Goal: Task Accomplishment & Management: Manage account settings

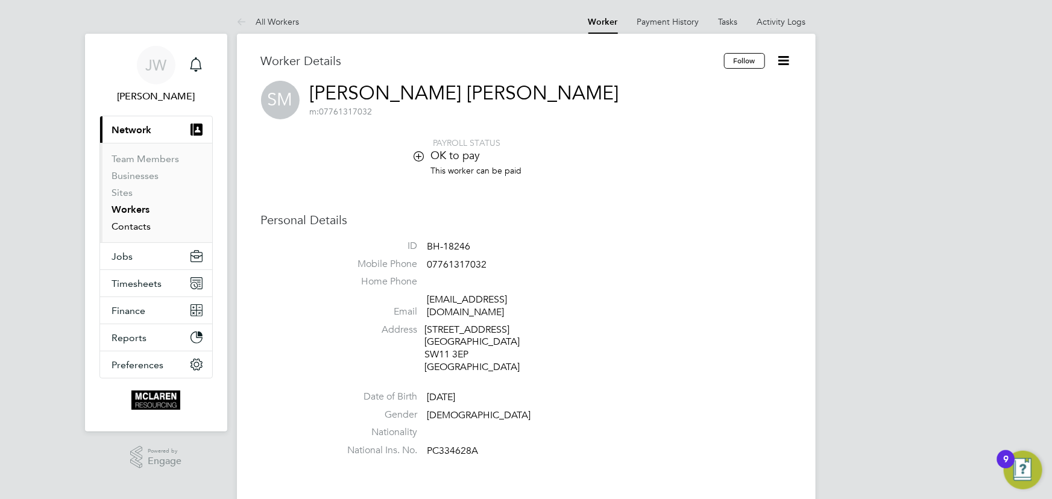
click at [136, 226] on link "Contacts" at bounding box center [131, 226] width 39 height 11
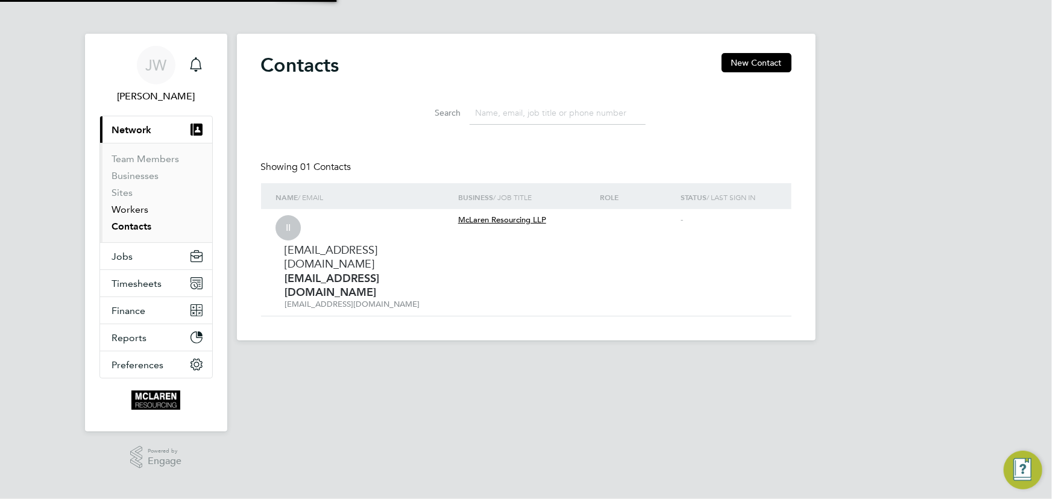
click at [133, 210] on link "Workers" at bounding box center [130, 209] width 37 height 11
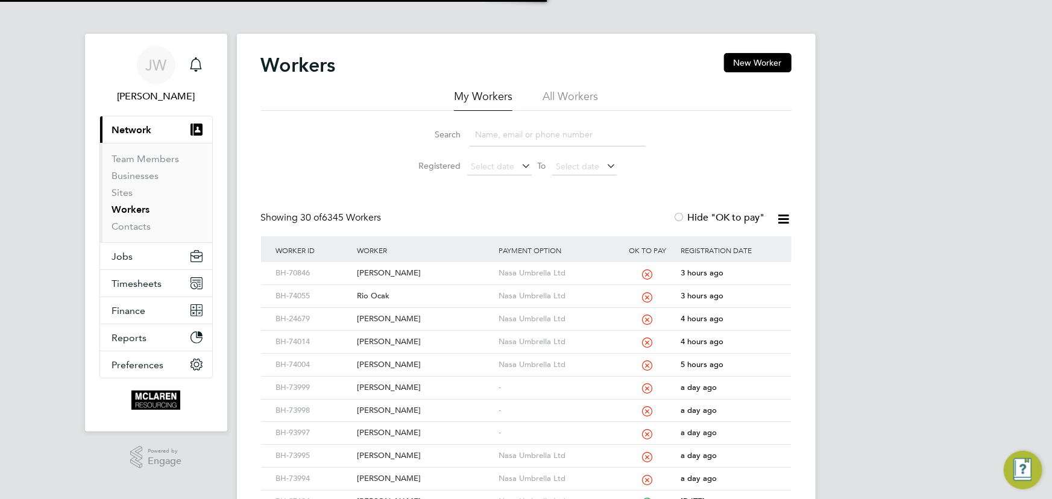
click at [497, 133] on input at bounding box center [557, 135] width 176 height 24
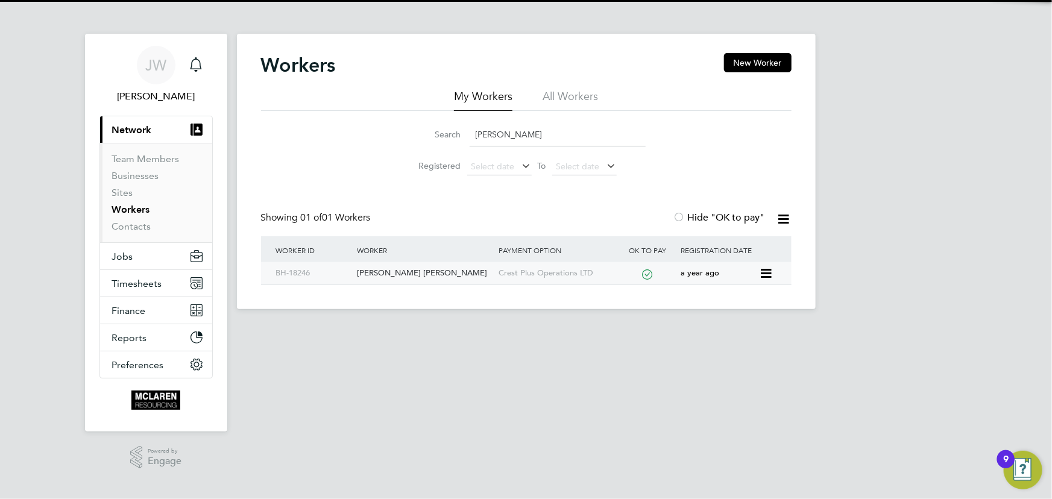
type input "samson"
click at [445, 274] on div "Samson-Bradley Philip Mclorren" at bounding box center [425, 273] width 142 height 22
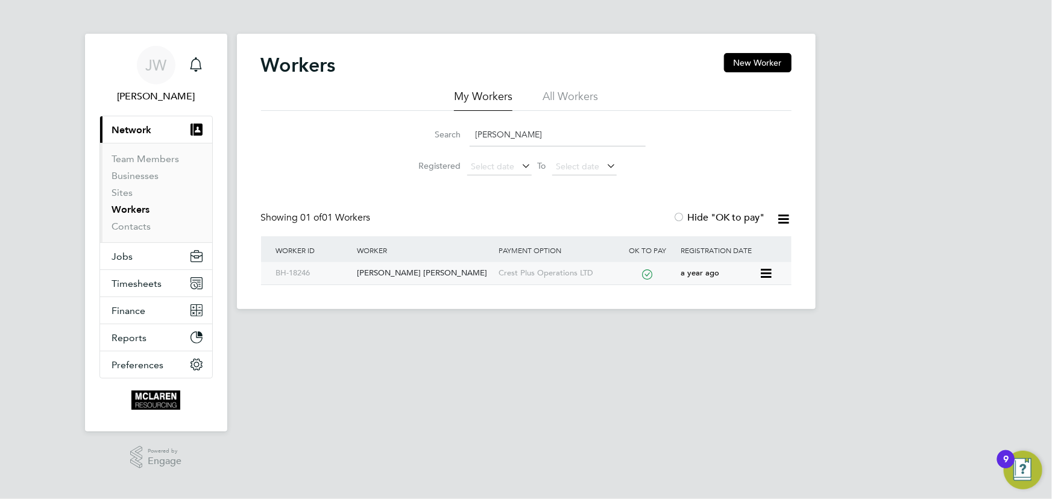
click at [433, 274] on div "Samson-Bradley Philip Mclorren" at bounding box center [425, 273] width 142 height 22
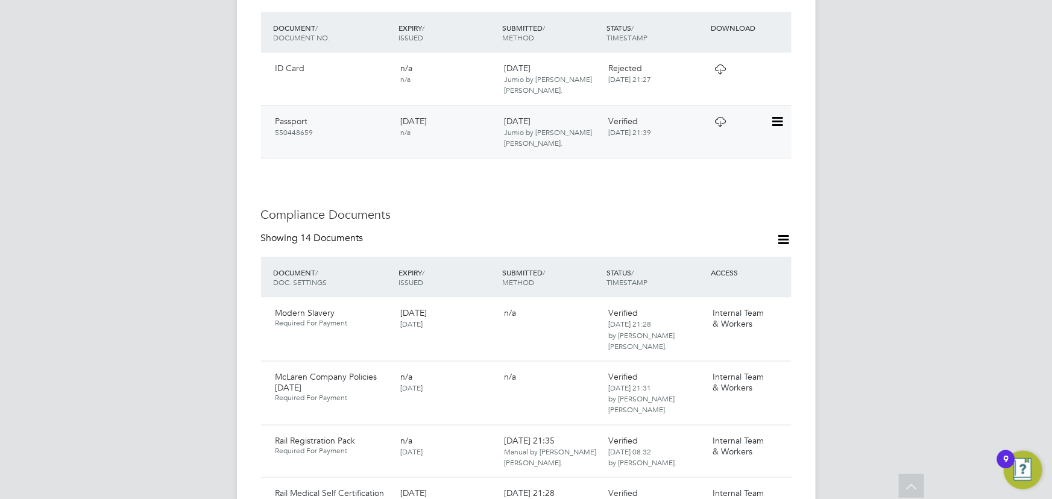
scroll to position [548, 0]
click at [783, 237] on icon at bounding box center [783, 240] width 15 height 15
click at [725, 268] on li "Document Settings" at bounding box center [744, 270] width 89 height 17
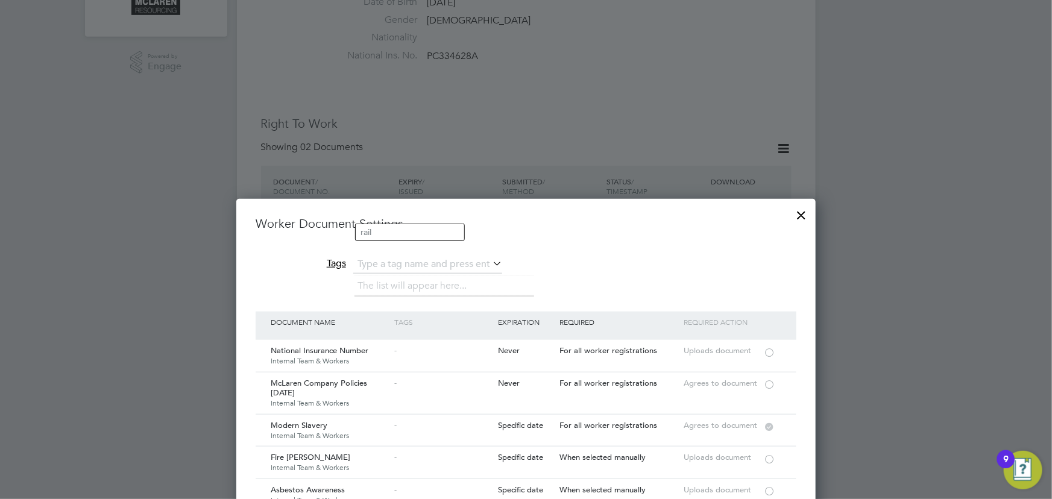
scroll to position [493, 0]
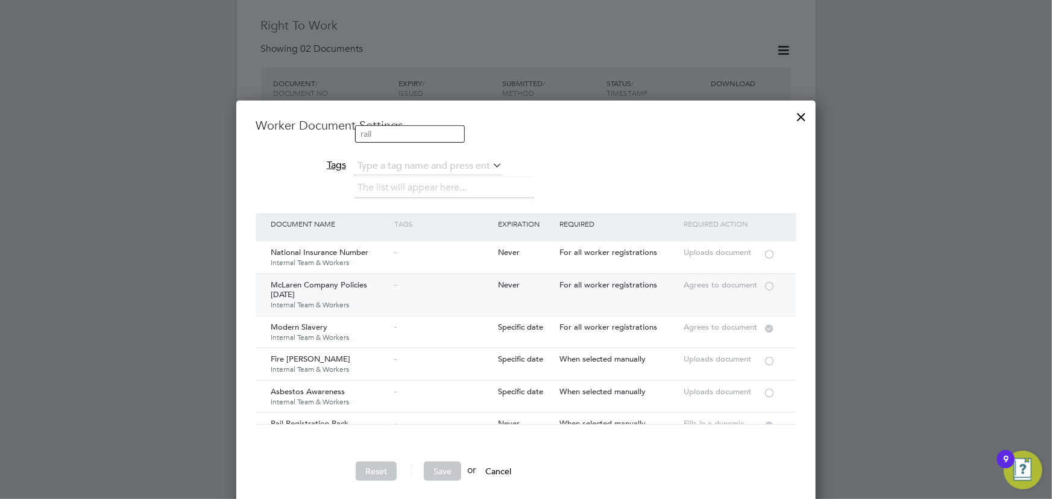
click at [768, 287] on div at bounding box center [769, 285] width 12 height 9
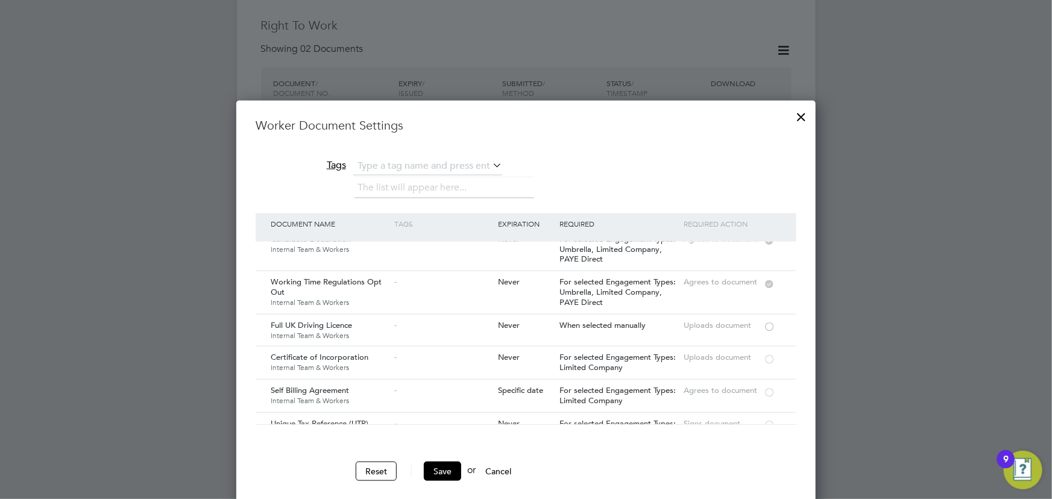
scroll to position [1096, 0]
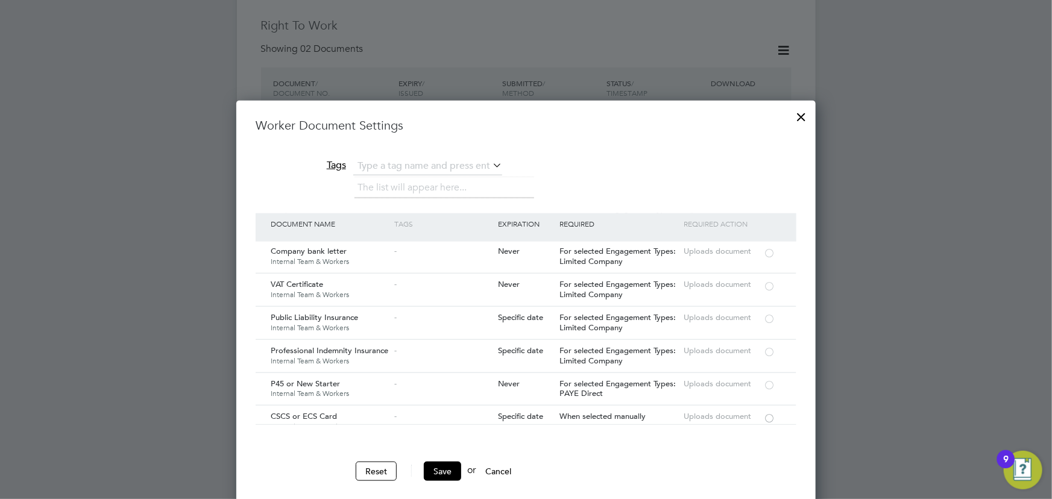
click at [445, 464] on button "Save" at bounding box center [442, 471] width 37 height 19
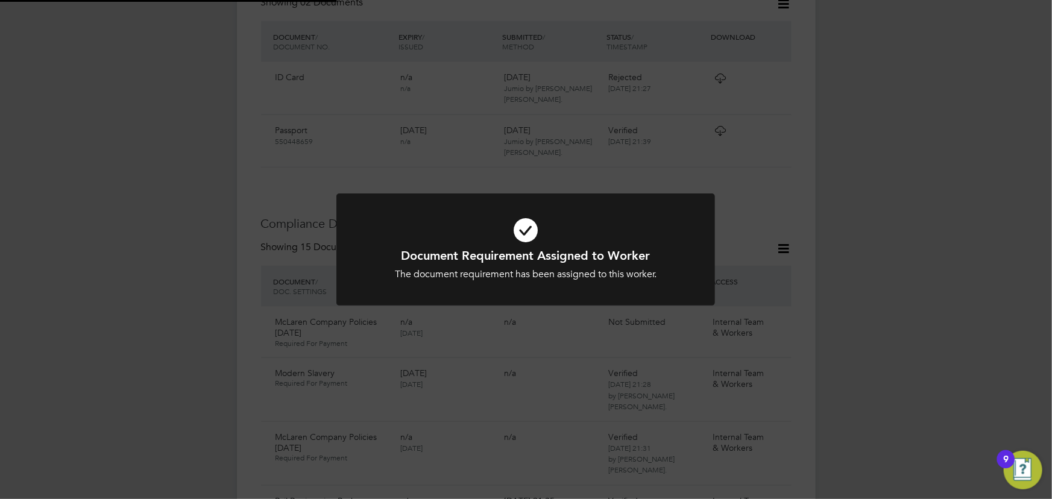
scroll to position [548, 0]
click at [904, 314] on div "Document Requirement Assigned to Worker The document requirement has been assig…" at bounding box center [526, 249] width 1052 height 499
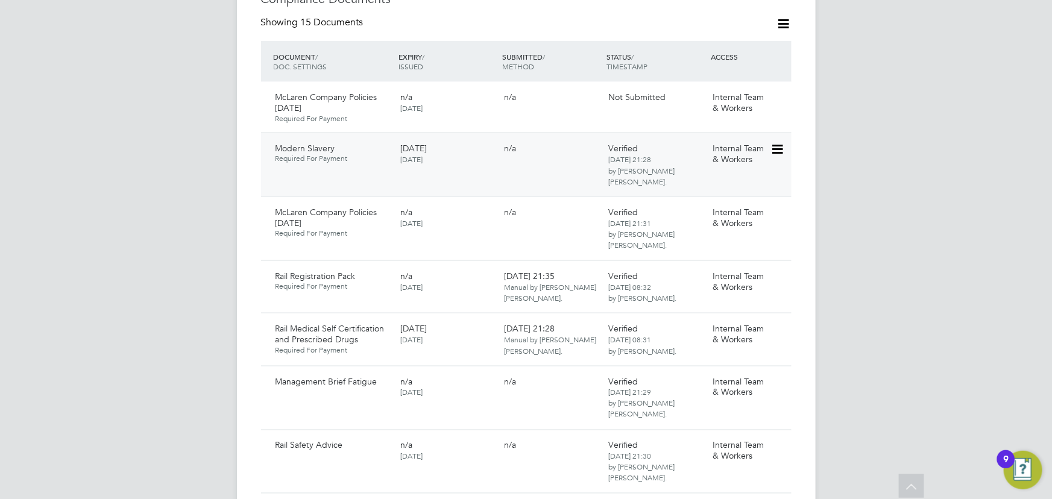
scroll to position [821, 0]
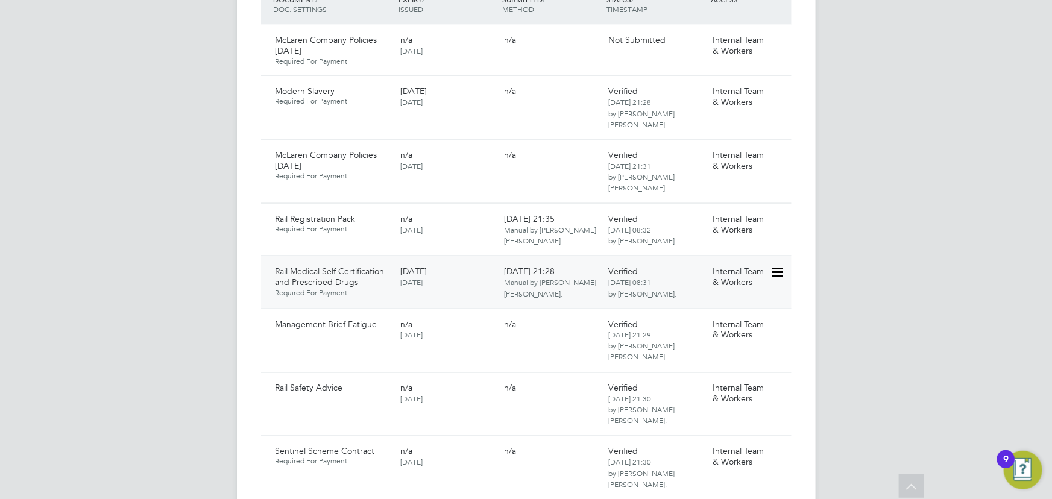
click at [775, 275] on icon at bounding box center [776, 272] width 12 height 14
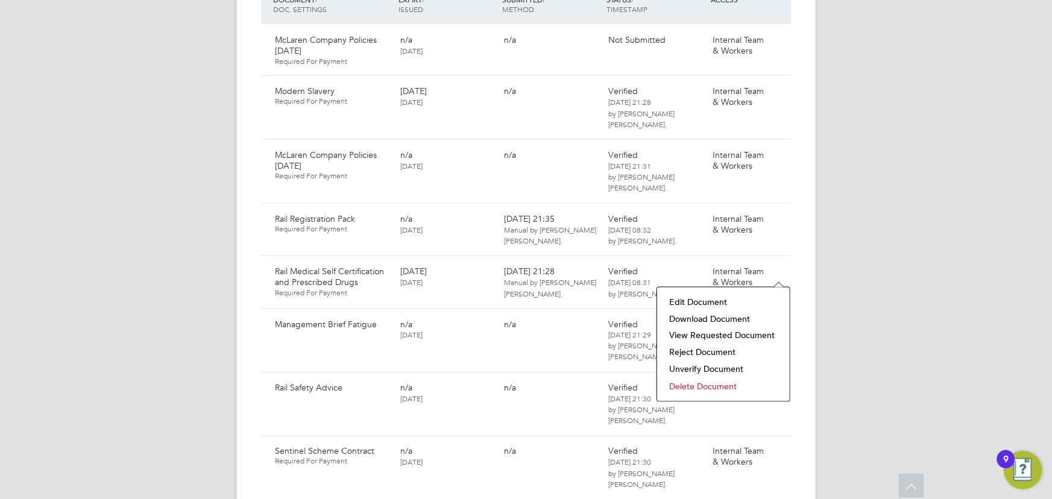
click at [734, 297] on li "Edit Document" at bounding box center [723, 301] width 121 height 17
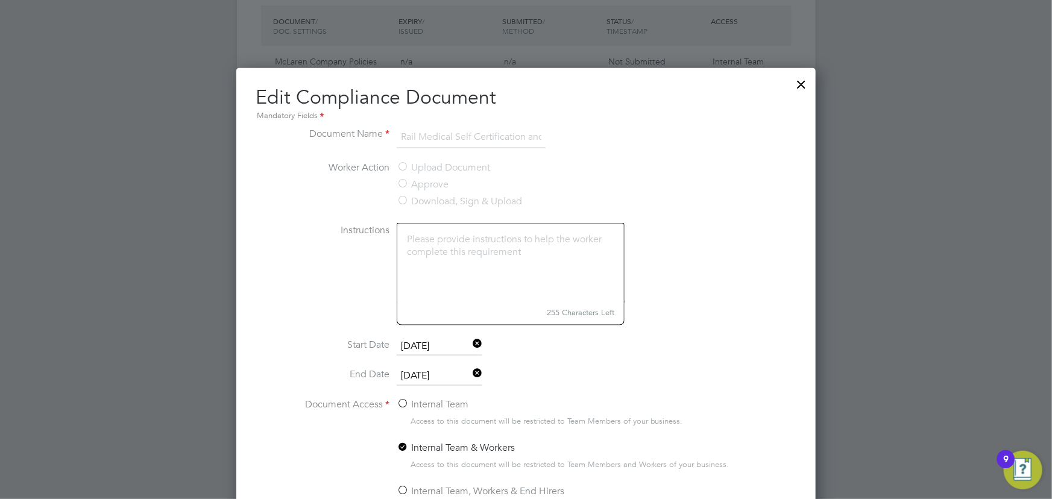
scroll to position [767, 0]
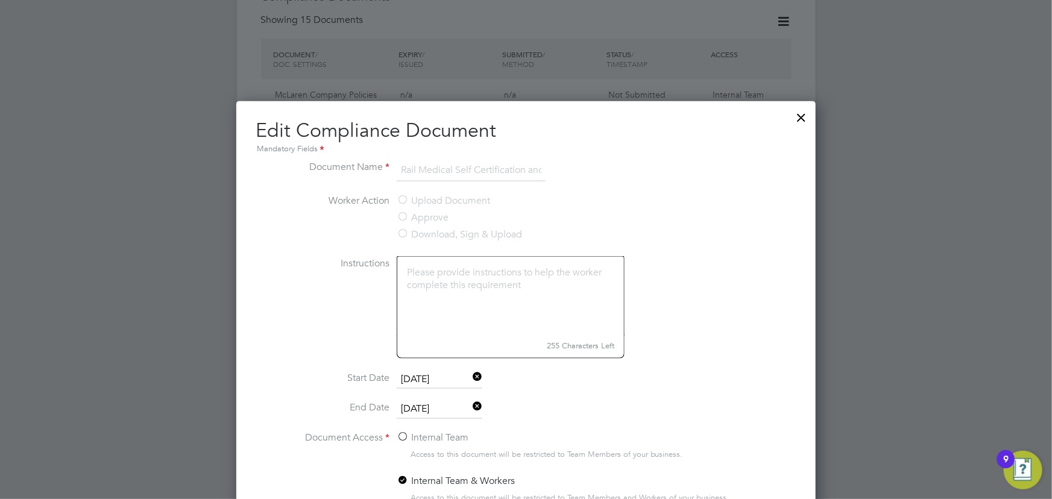
click at [470, 405] on icon at bounding box center [470, 408] width 0 height 17
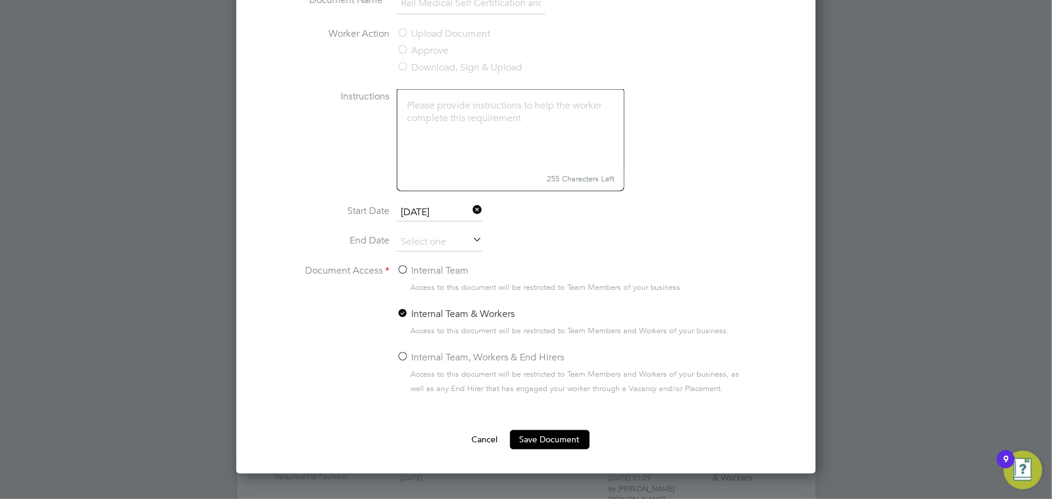
scroll to position [1150, 0]
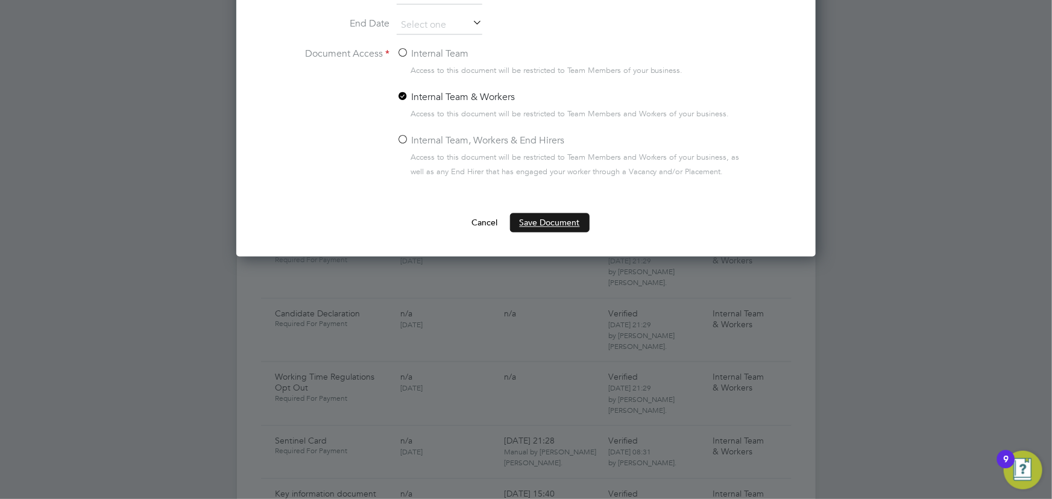
click at [515, 215] on button "Save Document" at bounding box center [550, 222] width 80 height 19
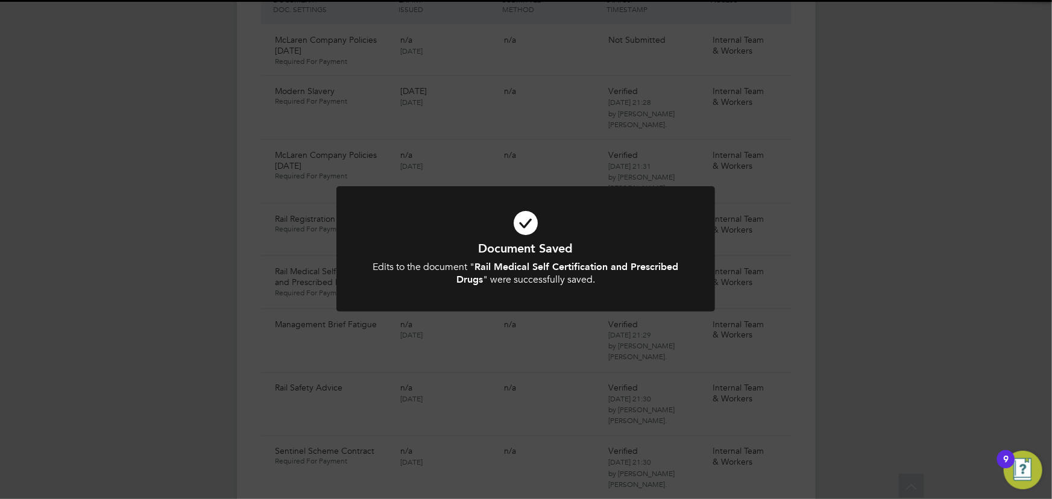
click at [838, 249] on div "Document Saved Edits to the document " Rail Medical Self Certification and Pres…" at bounding box center [526, 249] width 1052 height 499
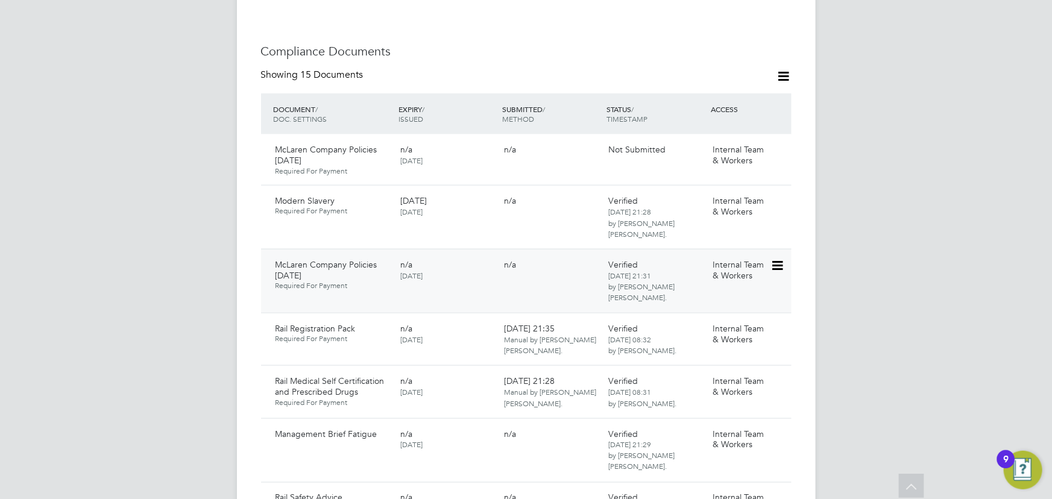
scroll to position [876, 0]
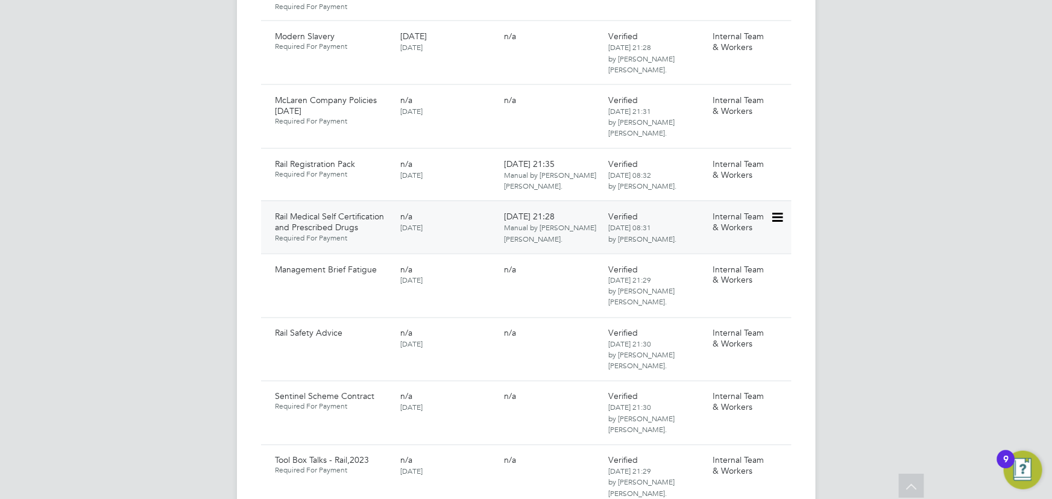
click at [780, 223] on icon at bounding box center [776, 217] width 12 height 14
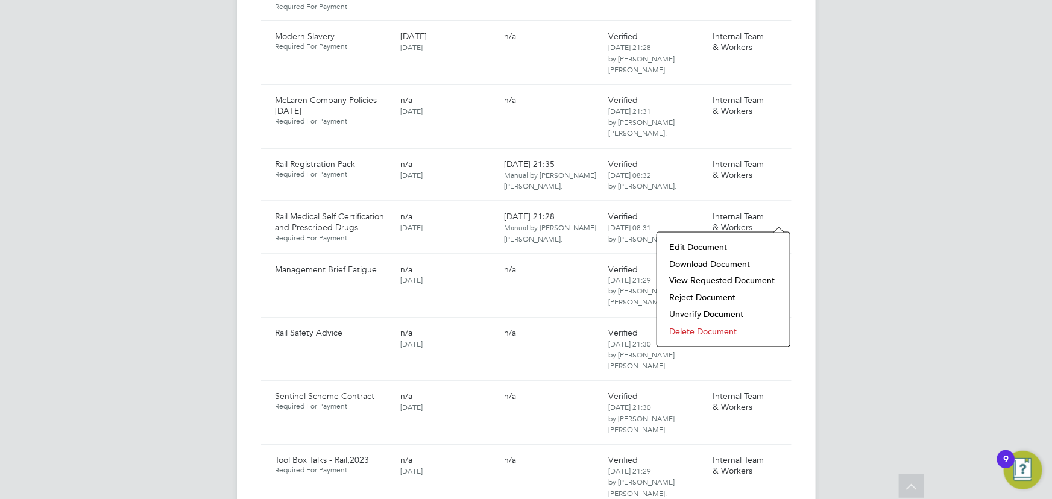
click at [701, 247] on li "Edit Document" at bounding box center [723, 247] width 121 height 17
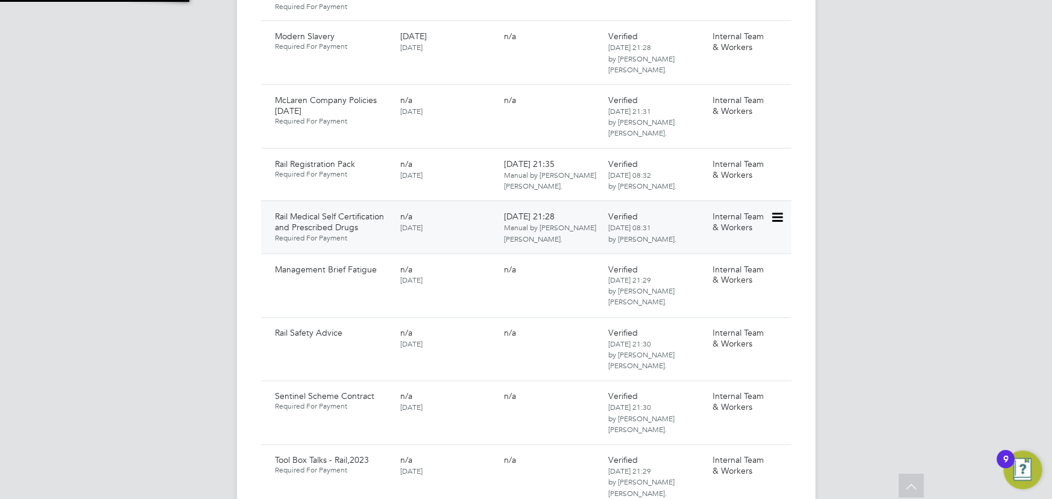
type input "Rail Medical Self Certification and Prescribed Drugs"
type input "23 Apr 2024"
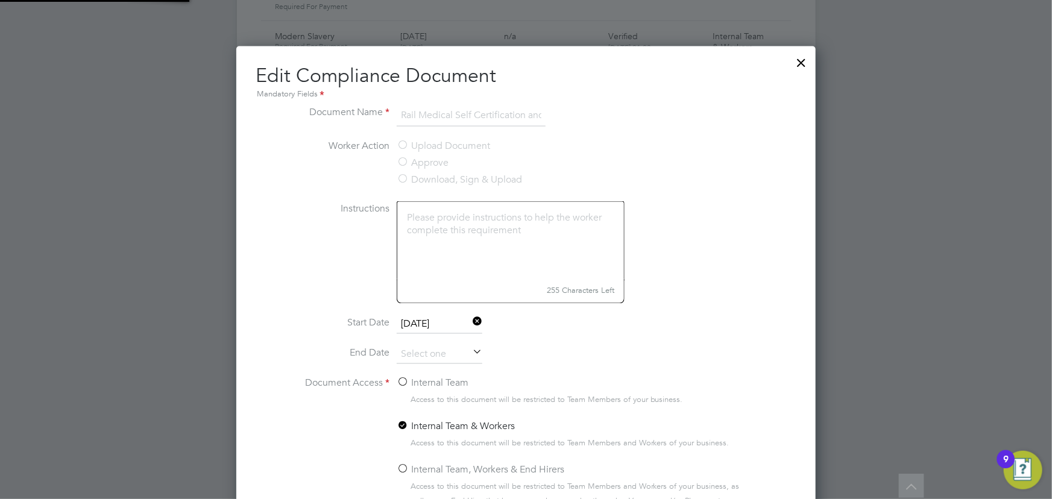
scroll to position [538, 579]
click at [797, 58] on div at bounding box center [802, 60] width 22 height 22
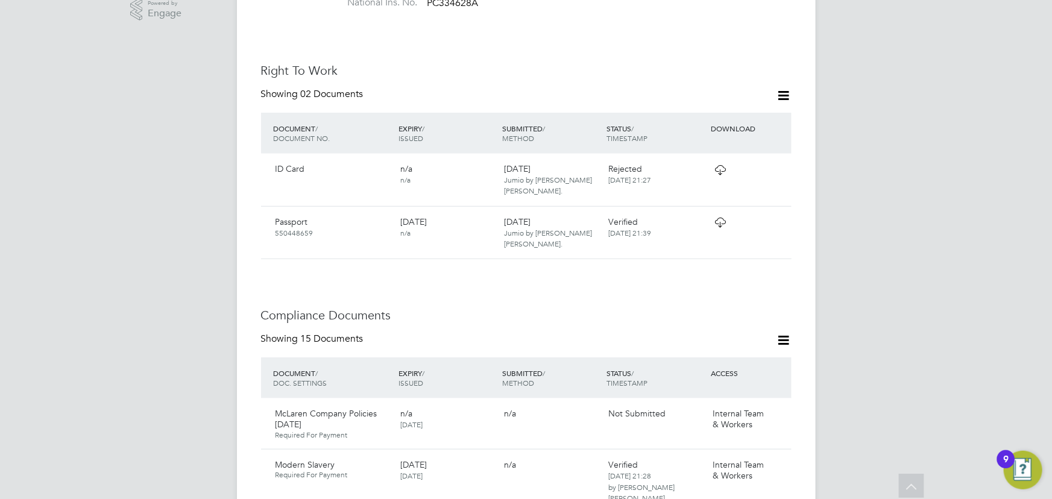
scroll to position [328, 0]
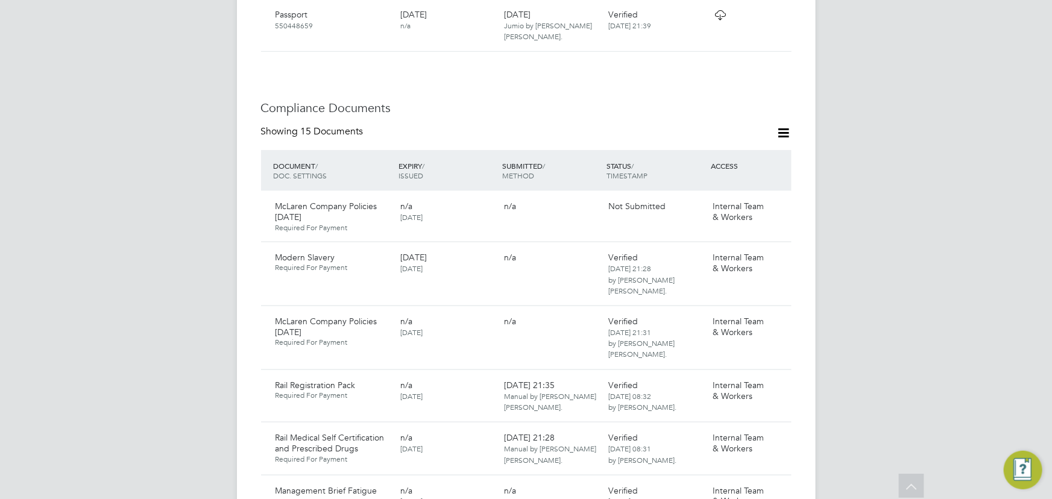
scroll to position [657, 0]
click at [788, 132] on icon at bounding box center [783, 131] width 15 height 15
click at [762, 159] on li "Document Settings" at bounding box center [744, 160] width 89 height 17
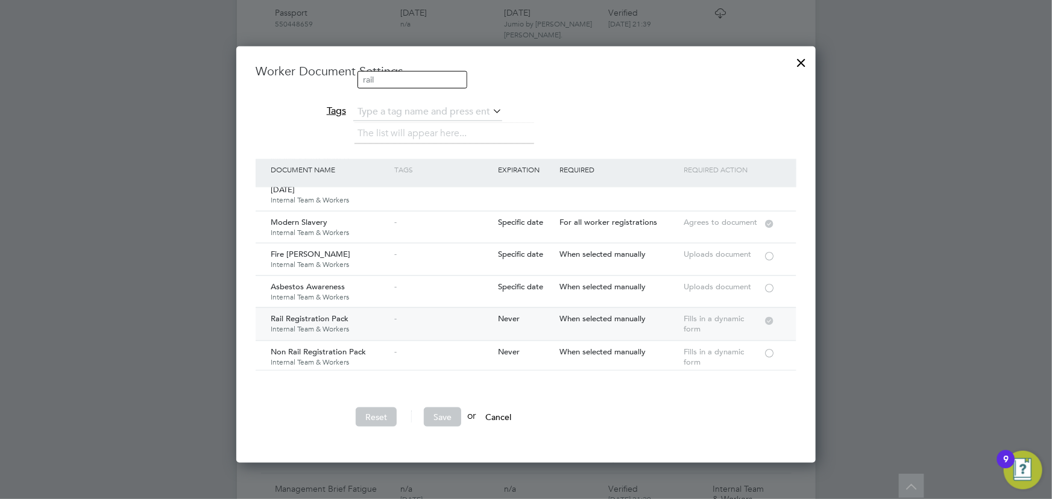
scroll to position [109, 0]
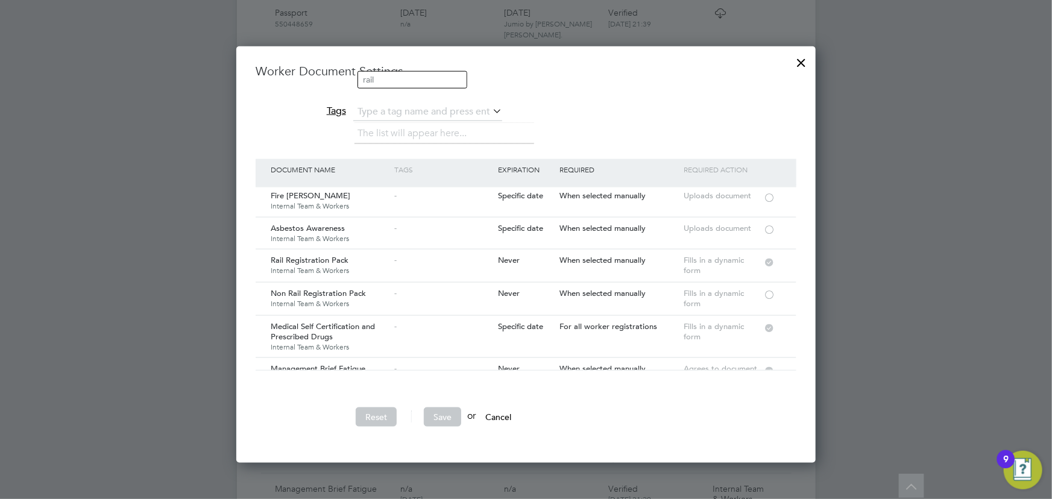
click at [798, 60] on div at bounding box center [802, 60] width 22 height 22
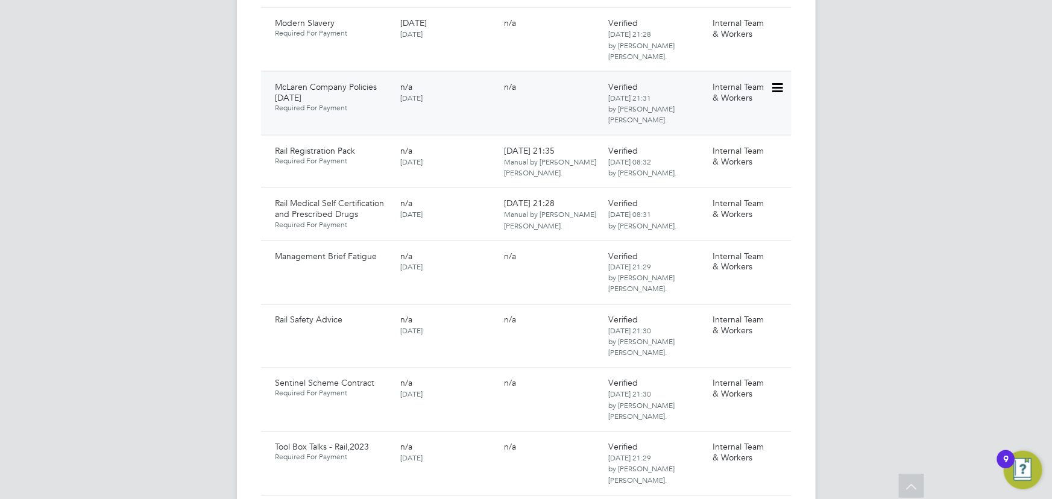
scroll to position [931, 0]
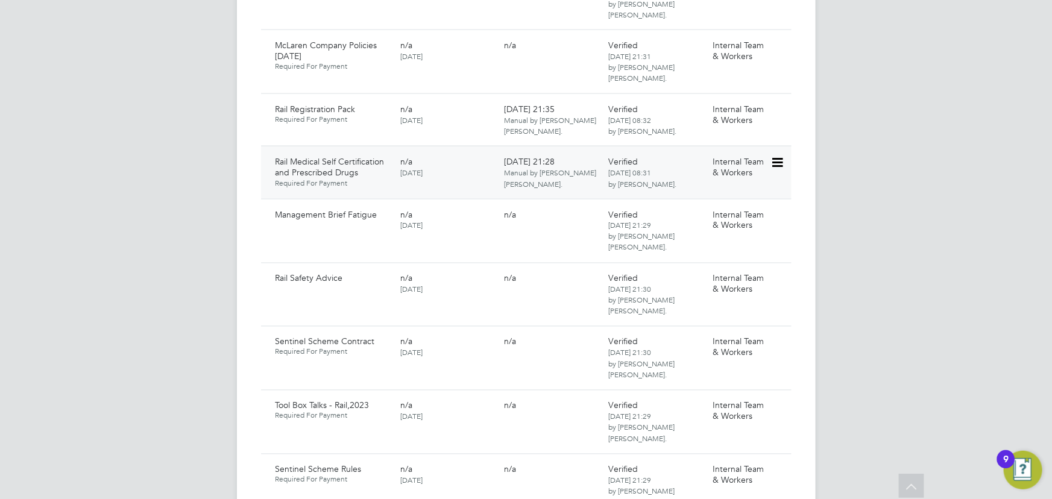
click at [773, 163] on icon at bounding box center [776, 162] width 12 height 14
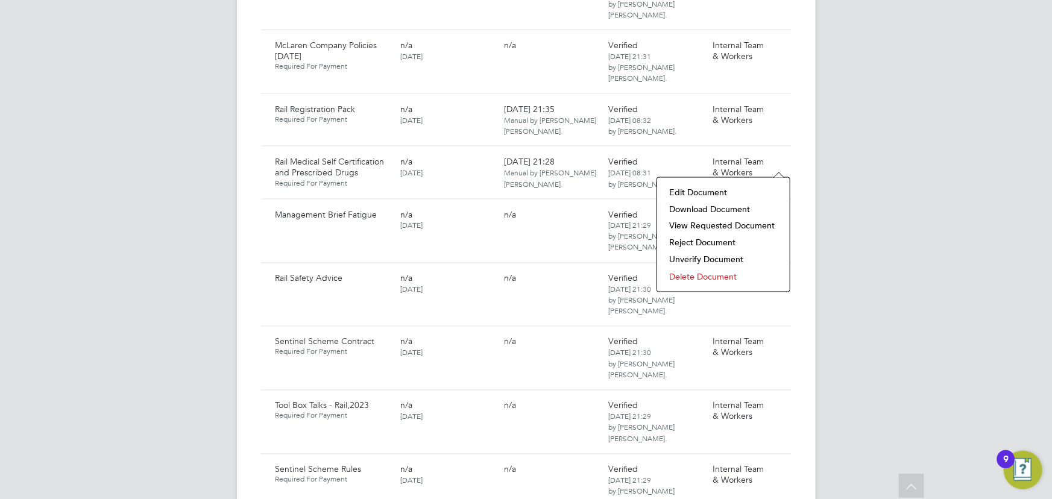
click at [697, 210] on li "Download Document" at bounding box center [723, 209] width 121 height 17
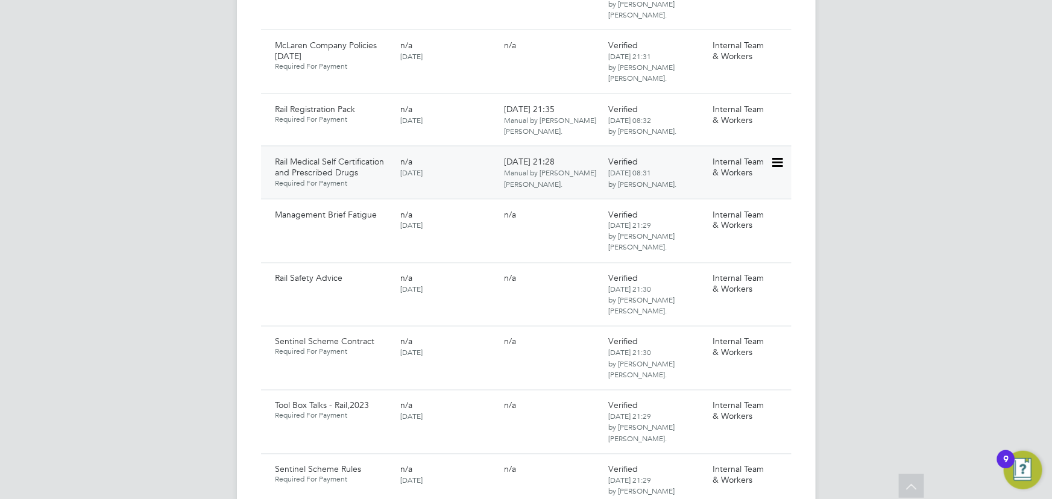
click at [779, 160] on icon at bounding box center [776, 162] width 12 height 14
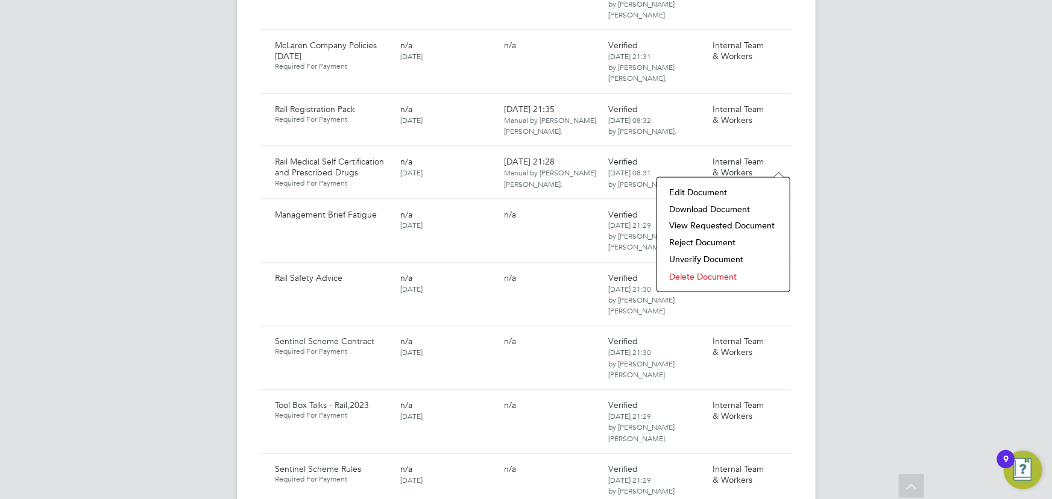
click at [688, 278] on li "Delete Document" at bounding box center [723, 277] width 121 height 17
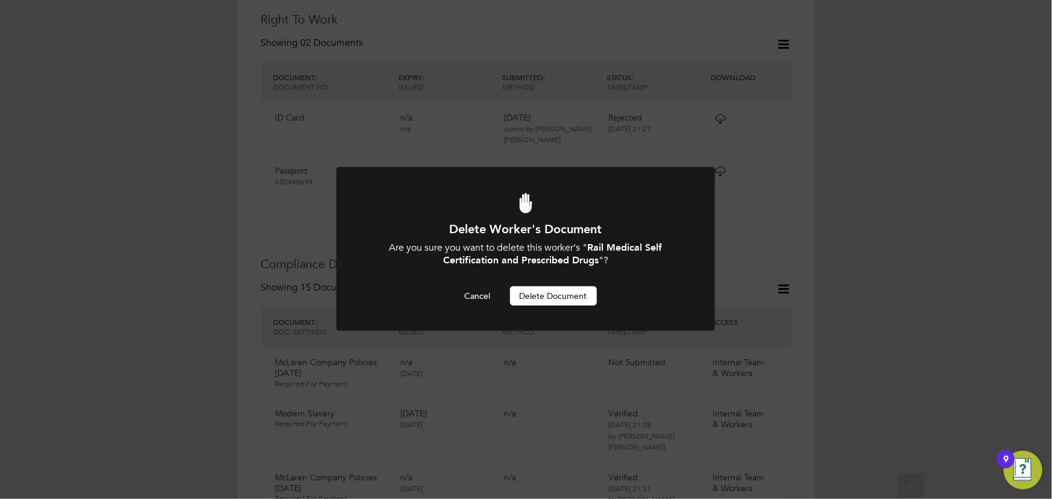
click at [547, 296] on button "Delete Document" at bounding box center [553, 295] width 87 height 19
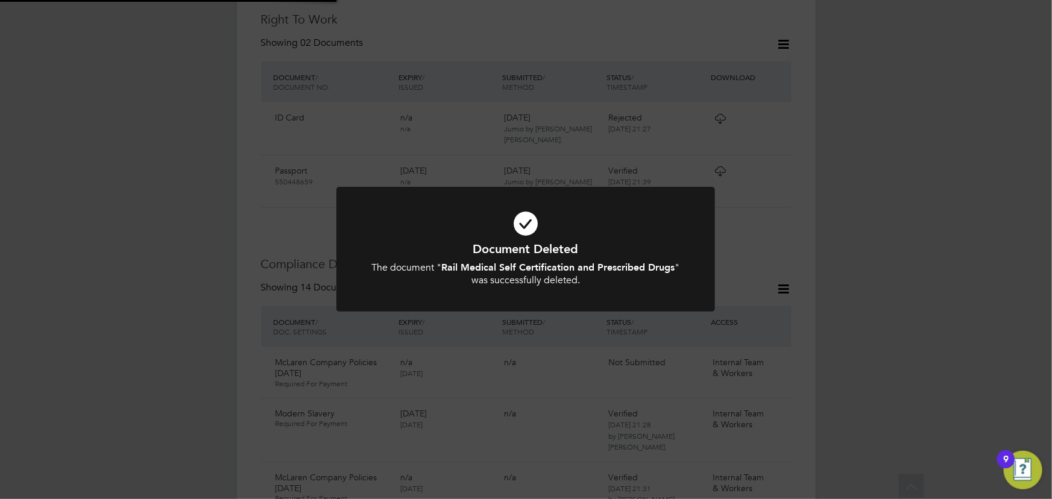
click at [975, 245] on div "Document Deleted The document " Rail Medical Self Certification and Prescribed …" at bounding box center [526, 249] width 1052 height 499
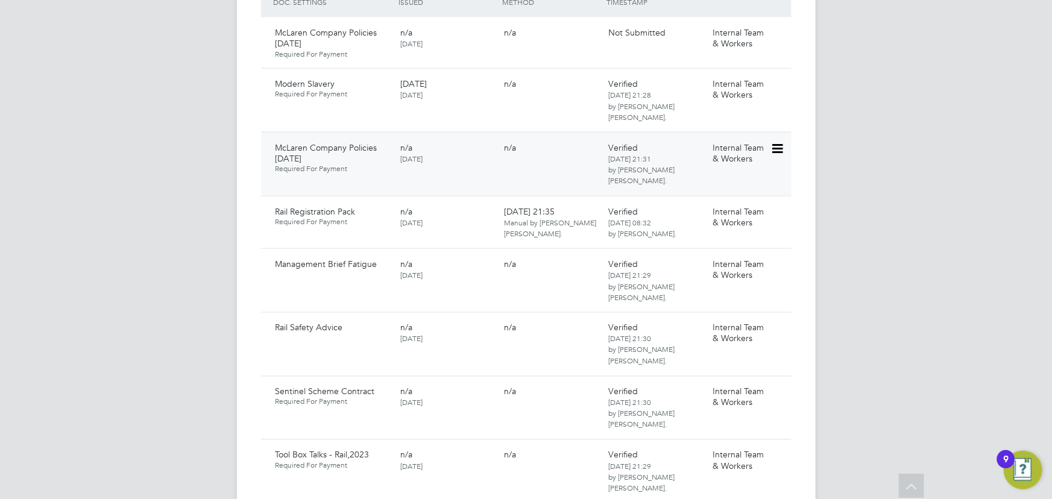
scroll to position [882, 0]
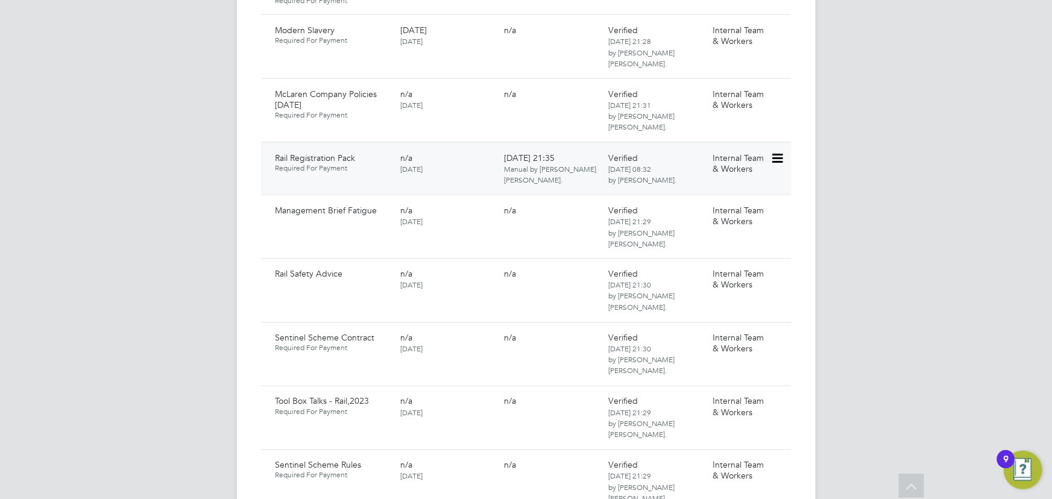
click at [777, 162] on icon at bounding box center [776, 158] width 12 height 14
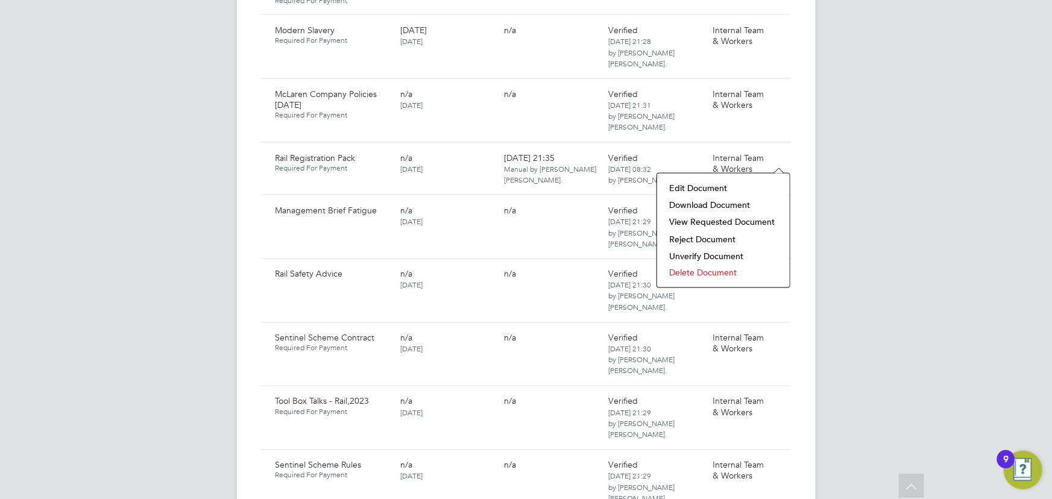
click at [732, 209] on li "Download Document" at bounding box center [723, 204] width 121 height 17
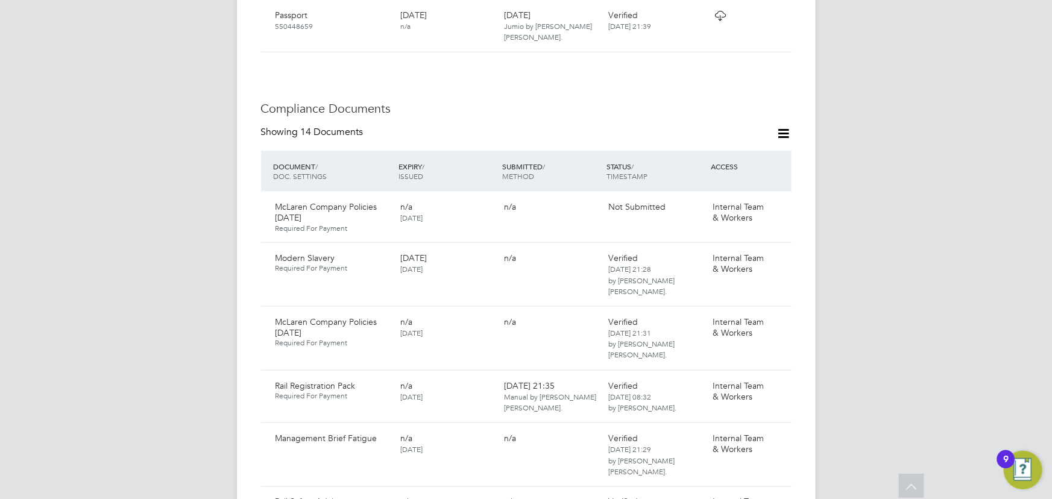
scroll to position [773, 0]
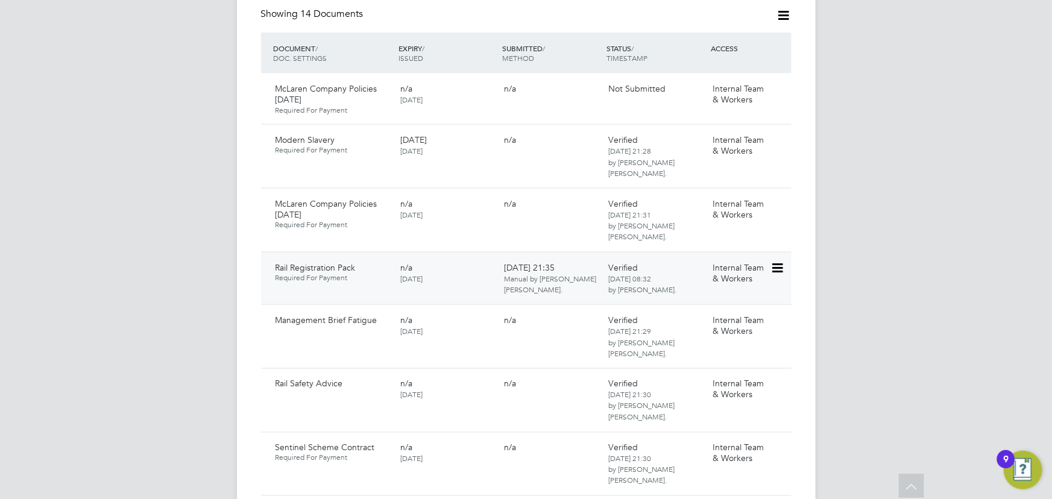
click at [770, 266] on icon at bounding box center [776, 268] width 12 height 14
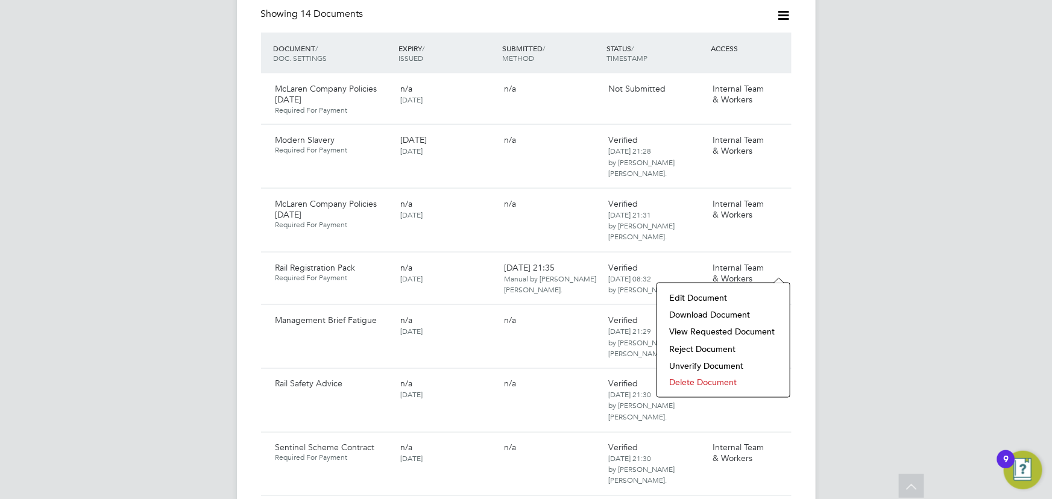
click at [697, 380] on li "Delete Document" at bounding box center [723, 382] width 121 height 17
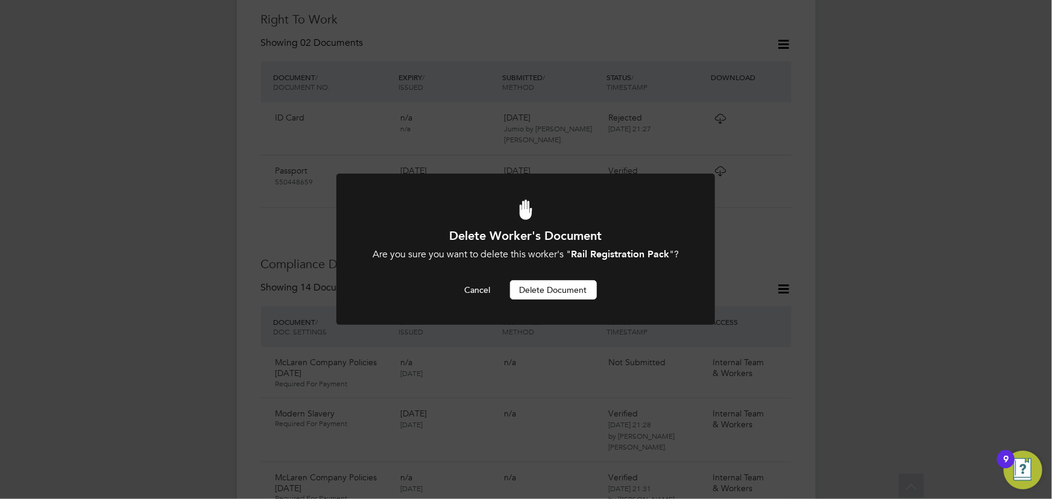
click at [552, 286] on button "Delete Document" at bounding box center [553, 289] width 87 height 19
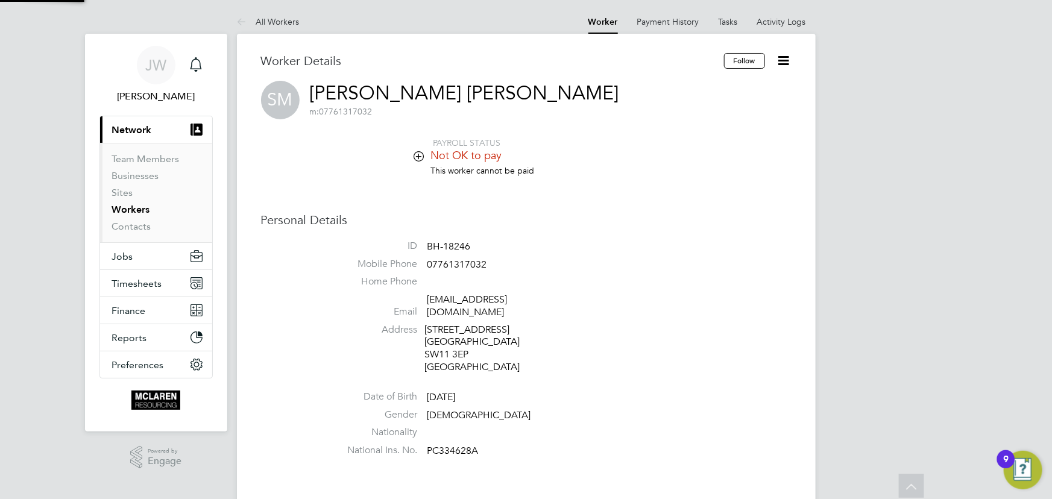
scroll to position [499, 0]
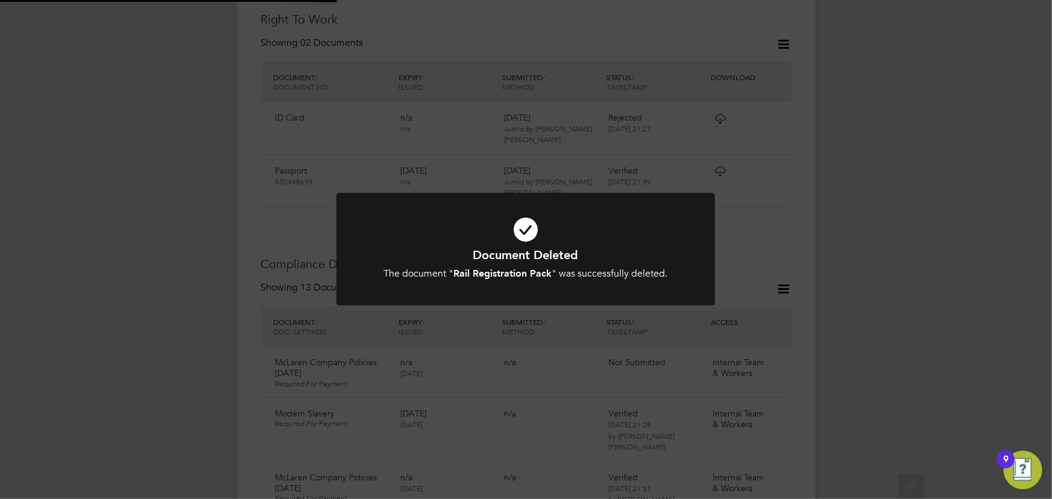
click at [869, 288] on div "Document Deleted The document " Rail Registration Pack " was successfully delet…" at bounding box center [526, 249] width 1052 height 499
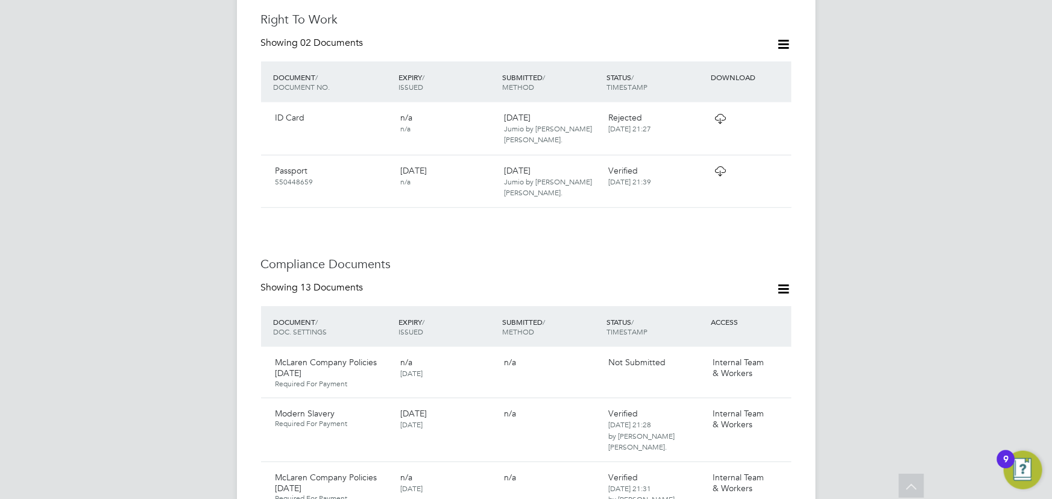
click at [787, 295] on icon at bounding box center [783, 288] width 15 height 15
click at [750, 319] on li "Document Settings" at bounding box center [744, 318] width 89 height 17
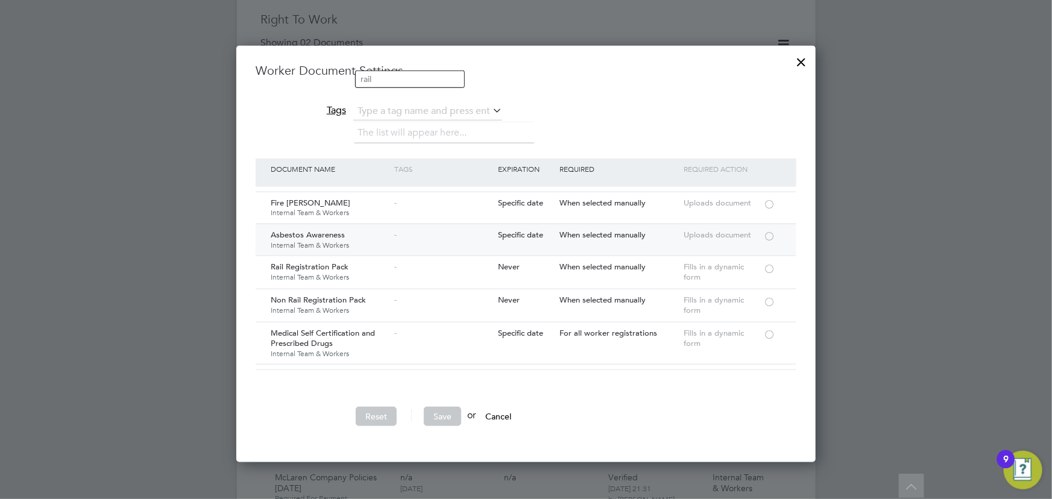
scroll to position [109, 0]
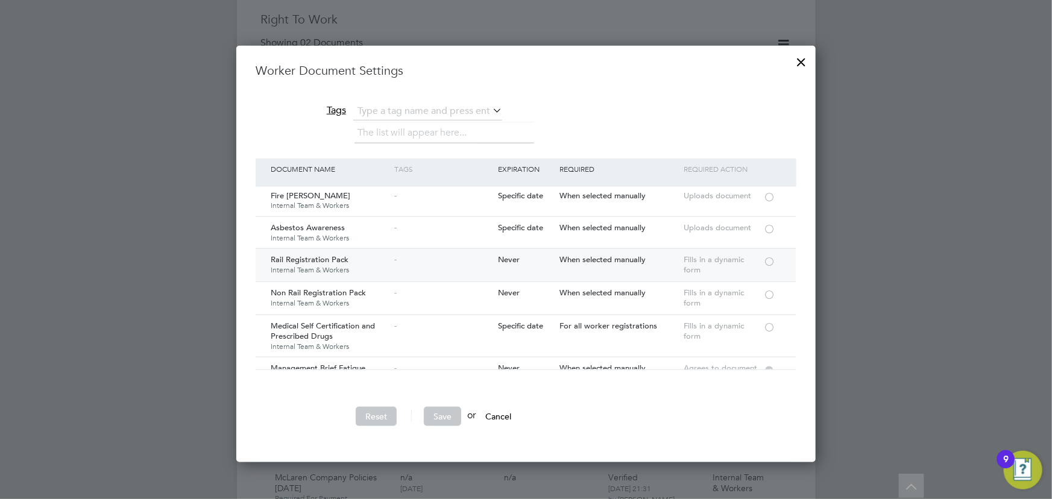
click at [770, 257] on div at bounding box center [769, 260] width 12 height 9
click at [765, 325] on div at bounding box center [769, 326] width 12 height 9
drag, startPoint x: 451, startPoint y: 413, endPoint x: 512, endPoint y: 403, distance: 62.4
click at [452, 413] on button "Save" at bounding box center [442, 416] width 37 height 19
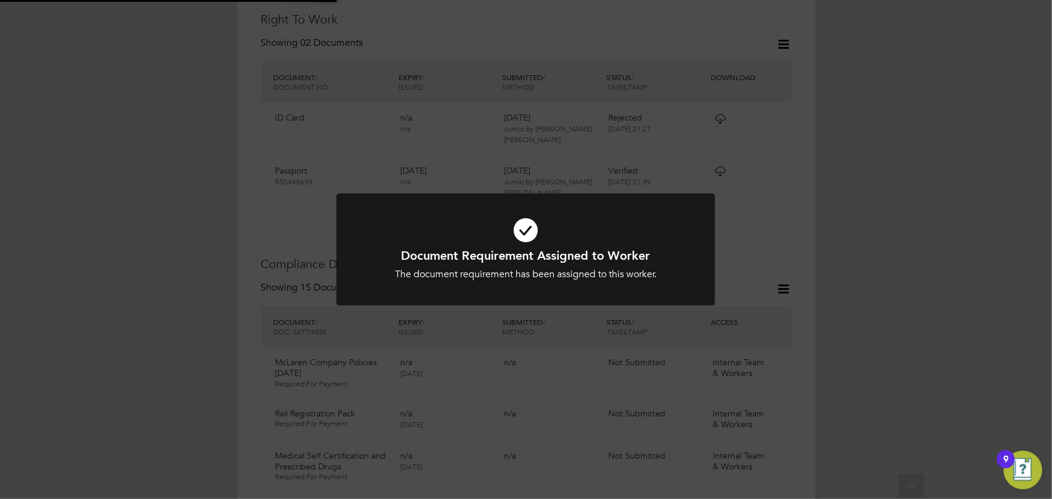
click at [862, 315] on div "Document Requirement Assigned to Worker The document requirement has been assig…" at bounding box center [526, 249] width 1052 height 499
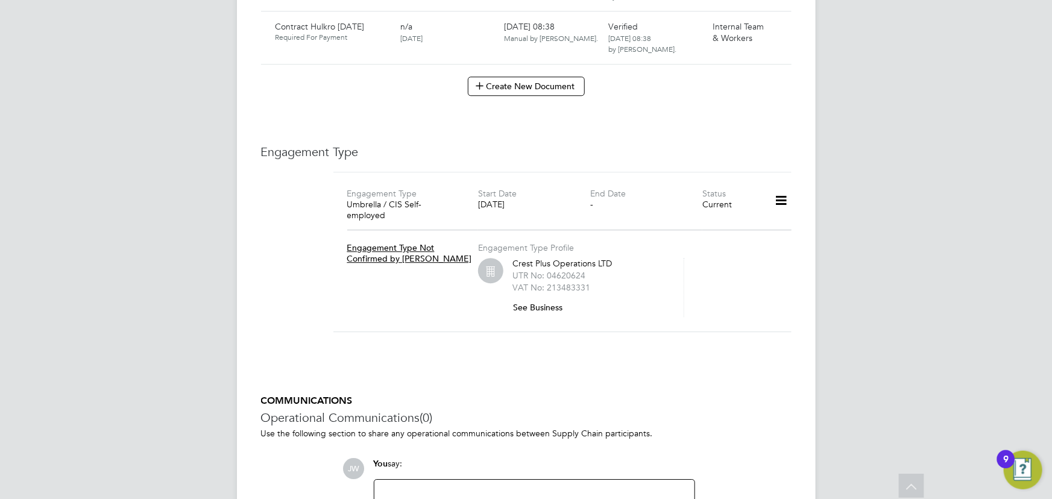
scroll to position [1540, 0]
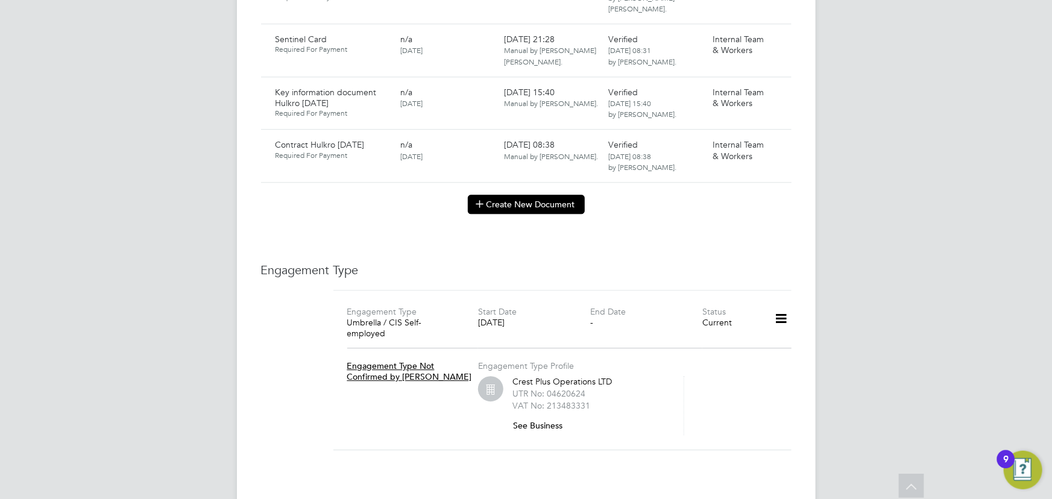
click at [570, 207] on button "Create New Document" at bounding box center [526, 204] width 117 height 19
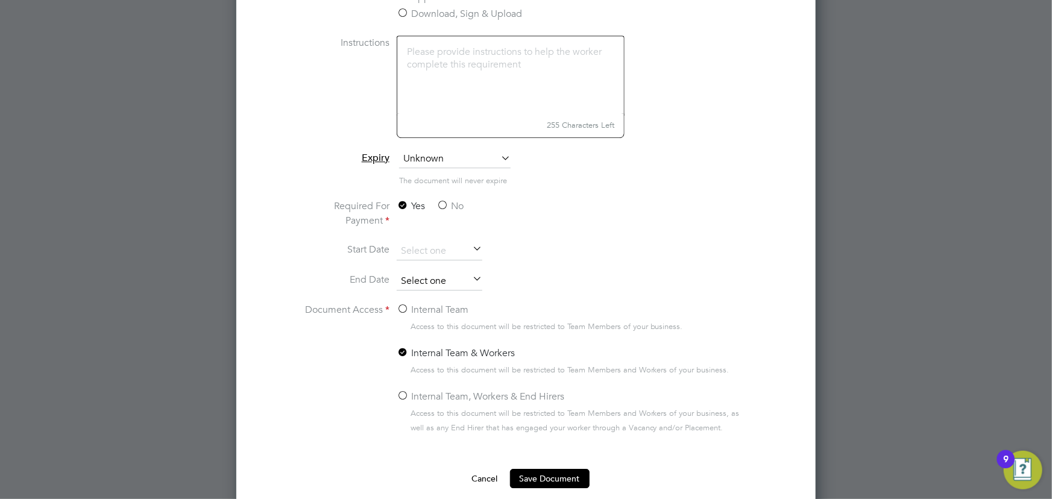
scroll to position [1759, 0]
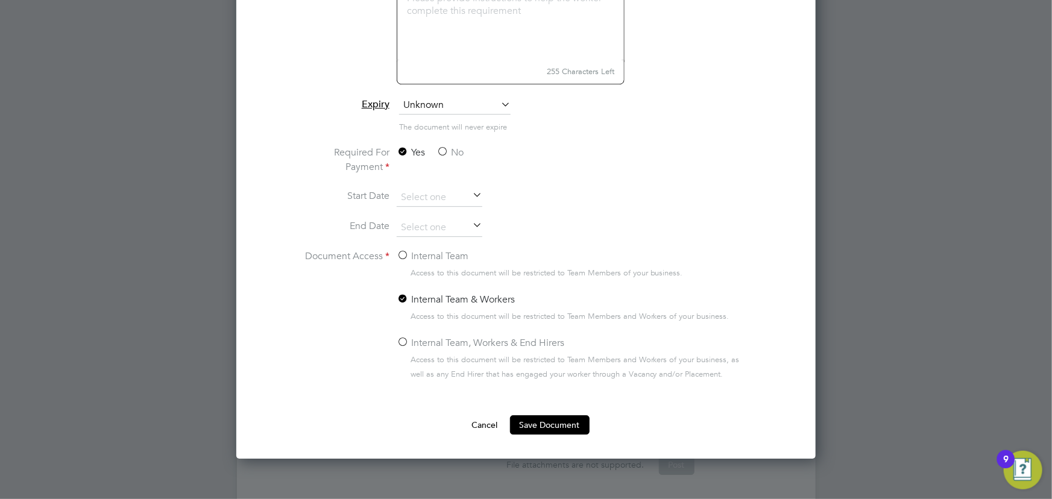
type input "key information document vertiv 24.09.25"
click at [451, 149] on label "No" at bounding box center [449, 152] width 27 height 14
click at [0, 0] on input "No" at bounding box center [0, 0] width 0 height 0
click at [428, 257] on label "Internal Team" at bounding box center [433, 256] width 72 height 14
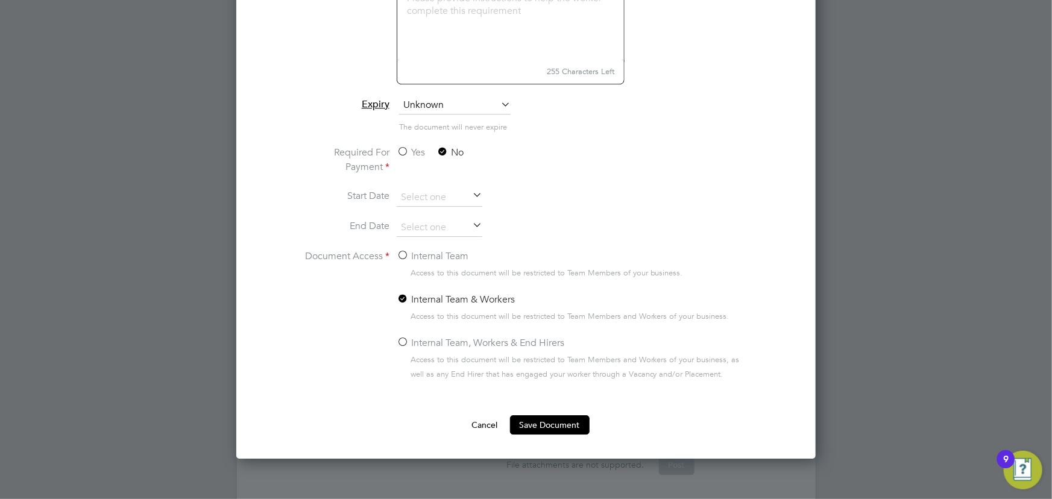
click at [0, 0] on input "Internal Team" at bounding box center [0, 0] width 0 height 0
click at [570, 422] on button "Save Document" at bounding box center [550, 424] width 80 height 19
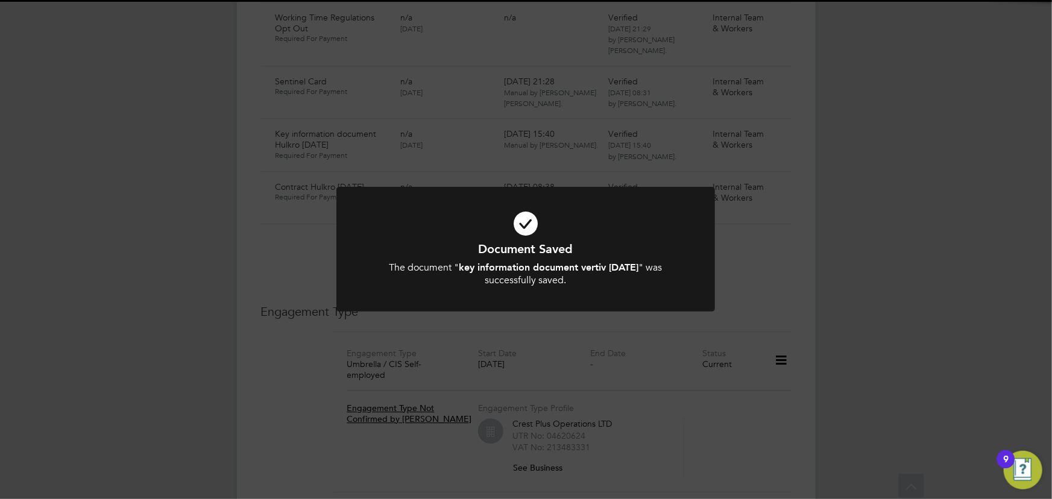
click at [899, 287] on div "Document Saved The document " key information document vertiv 24.09.25 " was su…" at bounding box center [526, 249] width 1052 height 499
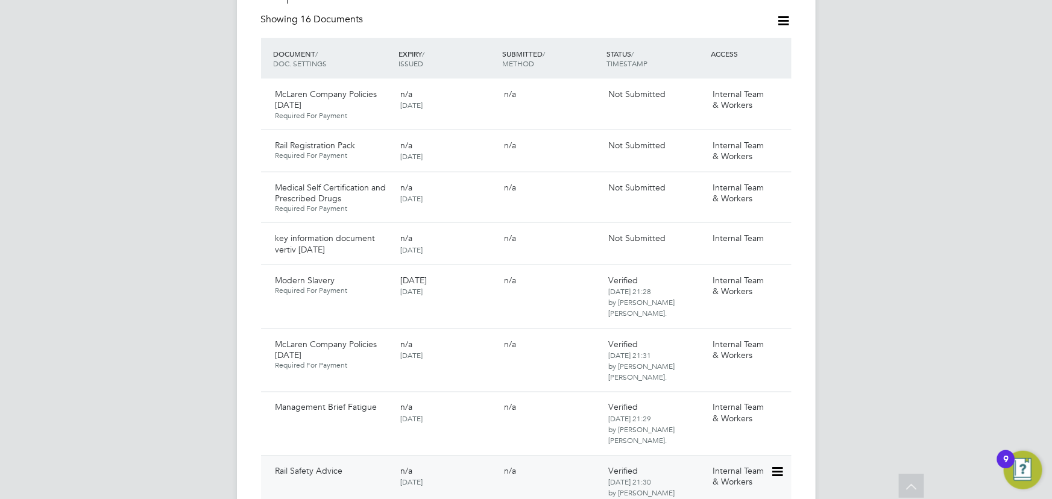
scroll to position [663, 0]
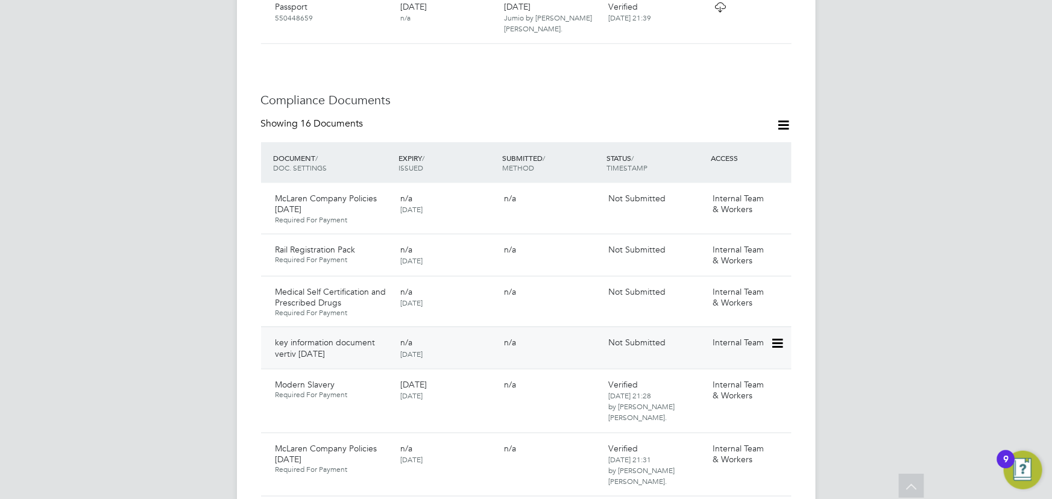
click at [777, 344] on icon at bounding box center [776, 343] width 12 height 14
click at [718, 389] on li "Submit Document" at bounding box center [740, 389] width 84 height 17
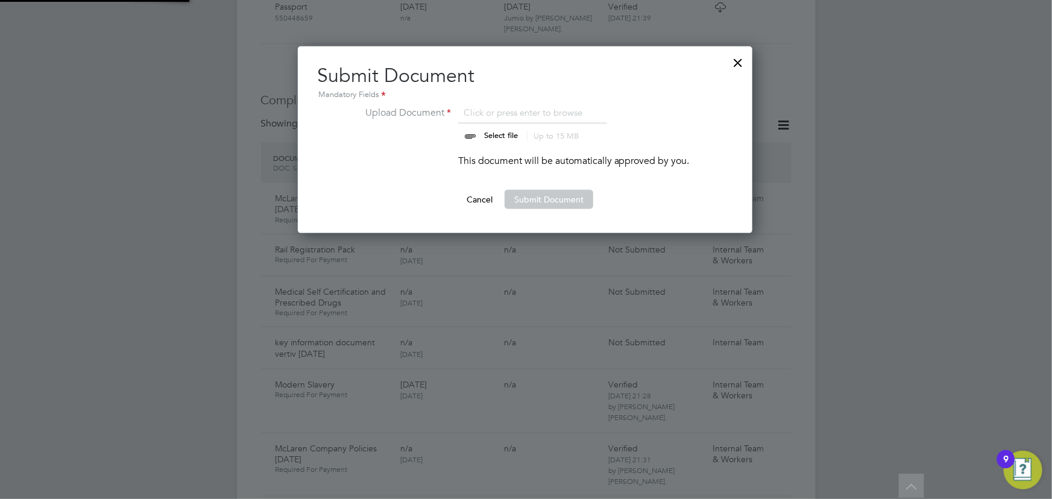
scroll to position [187, 456]
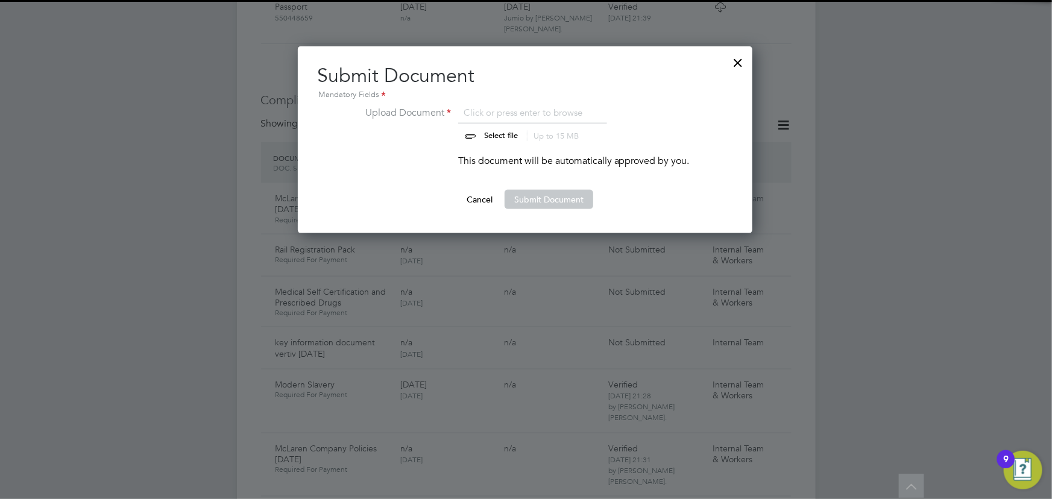
click at [513, 131] on input "file" at bounding box center [512, 123] width 189 height 36
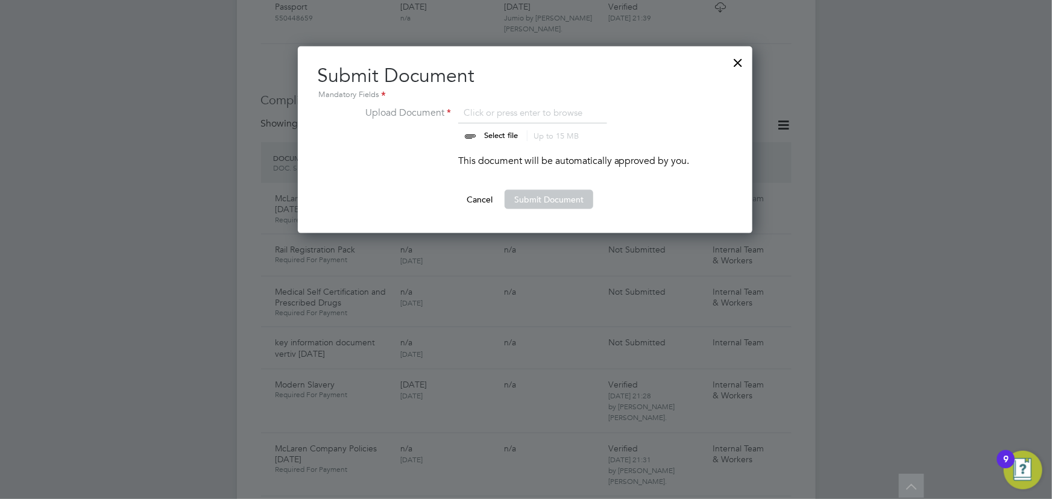
type input "C:\fakepath\Key Information Document (Self Employed-CIS) Samson Mclorren Vertiv…"
click at [574, 194] on button "Submit Document" at bounding box center [548, 199] width 89 height 19
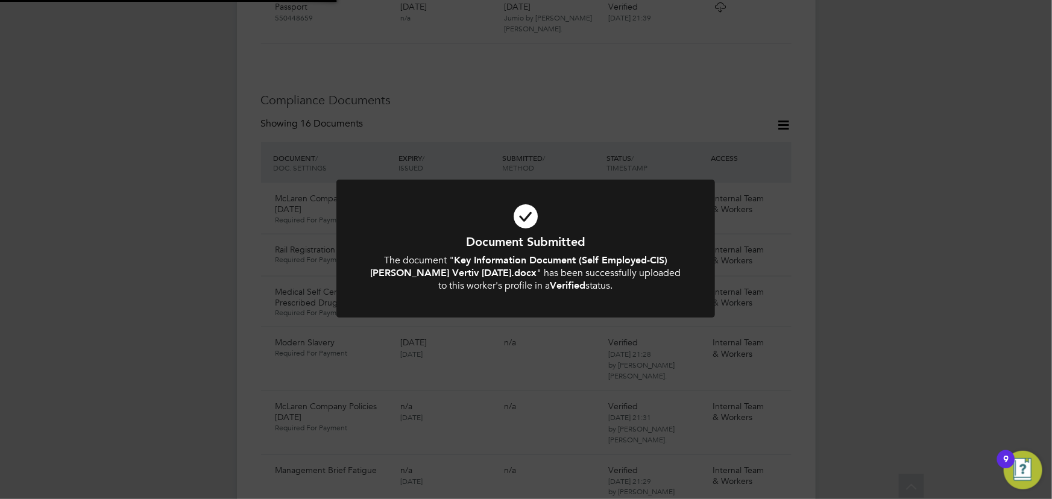
click at [908, 225] on div "Document Submitted The document " Key Information Document (Self Employed-CIS) …" at bounding box center [526, 249] width 1052 height 499
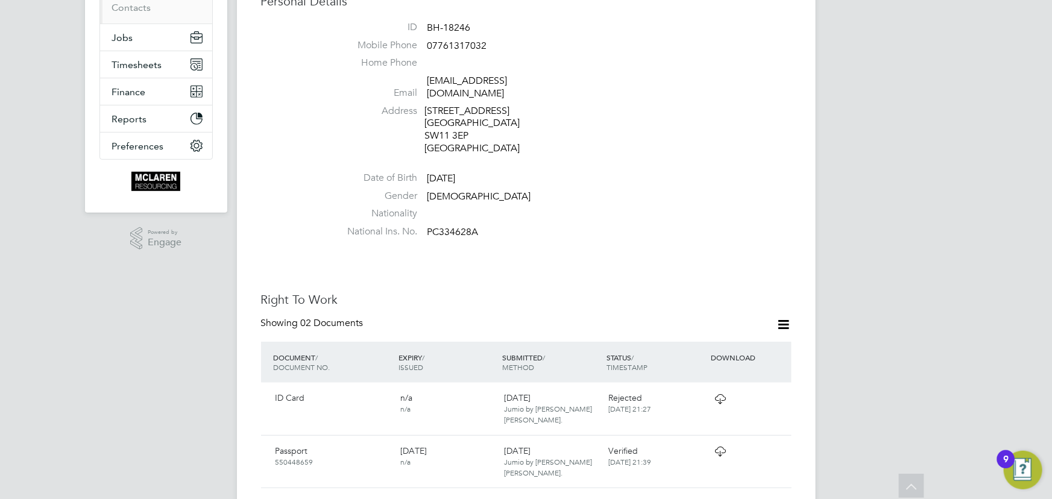
scroll to position [115, 0]
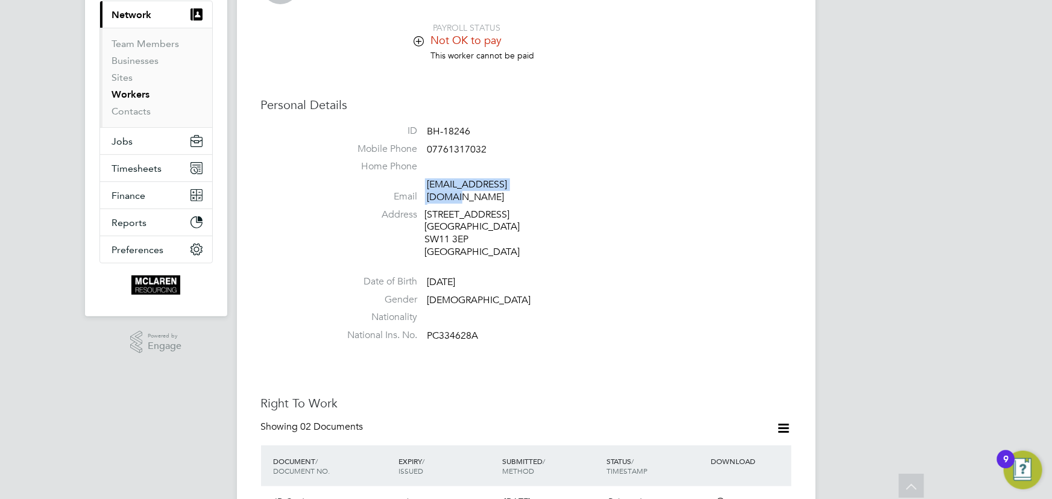
drag, startPoint x: 424, startPoint y: 189, endPoint x: 536, endPoint y: 185, distance: 112.2
click at [536, 185] on li "Email bradley1676@gmail.com" at bounding box center [562, 193] width 458 height 30
copy li "bradley1676@gmail.com"
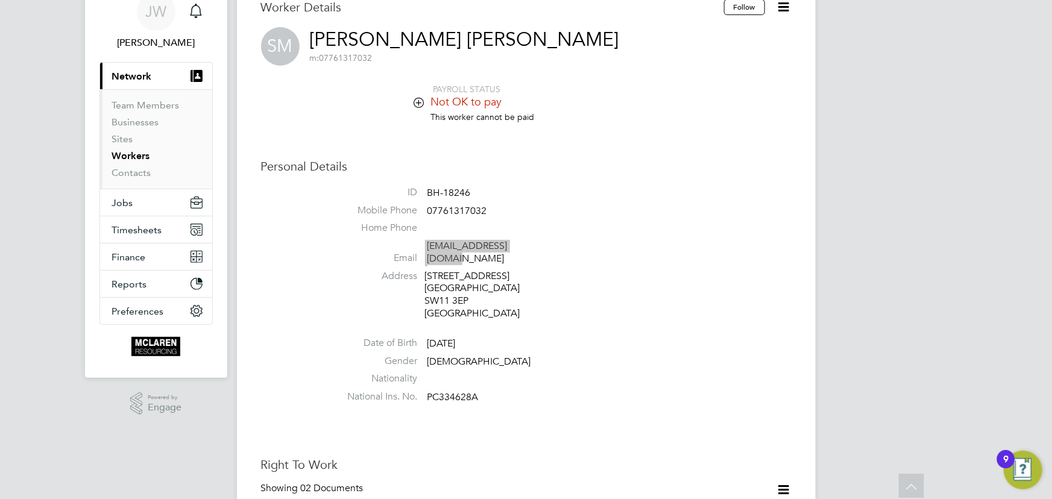
scroll to position [0, 0]
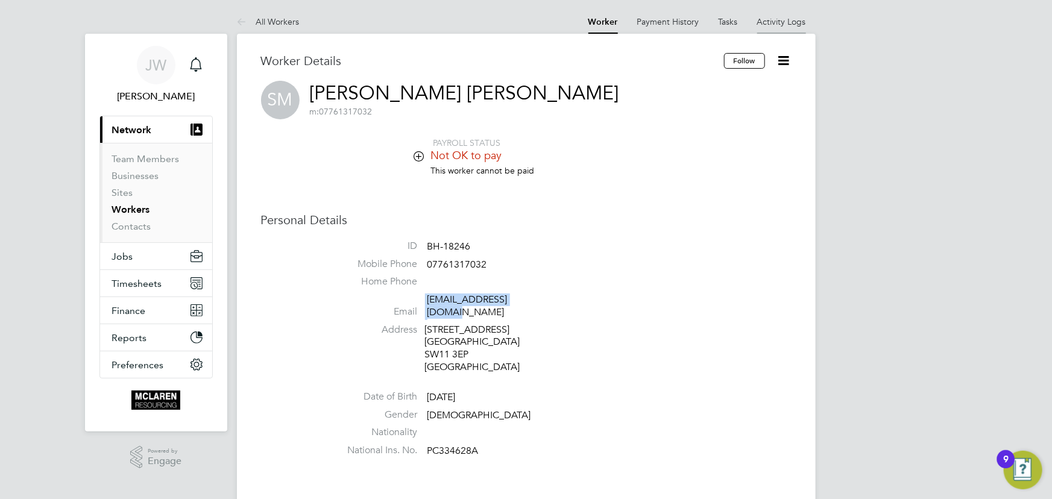
click at [789, 24] on link "Activity Logs" at bounding box center [781, 21] width 49 height 11
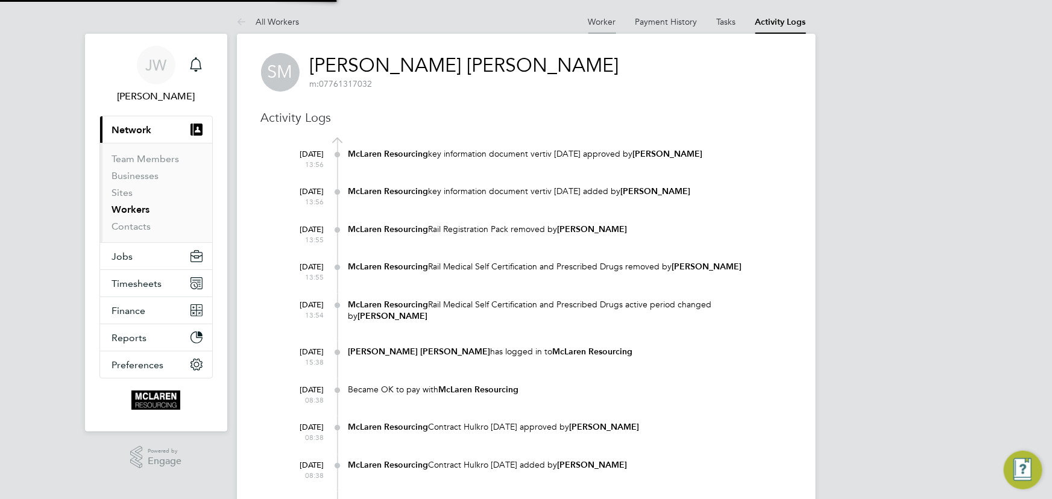
click at [604, 22] on link "Worker" at bounding box center [602, 21] width 28 height 11
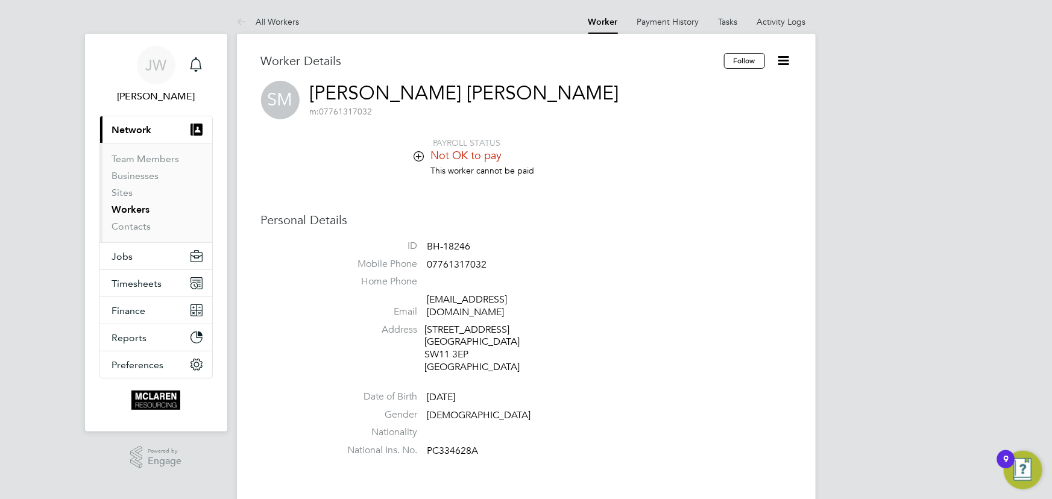
click at [785, 60] on icon at bounding box center [783, 60] width 15 height 15
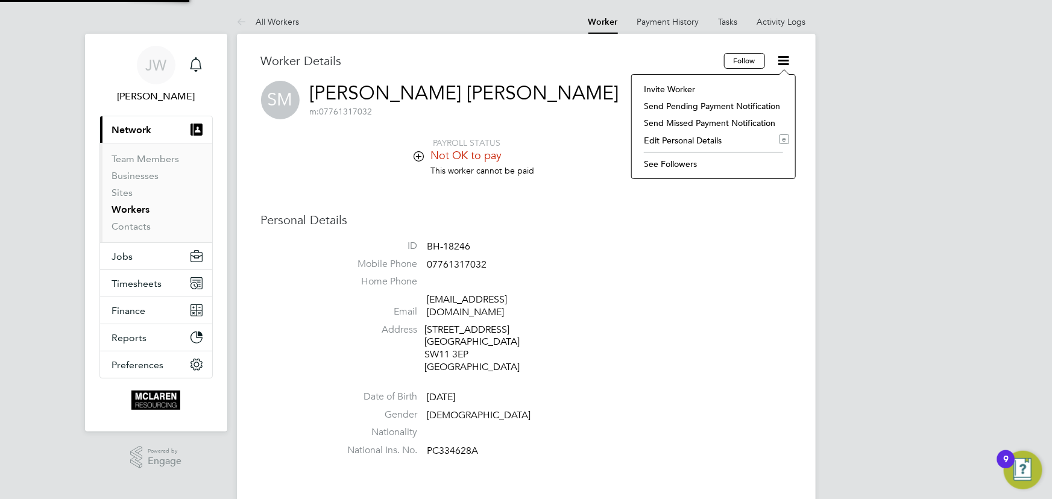
click at [686, 90] on li "Invite Worker" at bounding box center [713, 89] width 151 height 17
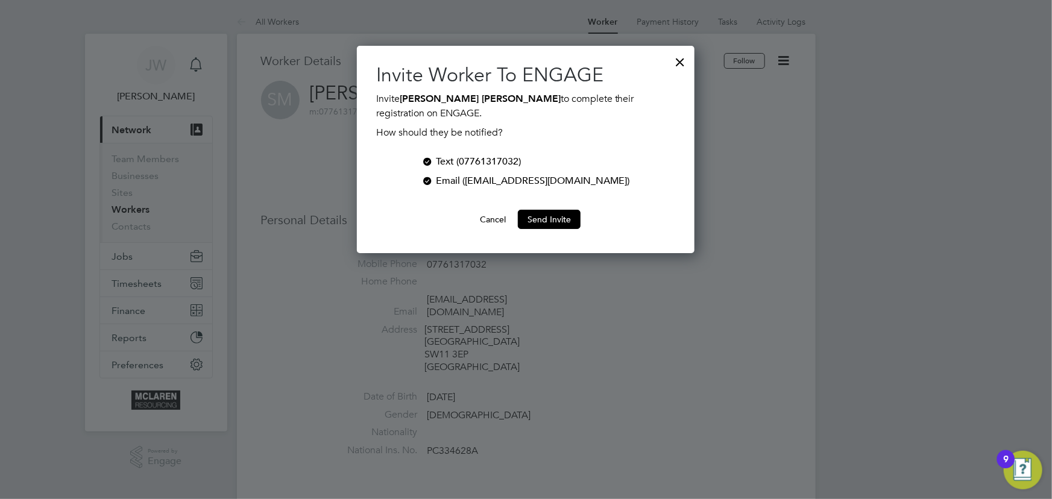
scroll to position [208, 337]
click at [563, 218] on button "Send Invite" at bounding box center [549, 219] width 63 height 19
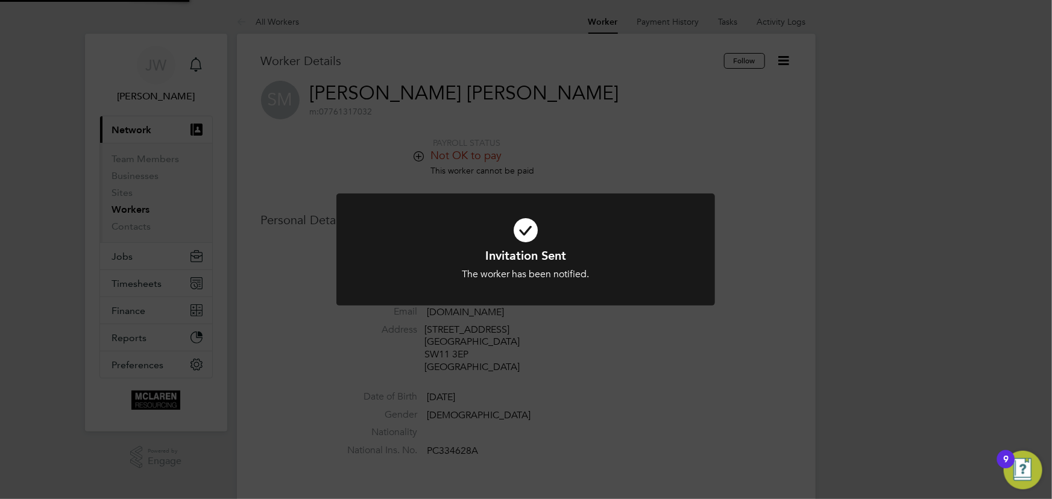
click at [777, 325] on div "Invitation Sent The worker has been notified. Cancel Okay" at bounding box center [526, 249] width 1052 height 499
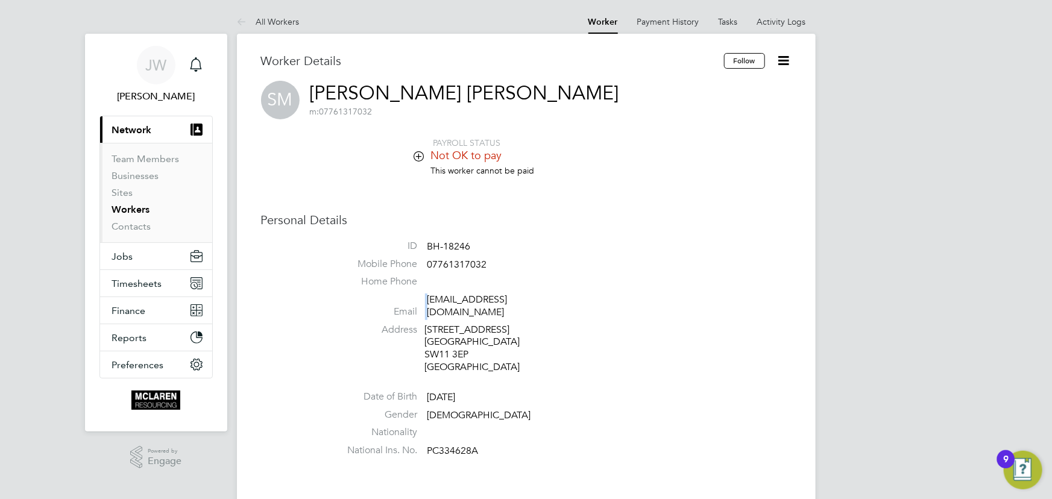
drag, startPoint x: 426, startPoint y: 298, endPoint x: 539, endPoint y: 292, distance: 112.9
click at [539, 292] on ul "ID BH-18246 Mobile Phone 07761317032 Home Phone Email bradley1676@gmail.com Add…" at bounding box center [562, 351] width 458 height 222
click at [594, 277] on li "Home Phone" at bounding box center [562, 284] width 458 height 18
drag, startPoint x: 425, startPoint y: 301, endPoint x: 546, endPoint y: 299, distance: 121.2
click at [546, 299] on li "Email bradley1676@gmail.com" at bounding box center [562, 308] width 458 height 30
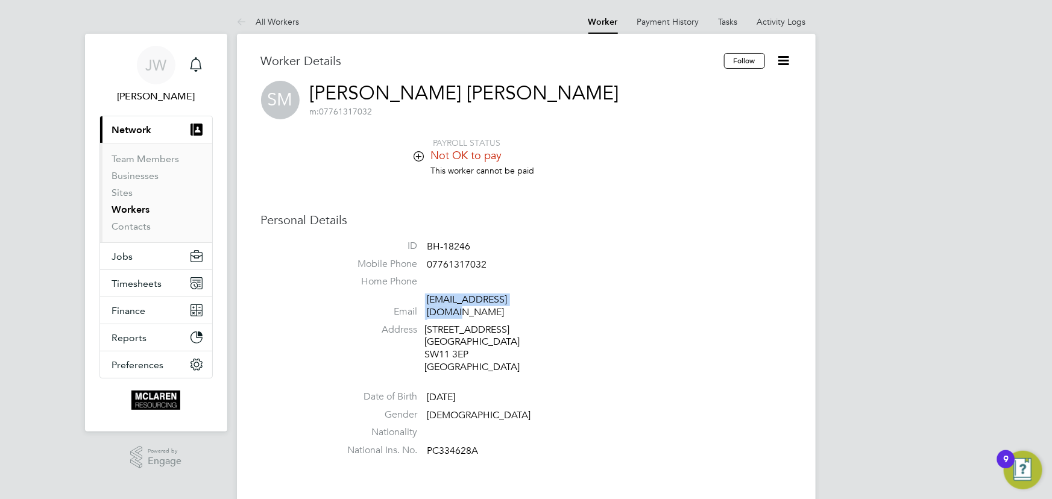
copy li "bradley1676@gmail.com"
drag, startPoint x: 426, startPoint y: 266, endPoint x: 491, endPoint y: 262, distance: 65.2
click at [491, 262] on li "Mobile Phone 07761317032" at bounding box center [562, 267] width 458 height 18
copy span "07761317032"
click at [783, 24] on link "Activity Logs" at bounding box center [781, 21] width 49 height 11
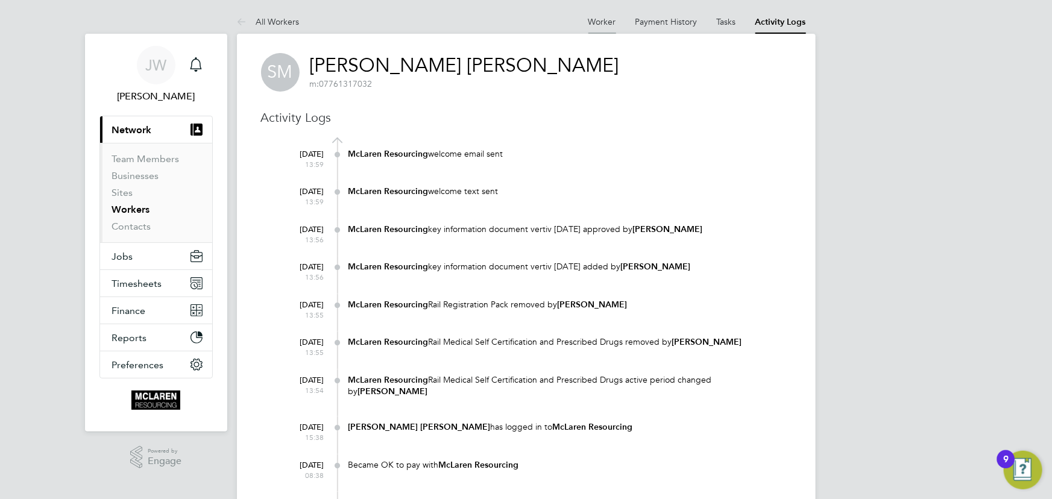
click at [601, 24] on link "Worker" at bounding box center [602, 21] width 28 height 11
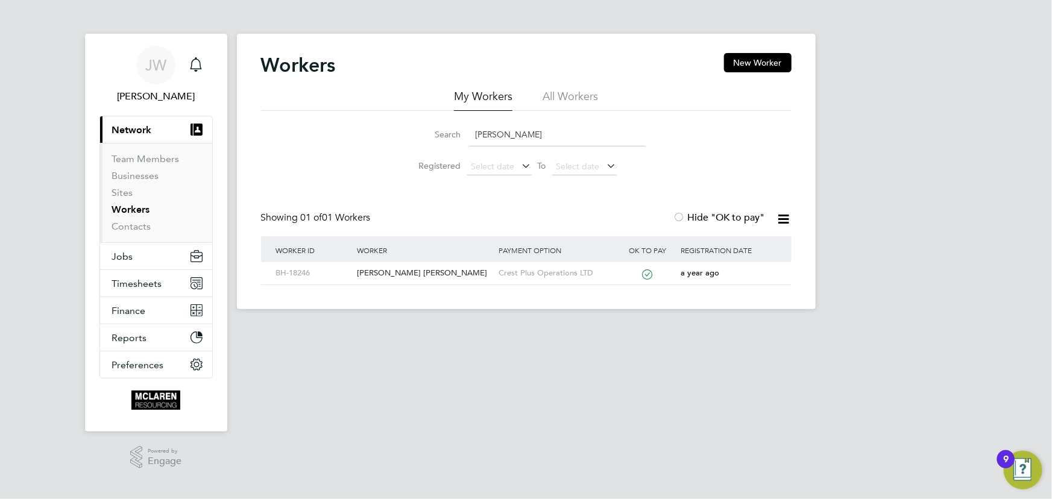
drag, startPoint x: 519, startPoint y: 133, endPoint x: 452, endPoint y: 137, distance: 67.1
click at [452, 137] on div "Search samson" at bounding box center [526, 135] width 239 height 24
type input "sebastian bu"
click at [416, 276] on div "Sebastian Burdzy" at bounding box center [425, 273] width 142 height 22
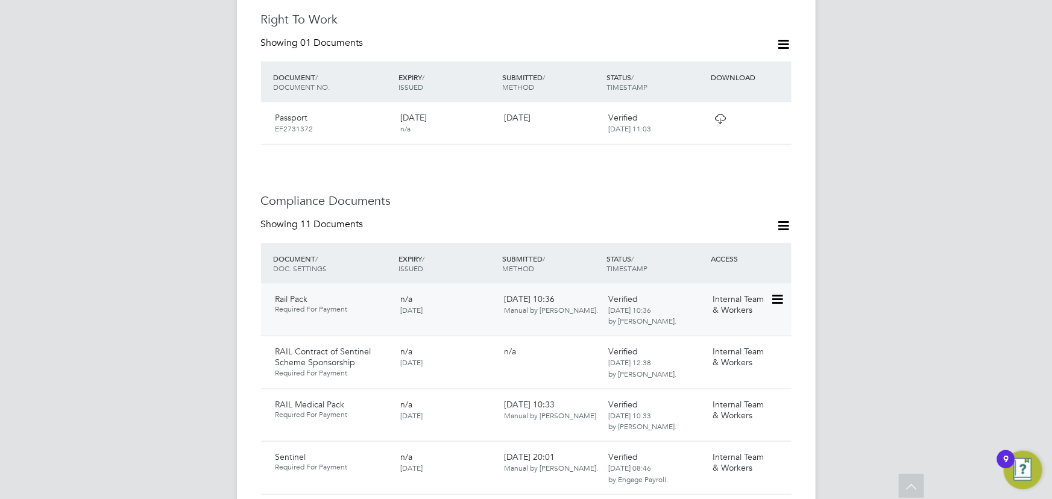
scroll to position [548, 0]
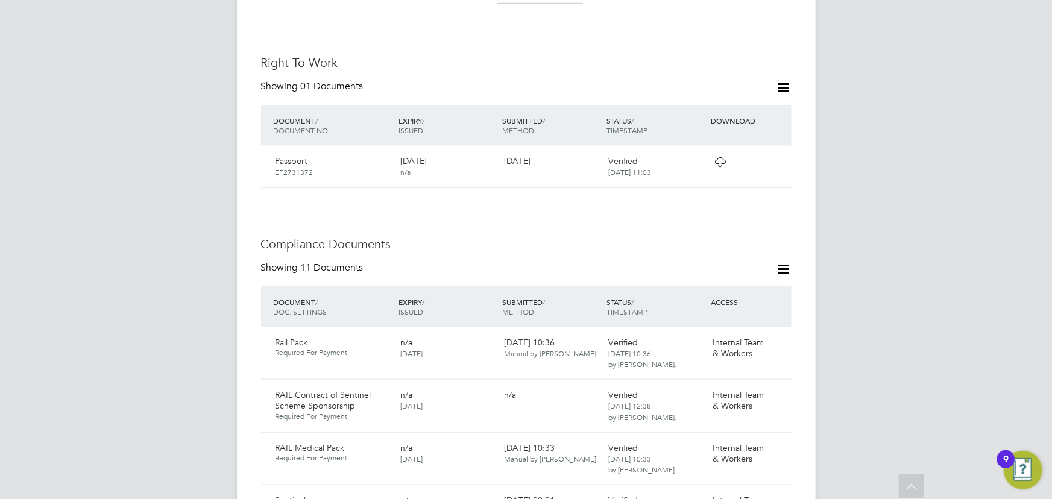
drag, startPoint x: 787, startPoint y: 241, endPoint x: 783, endPoint y: 246, distance: 6.5
click at [787, 262] on icon at bounding box center [783, 269] width 15 height 15
click at [752, 266] on li "Document Settings" at bounding box center [744, 272] width 89 height 17
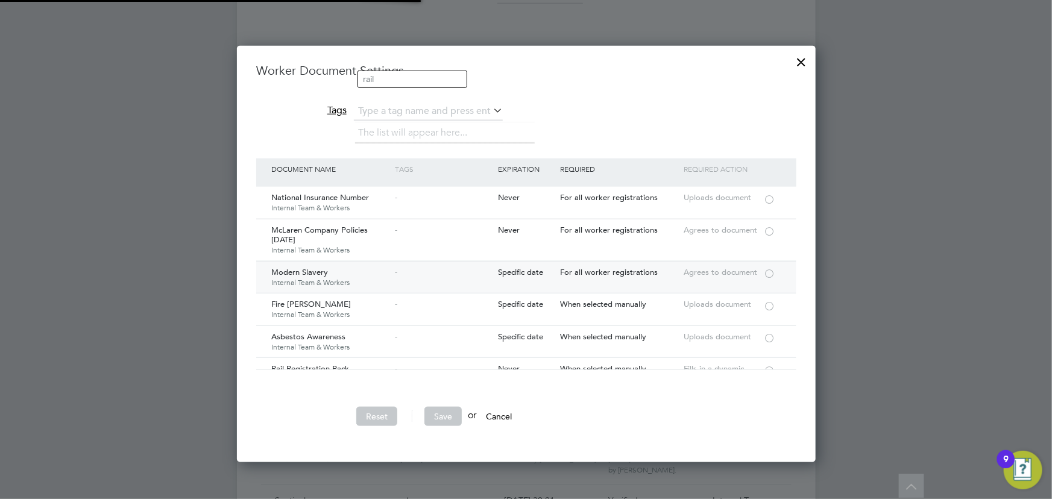
scroll to position [6, 6]
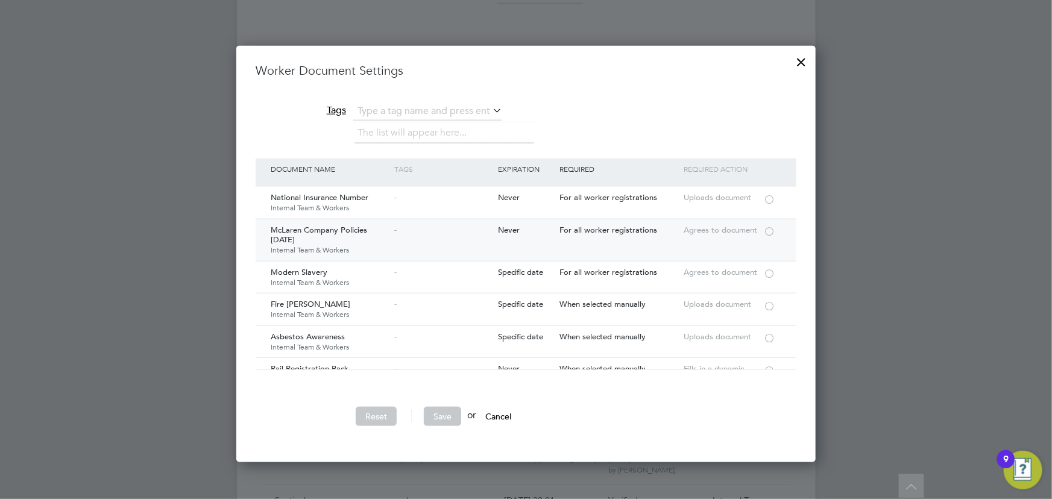
click at [771, 230] on div at bounding box center [769, 230] width 12 height 9
click at [802, 60] on div at bounding box center [802, 59] width 22 height 22
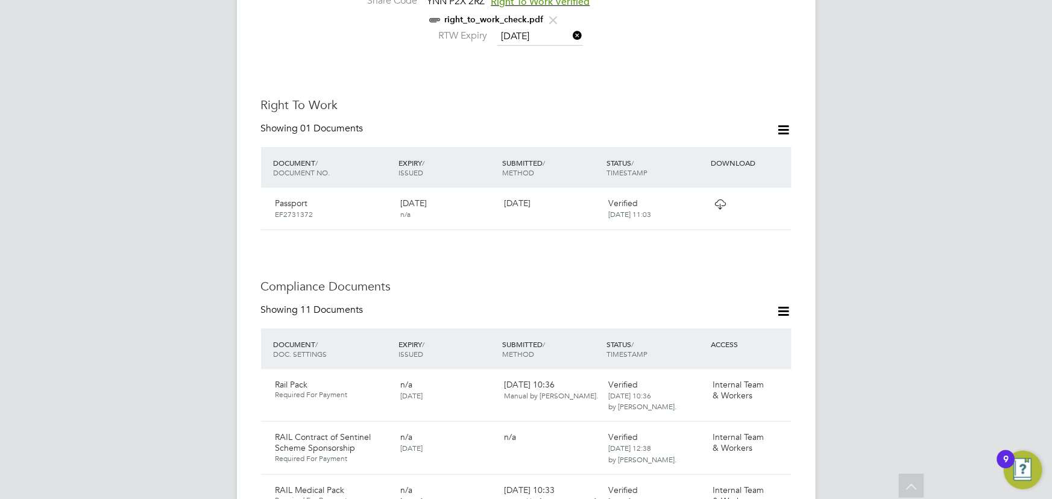
scroll to position [657, 0]
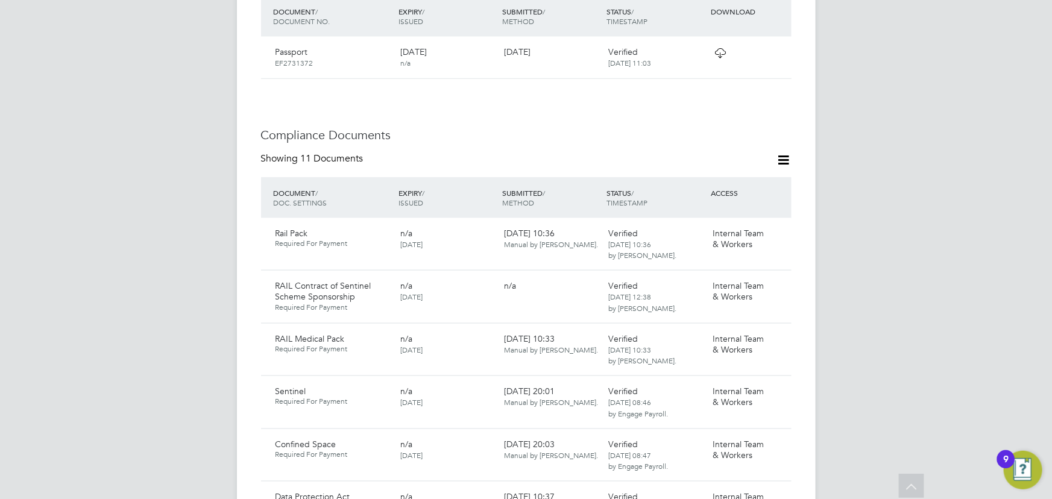
click at [788, 152] on icon at bounding box center [783, 159] width 15 height 15
click at [732, 161] on li "Document Settings" at bounding box center [744, 163] width 89 height 17
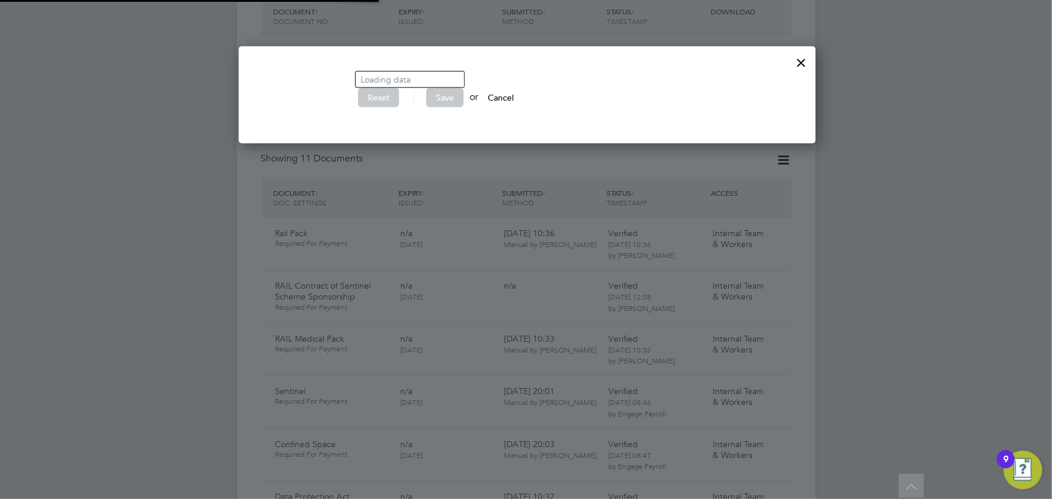
scroll to position [416, 579]
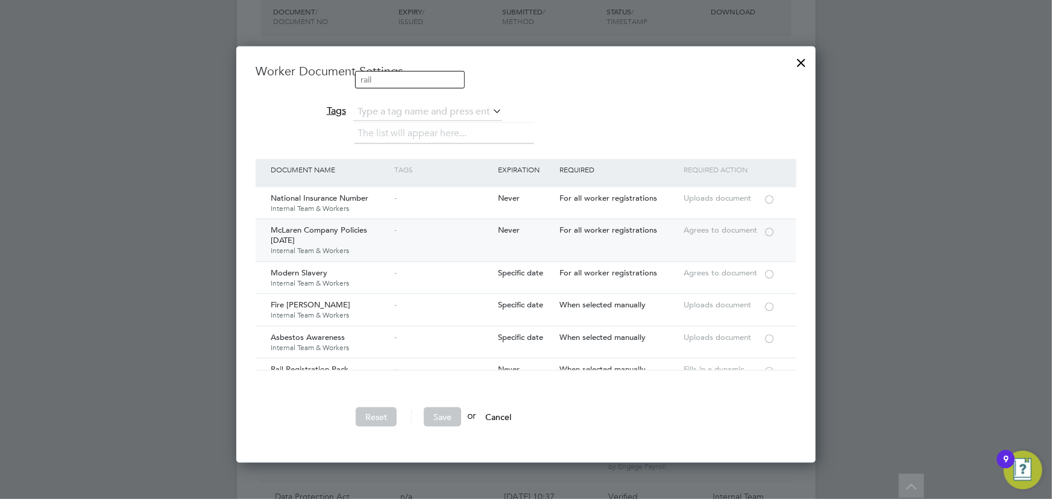
click at [762, 229] on div "Agrees to document" at bounding box center [721, 230] width 83 height 22
click at [765, 273] on div at bounding box center [769, 273] width 12 height 9
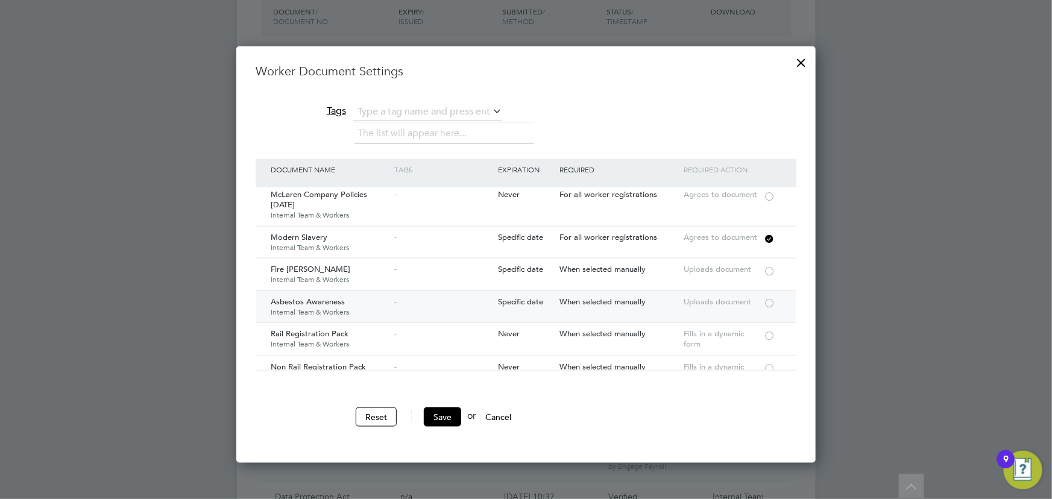
scroll to position [54, 0]
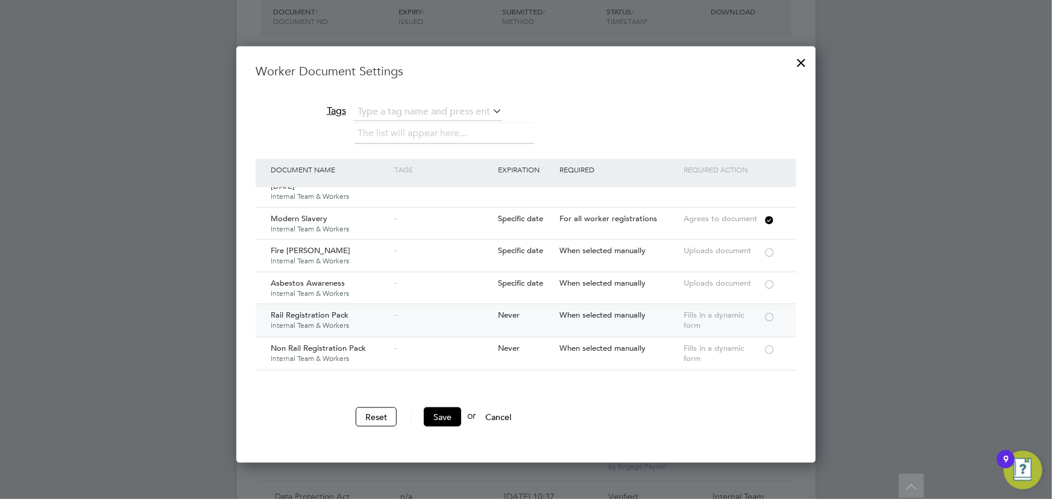
click at [764, 312] on div at bounding box center [769, 316] width 12 height 9
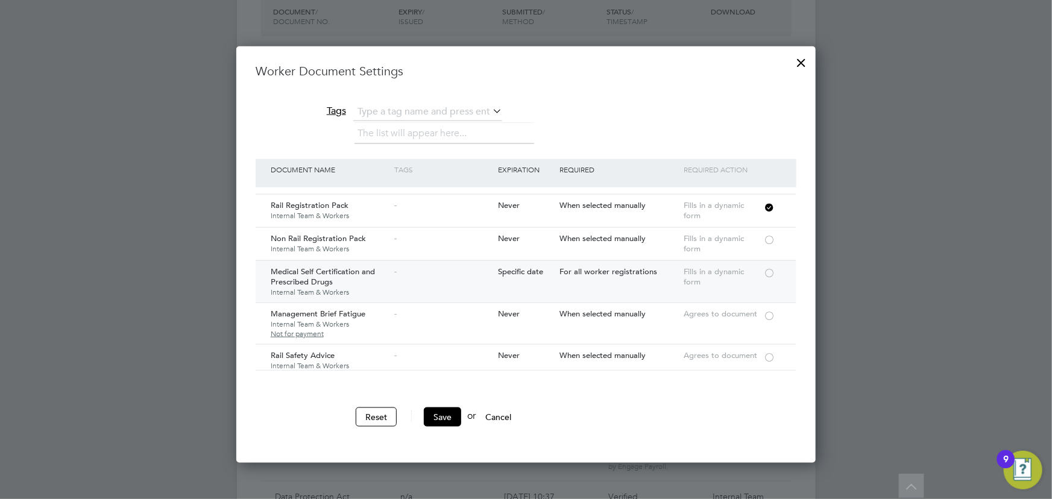
click at [765, 271] on div at bounding box center [769, 272] width 12 height 9
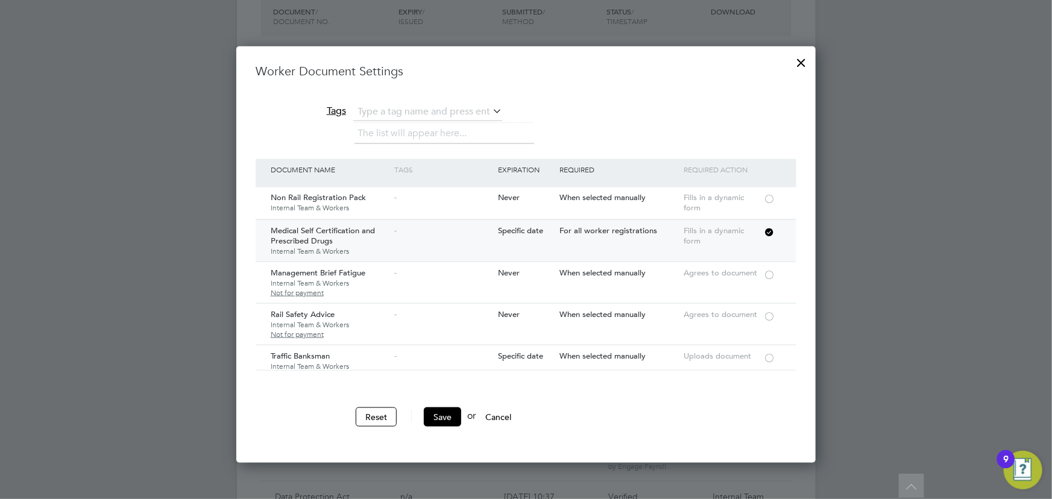
scroll to position [274, 0]
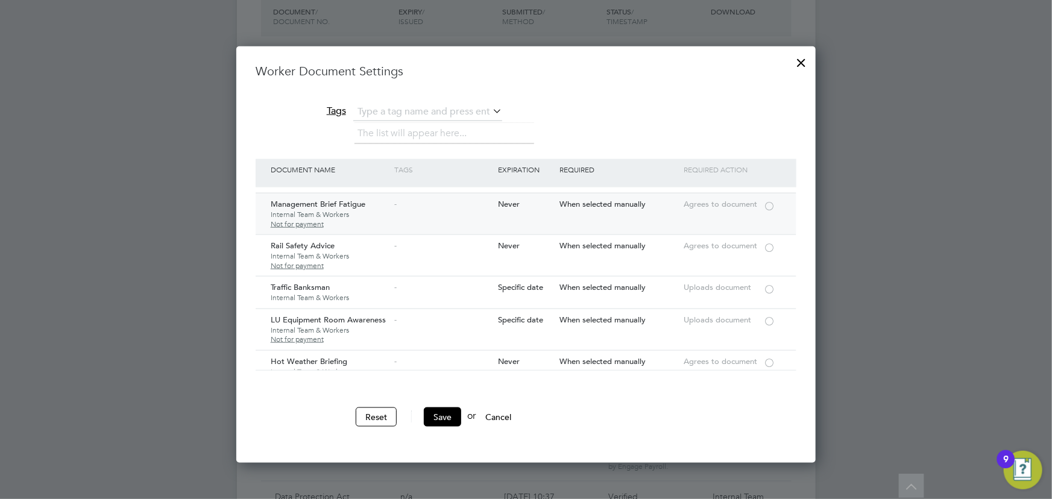
click at [767, 201] on div at bounding box center [769, 205] width 12 height 9
click at [767, 243] on div at bounding box center [769, 246] width 12 height 9
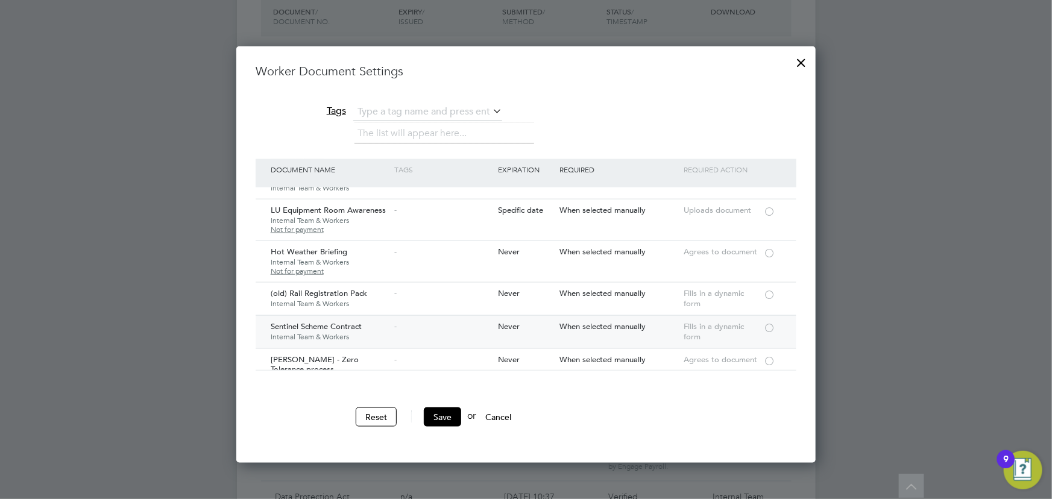
click at [765, 323] on div at bounding box center [769, 326] width 12 height 9
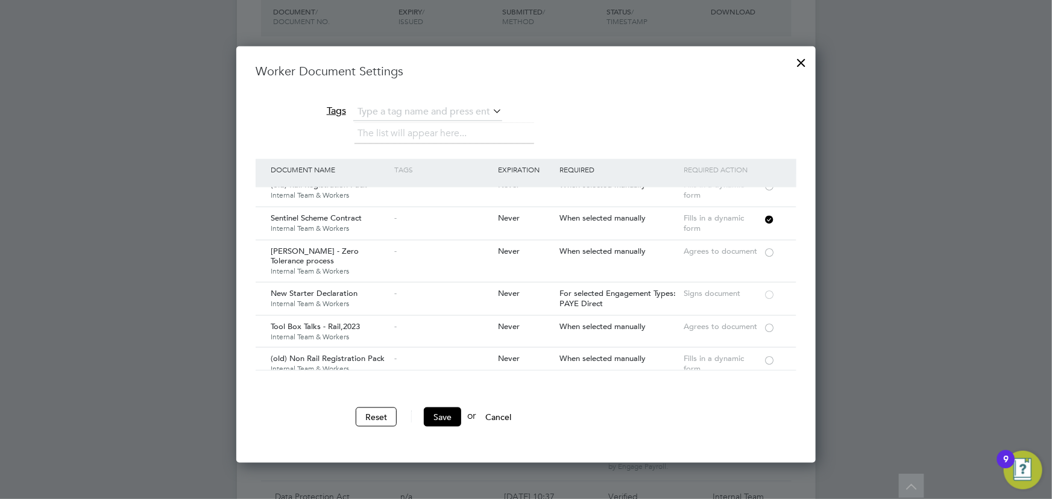
scroll to position [493, 0]
click at [768, 325] on div at bounding box center [769, 325] width 12 height 9
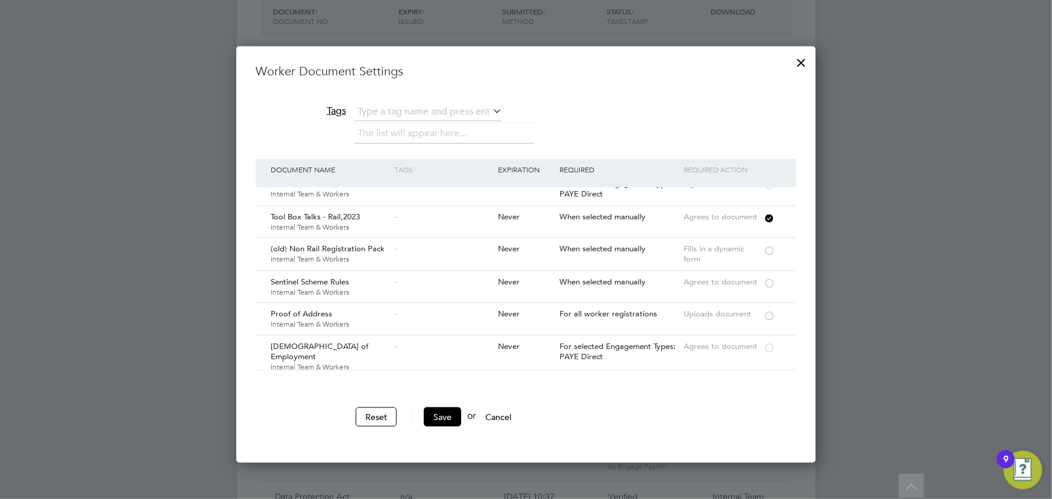
scroll to position [603, 0]
click at [770, 277] on div at bounding box center [769, 281] width 12 height 9
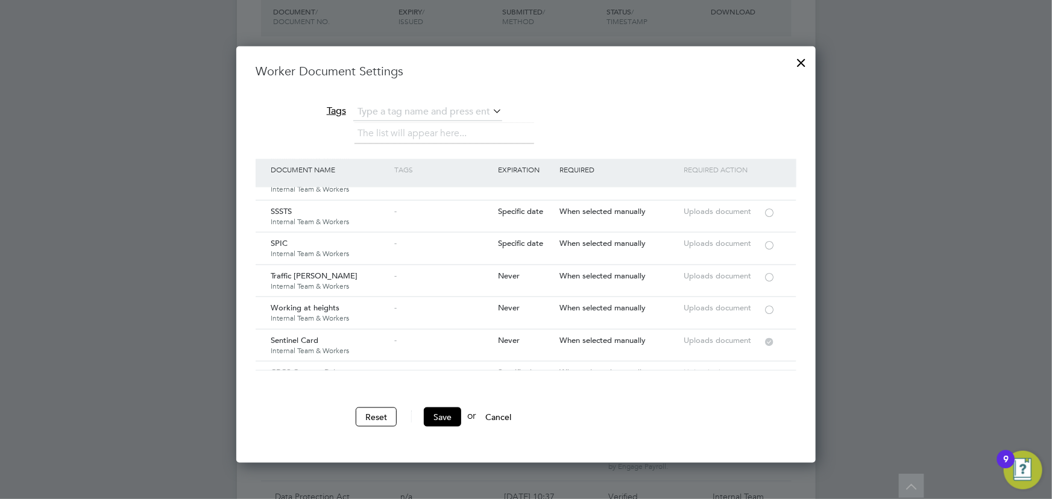
scroll to position [1972, 0]
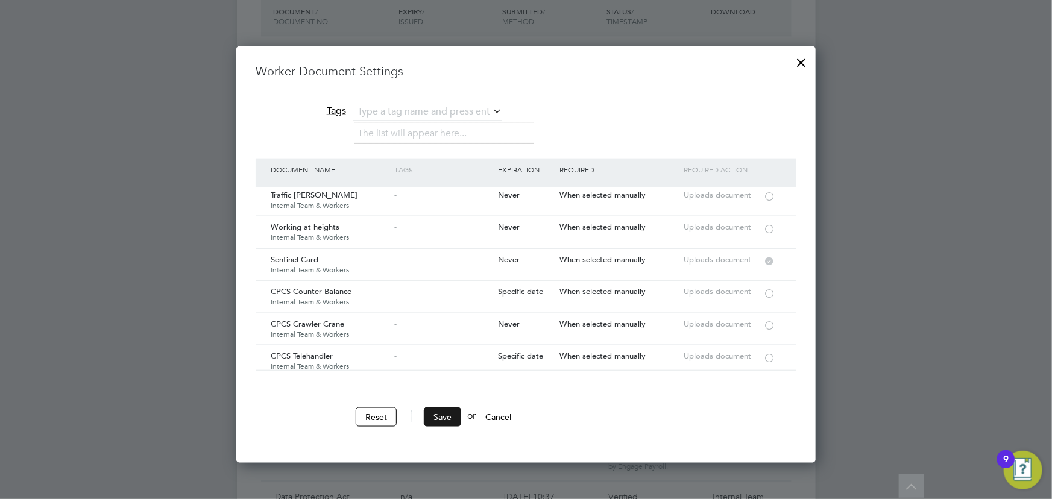
click at [453, 416] on button "Save" at bounding box center [442, 416] width 37 height 19
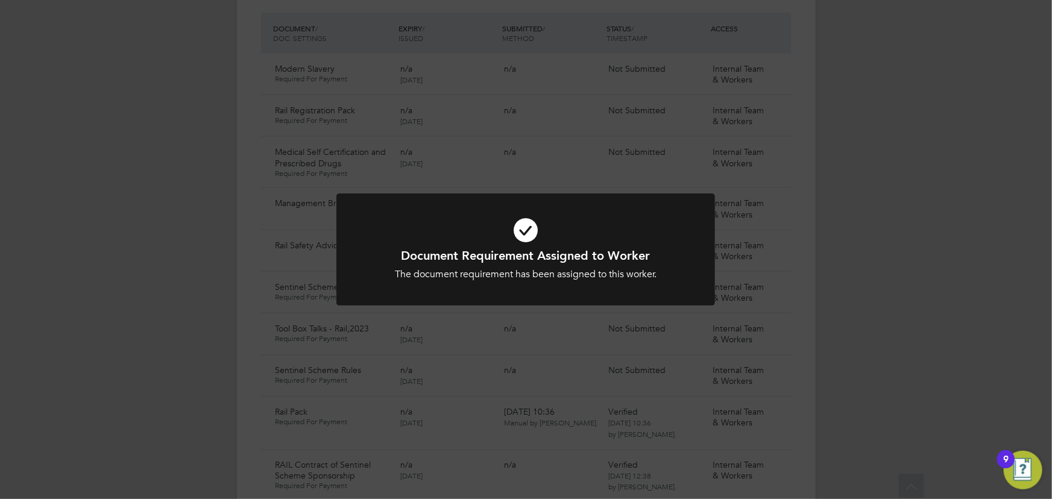
click at [877, 337] on div "Document Requirement Assigned to Worker The document requirement has been assig…" at bounding box center [526, 249] width 1052 height 499
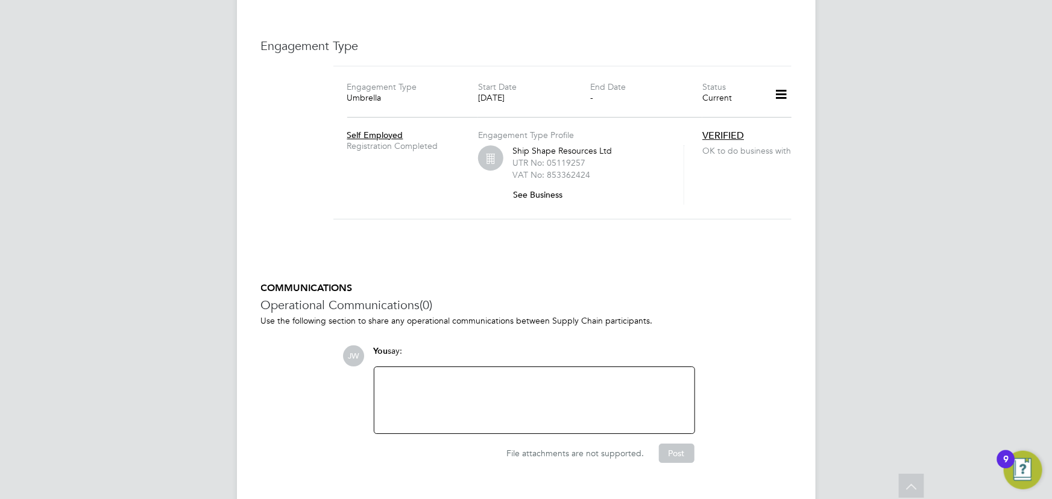
scroll to position [1677, 0]
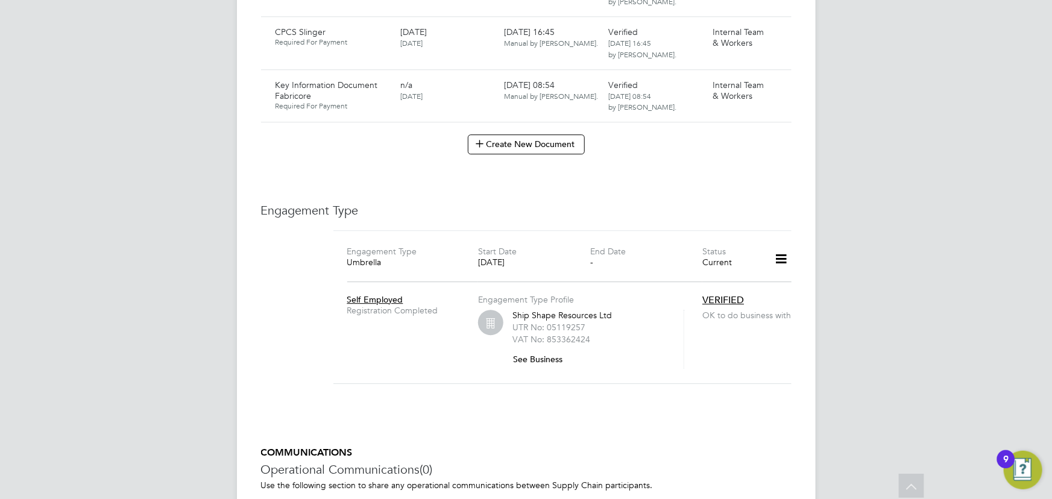
click at [778, 245] on icon at bounding box center [780, 259] width 21 height 28
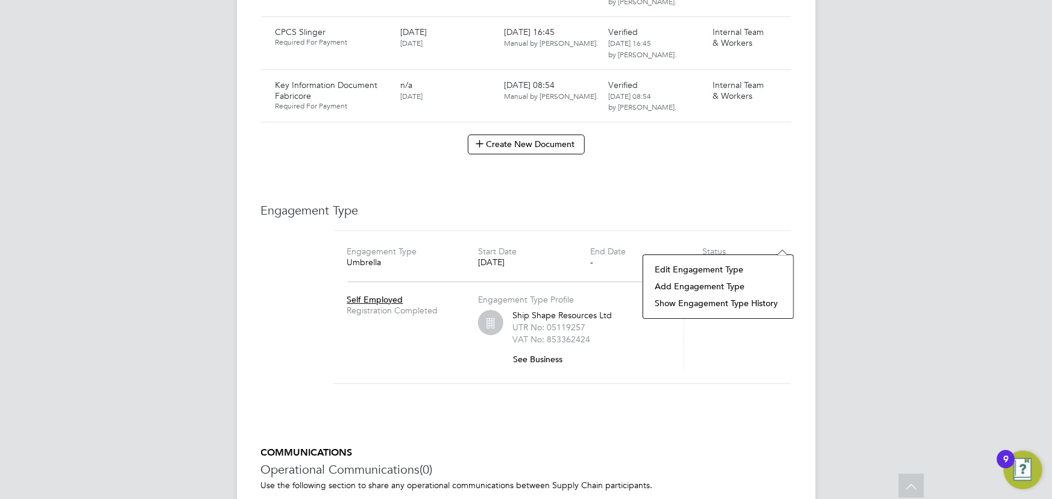
click at [691, 268] on li "Edit Engagement Type" at bounding box center [718, 269] width 138 height 17
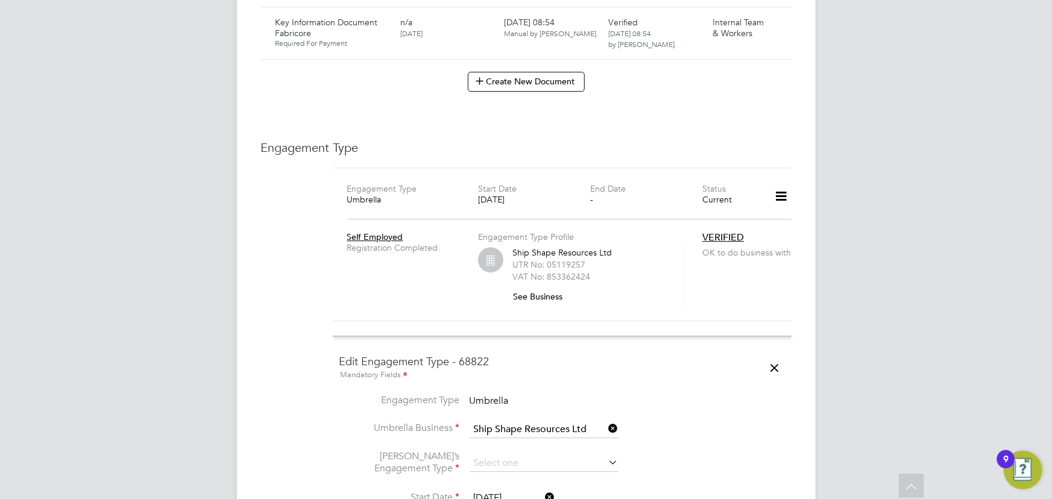
scroll to position [1841, 0]
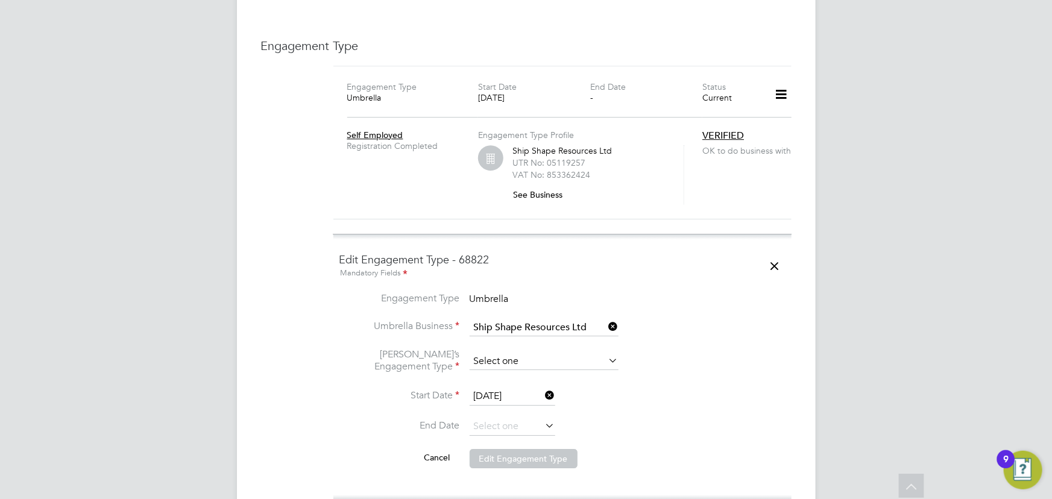
click at [505, 353] on input at bounding box center [543, 361] width 149 height 17
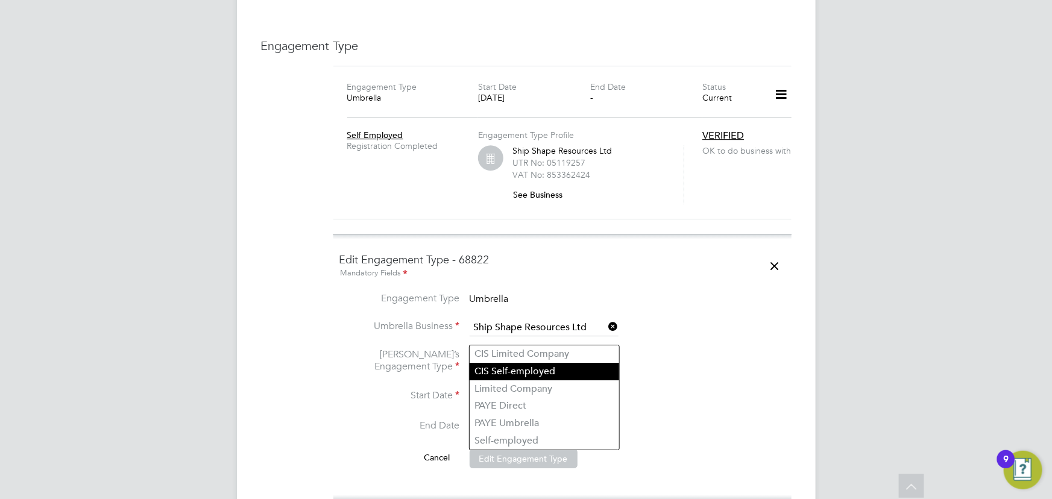
click at [498, 368] on li "CIS Self-employed" at bounding box center [543, 371] width 149 height 17
type input "CIS Self-employed"
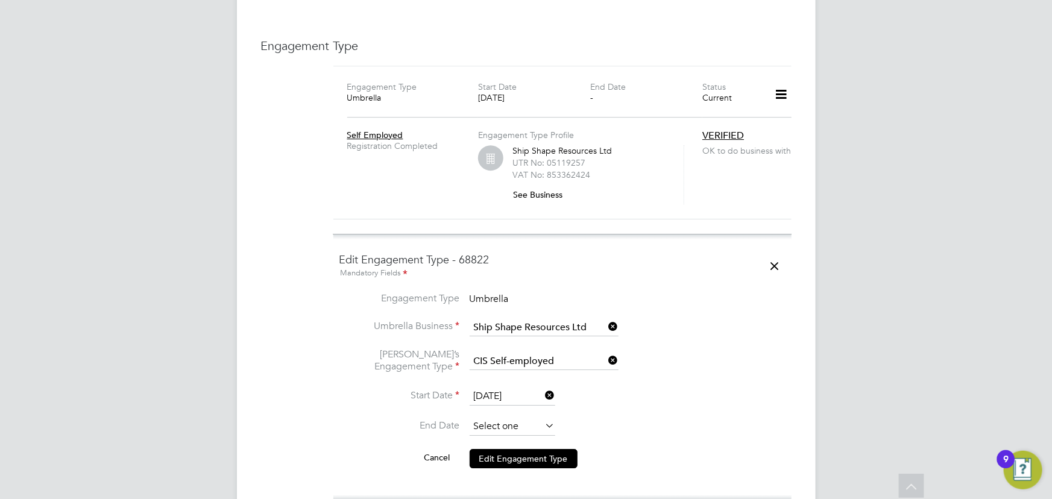
click at [493, 418] on input at bounding box center [512, 427] width 86 height 18
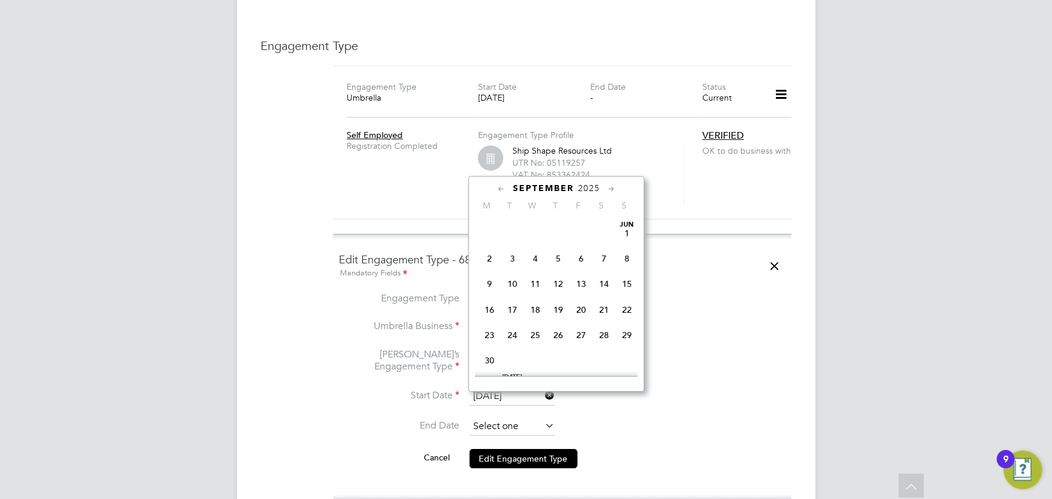
scroll to position [436, 0]
click at [488, 259] on span "15" at bounding box center [489, 254] width 23 height 23
type input "15 Sep 2025"
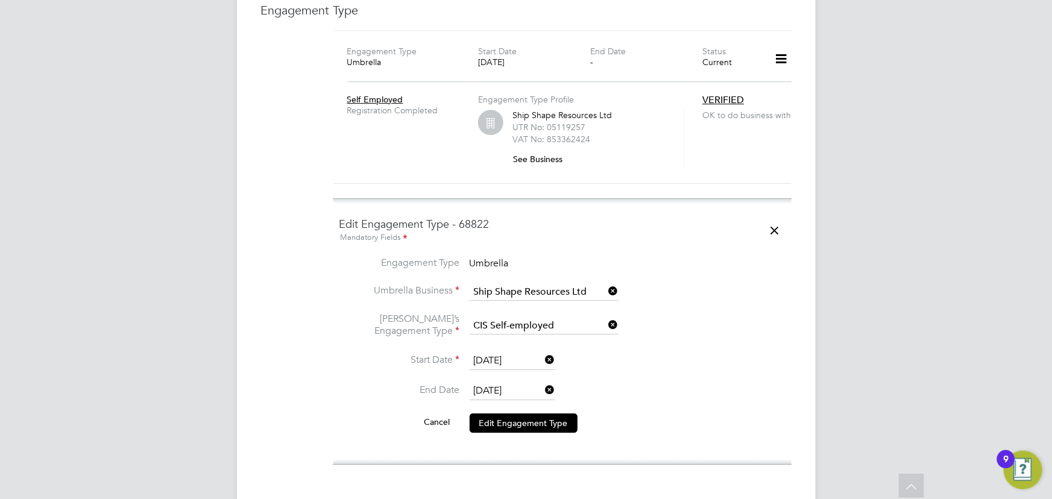
scroll to position [1951, 0]
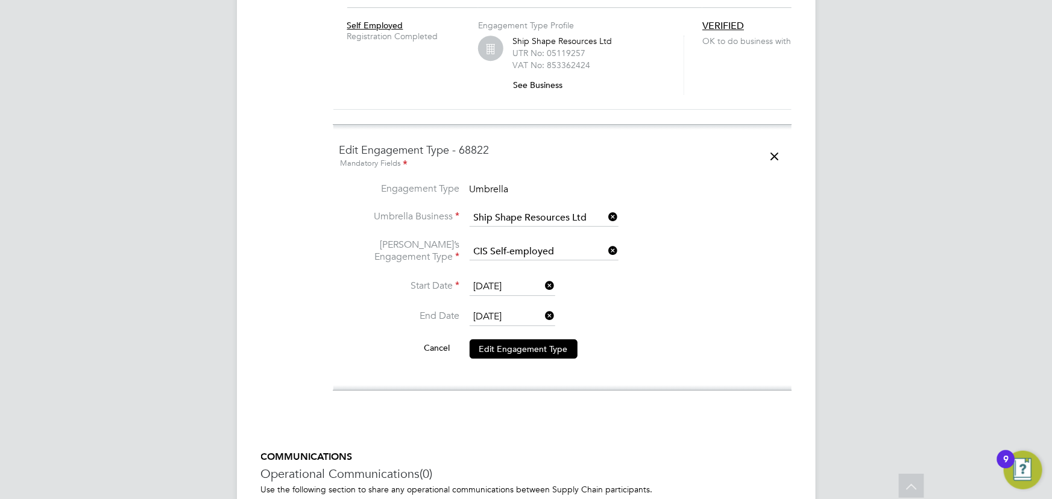
click at [518, 339] on button "Edit Engagement Type" at bounding box center [523, 348] width 108 height 19
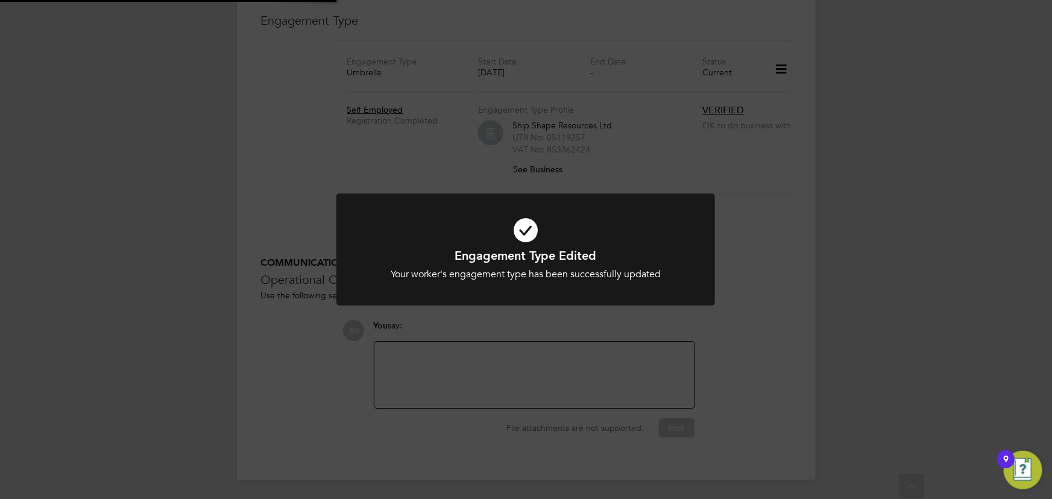
scroll to position [1841, 0]
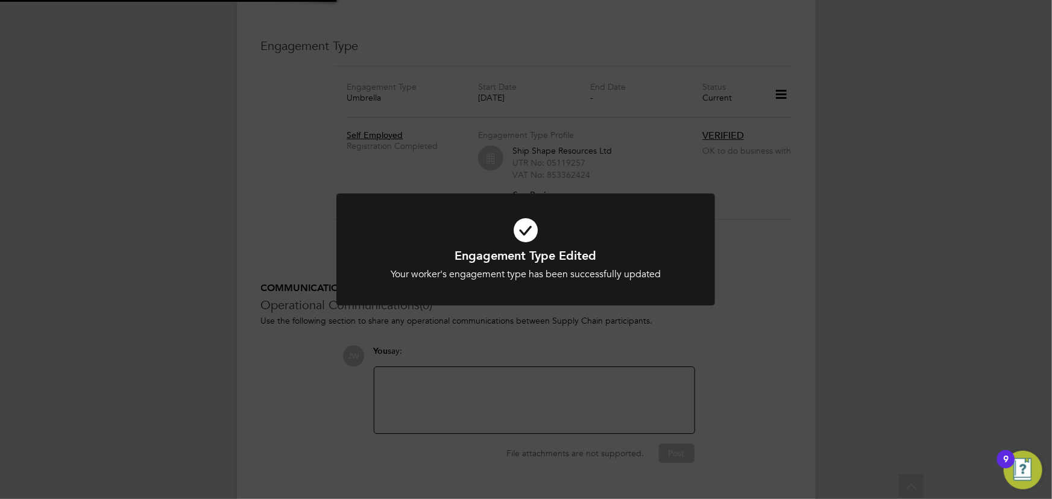
click at [846, 300] on div "Engagement Type Edited Your worker's engagement type has been successfully upda…" at bounding box center [526, 249] width 1052 height 499
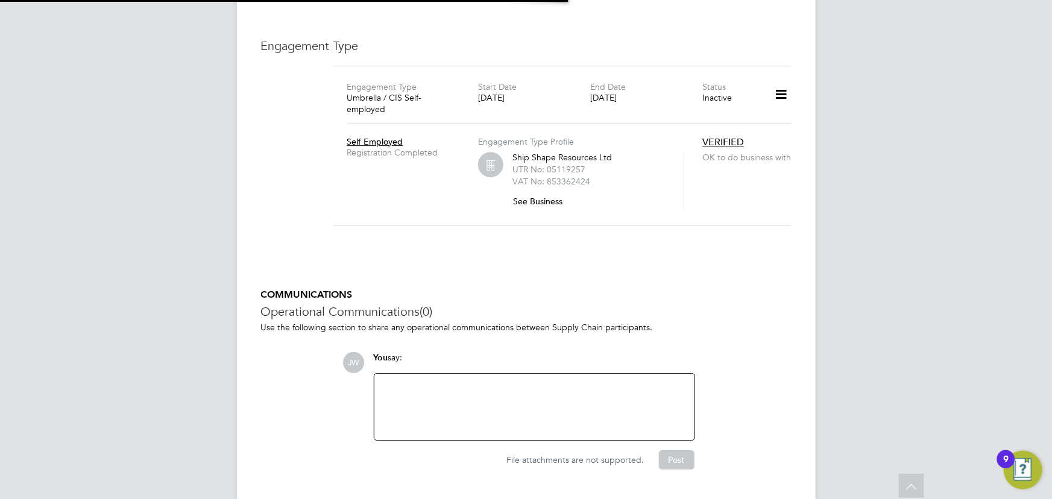
click at [783, 81] on icon at bounding box center [780, 95] width 21 height 28
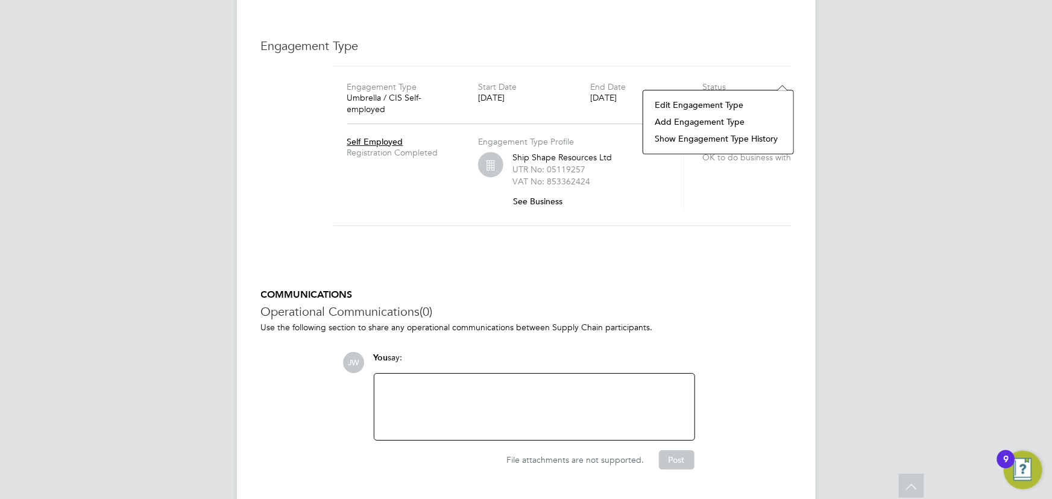
click at [710, 121] on li "Add Engagement Type" at bounding box center [718, 121] width 138 height 17
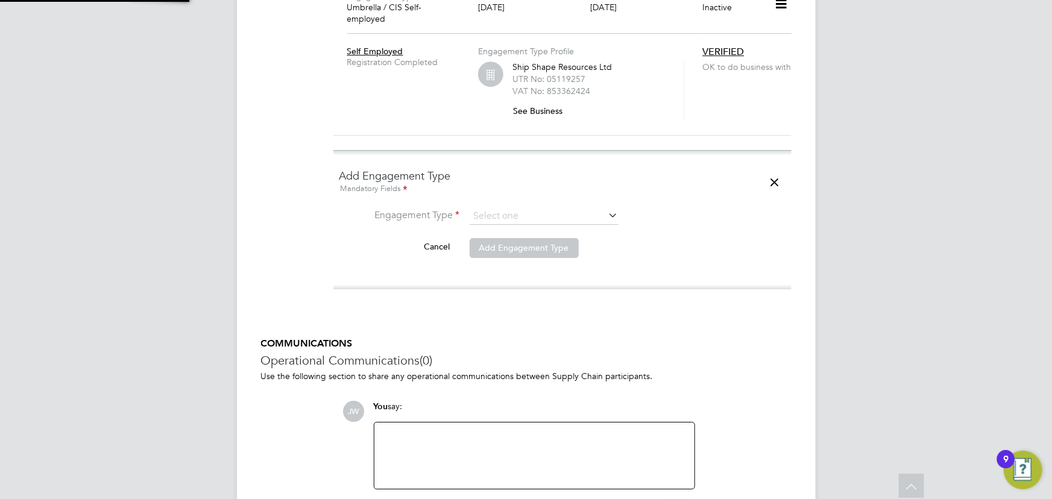
scroll to position [1951, 0]
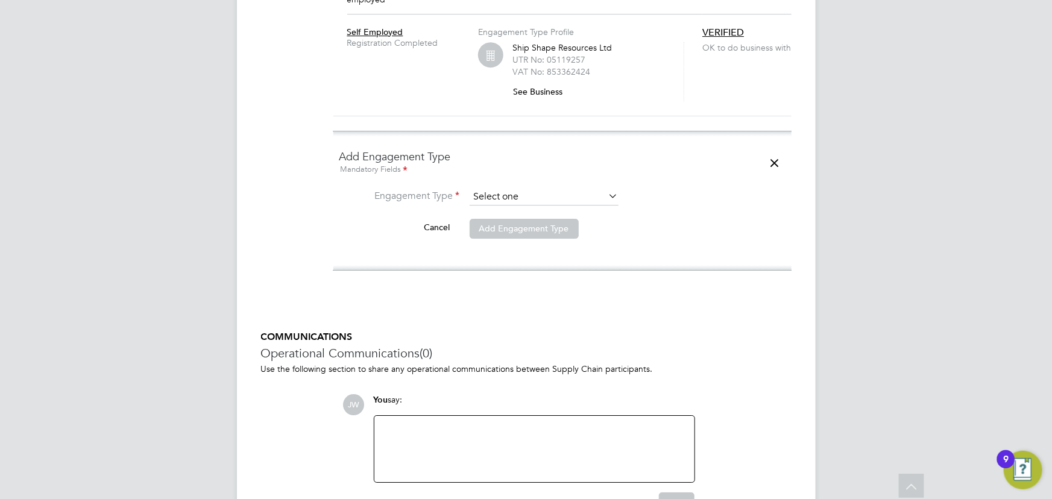
click at [526, 189] on input at bounding box center [543, 197] width 149 height 17
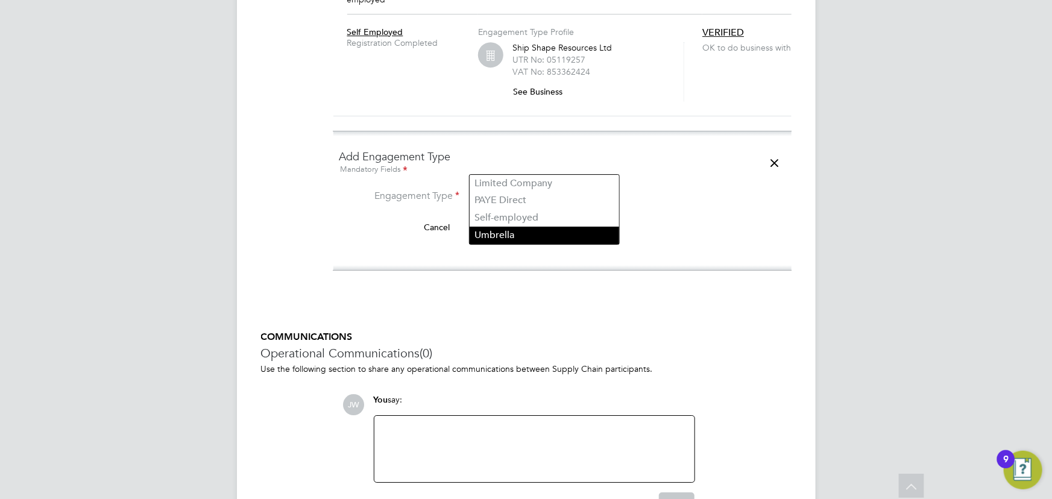
click at [506, 234] on li "Umbrella" at bounding box center [543, 235] width 149 height 17
type input "Umbrella"
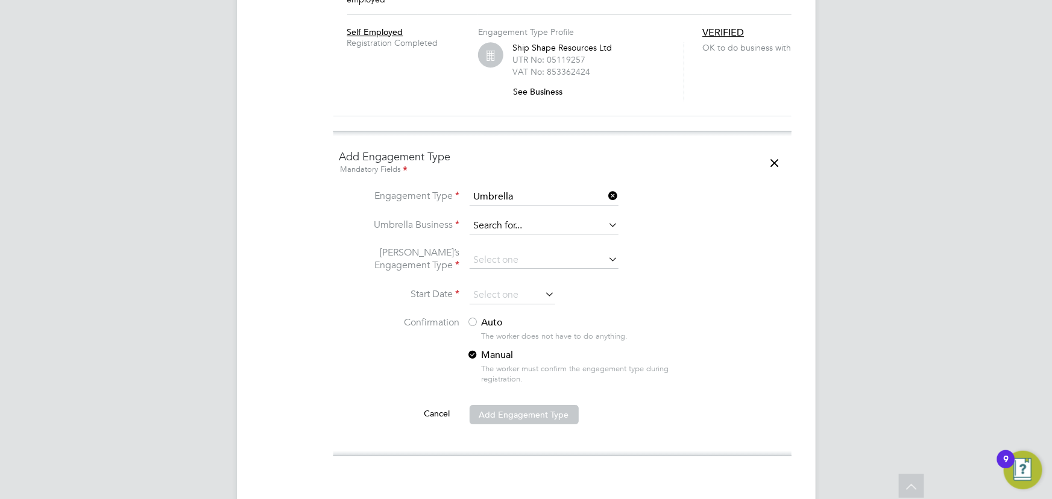
click at [512, 218] on input at bounding box center [543, 226] width 149 height 17
click at [510, 206] on li "Nasa Umbrella Ltd" at bounding box center [543, 212] width 149 height 17
type input "Nasa Umbrella Ltd"
click at [492, 252] on input at bounding box center [543, 260] width 149 height 17
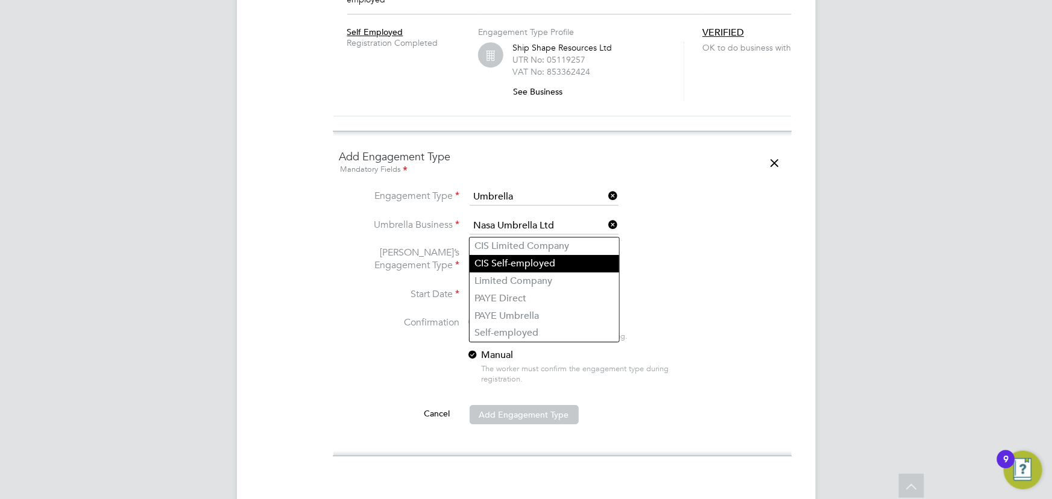
click at [495, 262] on li "CIS Self-employed" at bounding box center [543, 263] width 149 height 17
type input "CIS Self-employed"
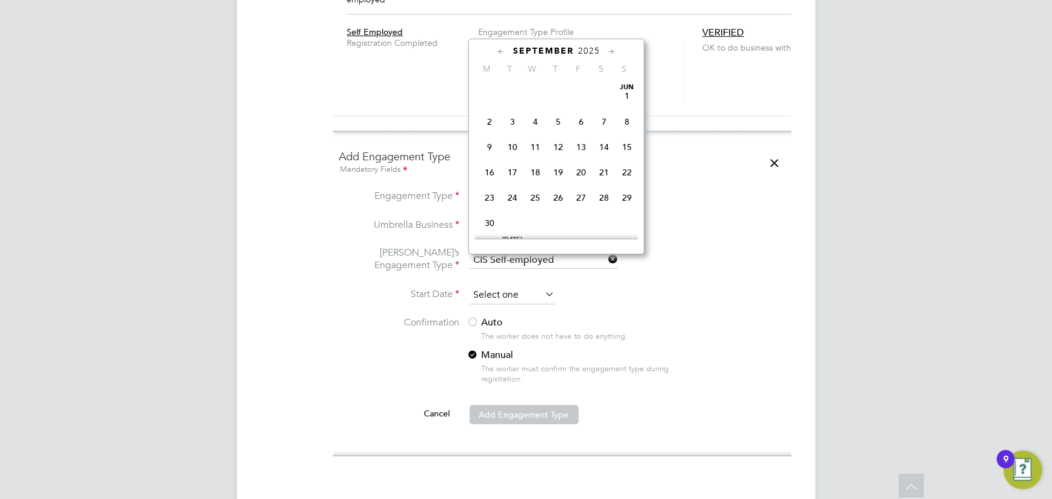
click at [492, 286] on input at bounding box center [512, 295] width 86 height 18
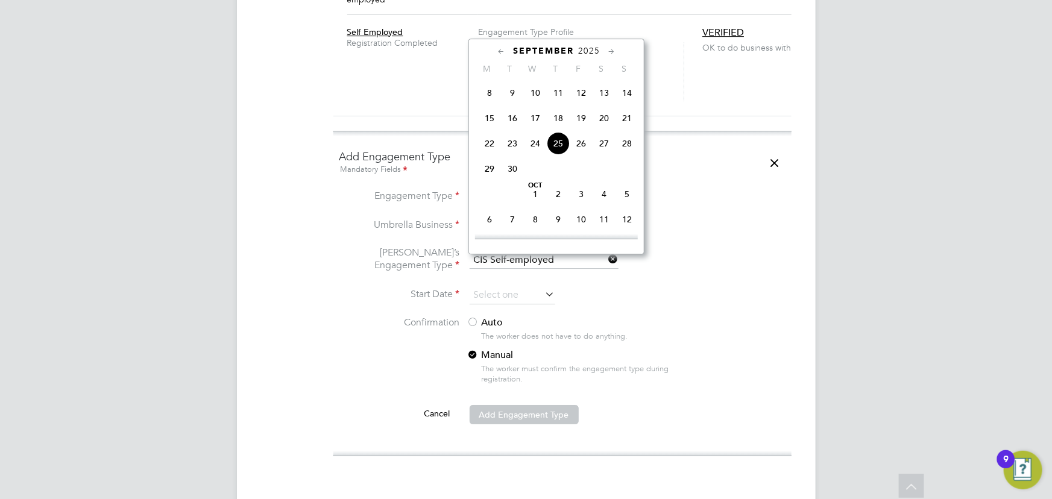
click at [556, 141] on span "25" at bounding box center [558, 143] width 23 height 23
type input "[DATE]"
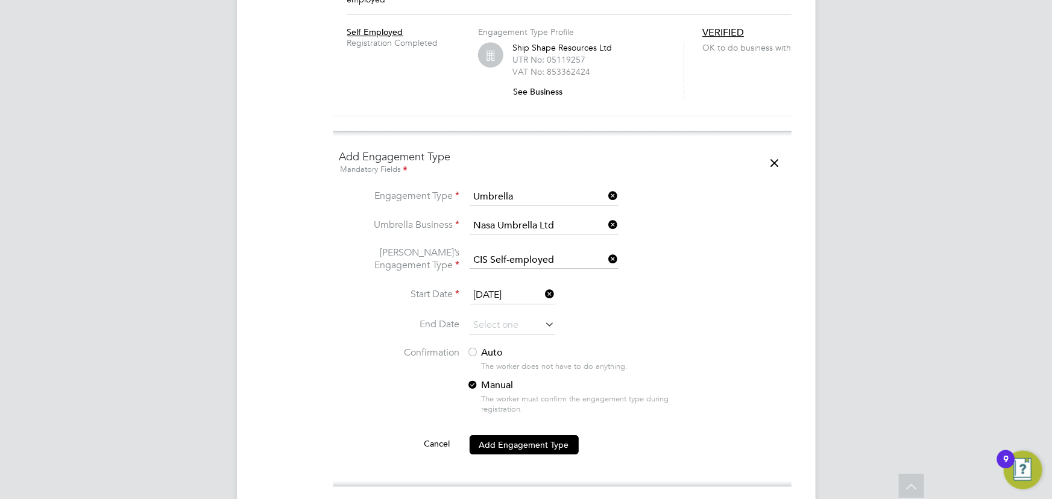
click at [476, 347] on div at bounding box center [473, 353] width 12 height 12
click at [510, 435] on button "Add Engagement Type" at bounding box center [523, 444] width 109 height 19
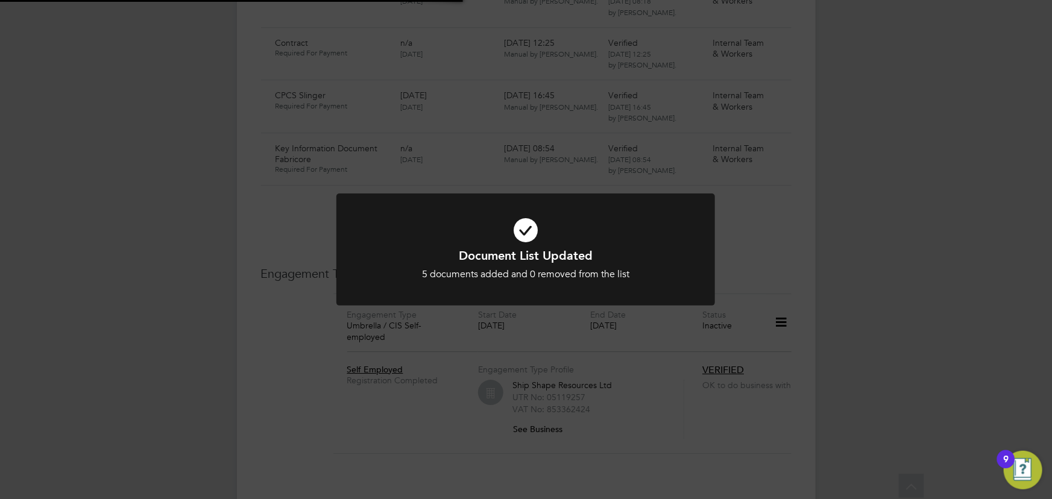
scroll to position [2069, 0]
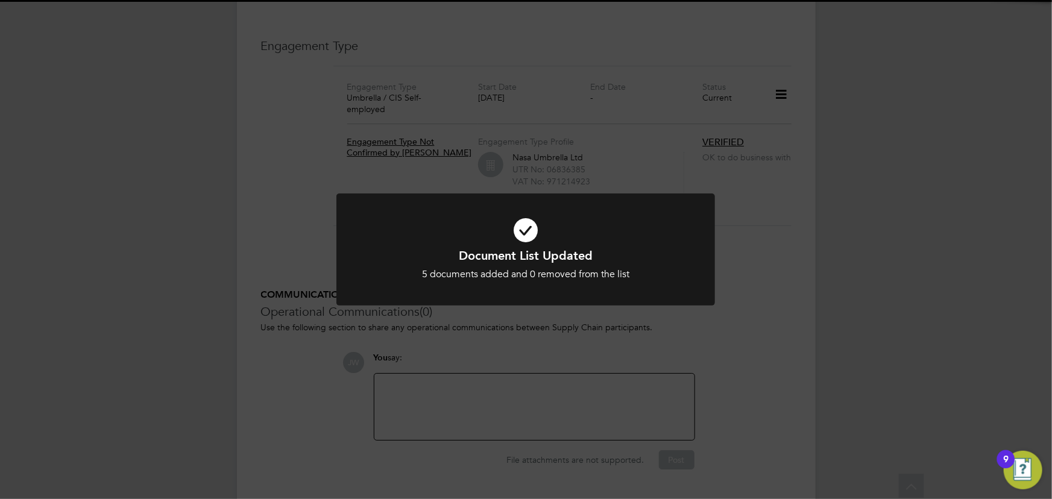
click at [868, 348] on div "Document List Updated 5 documents added and 0 removed from the list Cancel Okay" at bounding box center [526, 249] width 1052 height 499
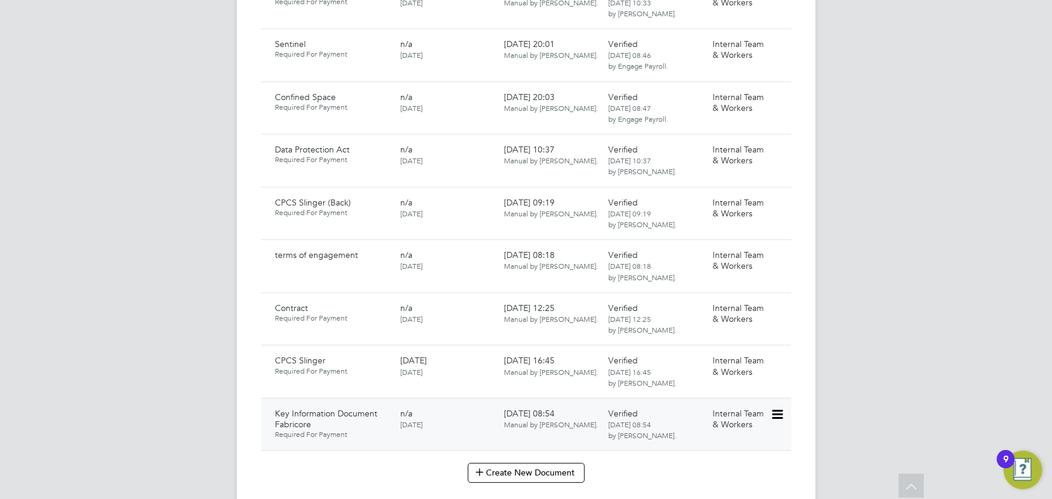
scroll to position [1795, 0]
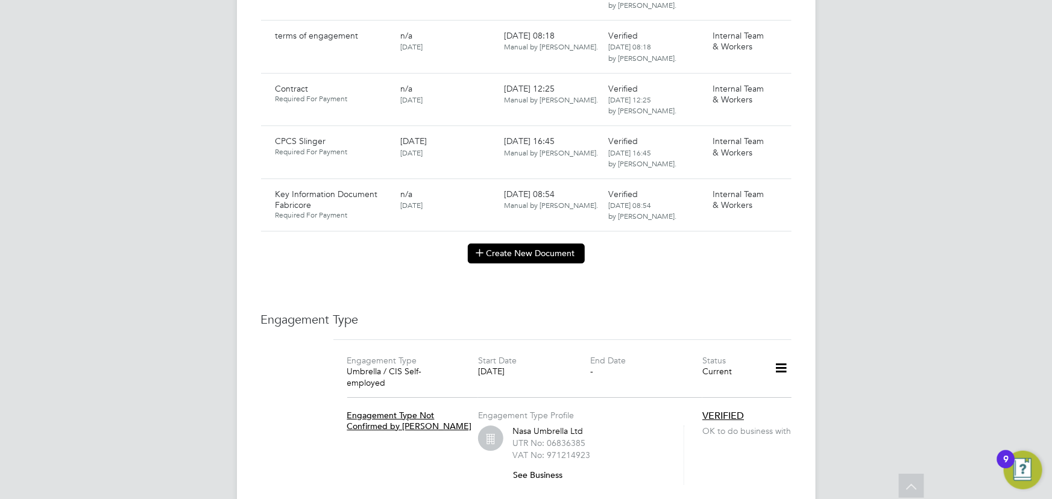
drag, startPoint x: 480, startPoint y: 227, endPoint x: 494, endPoint y: 232, distance: 14.9
click at [480, 248] on icon at bounding box center [480, 252] width 9 height 9
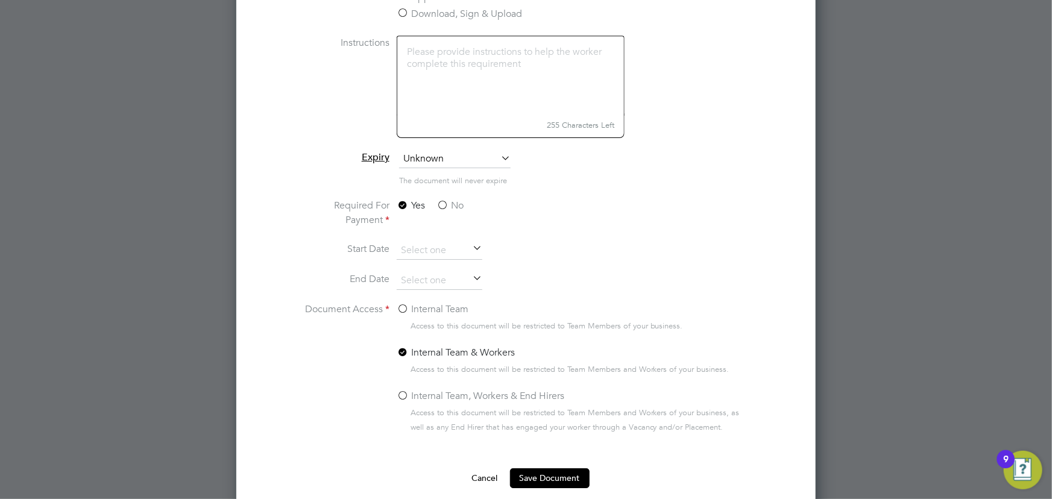
scroll to position [2069, 0]
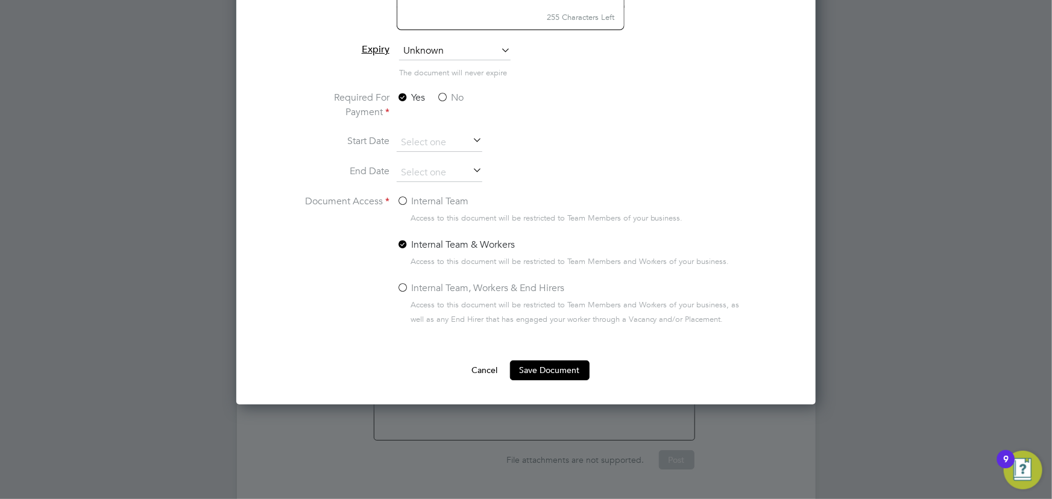
type input "key information document Vertiv [DATE]"
click at [451, 92] on label "No" at bounding box center [449, 97] width 27 height 14
click at [0, 0] on input "No" at bounding box center [0, 0] width 0 height 0
drag, startPoint x: 412, startPoint y: 196, endPoint x: 591, endPoint y: 298, distance: 206.2
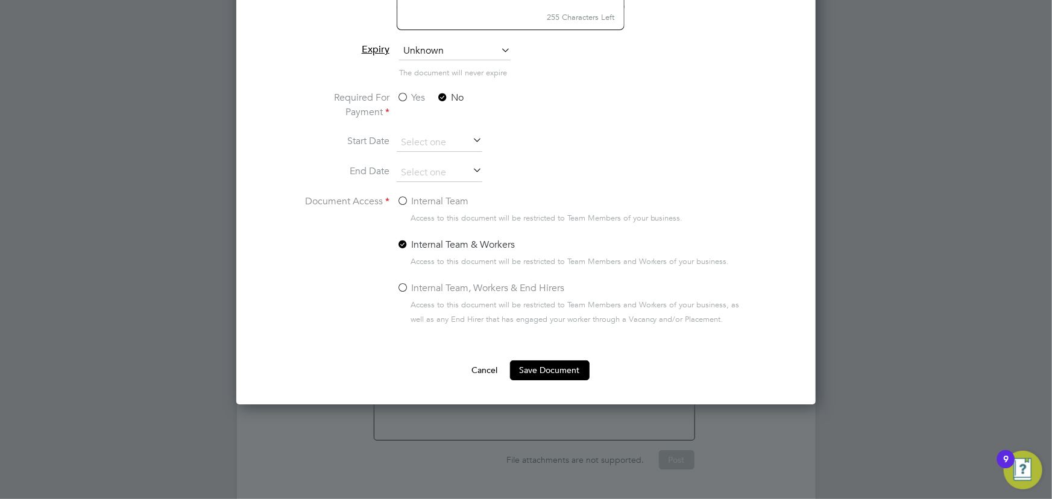
click at [413, 196] on label "Internal Team" at bounding box center [433, 201] width 72 height 14
click at [0, 0] on input "Internal Team" at bounding box center [0, 0] width 0 height 0
click at [551, 366] on button "Save Document" at bounding box center [550, 369] width 80 height 19
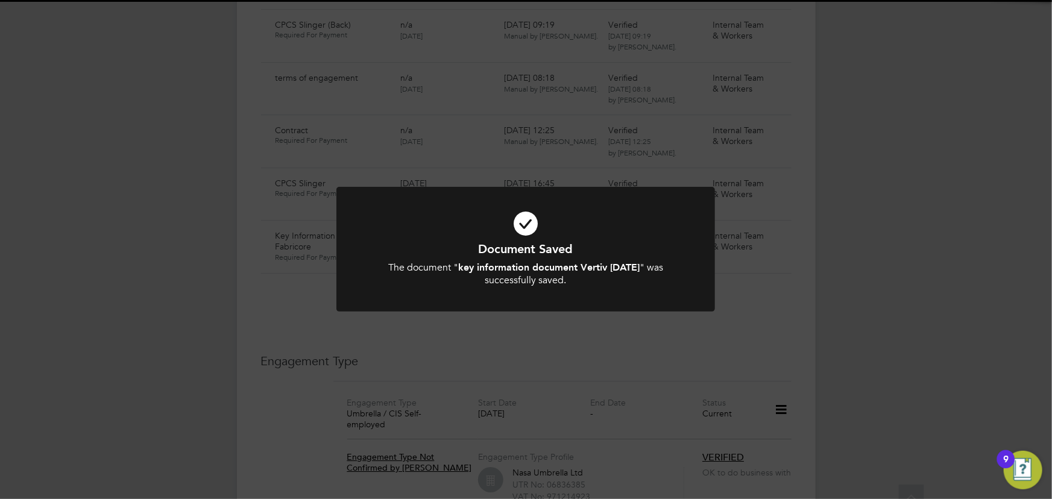
click at [920, 321] on div "Document Saved The document " key information document Vertiv 24.09.25 " was su…" at bounding box center [526, 249] width 1052 height 499
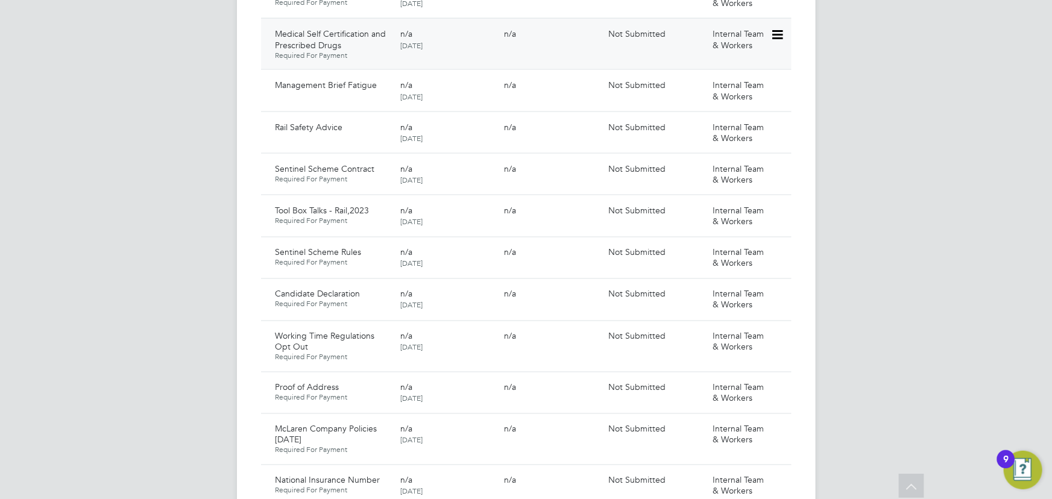
scroll to position [1083, 0]
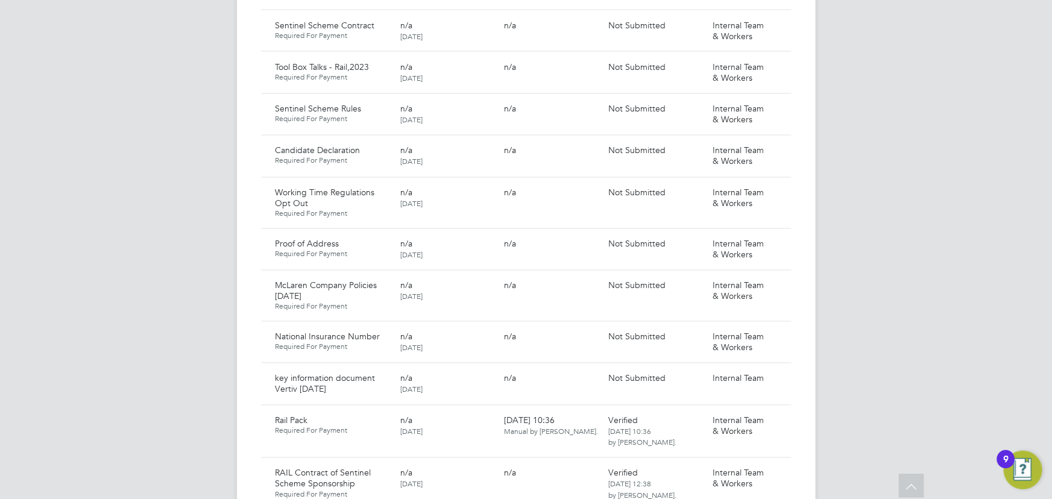
drag, startPoint x: 783, startPoint y: 354, endPoint x: 773, endPoint y: 368, distance: 17.2
click at [791, 372] on icon at bounding box center [797, 379] width 12 height 14
click at [729, 395] on li "Submit Document" at bounding box center [740, 399] width 84 height 17
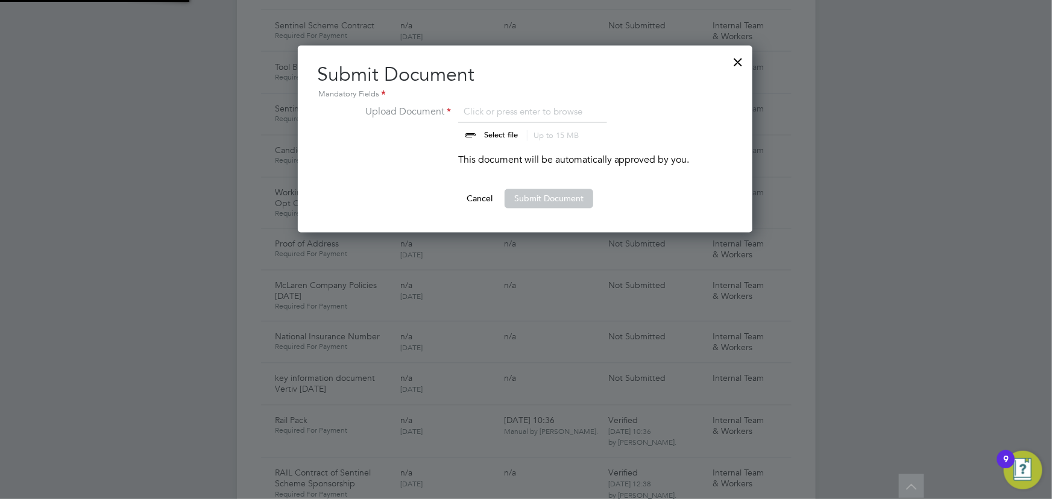
scroll to position [187, 456]
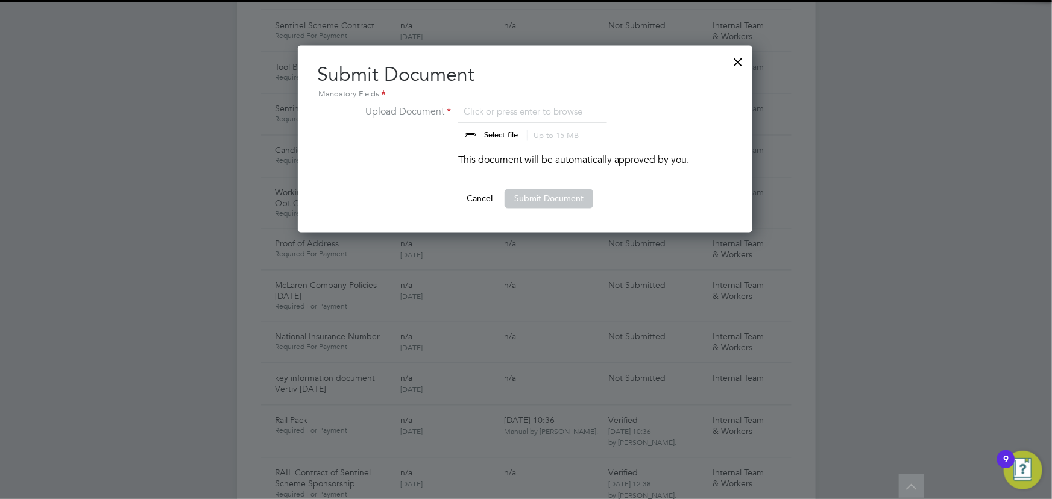
click at [500, 134] on input "file" at bounding box center [512, 123] width 189 height 36
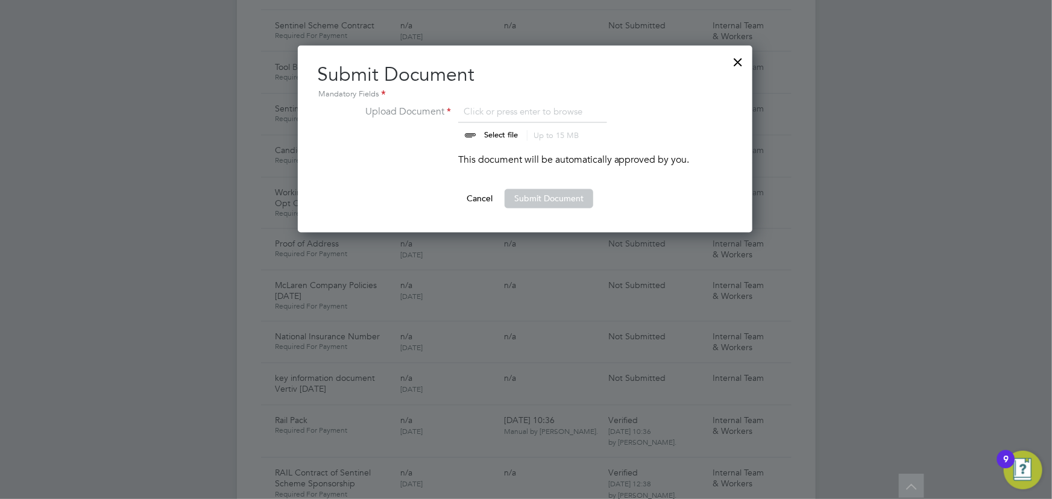
type input "C:\fakepath\Candidate Terms CIS Sebastian Burdzy Vertiv 24.09.25.DOCX"
click at [595, 108] on icon at bounding box center [598, 108] width 13 height 13
click at [504, 135] on input "file" at bounding box center [512, 123] width 189 height 36
type input "C:\fakepath\Key Information Document (Self Employed-CIS) 3 Sebastian Burdzy Ver…"
click at [536, 193] on button "Submit Document" at bounding box center [548, 198] width 89 height 19
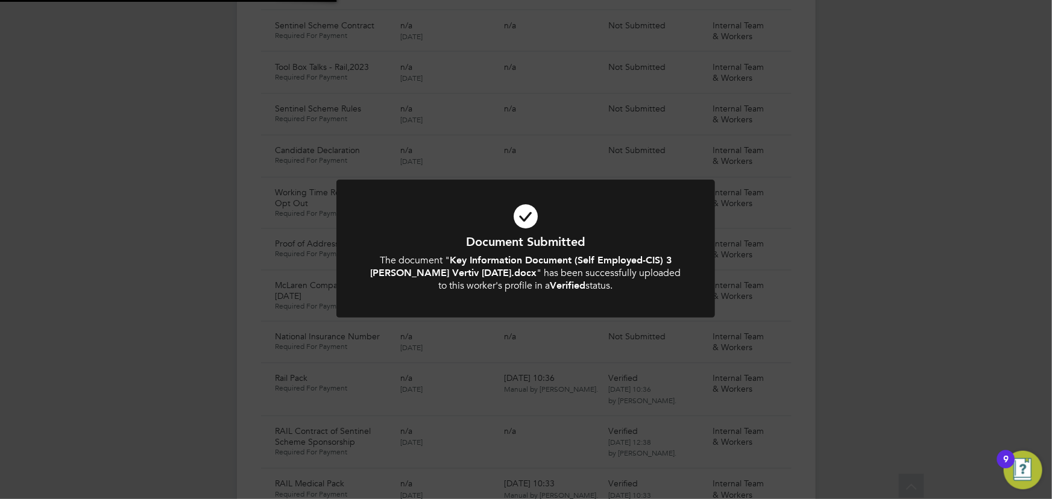
click at [914, 222] on div "Document Submitted The document " Key Information Document (Self Employed-CIS) …" at bounding box center [526, 249] width 1052 height 499
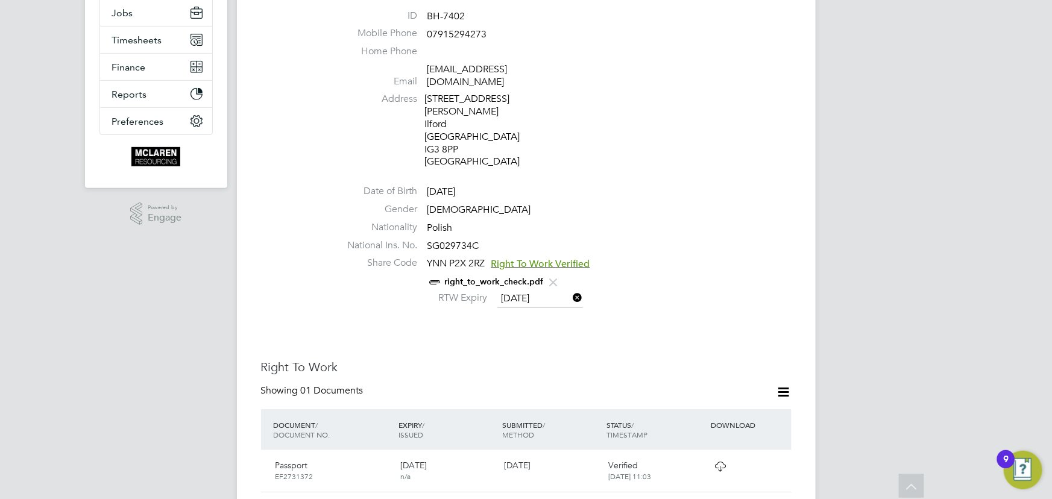
scroll to position [96, 0]
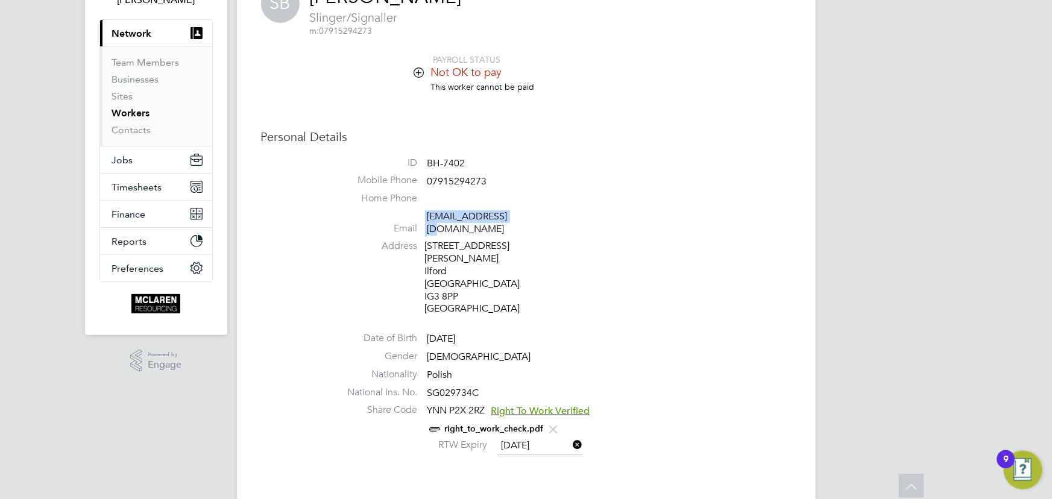
drag, startPoint x: 420, startPoint y: 215, endPoint x: 536, endPoint y: 218, distance: 115.7
click at [536, 218] on li "Email sburdzy@yahoo.com" at bounding box center [562, 225] width 458 height 30
copy li "sburdzy@yahoo.com"
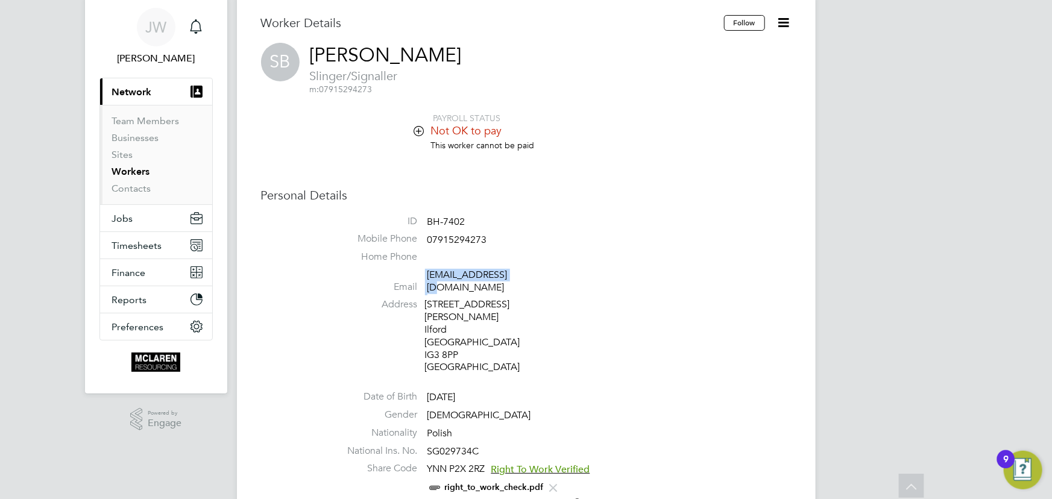
scroll to position [0, 0]
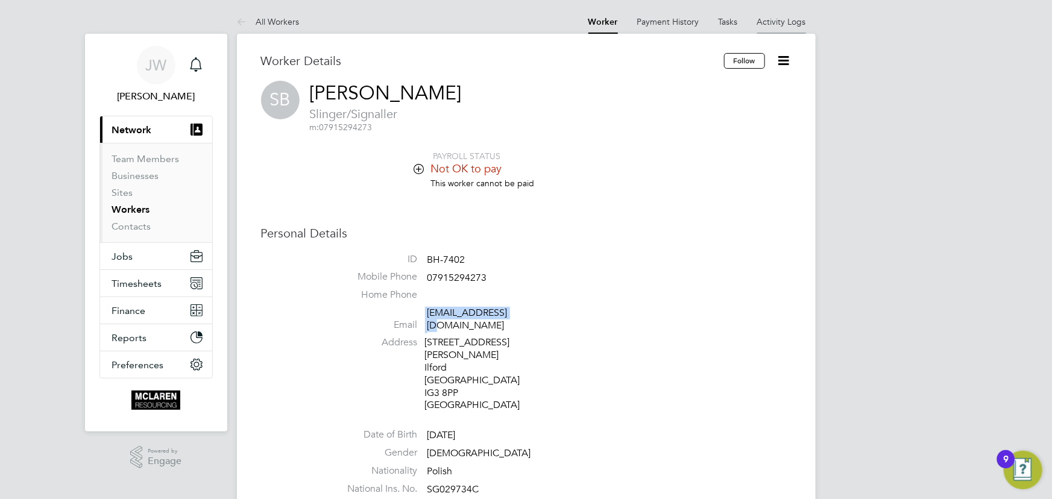
click at [785, 20] on link "Activity Logs" at bounding box center [781, 21] width 49 height 11
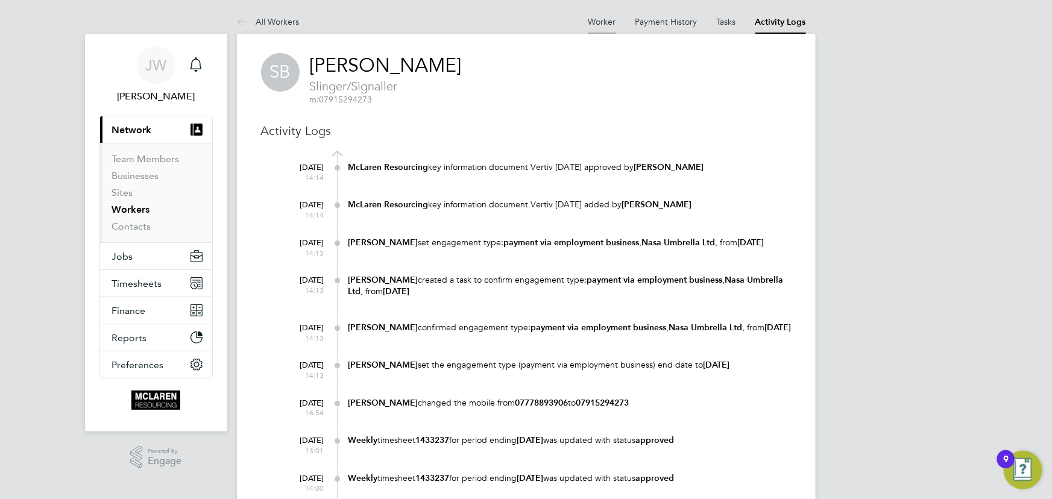
click at [603, 18] on link "Worker" at bounding box center [602, 21] width 28 height 11
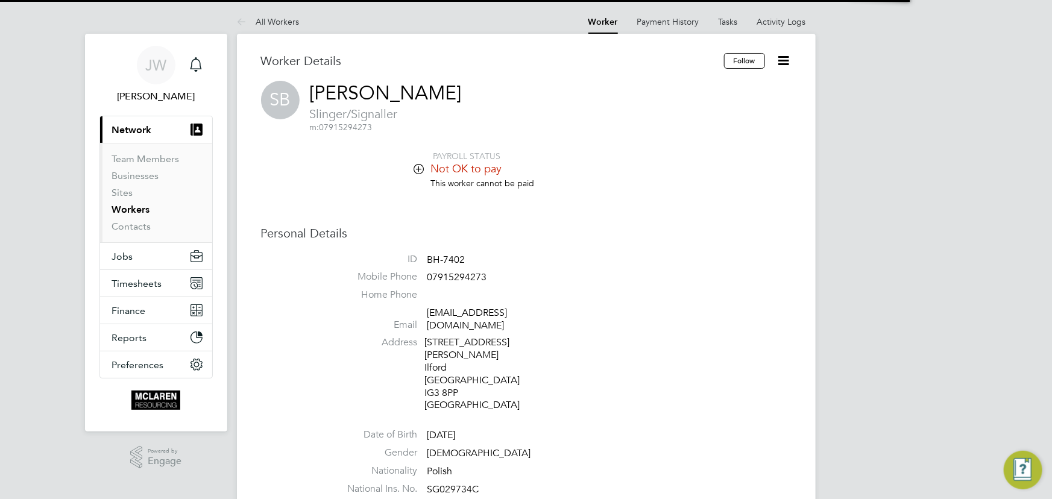
click at [786, 63] on icon at bounding box center [783, 60] width 15 height 15
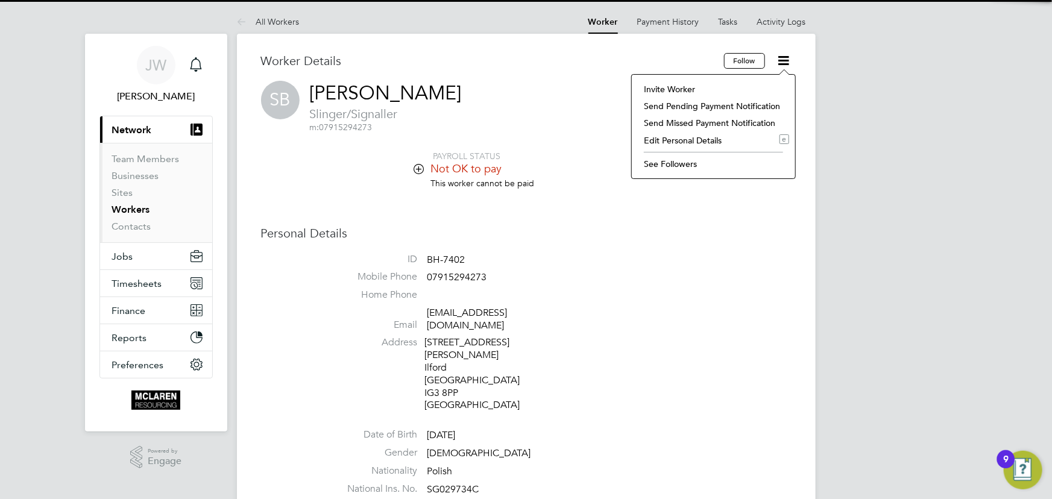
click at [674, 83] on li "Invite Worker" at bounding box center [713, 89] width 151 height 17
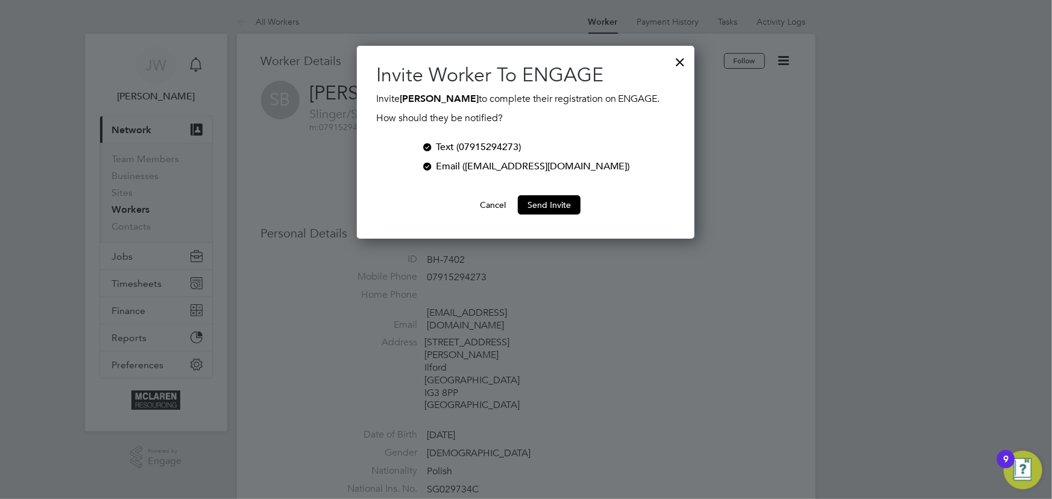
scroll to position [193, 337]
click at [568, 198] on button "Send Invite" at bounding box center [549, 204] width 63 height 19
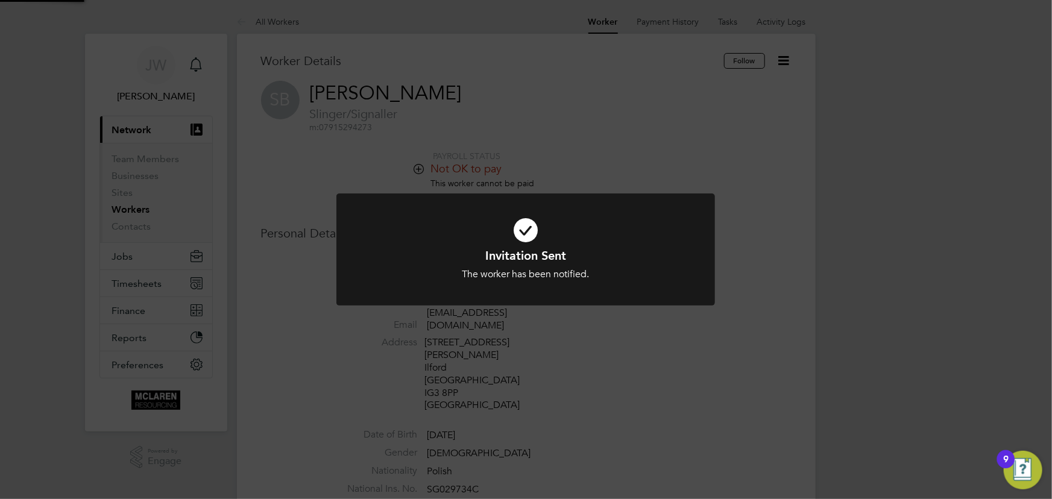
click at [878, 194] on div "Invitation Sent The worker has been notified. Cancel Okay" at bounding box center [526, 249] width 1052 height 499
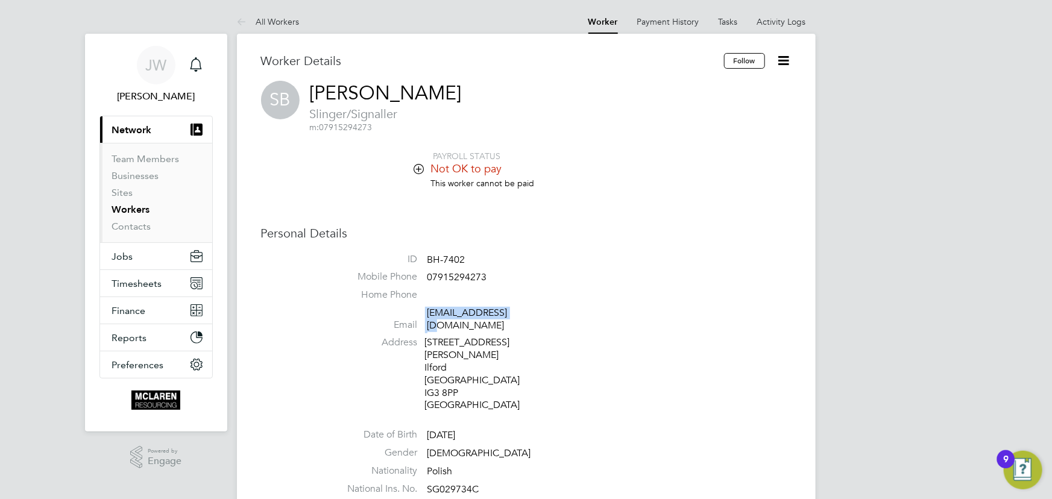
drag, startPoint x: 425, startPoint y: 315, endPoint x: 541, endPoint y: 313, distance: 116.3
click at [541, 313] on li "Email sburdzy@yahoo.com" at bounding box center [562, 322] width 458 height 30
copy li "sburdzy@yahoo.com"
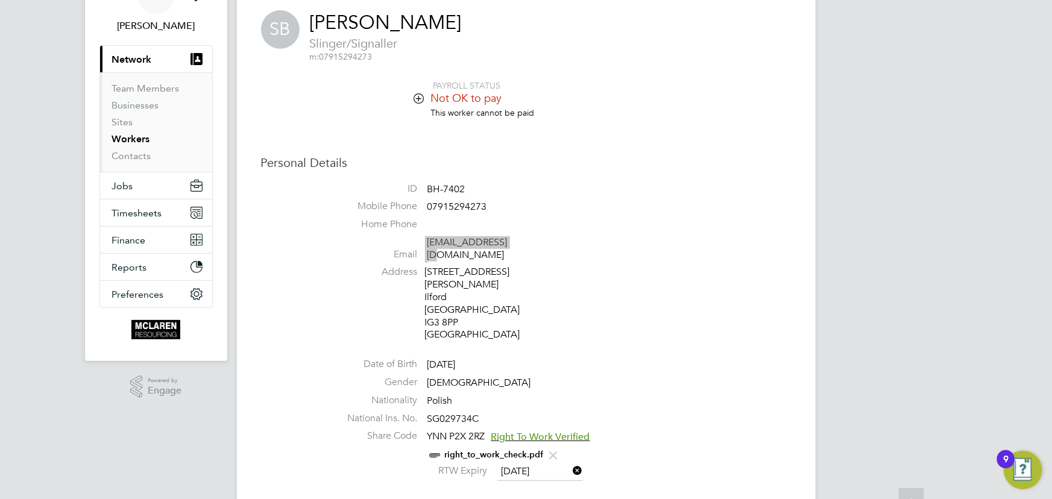
scroll to position [164, 0]
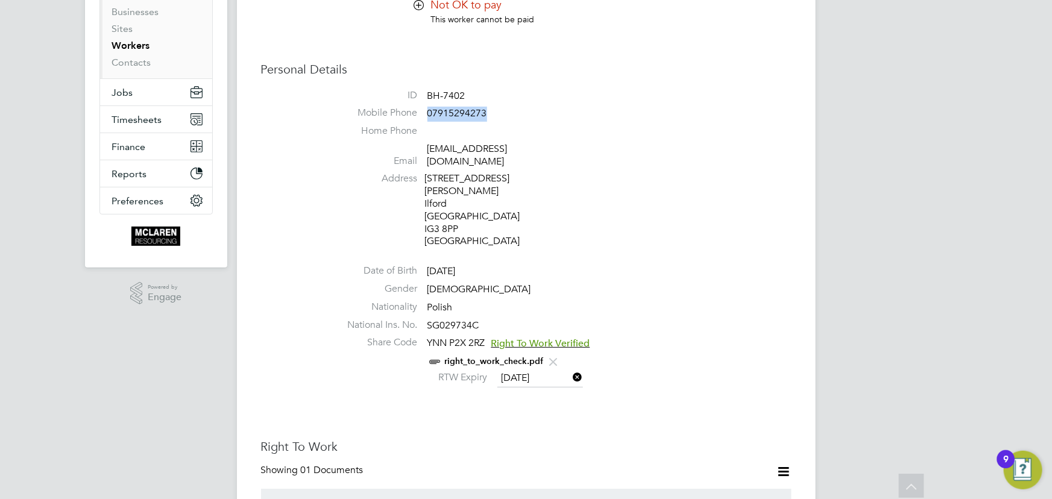
drag, startPoint x: 427, startPoint y: 112, endPoint x: 506, endPoint y: 115, distance: 79.0
click at [506, 115] on li "Mobile Phone 07915294273" at bounding box center [562, 116] width 458 height 18
copy span "07915294273"
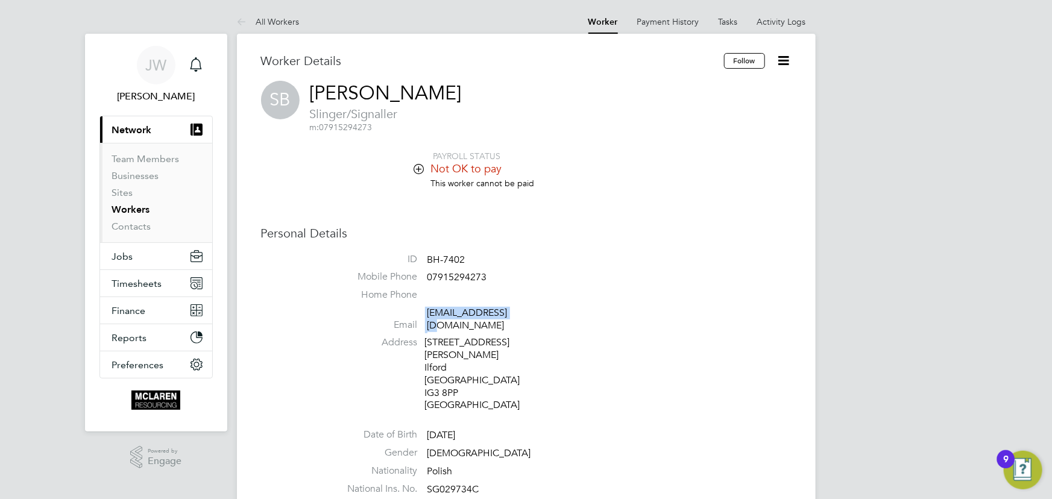
drag, startPoint x: 424, startPoint y: 312, endPoint x: 526, endPoint y: 310, distance: 101.9
click at [526, 310] on li "Email sburdzy@yahoo.com" at bounding box center [562, 322] width 458 height 30
copy li "sburdzy@yahoo.com"
click at [793, 23] on link "Activity Logs" at bounding box center [781, 21] width 49 height 11
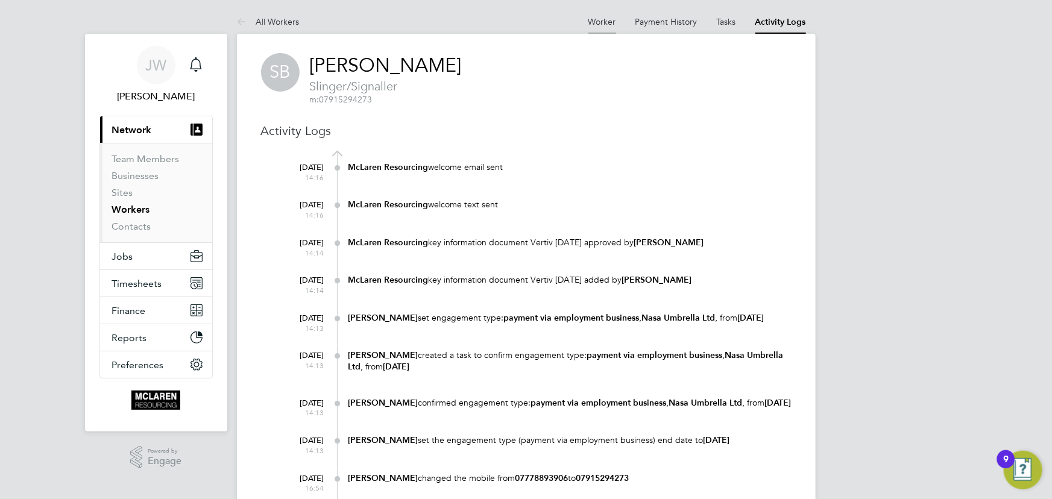
click at [608, 19] on link "Worker" at bounding box center [602, 21] width 28 height 11
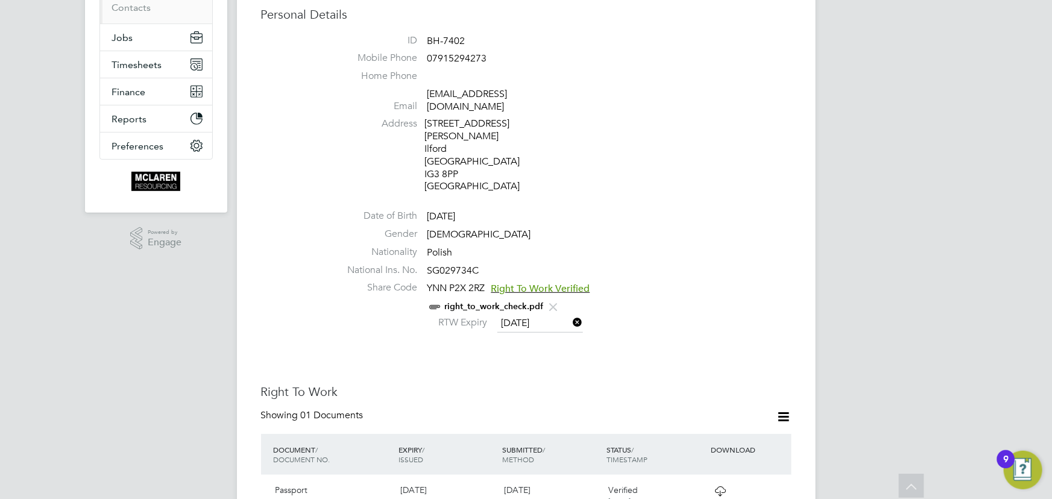
scroll to position [109, 0]
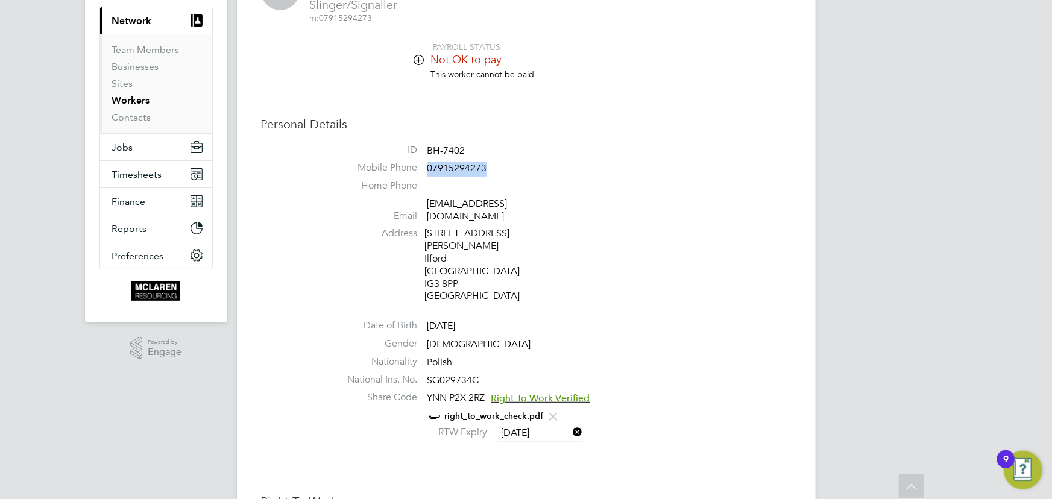
drag, startPoint x: 427, startPoint y: 166, endPoint x: 507, endPoint y: 165, distance: 80.2
click at [507, 165] on li "Mobile Phone 07915294273" at bounding box center [562, 171] width 458 height 18
copy span "07915294273"
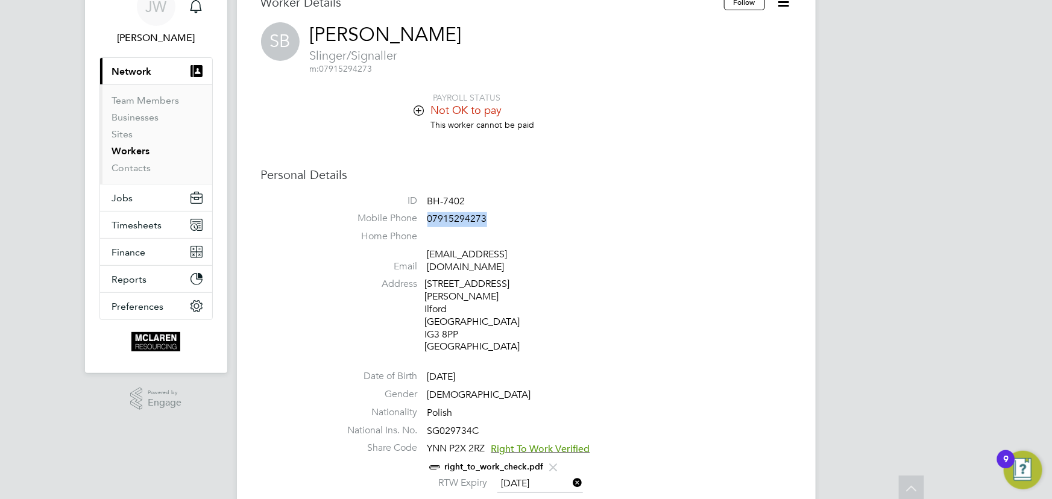
scroll to position [0, 0]
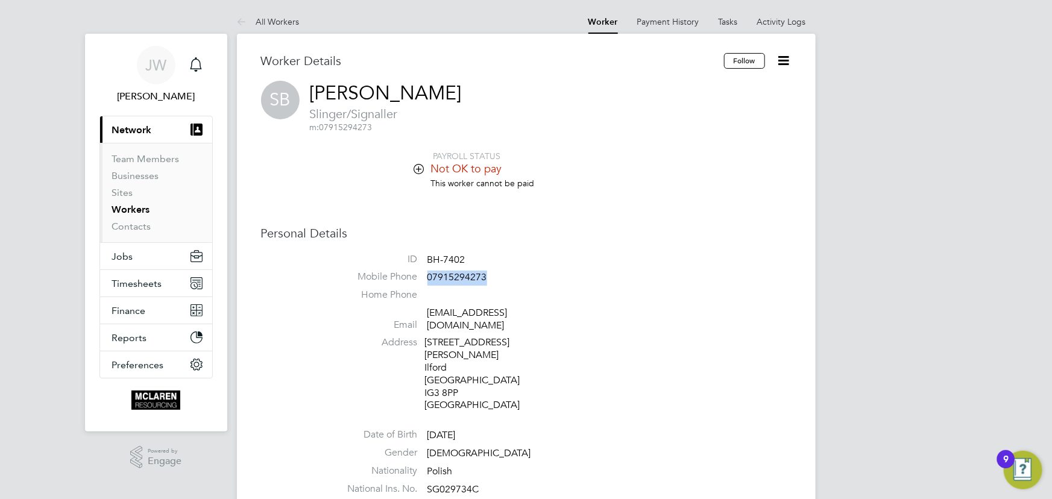
click at [779, 57] on icon at bounding box center [783, 60] width 15 height 15
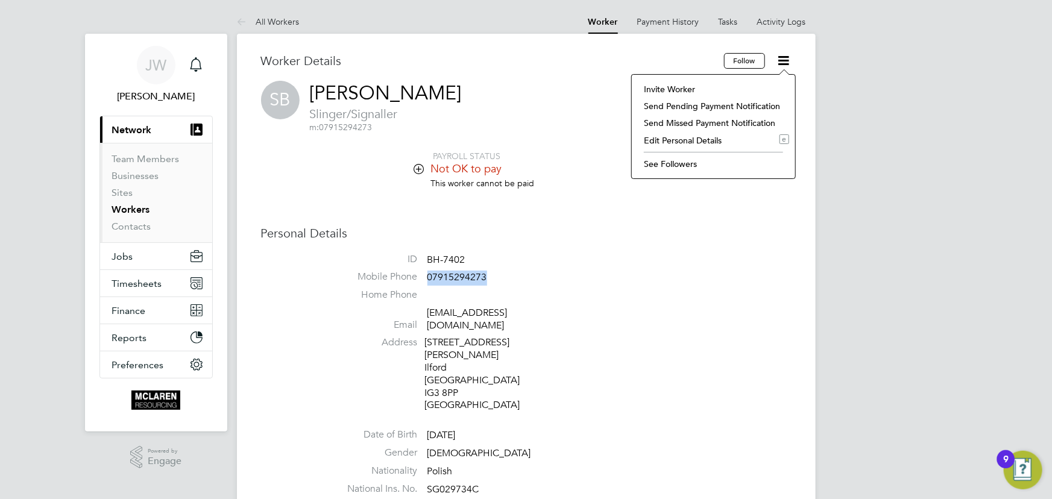
click at [676, 140] on li "Edit Personal Details e" at bounding box center [713, 140] width 151 height 17
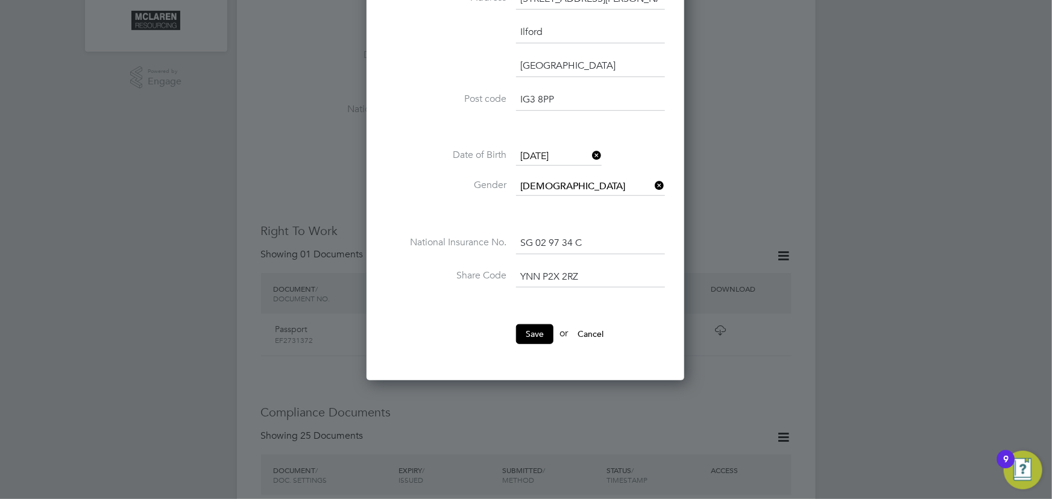
scroll to position [383, 0]
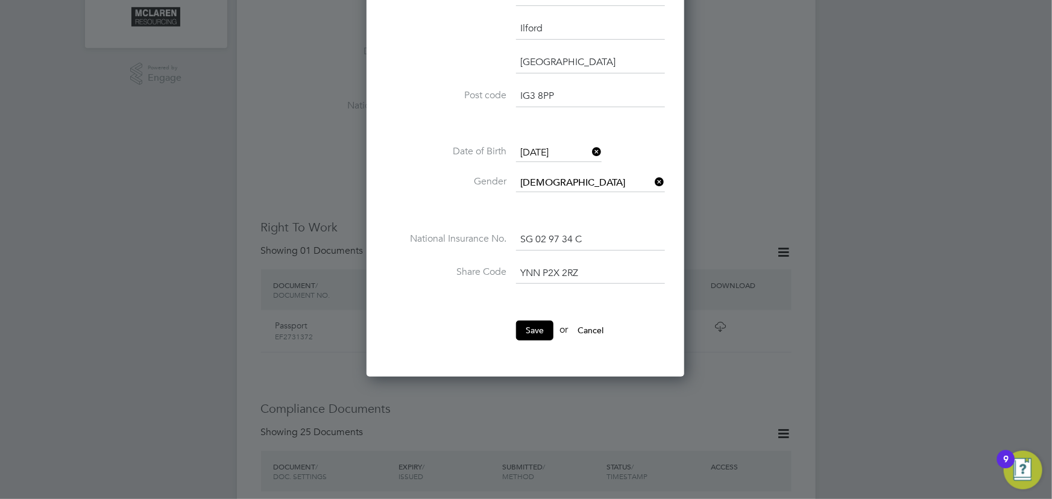
drag, startPoint x: 524, startPoint y: 267, endPoint x: 657, endPoint y: 268, distance: 133.2
click at [657, 268] on input "YNN P2X 2RZ" at bounding box center [590, 274] width 149 height 22
type input "Y"
type input "W8W D8G 645"
click at [535, 321] on button "Save" at bounding box center [534, 330] width 37 height 19
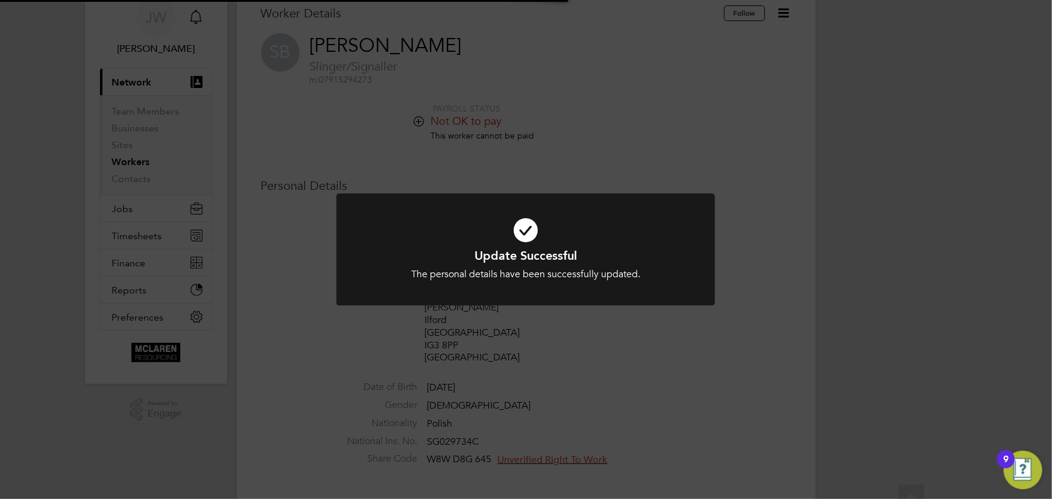
scroll to position [0, 0]
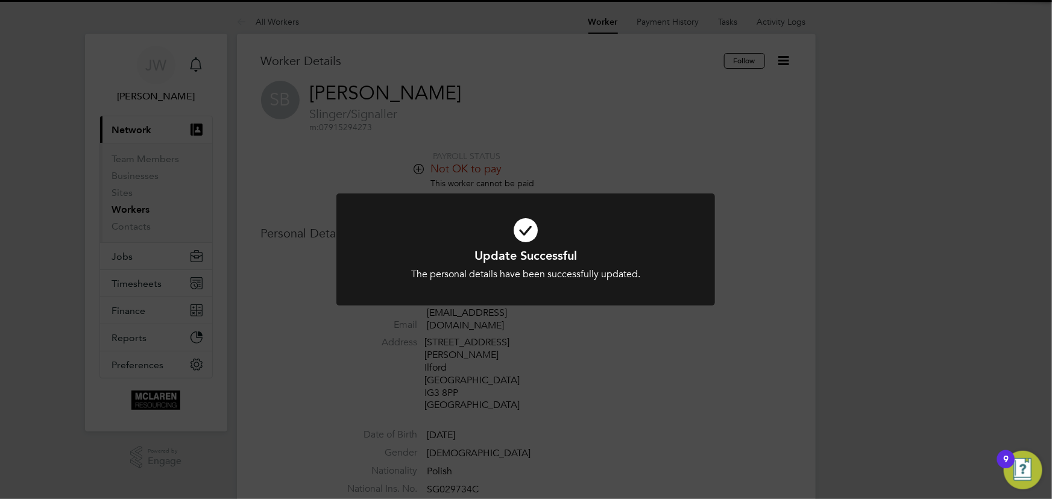
click at [941, 325] on div "Update Successful The personal details have been successfully updated. Cancel O…" at bounding box center [526, 249] width 1052 height 499
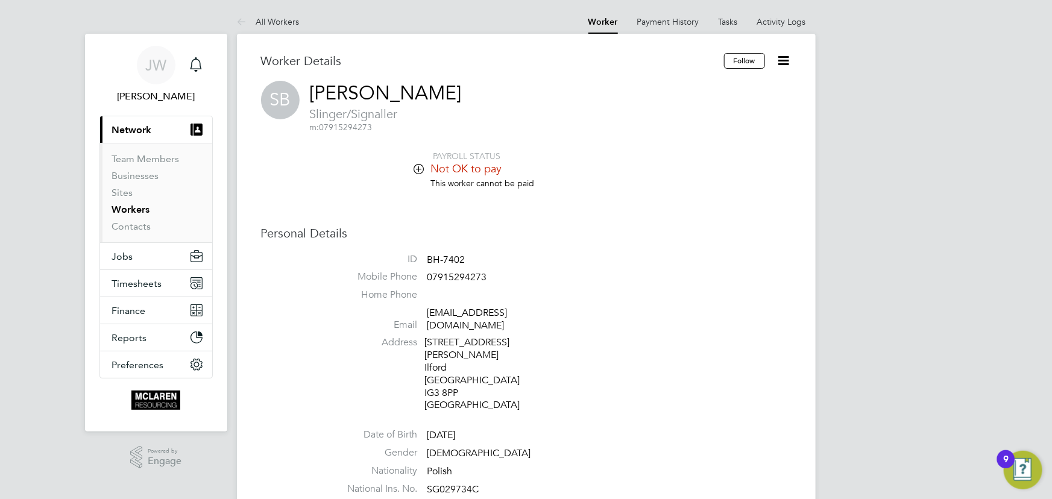
scroll to position [164, 0]
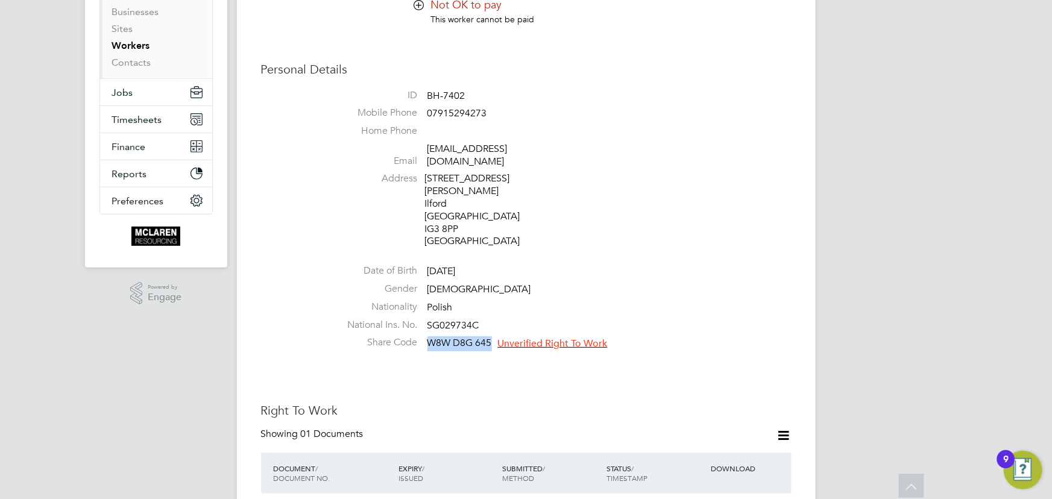
drag, startPoint x: 428, startPoint y: 317, endPoint x: 488, endPoint y: 318, distance: 59.7
click at [489, 337] on span "W8W D8G 645" at bounding box center [459, 343] width 64 height 12
copy span "W8W D8G 645"
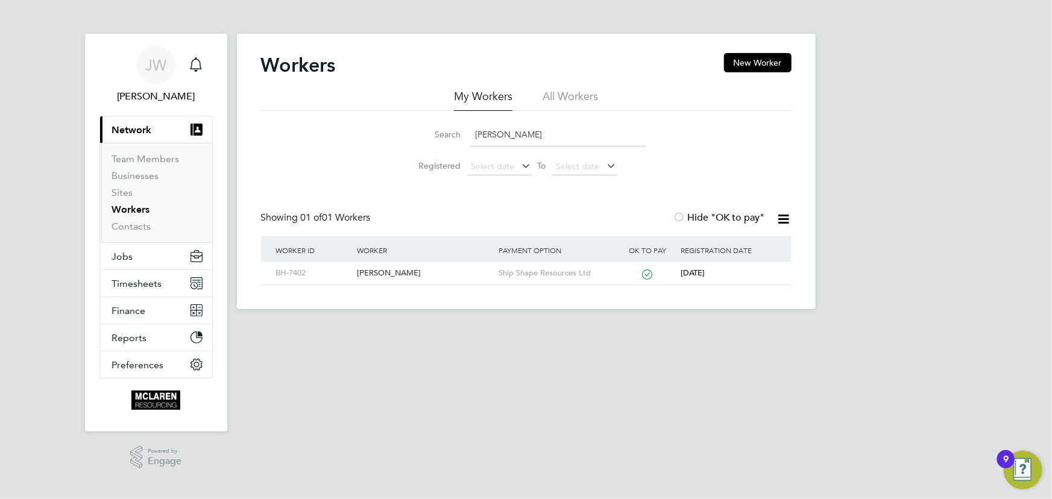
drag, startPoint x: 545, startPoint y: 132, endPoint x: 419, endPoint y: 141, distance: 125.7
click at [419, 141] on div "Search sebastian bu" at bounding box center [526, 135] width 239 height 24
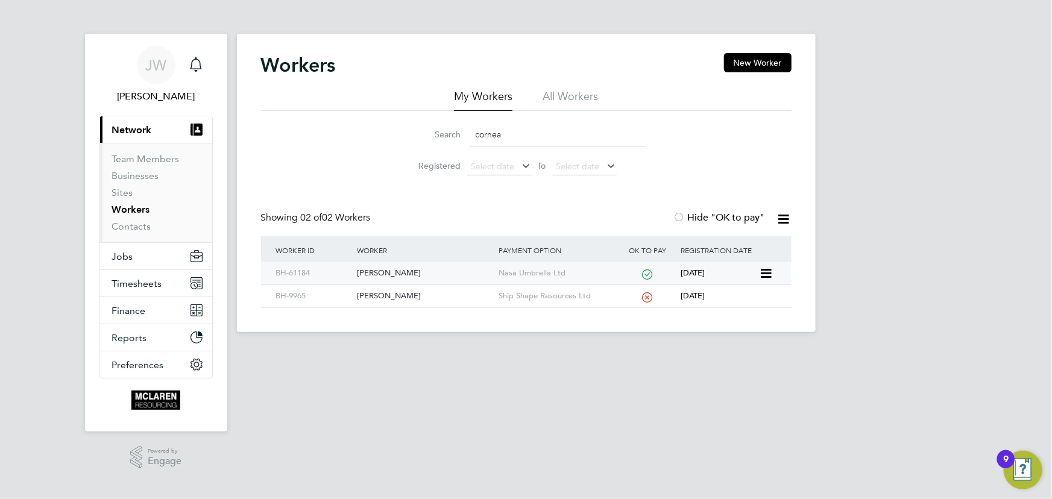
type input "cornea"
click at [388, 273] on div "[PERSON_NAME]" at bounding box center [425, 273] width 142 height 22
click at [142, 223] on link "Contacts" at bounding box center [131, 226] width 39 height 11
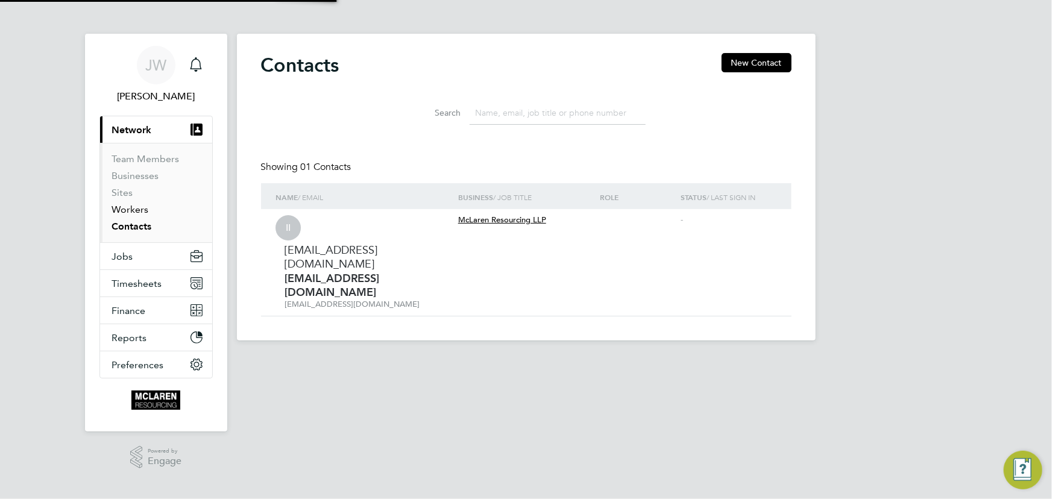
click at [138, 212] on link "Workers" at bounding box center [130, 209] width 37 height 11
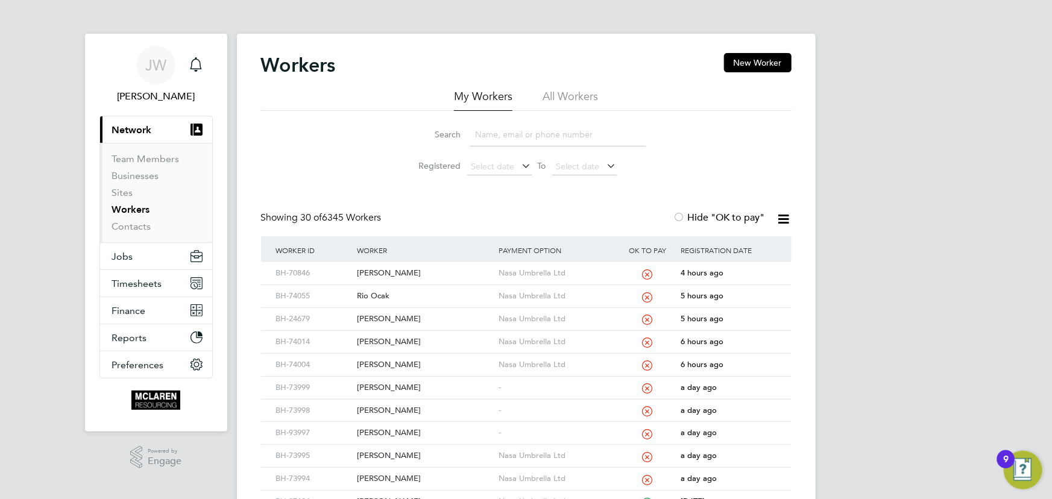
click at [495, 137] on input at bounding box center [557, 135] width 176 height 24
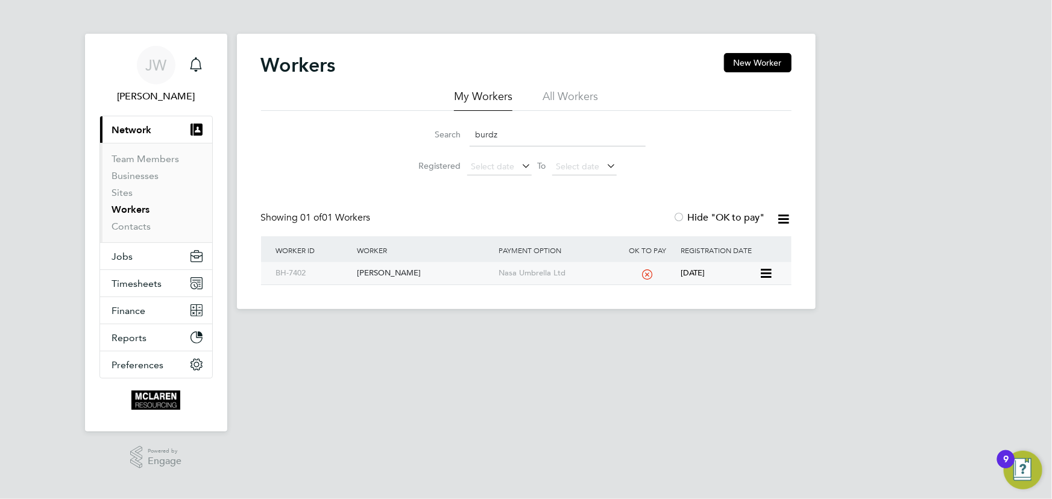
type input "burdz"
click at [392, 269] on div "Sebastian Burdzy" at bounding box center [425, 273] width 142 height 22
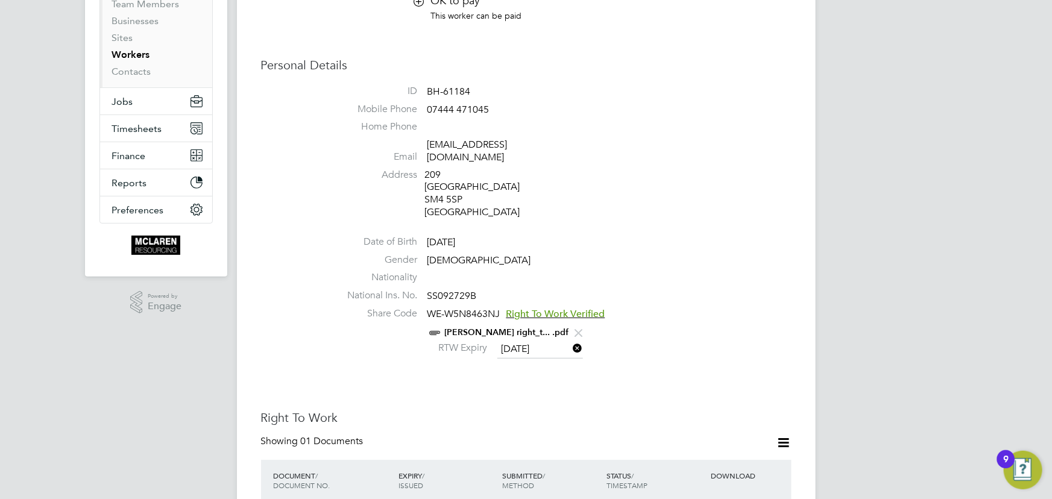
scroll to position [328, 0]
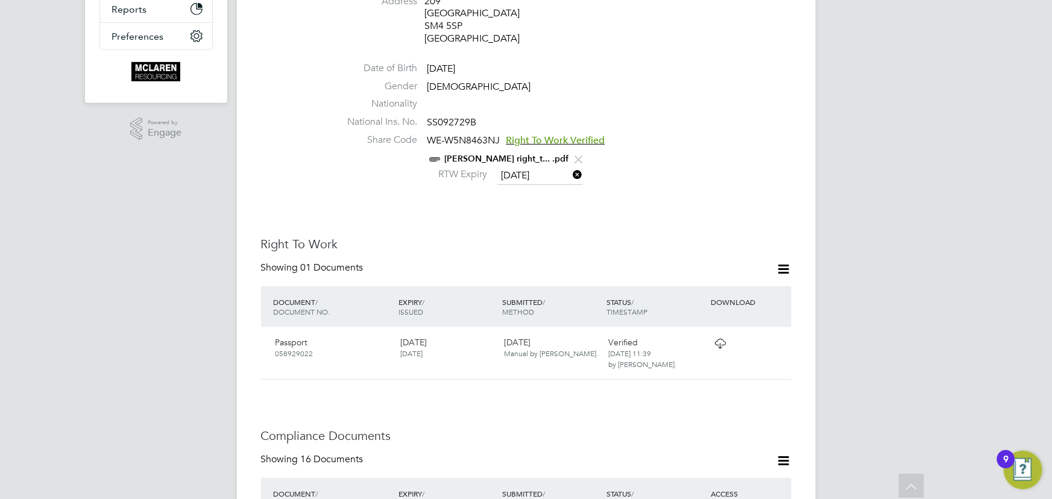
click at [500, 154] on link "[PERSON_NAME] right_t... .pdf" at bounding box center [507, 159] width 124 height 10
click at [545, 167] on input "[DATE]" at bounding box center [540, 176] width 86 height 18
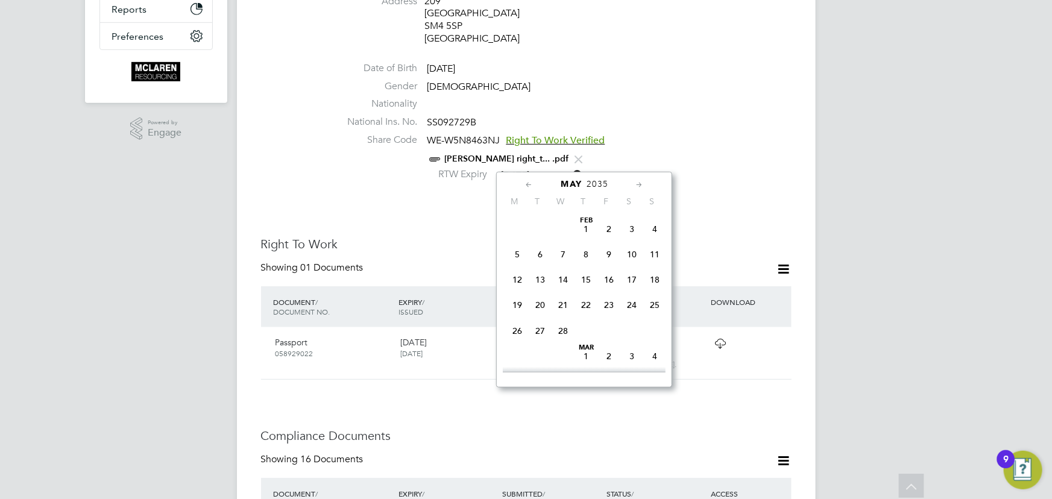
scroll to position [462, 0]
click at [596, 184] on span "2035" at bounding box center [597, 184] width 22 height 10
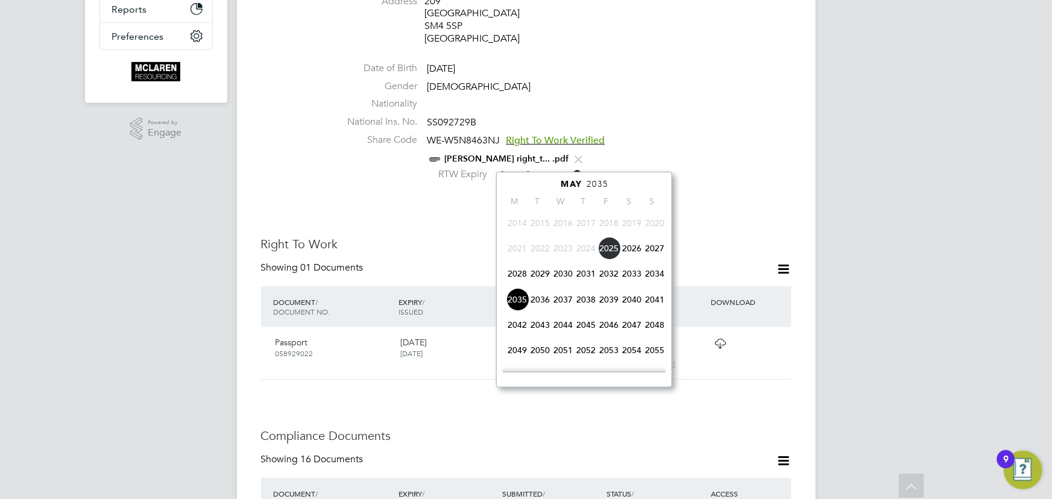
click at [651, 249] on span "2027" at bounding box center [654, 248] width 23 height 23
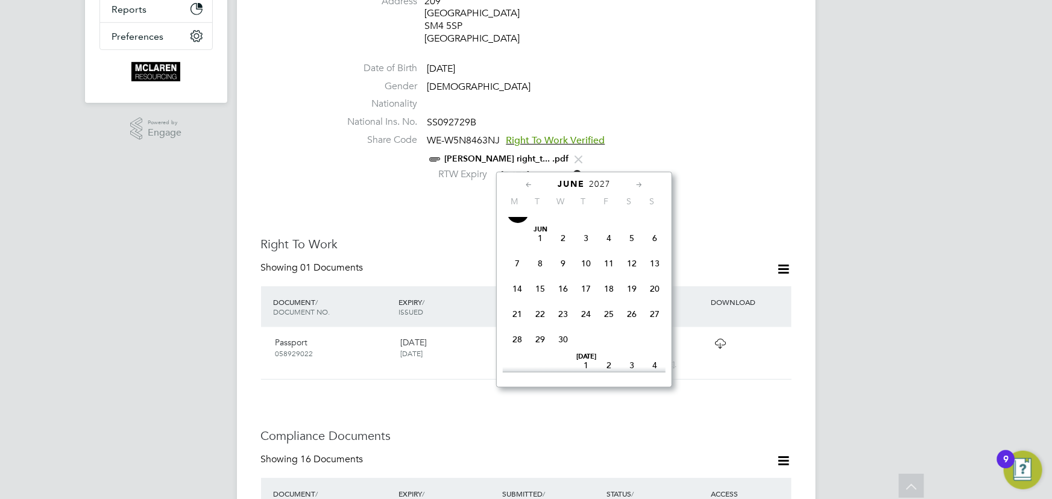
scroll to position [476, 0]
click at [515, 245] on span "31" at bounding box center [517, 236] width 23 height 23
type input "[DATE]"
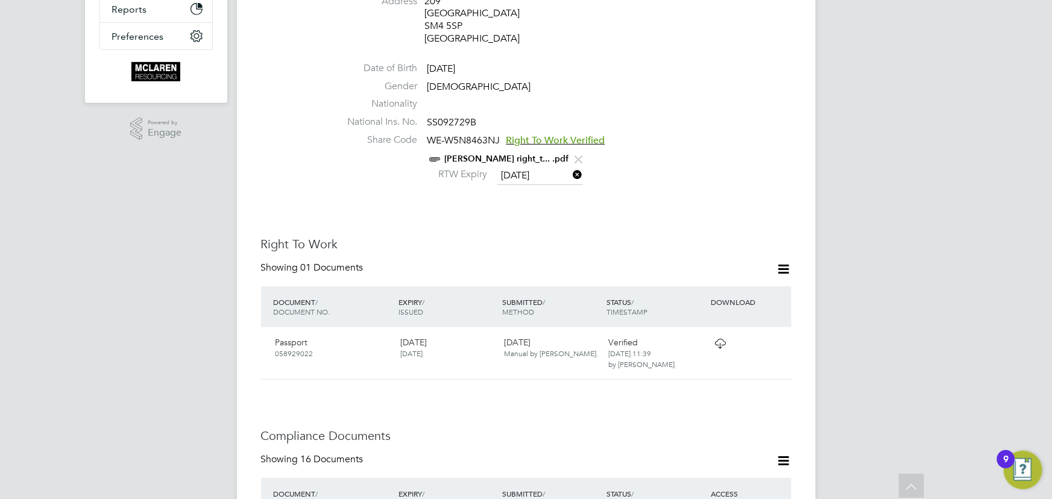
click at [506, 154] on link "[PERSON_NAME] right_t... .pdf" at bounding box center [507, 159] width 124 height 10
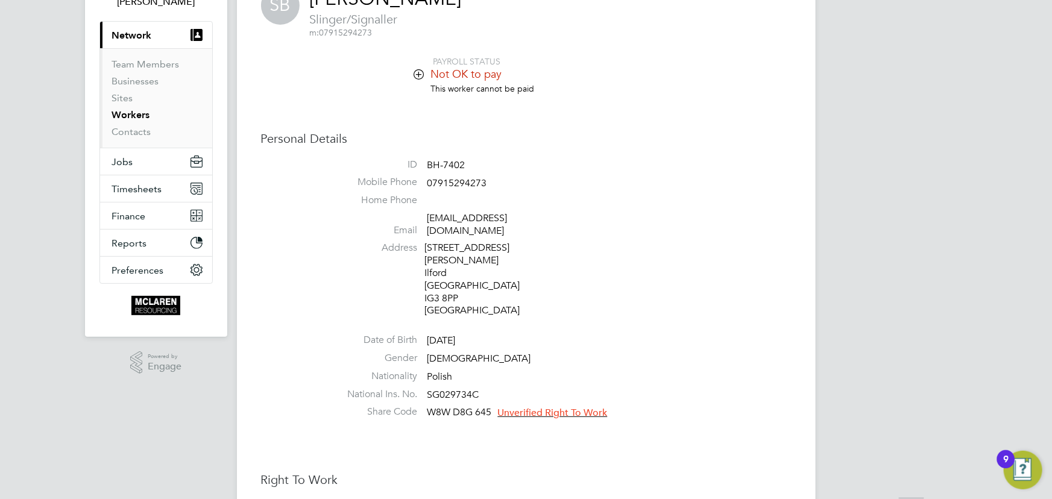
scroll to position [219, 0]
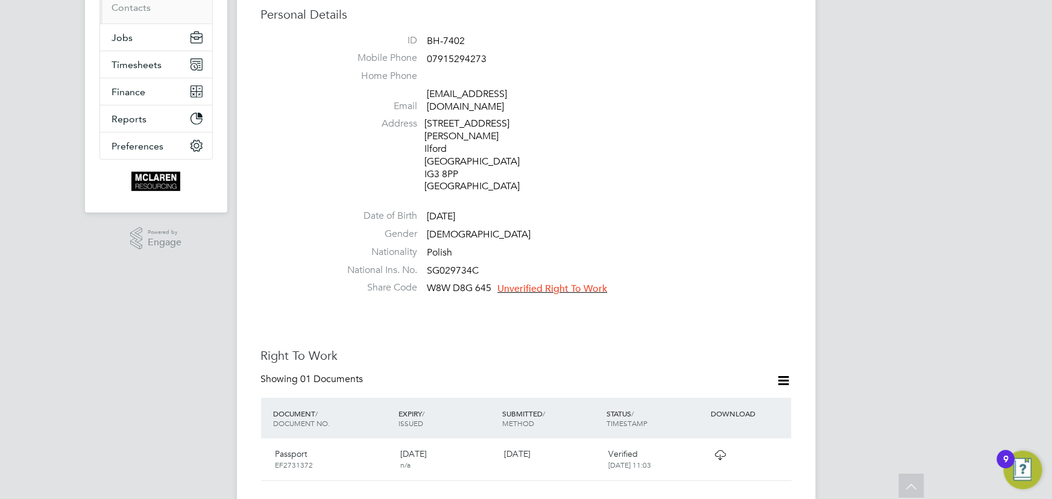
click at [549, 283] on span "Unverified Right To Work" at bounding box center [553, 289] width 110 height 12
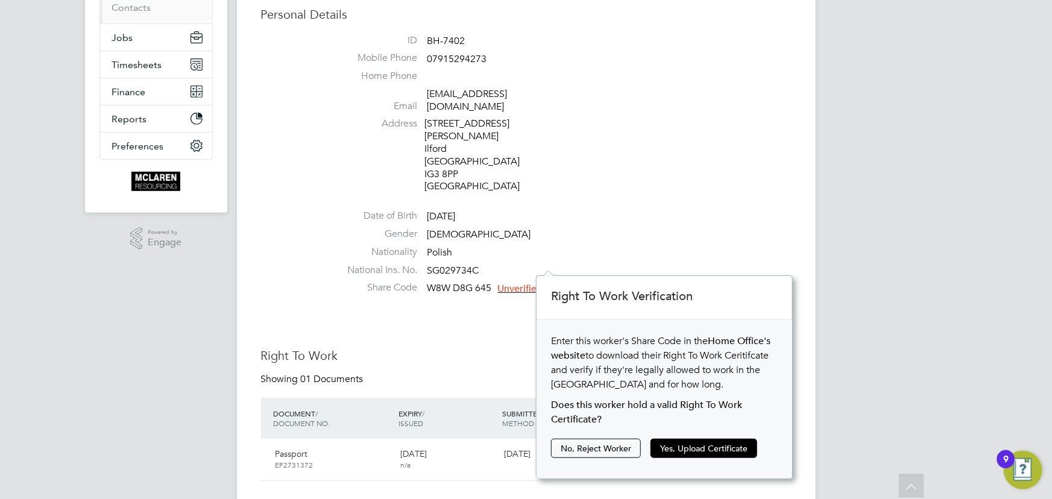
scroll to position [12, 109]
click at [705, 446] on button "Yes, Upload Certificate" at bounding box center [703, 448] width 107 height 19
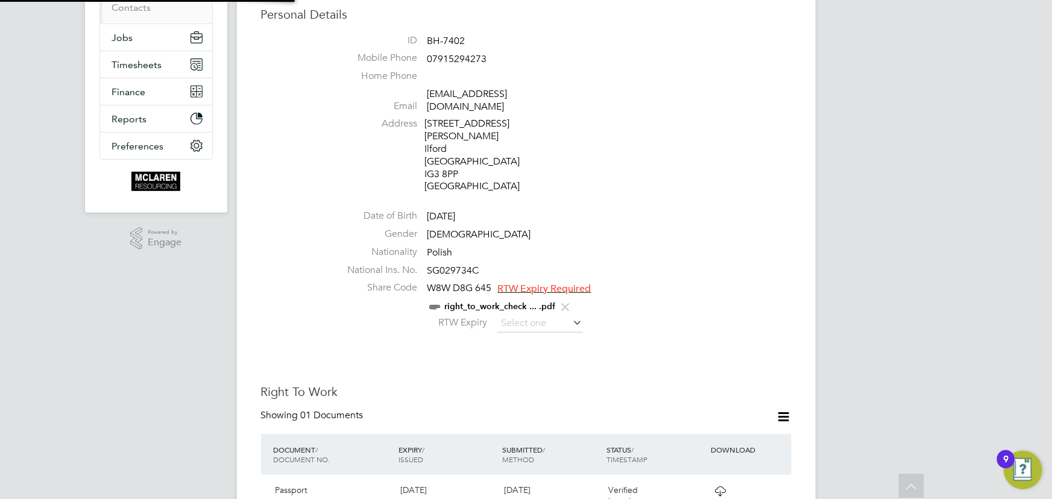
scroll to position [42, 256]
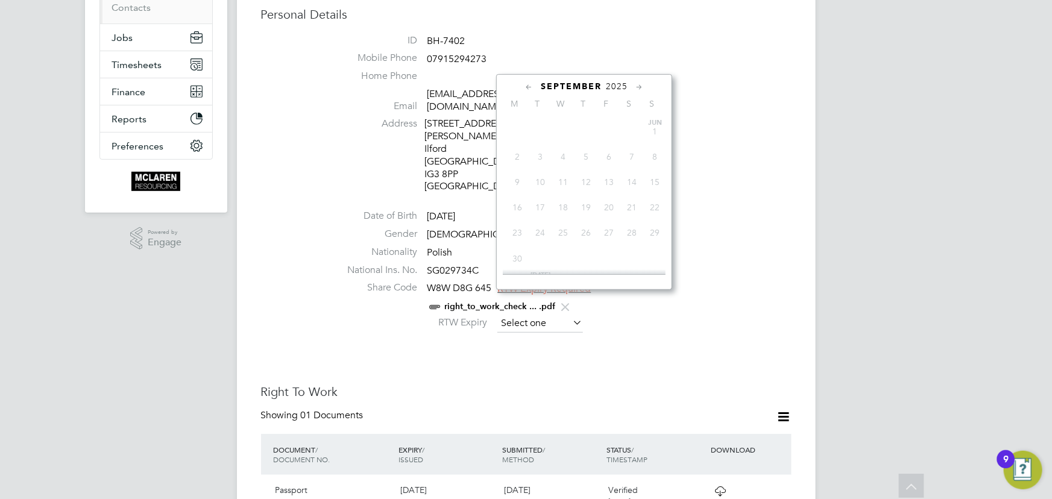
click at [568, 315] on input at bounding box center [540, 324] width 86 height 18
click at [621, 85] on span "2025" at bounding box center [617, 86] width 22 height 10
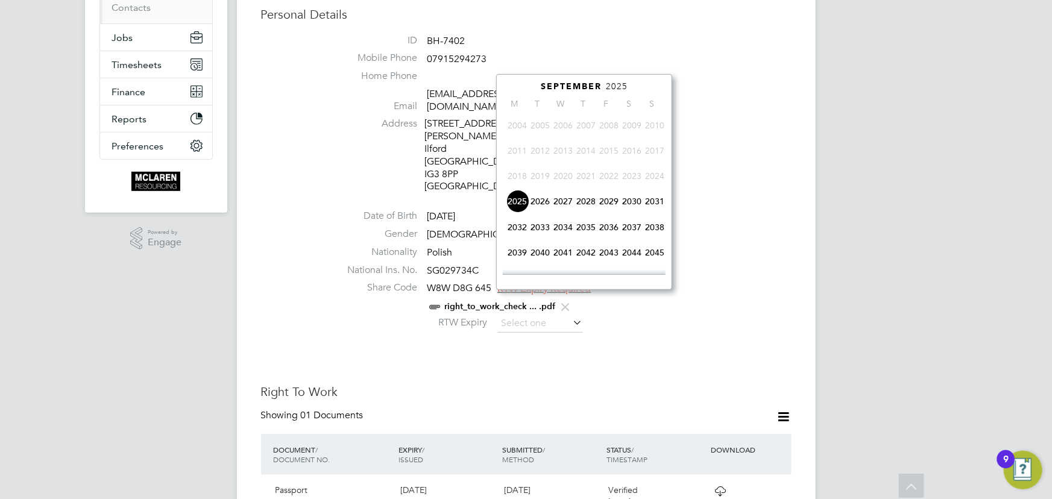
click at [562, 203] on span "2027" at bounding box center [562, 201] width 23 height 23
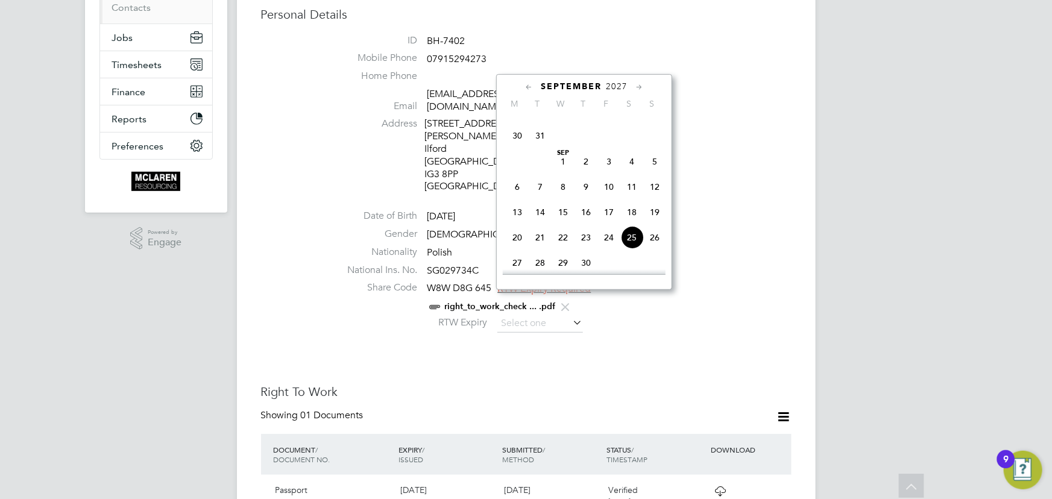
scroll to position [476, 0]
click at [631, 138] on span "25" at bounding box center [631, 138] width 23 height 23
type input "[DATE]"
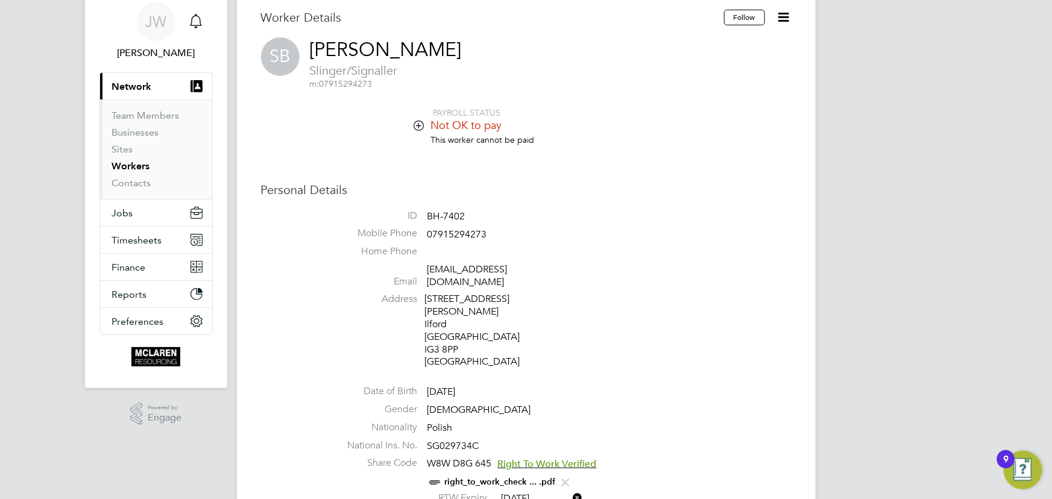
scroll to position [109, 0]
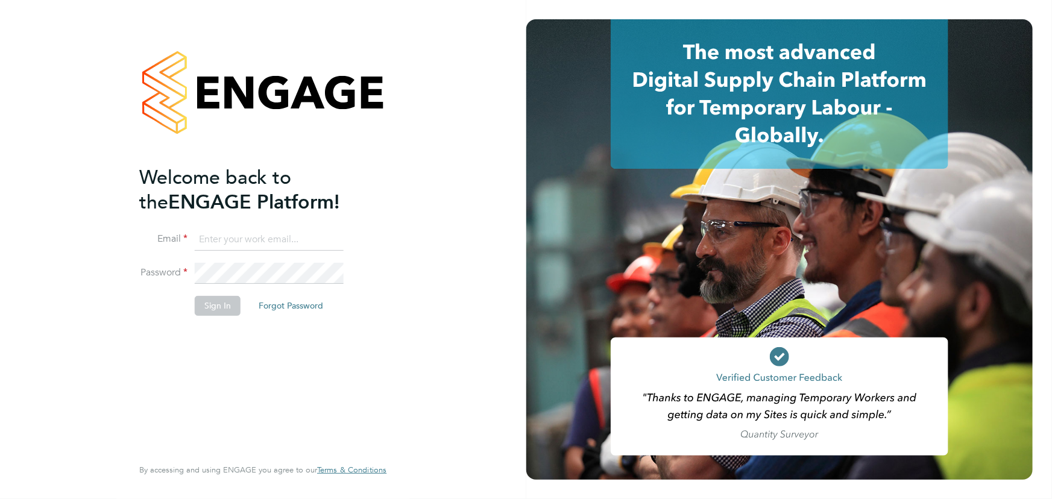
type input "[PERSON_NAME][EMAIL_ADDRESS][PERSON_NAME][DOMAIN_NAME]"
click at [230, 309] on button "Sign In" at bounding box center [218, 305] width 46 height 19
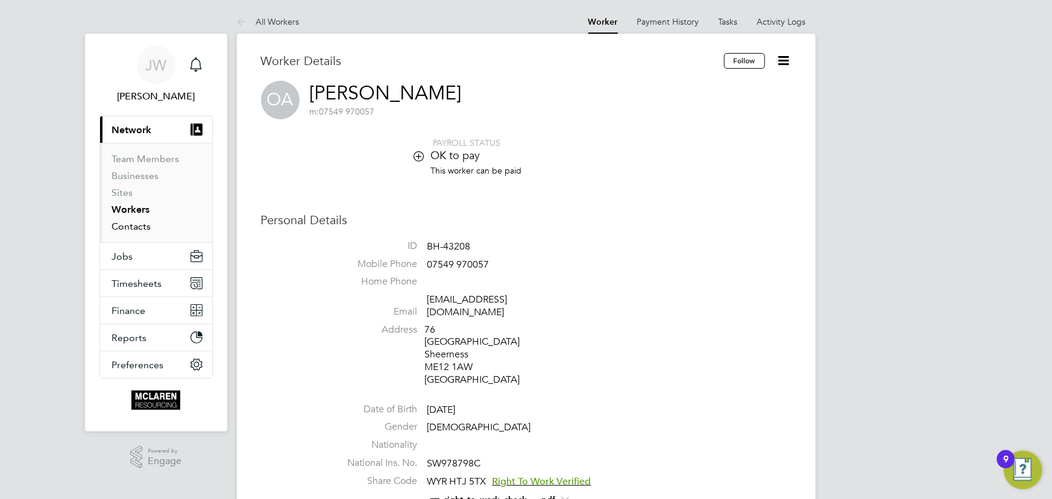
click at [125, 227] on link "Contacts" at bounding box center [131, 226] width 39 height 11
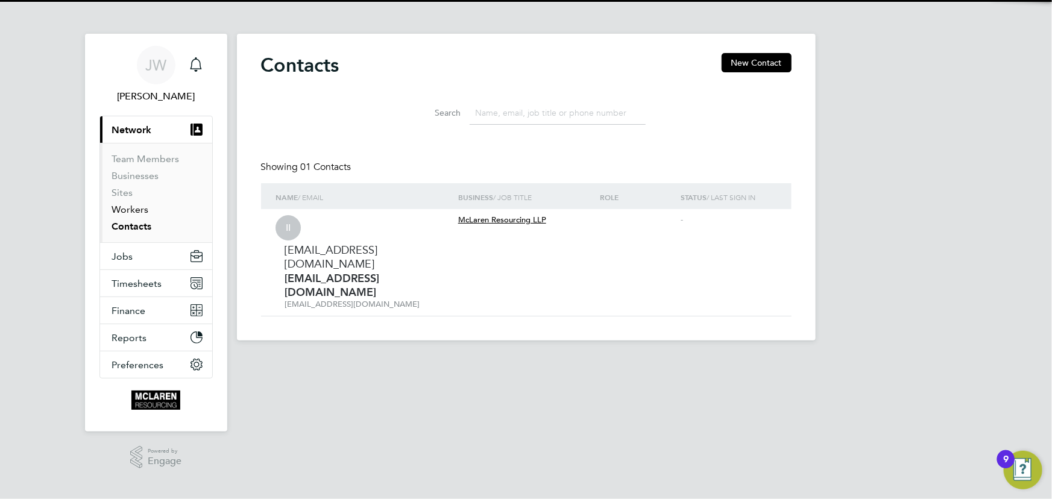
click at [124, 210] on link "Workers" at bounding box center [130, 209] width 37 height 11
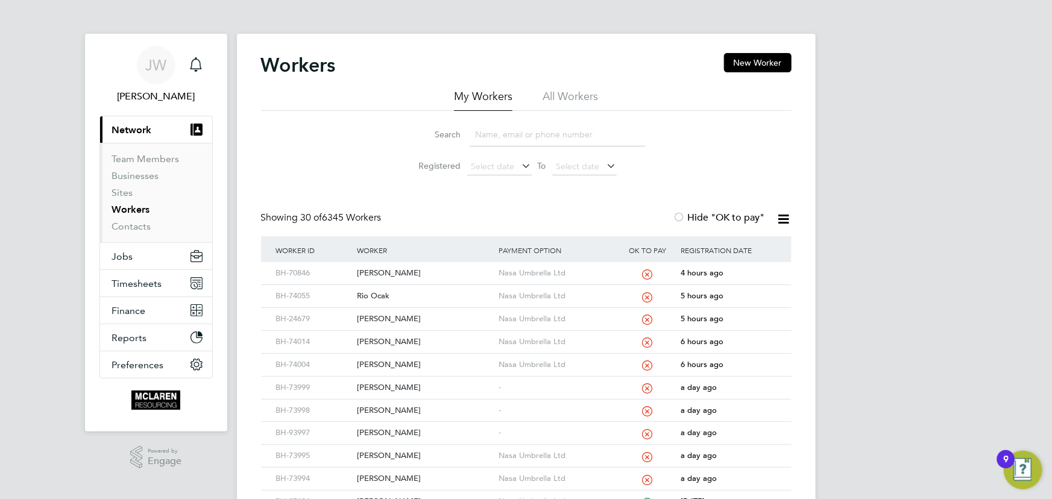
click at [513, 131] on input at bounding box center [557, 135] width 176 height 24
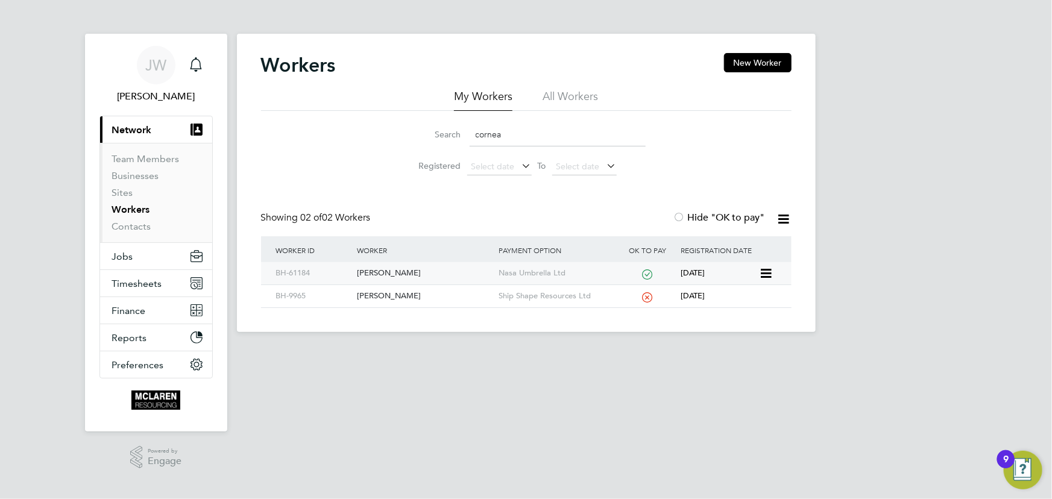
click at [399, 275] on div "[PERSON_NAME]" at bounding box center [425, 273] width 142 height 22
drag, startPoint x: 521, startPoint y: 136, endPoint x: 453, endPoint y: 138, distance: 68.1
click at [453, 138] on div "Search cornea" at bounding box center [526, 135] width 239 height 24
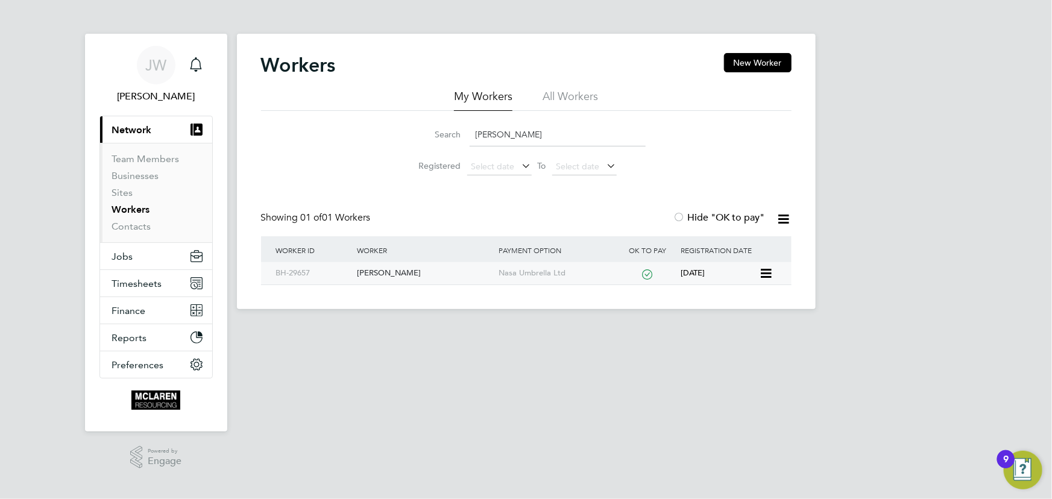
click at [377, 274] on div "[PERSON_NAME]" at bounding box center [425, 273] width 142 height 22
drag, startPoint x: 506, startPoint y: 132, endPoint x: 351, endPoint y: 130, distance: 154.9
click at [351, 130] on div "Search [PERSON_NAME] Registered Select date To Select date" at bounding box center [526, 146] width 530 height 71
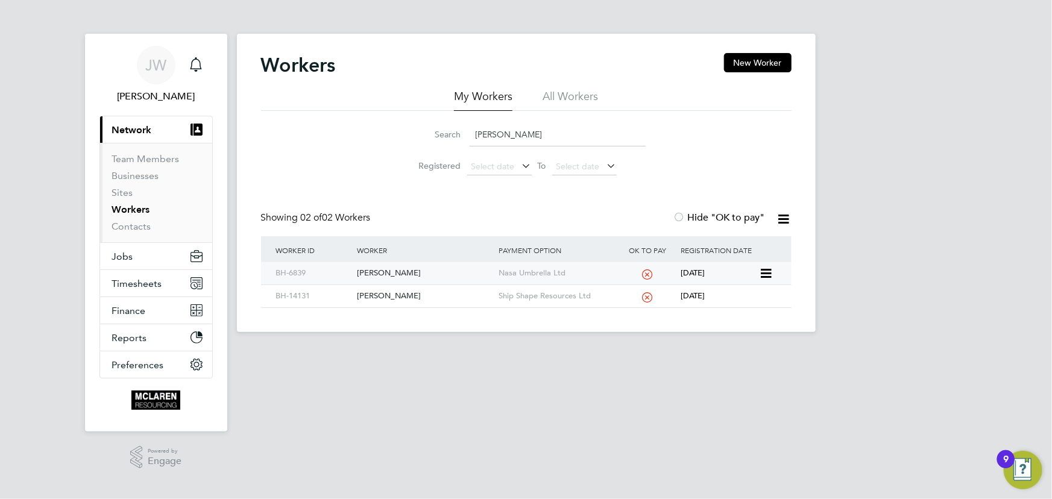
type input "[PERSON_NAME]"
click at [406, 270] on div "[PERSON_NAME]" at bounding box center [425, 273] width 142 height 22
click at [412, 275] on div "[PERSON_NAME]" at bounding box center [425, 273] width 142 height 22
click at [136, 229] on link "Contacts" at bounding box center [131, 226] width 39 height 11
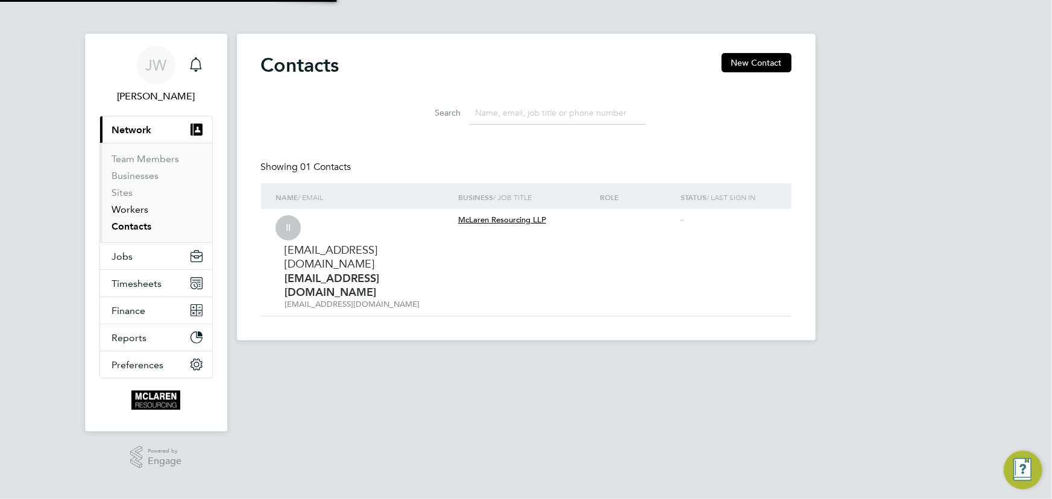
click at [133, 211] on link "Workers" at bounding box center [130, 209] width 37 height 11
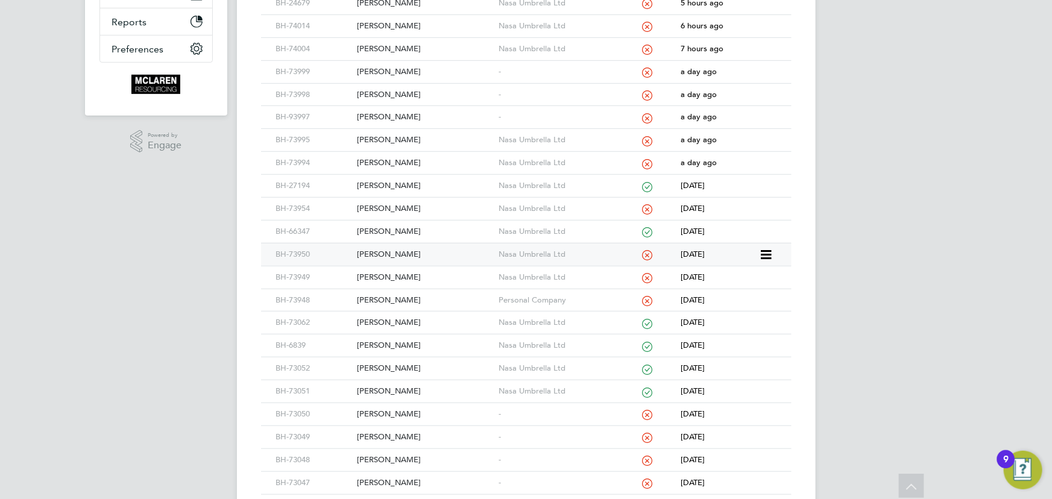
scroll to position [493, 0]
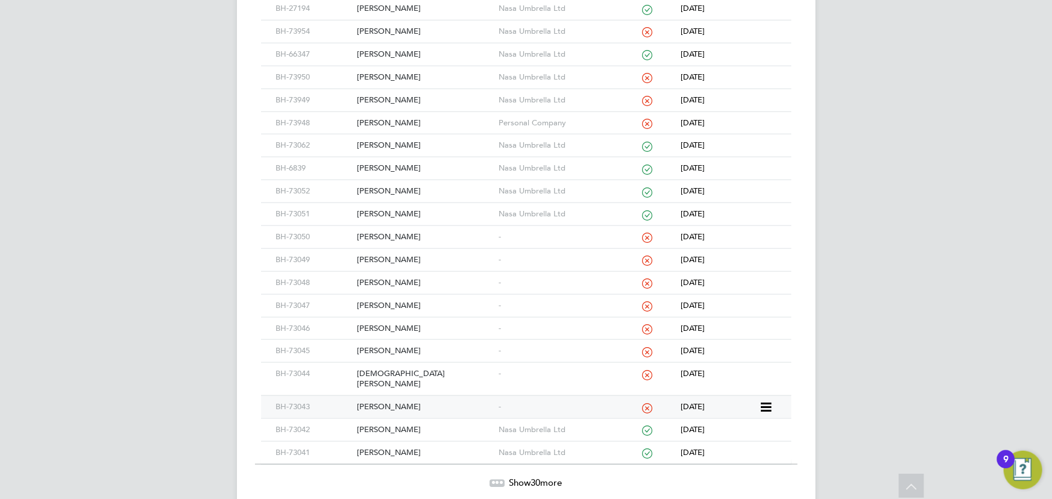
click at [380, 396] on div "[PERSON_NAME]" at bounding box center [425, 407] width 142 height 22
click at [387, 369] on div "[DEMOGRAPHIC_DATA][PERSON_NAME]" at bounding box center [425, 379] width 142 height 33
click at [402, 350] on div "[PERSON_NAME]" at bounding box center [425, 351] width 142 height 22
click at [398, 325] on div "[PERSON_NAME]" at bounding box center [425, 329] width 142 height 22
click at [389, 301] on div "[PERSON_NAME]" at bounding box center [425, 306] width 142 height 22
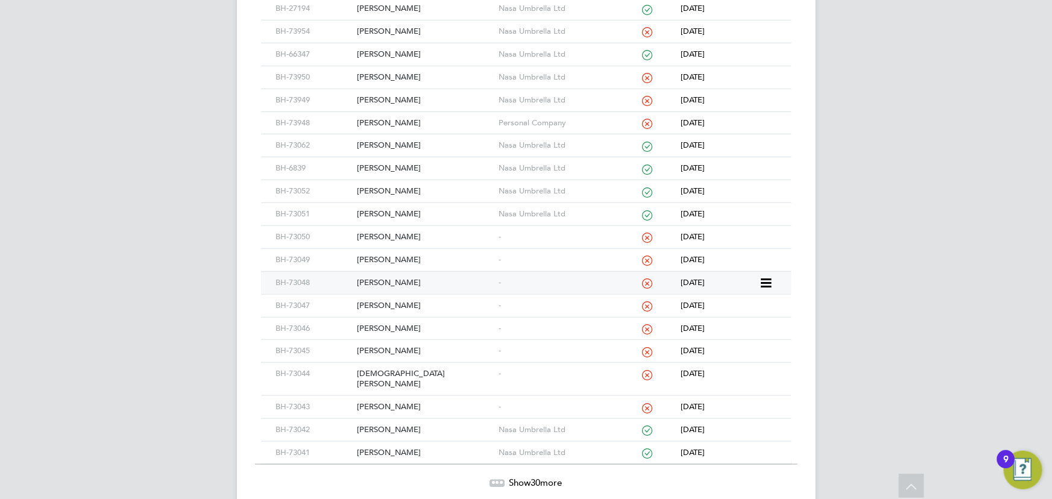
click at [397, 280] on div "[PERSON_NAME]" at bounding box center [425, 283] width 142 height 22
click at [396, 258] on div "[PERSON_NAME]" at bounding box center [425, 260] width 142 height 22
click at [413, 233] on div "[PERSON_NAME]" at bounding box center [425, 237] width 142 height 22
click at [384, 234] on div "[PERSON_NAME]" at bounding box center [425, 237] width 142 height 22
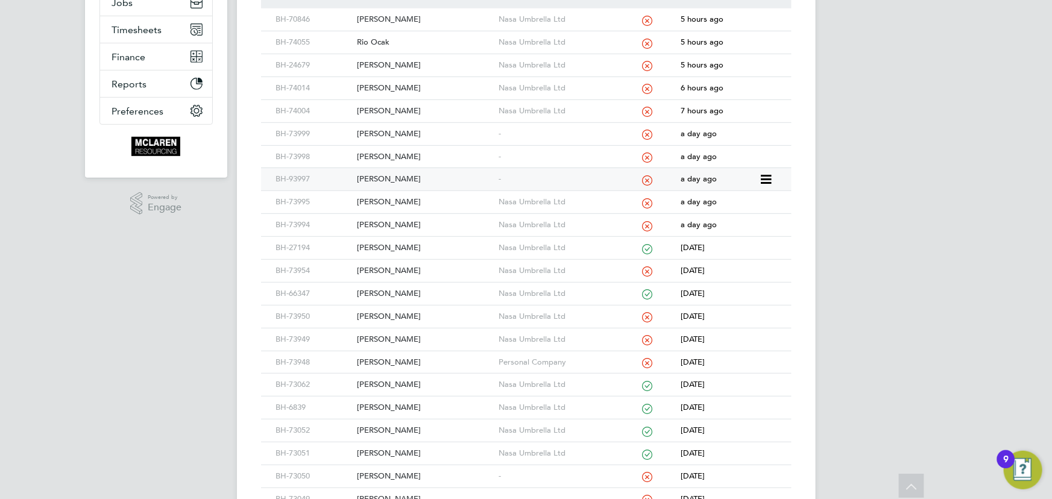
scroll to position [251, 0]
click at [391, 180] on div "[PERSON_NAME]" at bounding box center [425, 182] width 142 height 22
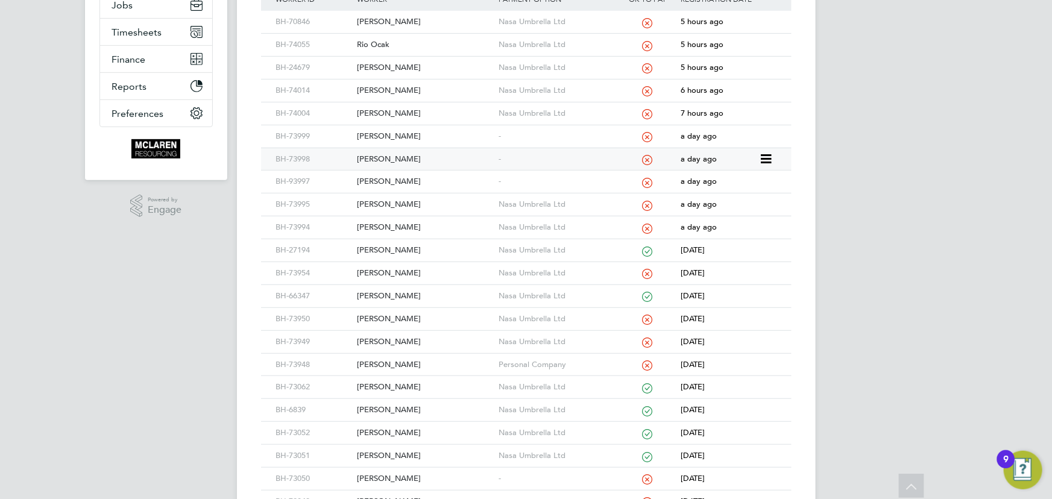
click at [386, 154] on div "[PERSON_NAME]" at bounding box center [425, 159] width 142 height 22
click at [388, 130] on div "[PERSON_NAME]" at bounding box center [425, 136] width 142 height 22
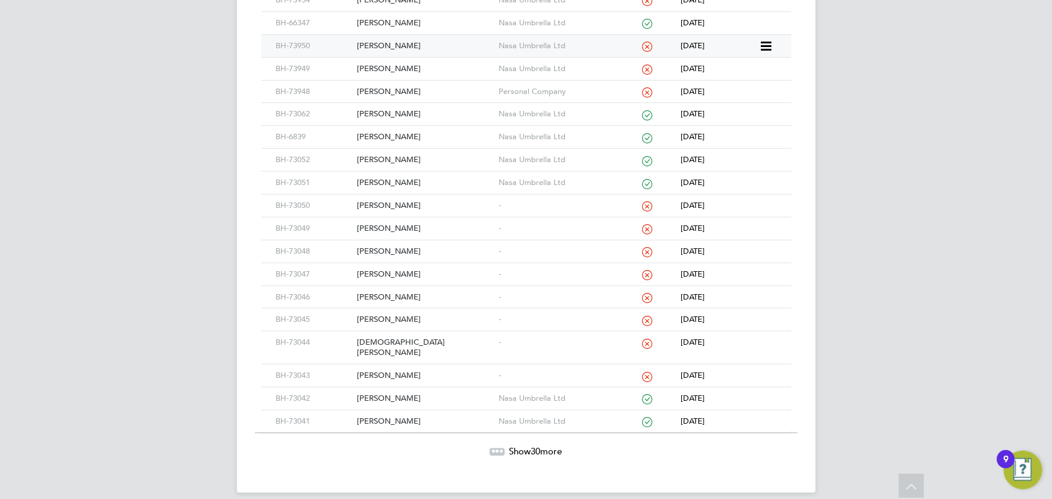
scroll to position [525, 0]
drag, startPoint x: 542, startPoint y: 435, endPoint x: 556, endPoint y: 421, distance: 20.0
click at [542, 445] on span "Show 30 more" at bounding box center [535, 450] width 53 height 11
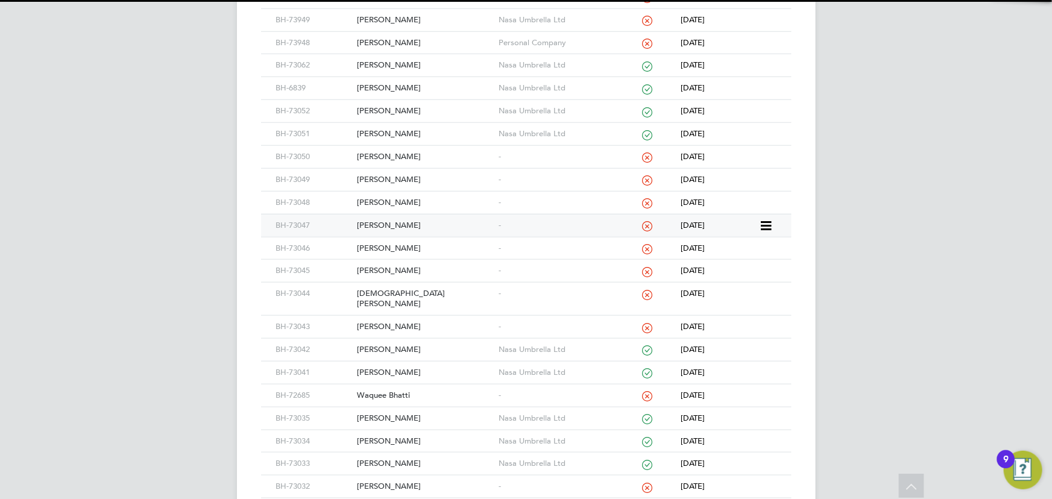
scroll to position [680, 0]
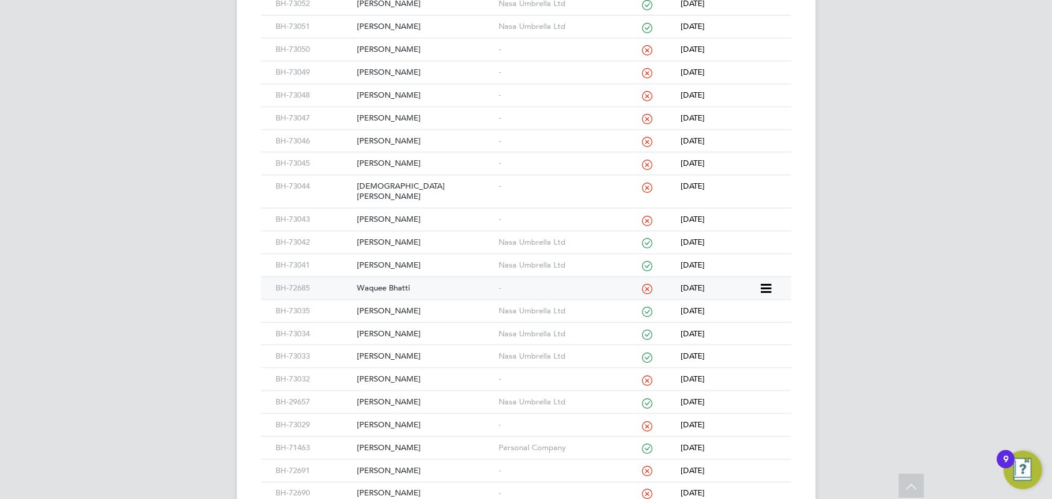
click at [380, 277] on div "Waquee Bhatti" at bounding box center [425, 288] width 142 height 22
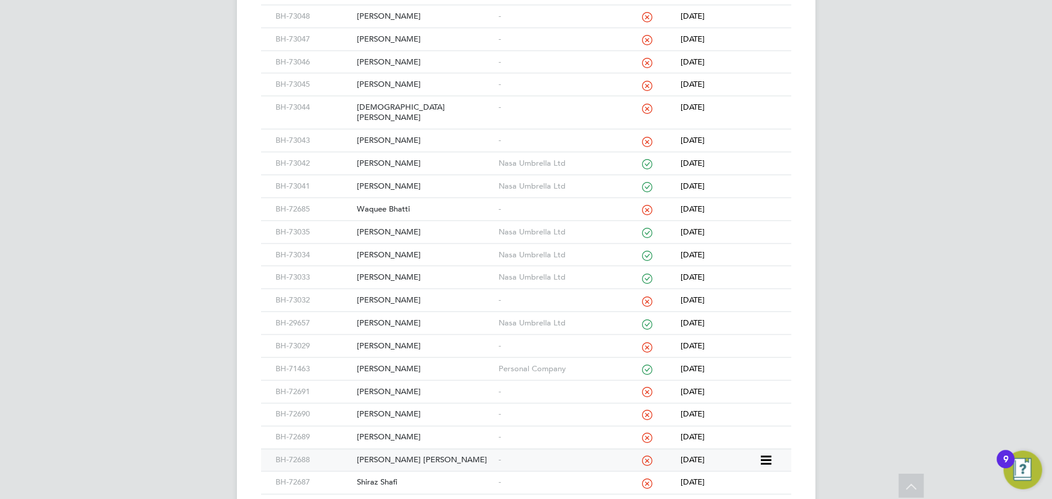
scroll to position [844, 0]
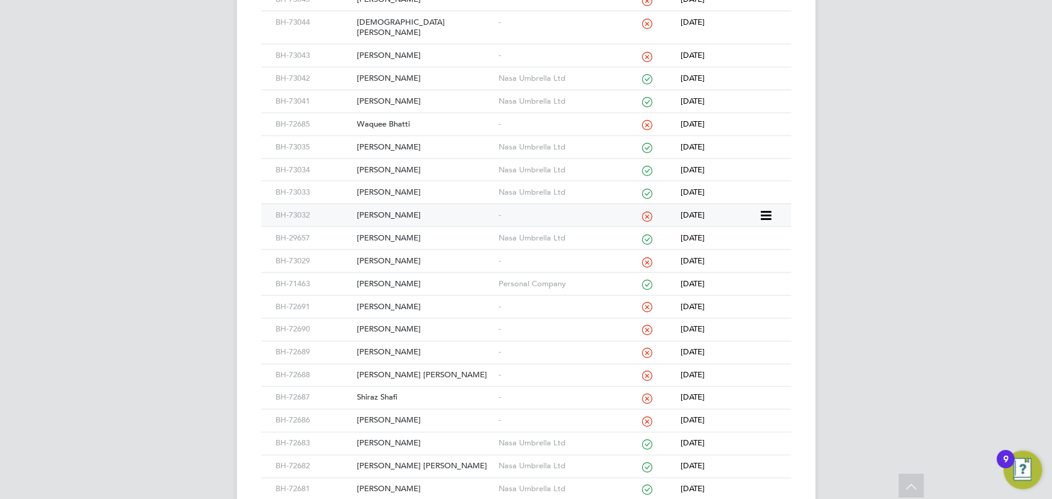
click at [391, 211] on div "[PERSON_NAME]" at bounding box center [425, 215] width 142 height 22
click at [395, 250] on div "[PERSON_NAME]" at bounding box center [425, 261] width 142 height 22
click at [393, 296] on div "[PERSON_NAME]" at bounding box center [425, 307] width 142 height 22
click at [397, 319] on div "[PERSON_NAME]" at bounding box center [425, 330] width 142 height 22
click at [384, 342] on div "[PERSON_NAME]" at bounding box center [425, 353] width 142 height 22
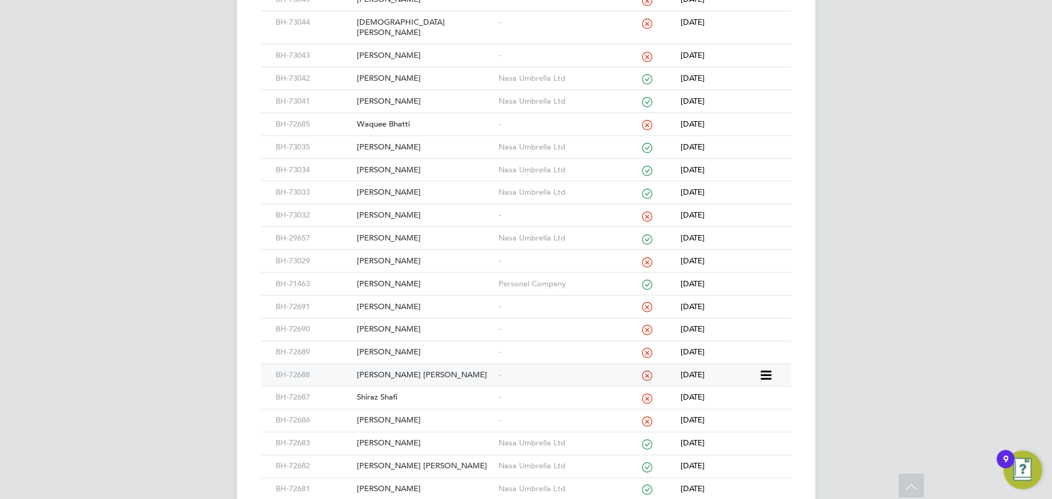
click at [390, 365] on div "[PERSON_NAME] [PERSON_NAME]" at bounding box center [425, 376] width 142 height 22
click at [384, 388] on div "Shiraz Shafi" at bounding box center [425, 398] width 142 height 22
click at [371, 410] on div "[PERSON_NAME]" at bounding box center [425, 421] width 142 height 22
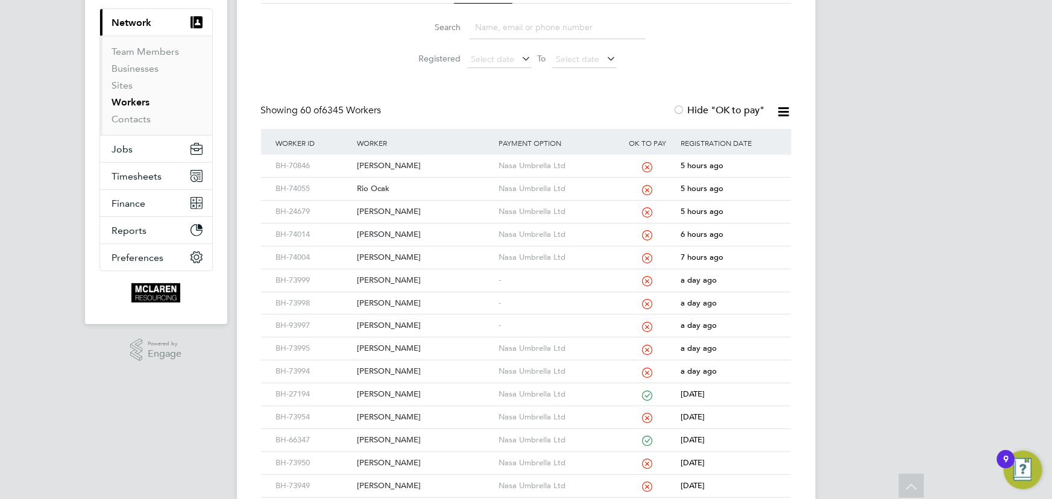
scroll to position [0, 0]
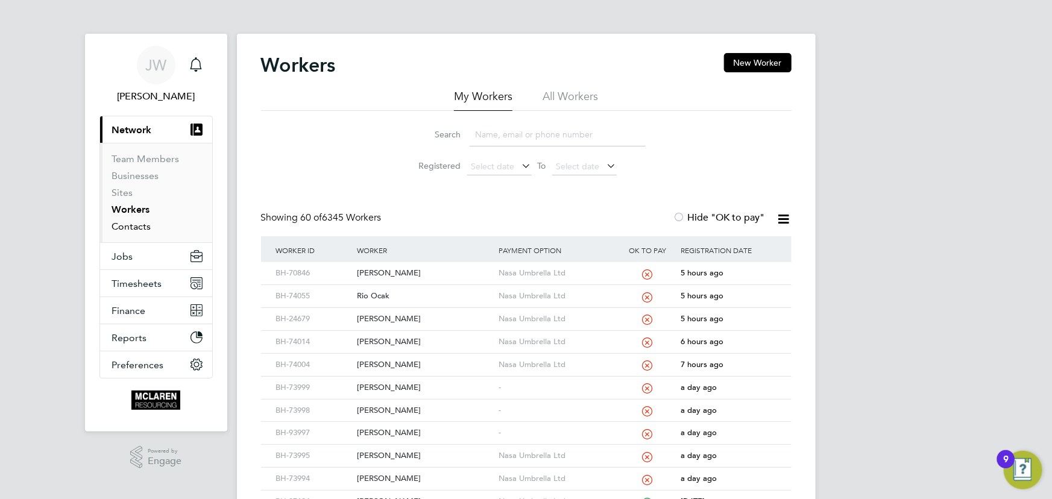
click at [132, 224] on link "Contacts" at bounding box center [131, 226] width 39 height 11
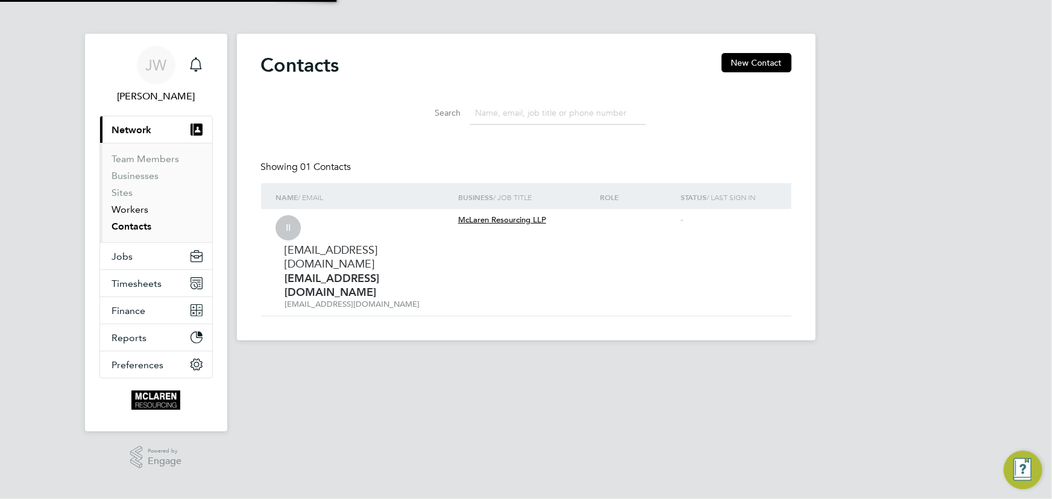
drag, startPoint x: 131, startPoint y: 209, endPoint x: 232, endPoint y: 207, distance: 100.7
click at [132, 209] on link "Workers" at bounding box center [130, 209] width 37 height 11
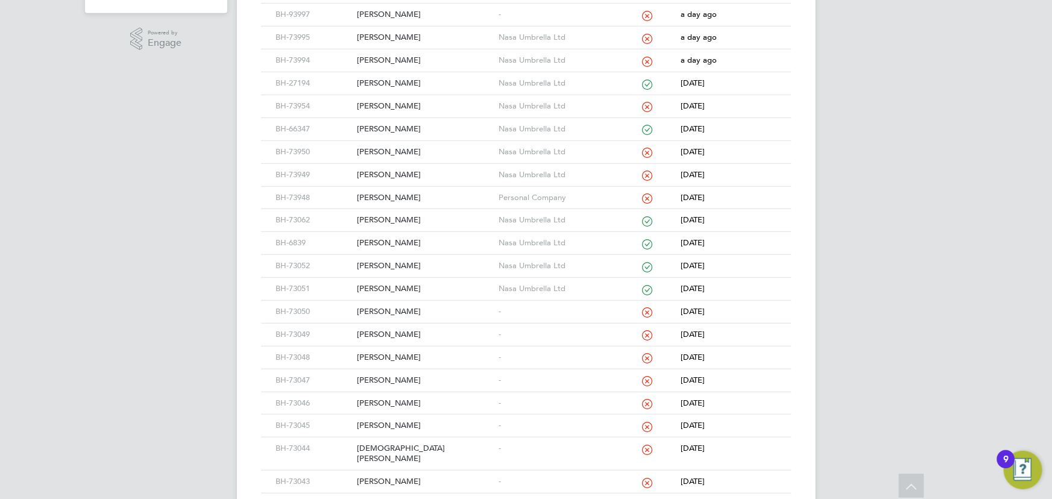
scroll to position [525, 0]
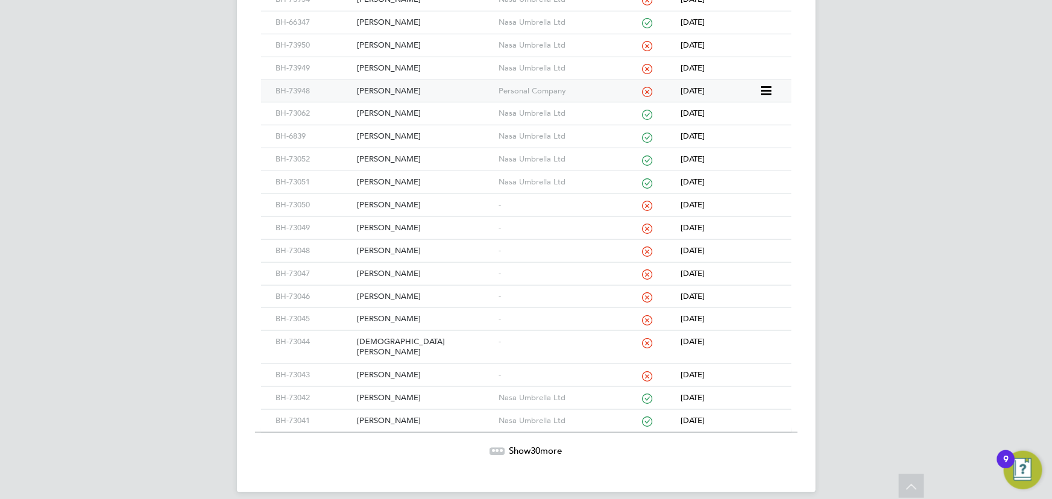
click at [387, 86] on div "[PERSON_NAME]" at bounding box center [425, 91] width 142 height 22
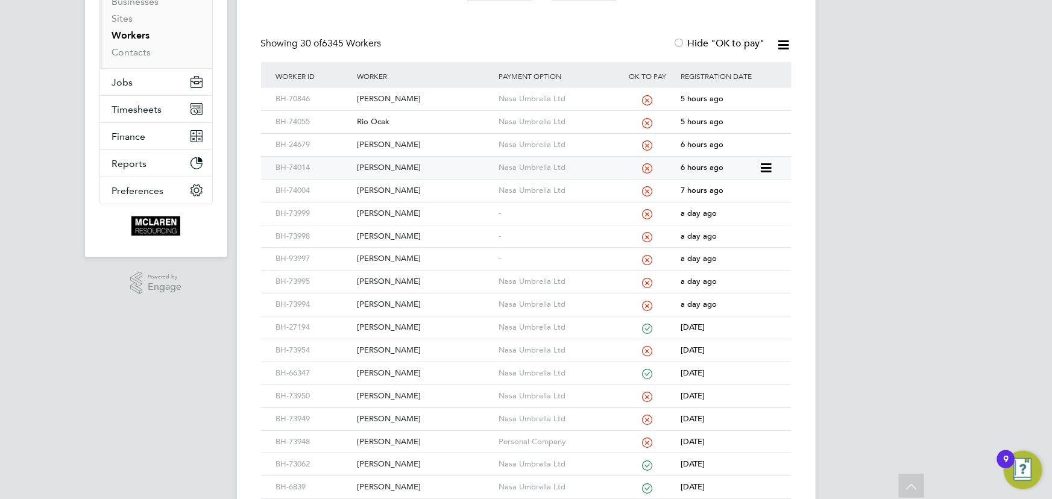
scroll to position [0, 0]
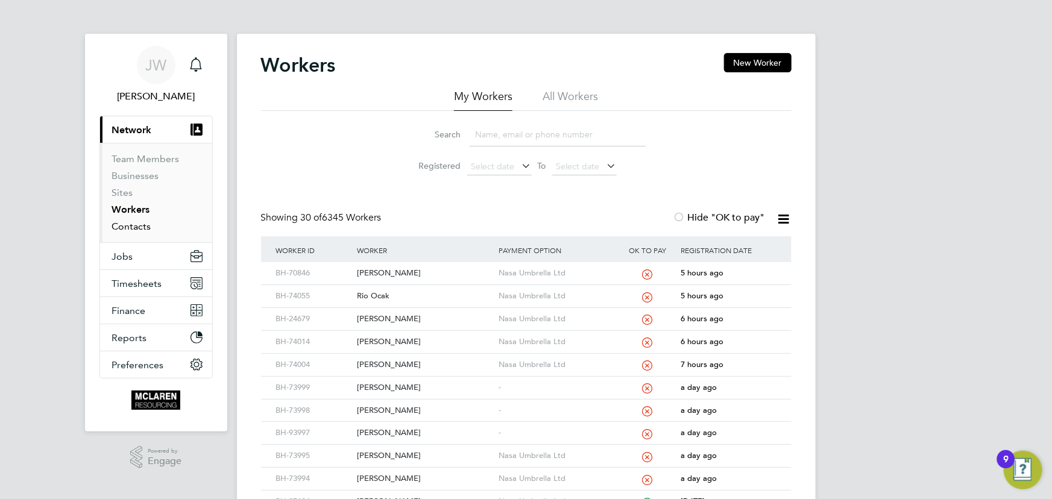
click at [137, 225] on link "Contacts" at bounding box center [131, 226] width 39 height 11
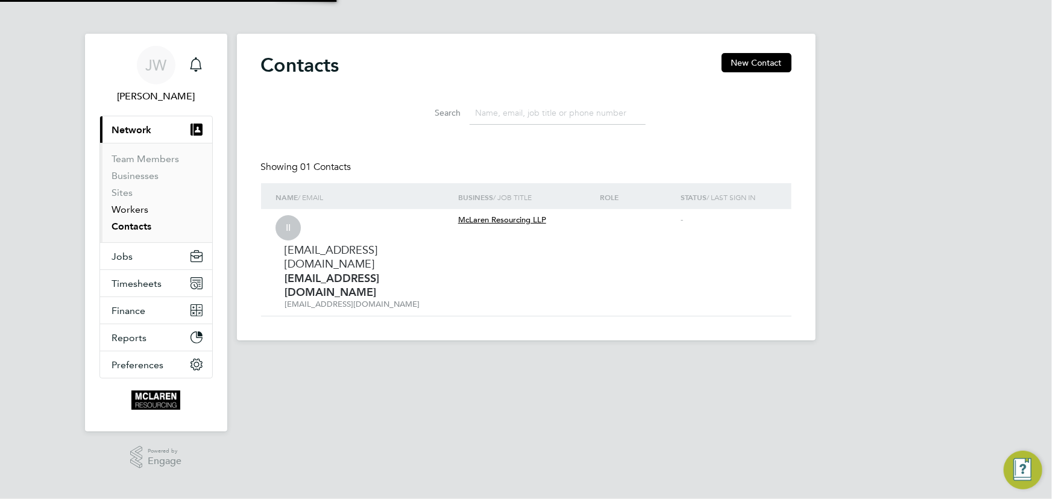
click at [137, 210] on link "Workers" at bounding box center [130, 209] width 37 height 11
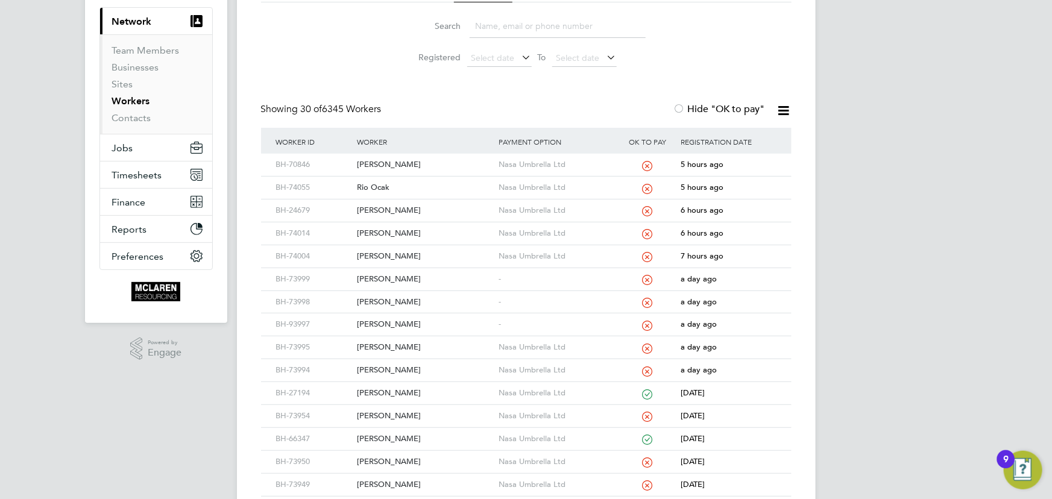
scroll to position [109, 0]
click at [395, 259] on div "[PERSON_NAME]" at bounding box center [425, 256] width 142 height 22
click at [388, 223] on div "[PERSON_NAME]" at bounding box center [425, 233] width 142 height 22
click at [384, 210] on div "[PERSON_NAME]" at bounding box center [425, 210] width 142 height 22
click at [380, 192] on div "Rio Ocak" at bounding box center [425, 187] width 142 height 22
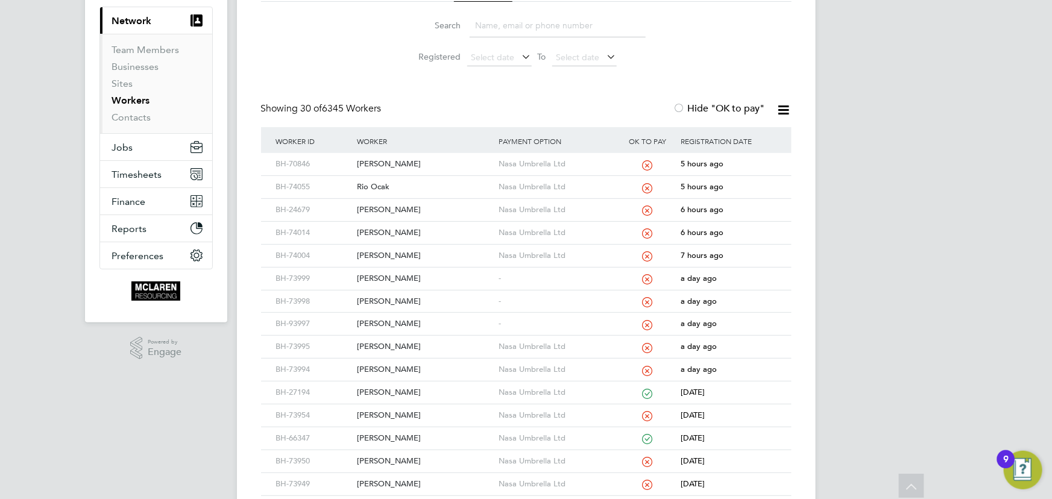
scroll to position [0, 0]
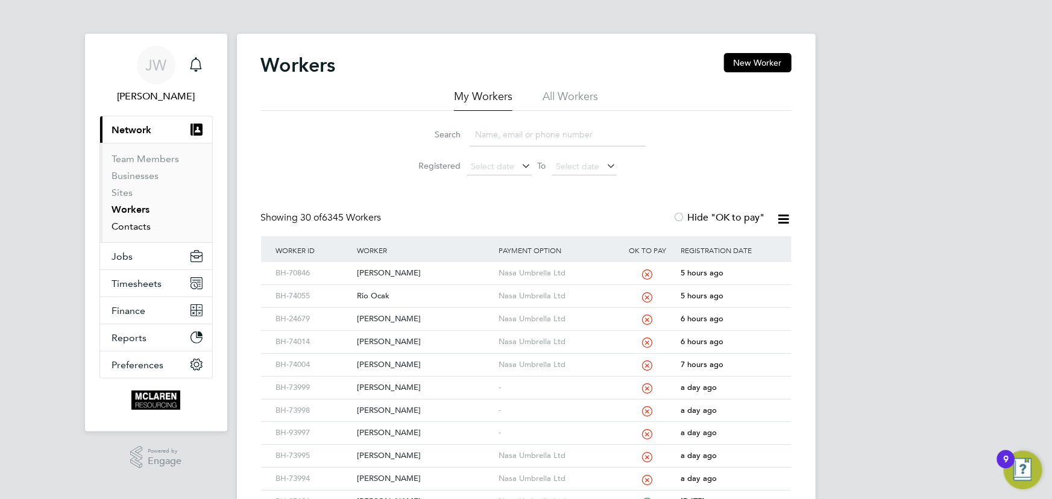
click at [144, 223] on link "Contacts" at bounding box center [131, 226] width 39 height 11
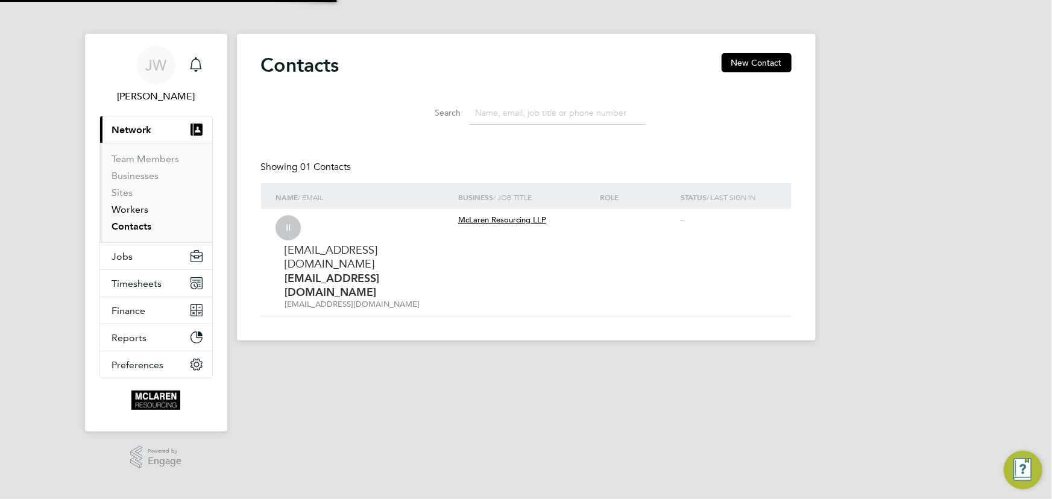
click at [140, 209] on link "Workers" at bounding box center [130, 209] width 37 height 11
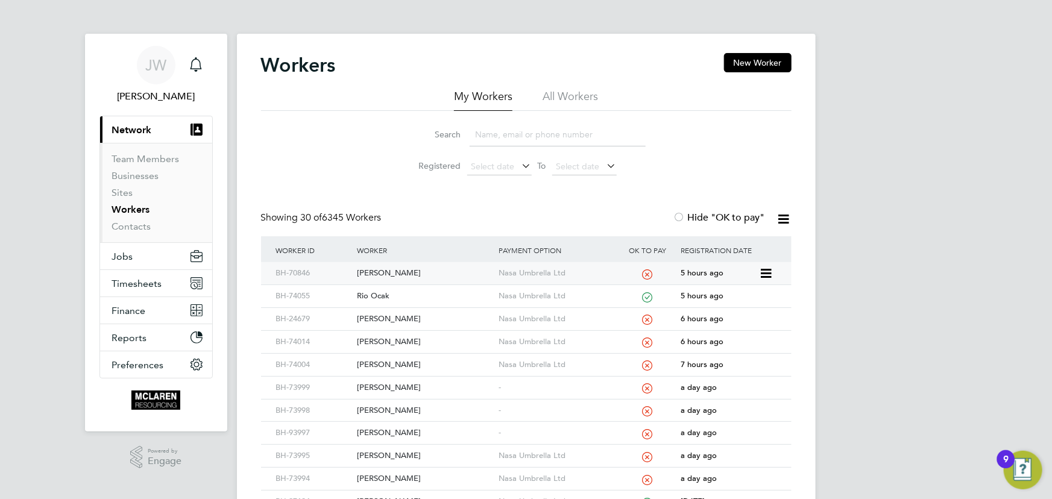
click at [396, 266] on div "Reece O'Flaherty" at bounding box center [425, 273] width 142 height 22
click at [124, 225] on link "Contacts" at bounding box center [131, 226] width 39 height 11
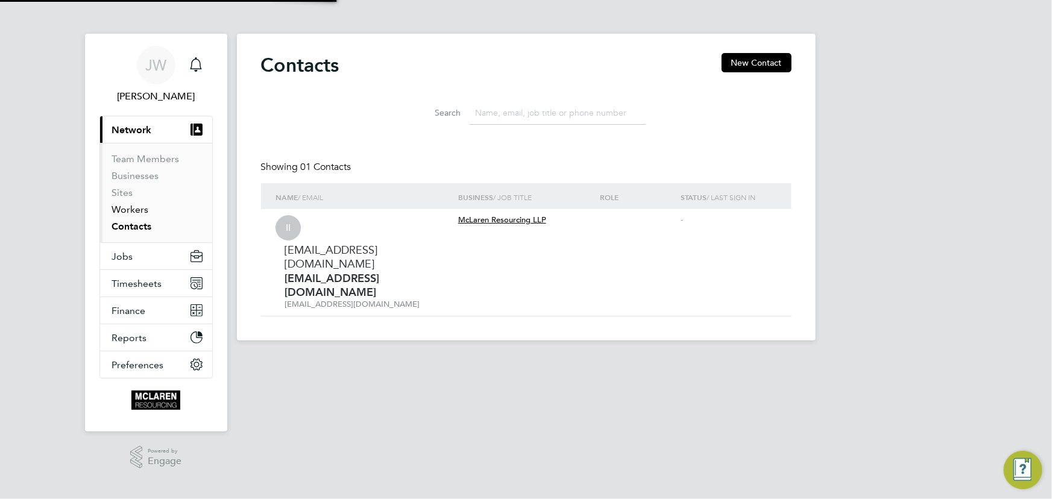
click at [133, 207] on link "Workers" at bounding box center [130, 209] width 37 height 11
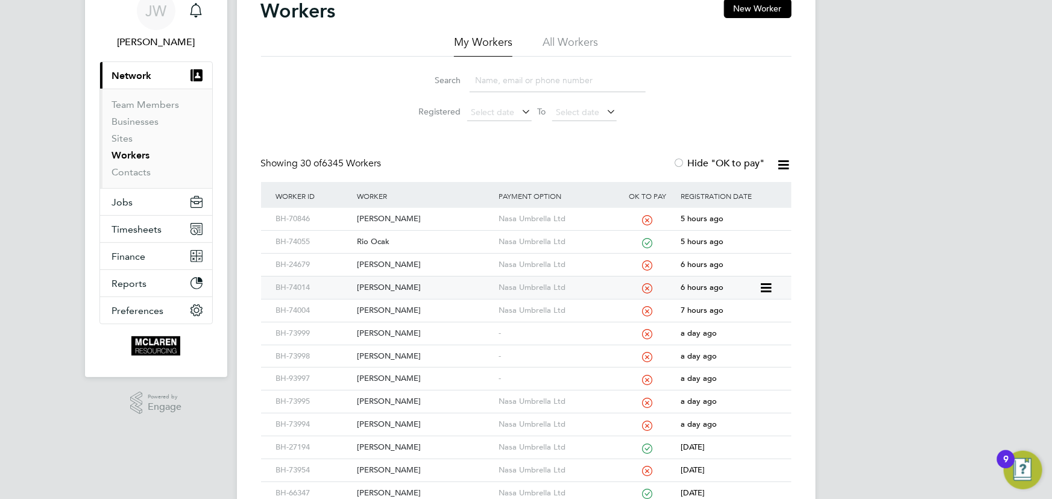
scroll to position [274, 0]
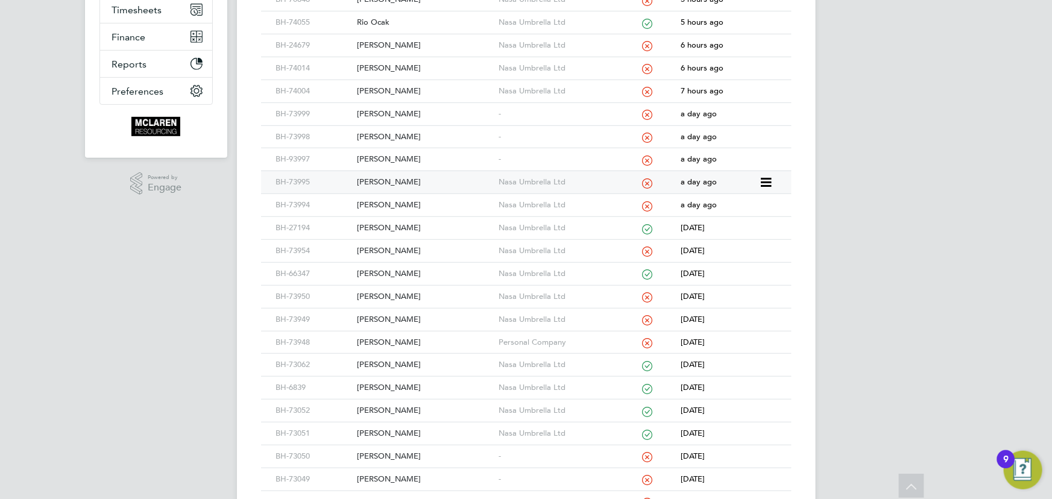
click at [407, 184] on div "Petar Atanasov" at bounding box center [425, 182] width 142 height 22
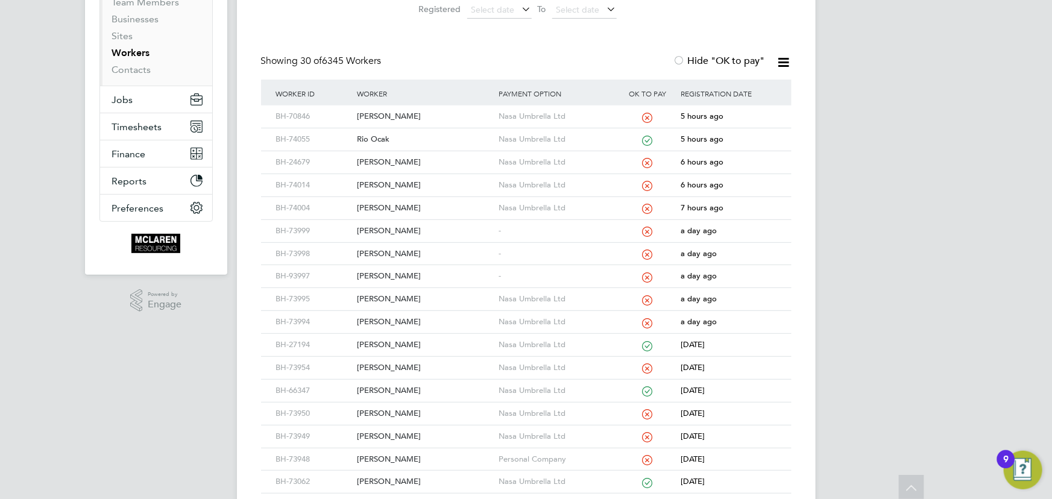
scroll to position [54, 0]
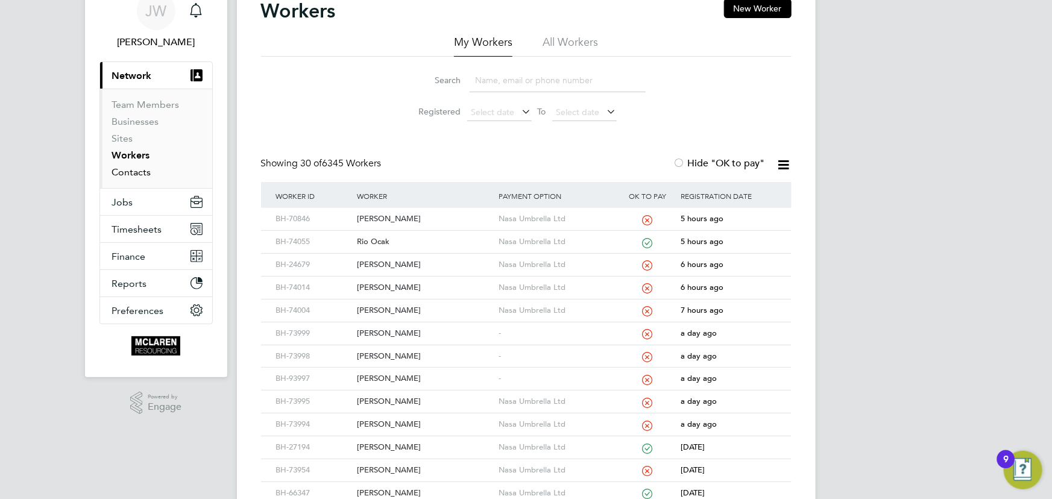
click at [134, 168] on link "Contacts" at bounding box center [131, 171] width 39 height 11
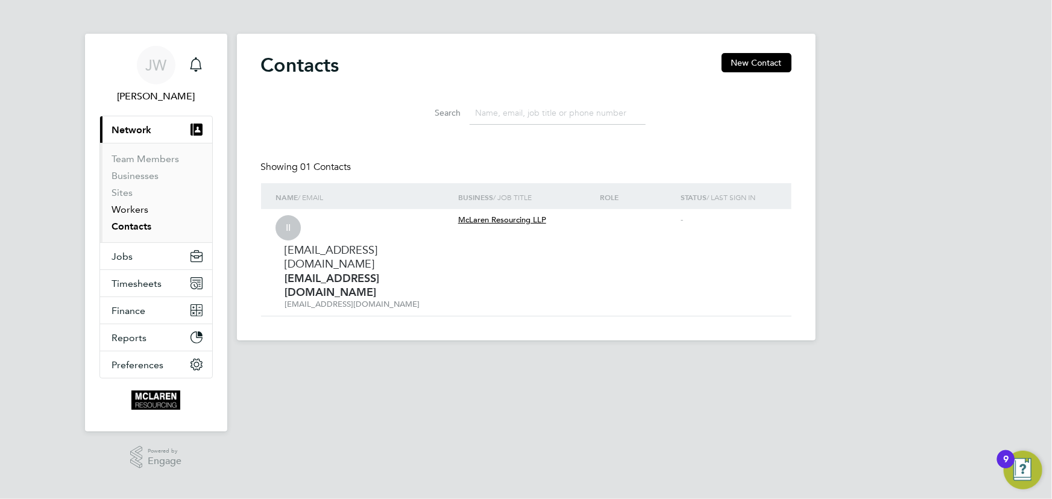
drag, startPoint x: 130, startPoint y: 210, endPoint x: 190, endPoint y: 206, distance: 61.1
click at [130, 210] on link "Workers" at bounding box center [130, 209] width 37 height 11
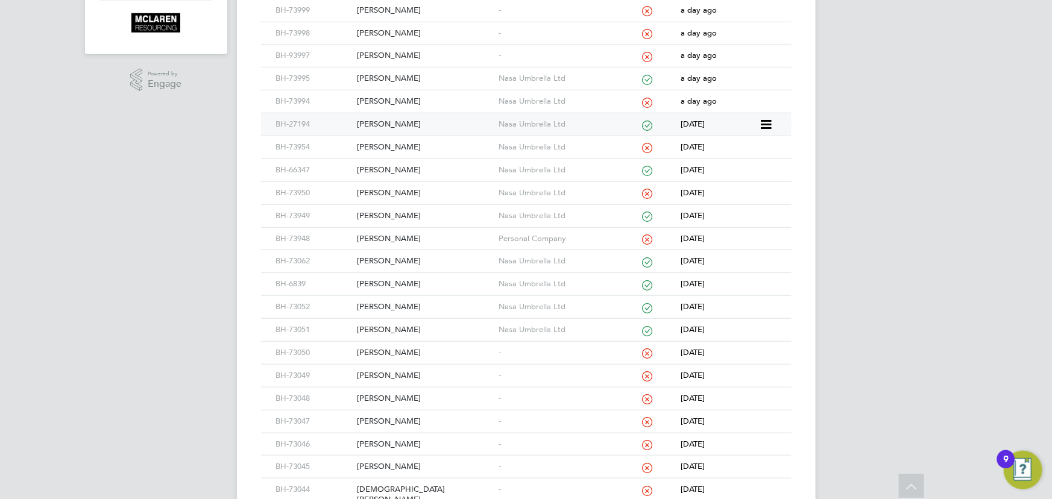
scroll to position [383, 0]
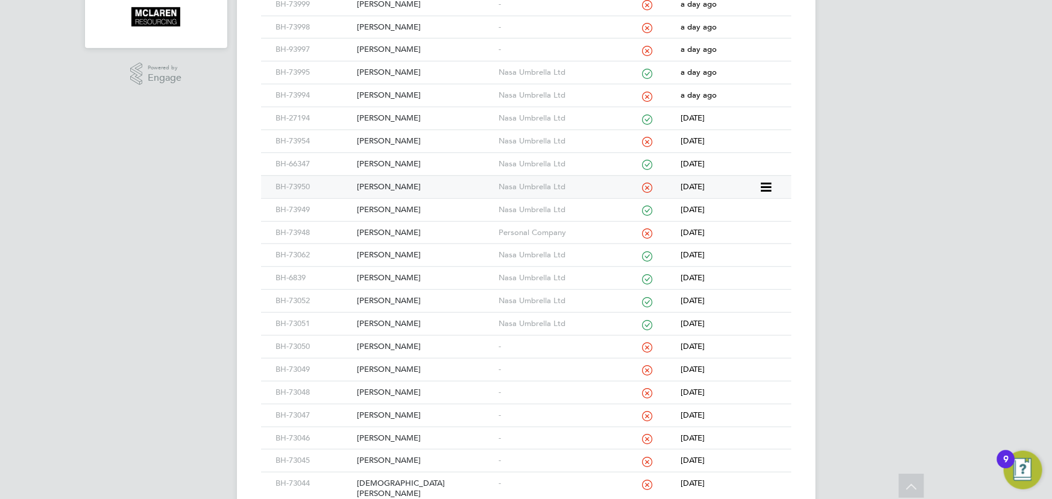
click at [398, 184] on div "Jordan Robinson" at bounding box center [425, 187] width 142 height 22
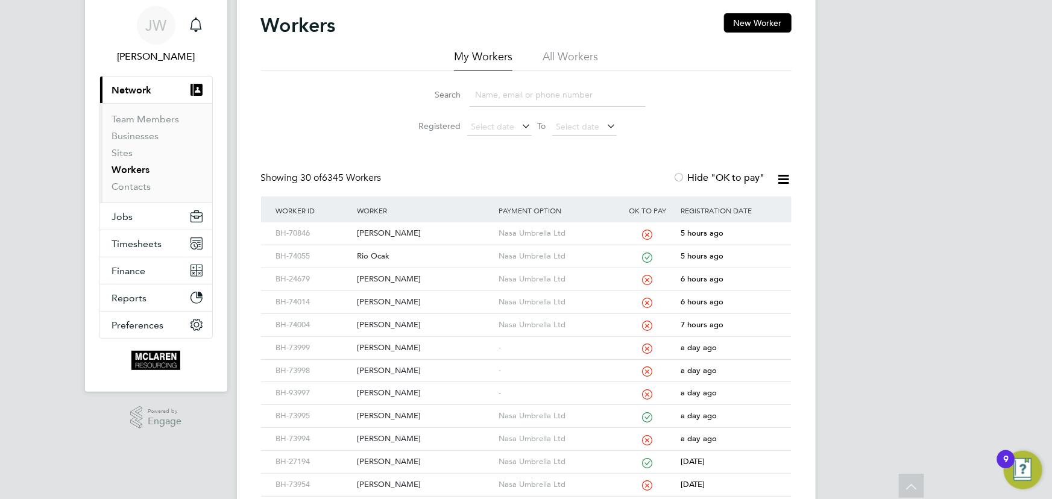
scroll to position [0, 0]
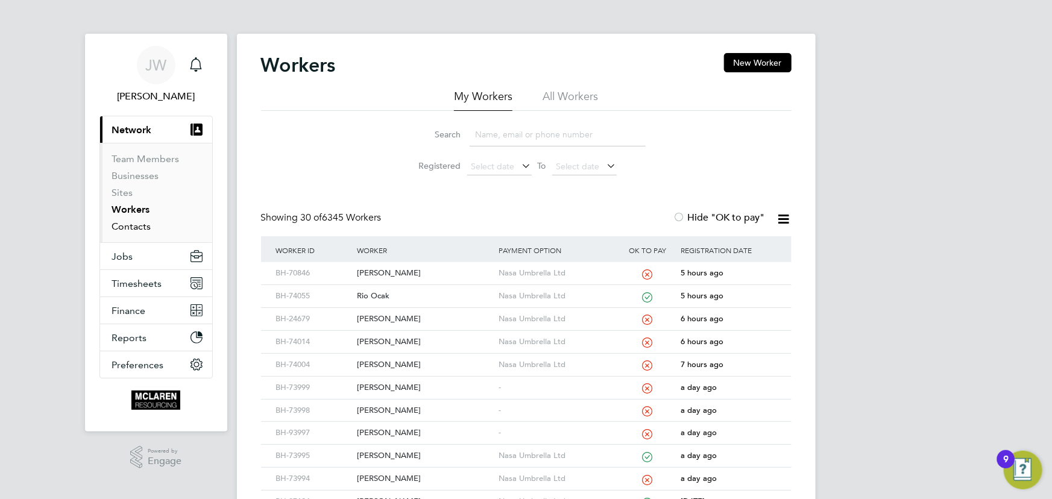
click at [128, 228] on link "Contacts" at bounding box center [131, 226] width 39 height 11
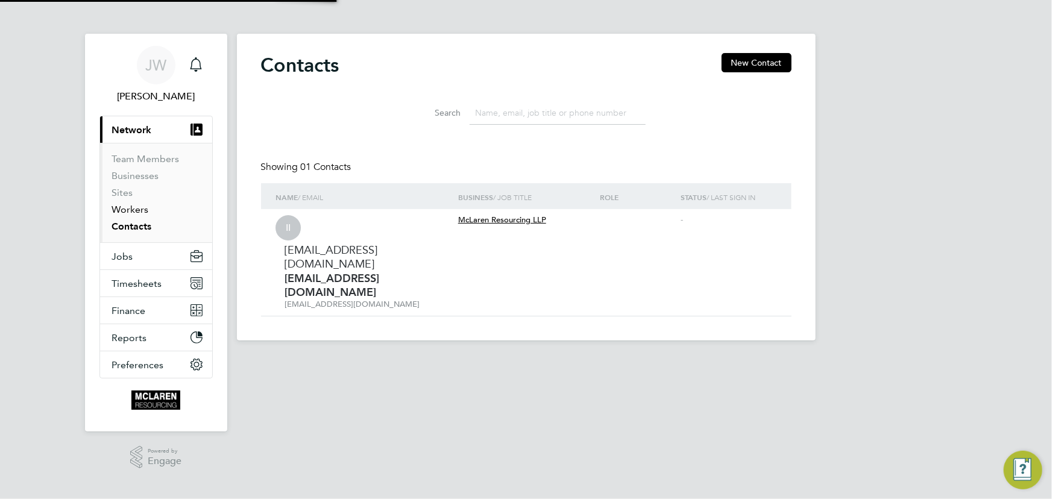
click at [133, 212] on link "Workers" at bounding box center [130, 209] width 37 height 11
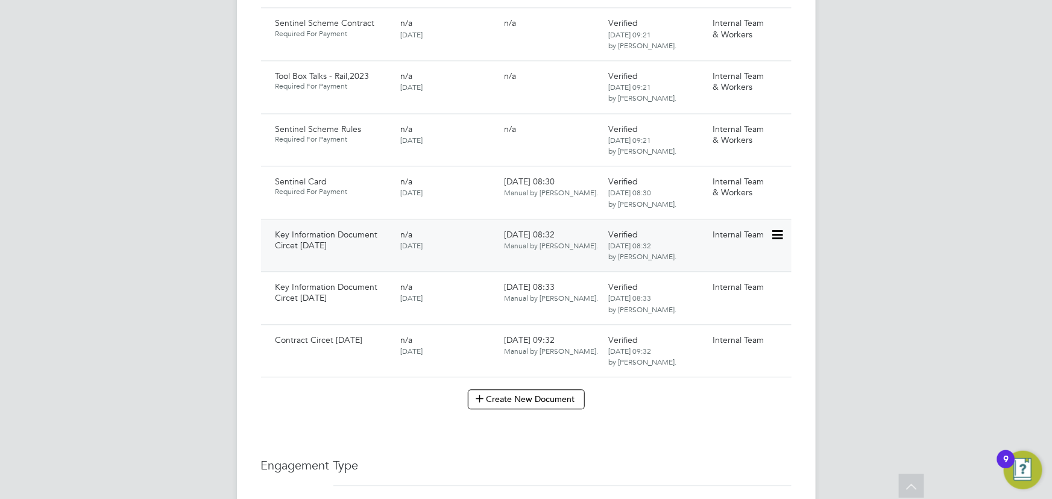
scroll to position [1643, 0]
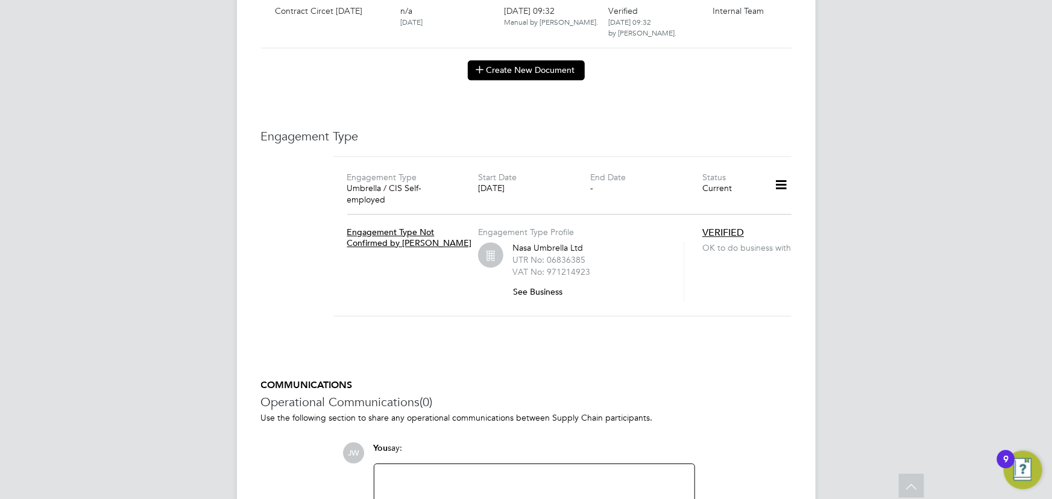
click at [506, 60] on button "Create New Document" at bounding box center [526, 69] width 117 height 19
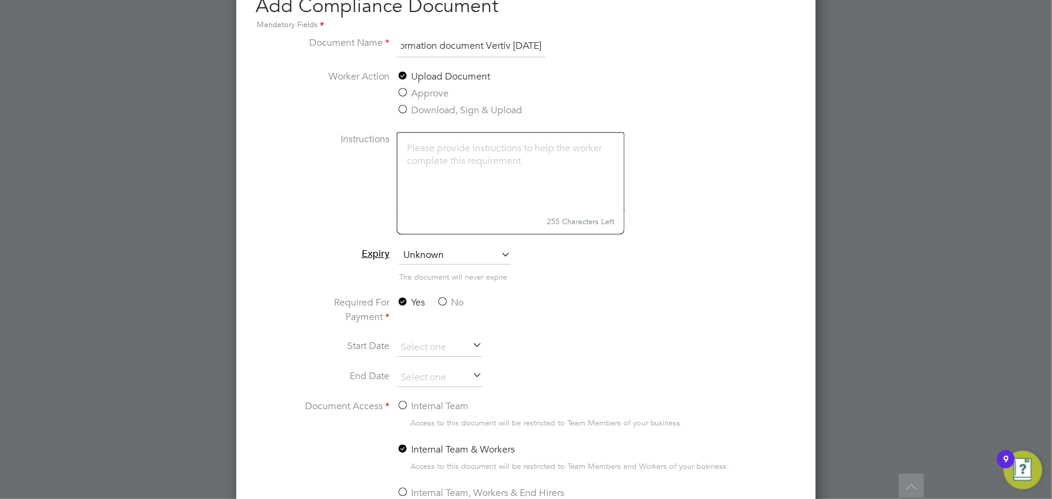
scroll to position [1808, 0]
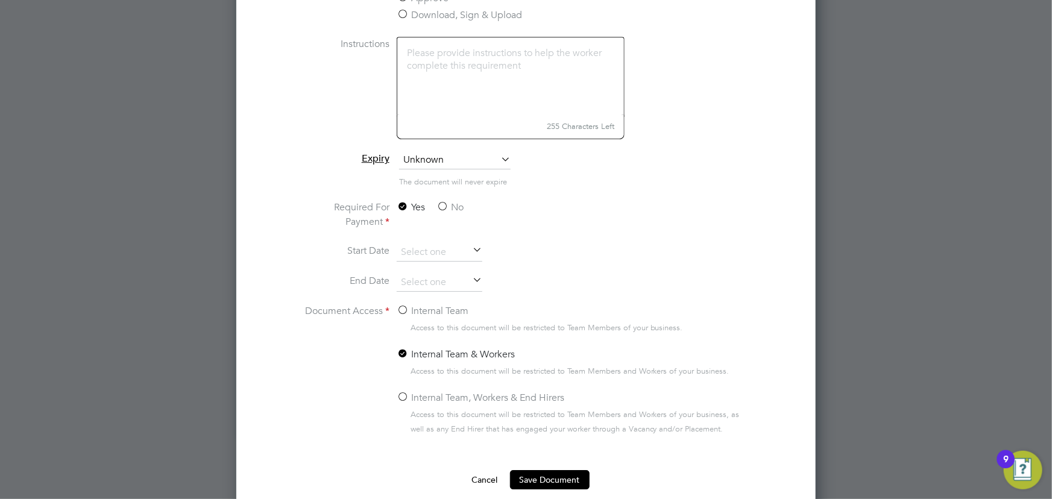
type input "key information document Vertiv 24.09.25"
click at [448, 205] on label "No" at bounding box center [449, 207] width 27 height 14
click at [0, 0] on input "No" at bounding box center [0, 0] width 0 height 0
click at [458, 307] on label "Internal Team" at bounding box center [433, 311] width 72 height 14
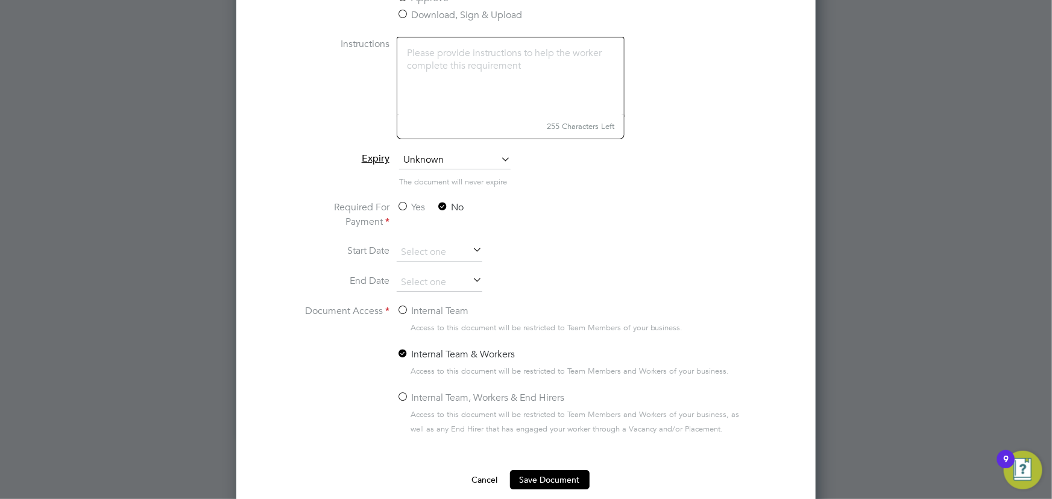
click at [0, 0] on input "Internal Team" at bounding box center [0, 0] width 0 height 0
click at [548, 476] on button "Save Document" at bounding box center [550, 479] width 80 height 19
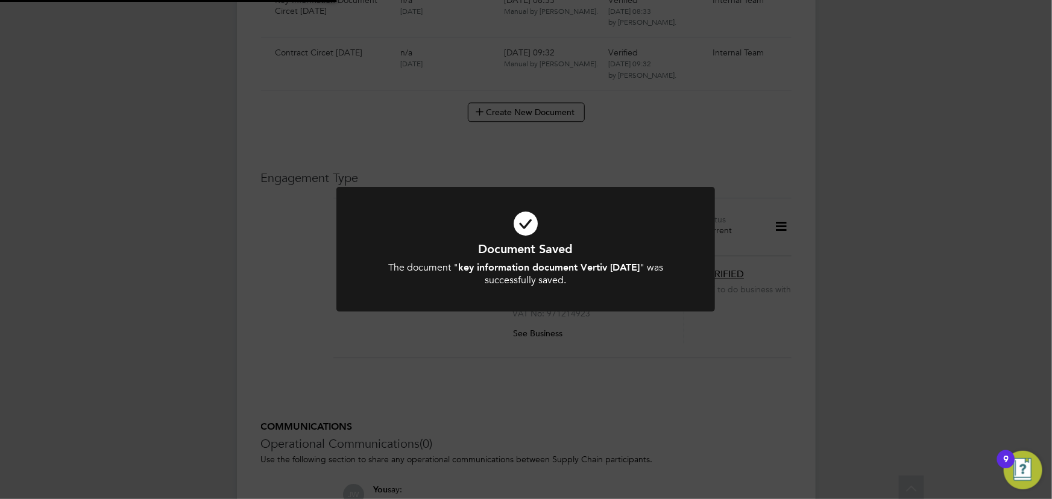
click at [870, 392] on div "Document Saved The document " key information document Vertiv 24.09.25 " was su…" at bounding box center [526, 249] width 1052 height 499
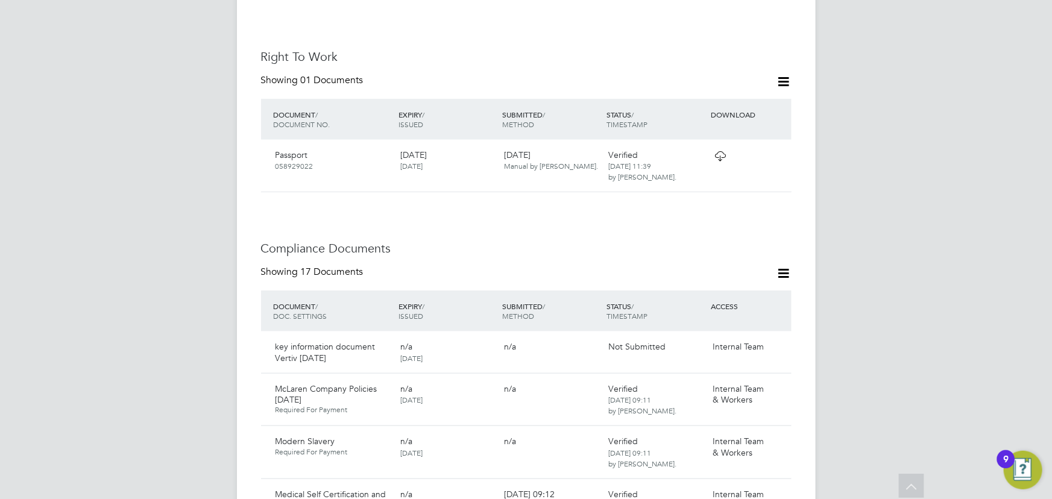
scroll to position [712, 0]
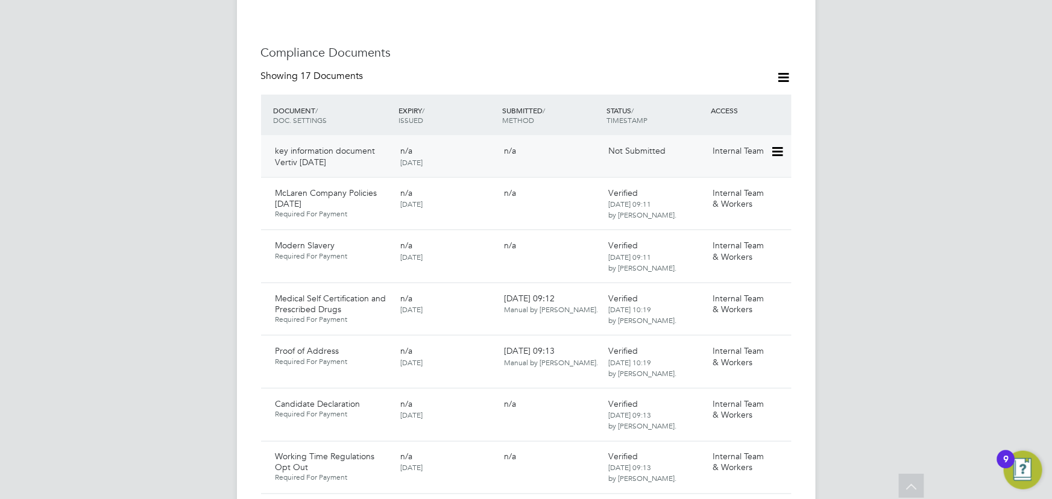
click at [776, 145] on icon at bounding box center [776, 152] width 12 height 14
click at [738, 183] on li "Submit Document" at bounding box center [740, 184] width 84 height 17
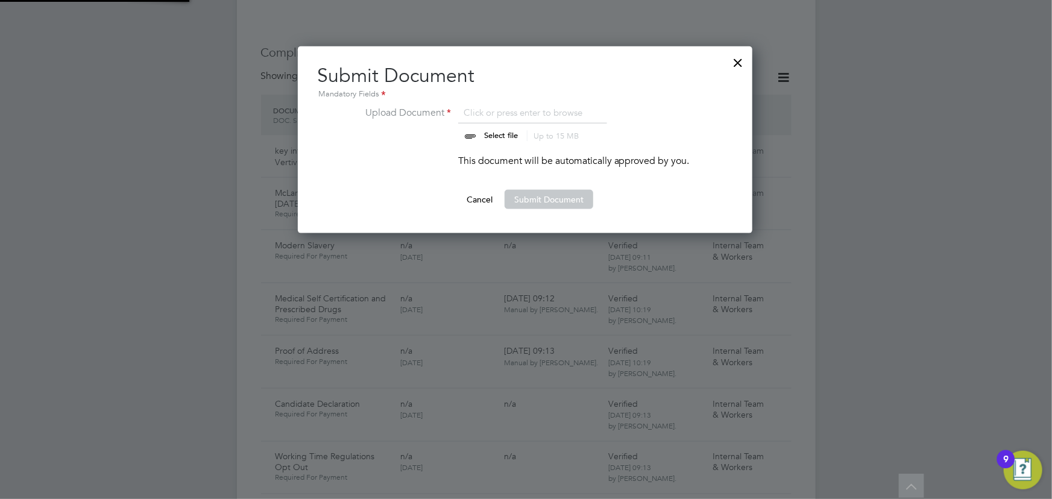
scroll to position [187, 456]
click at [513, 131] on input "file" at bounding box center [512, 123] width 189 height 36
type input "C:\fakepath\Key Information Document (Self Employed-CIS) 3 Iulian-Denis Cornea …"
click at [553, 200] on button "Submit Document" at bounding box center [548, 199] width 89 height 19
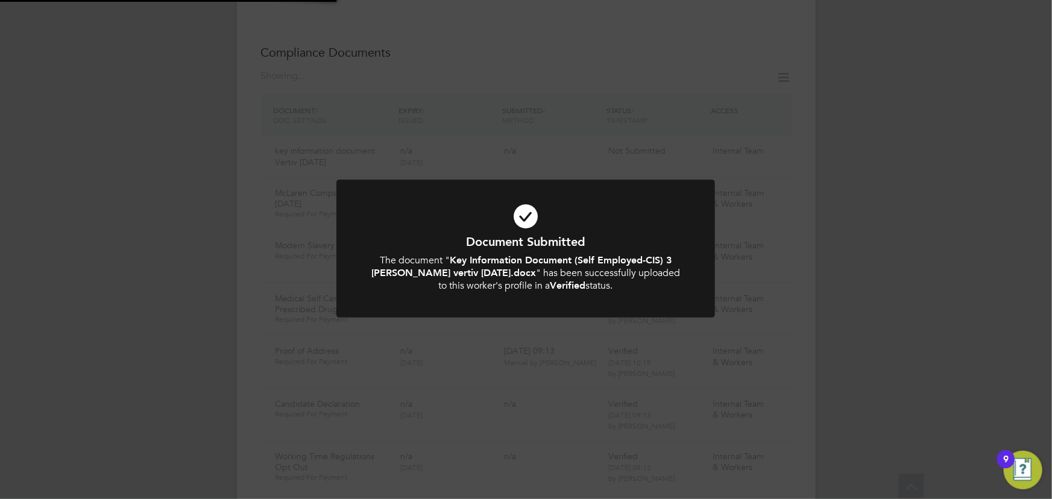
click at [923, 224] on div "Document Submitted The document " Key Information Document (Self Employed-CIS) …" at bounding box center [526, 249] width 1052 height 499
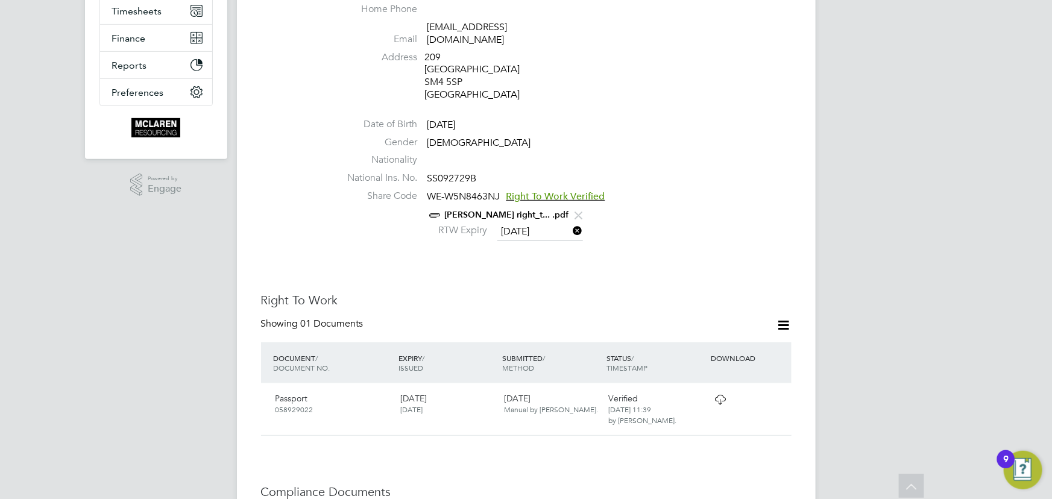
scroll to position [164, 0]
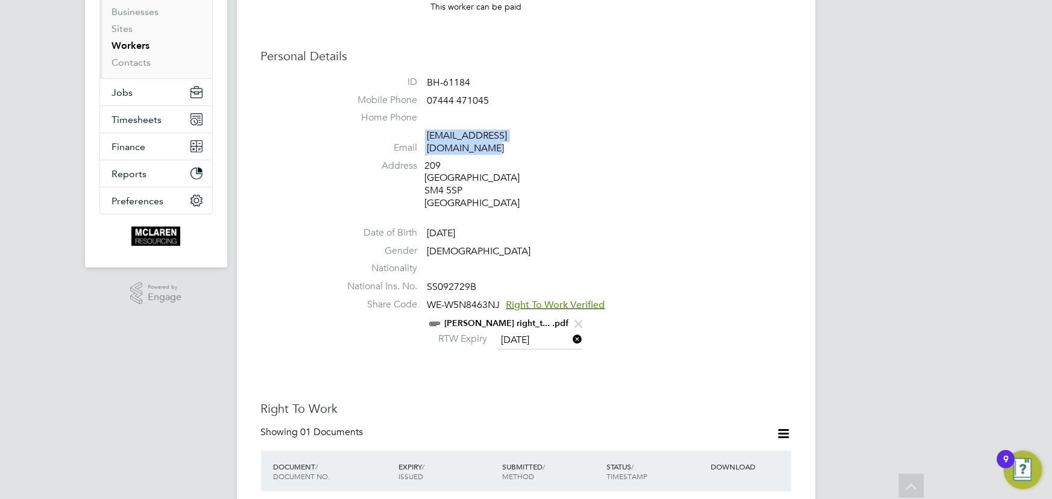
drag, startPoint x: 424, startPoint y: 136, endPoint x: 559, endPoint y: 137, distance: 135.6
click at [559, 137] on li "Email denisiuliancornea@gmail.com" at bounding box center [562, 145] width 458 height 30
copy li "denisiuliancornea@gmail.com"
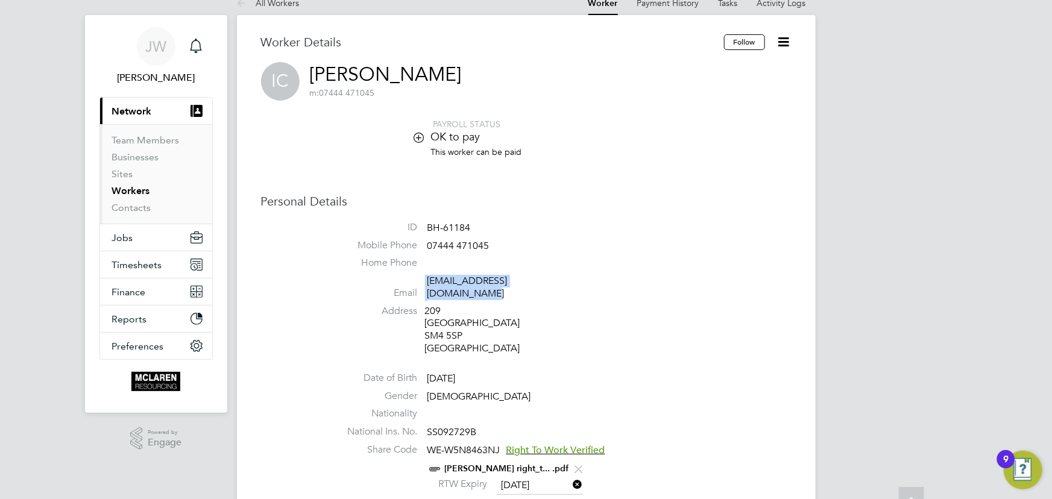
scroll to position [0, 0]
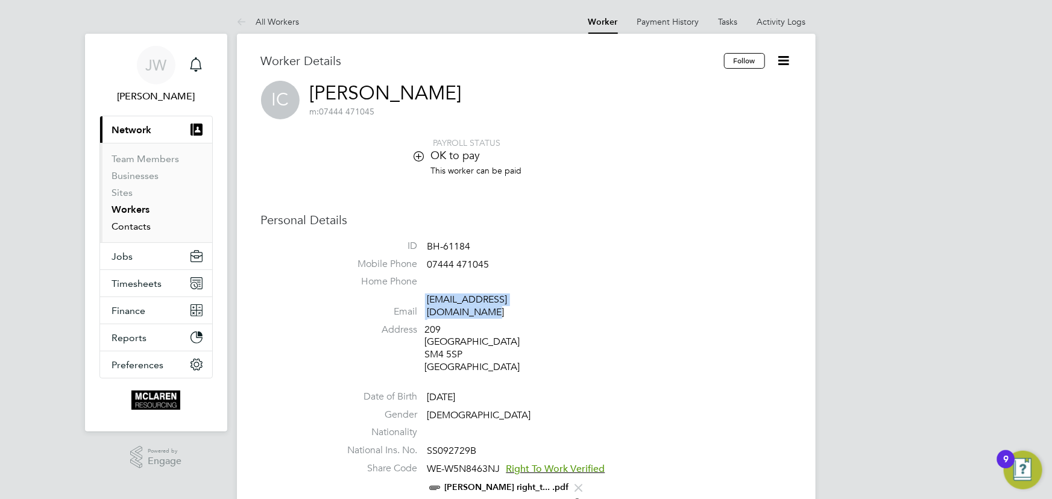
click at [130, 224] on link "Contacts" at bounding box center [131, 226] width 39 height 11
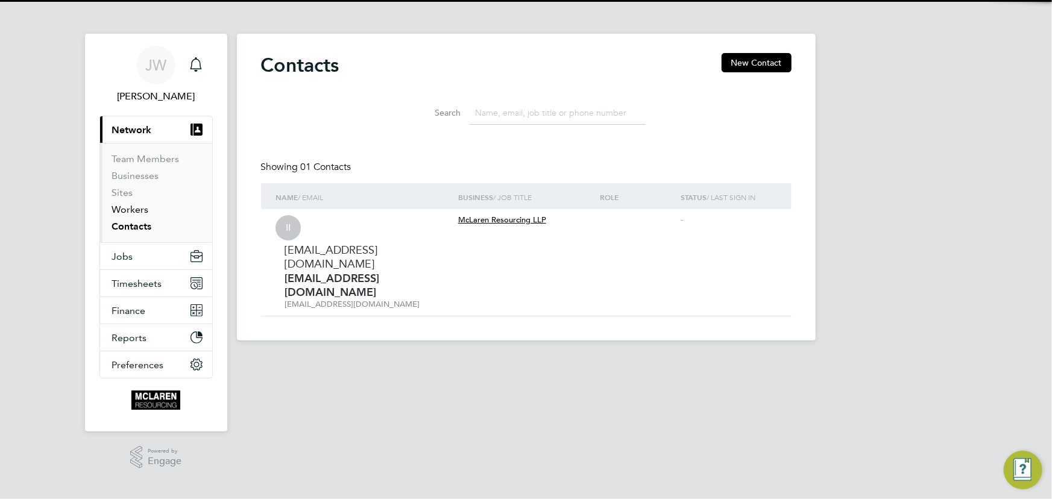
click at [131, 211] on link "Workers" at bounding box center [130, 209] width 37 height 11
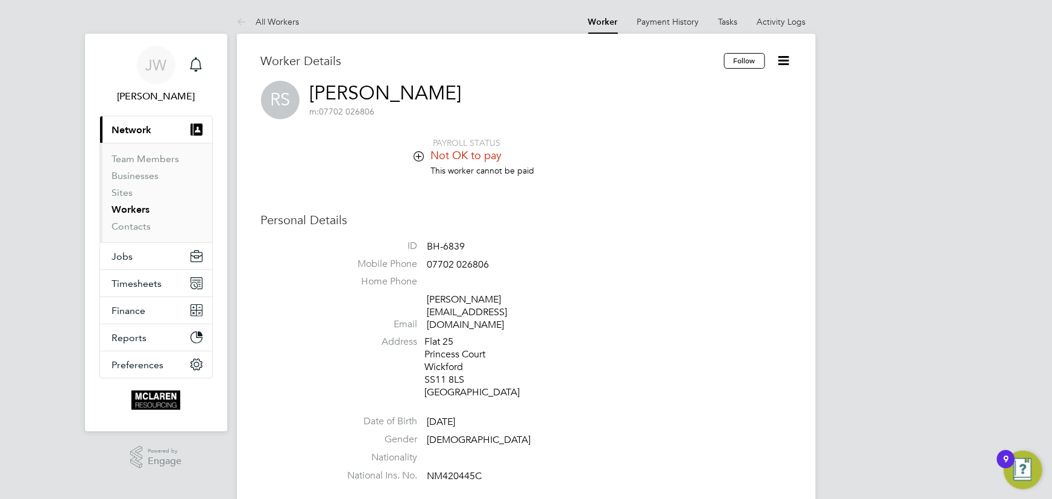
click at [783, 60] on icon at bounding box center [783, 60] width 15 height 15
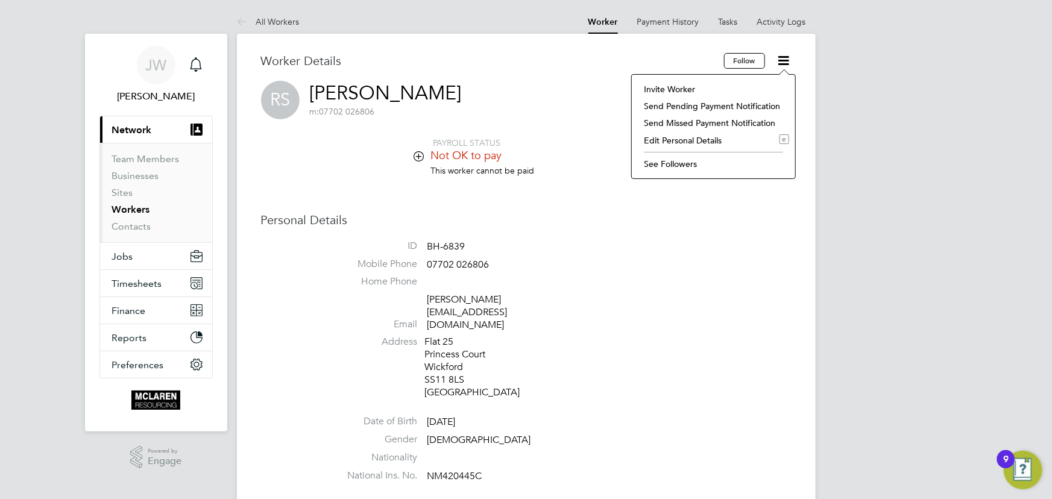
click at [661, 139] on li "Edit Personal Details e" at bounding box center [713, 140] width 151 height 17
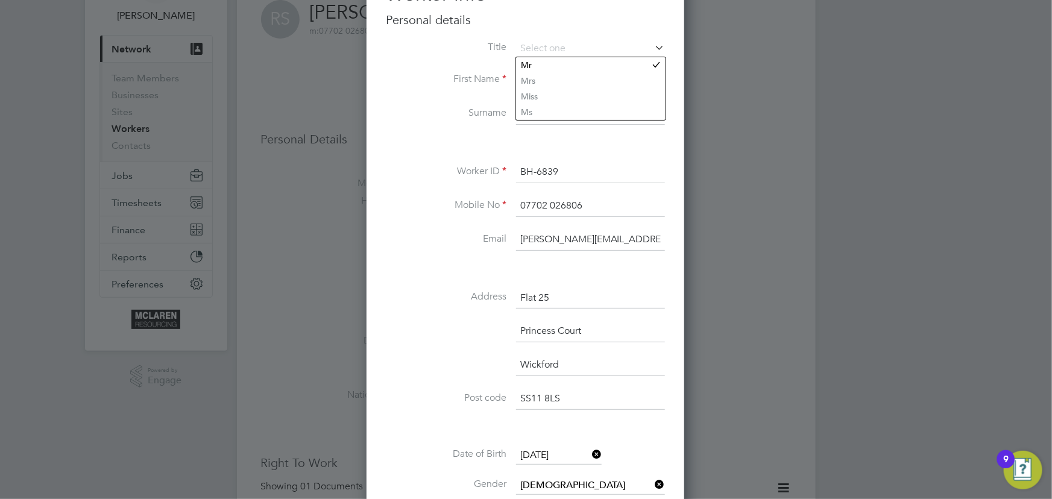
scroll to position [164, 0]
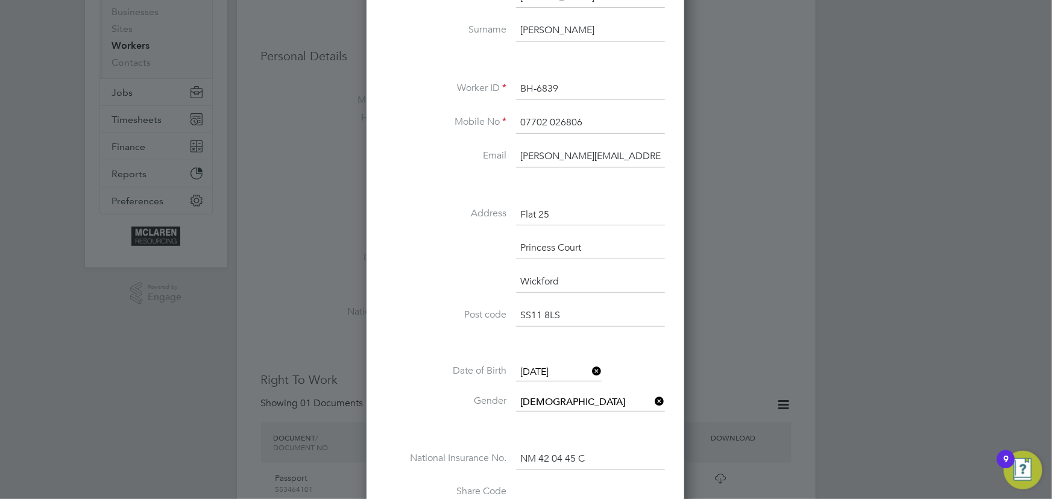
drag, startPoint x: 642, startPoint y: 154, endPoint x: 701, endPoint y: 155, distance: 59.1
type input "r"
type input "a"
type input "h"
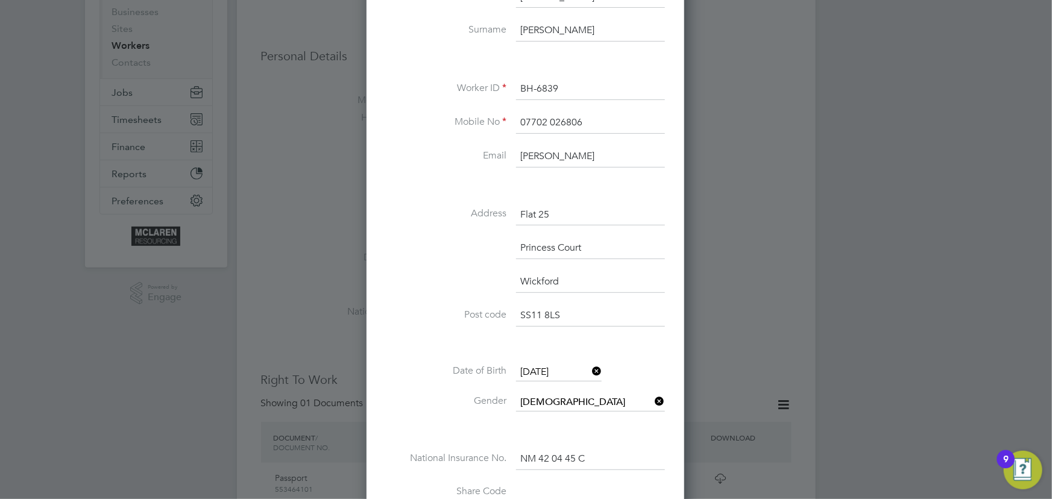
type input "janeweitzman@yahoo.co.uk"
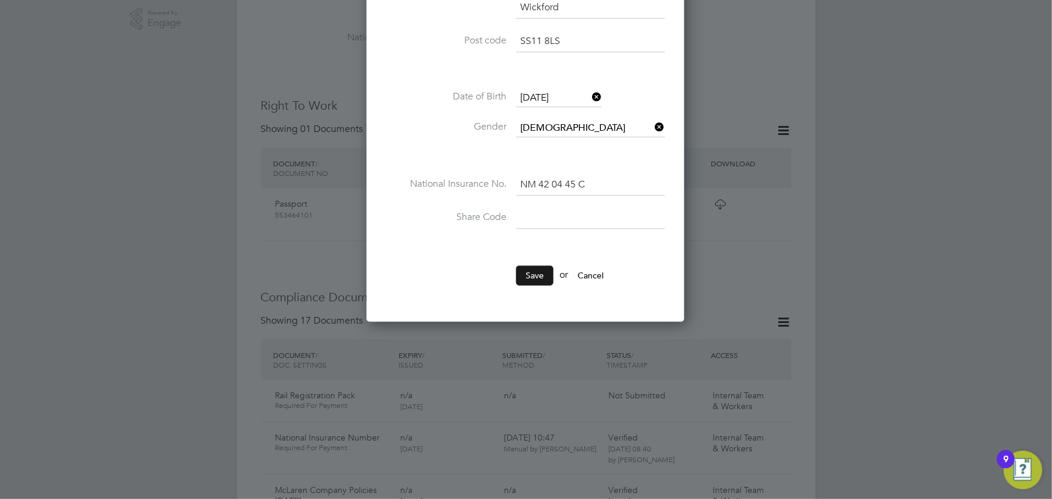
click at [545, 266] on button "Save" at bounding box center [534, 275] width 37 height 19
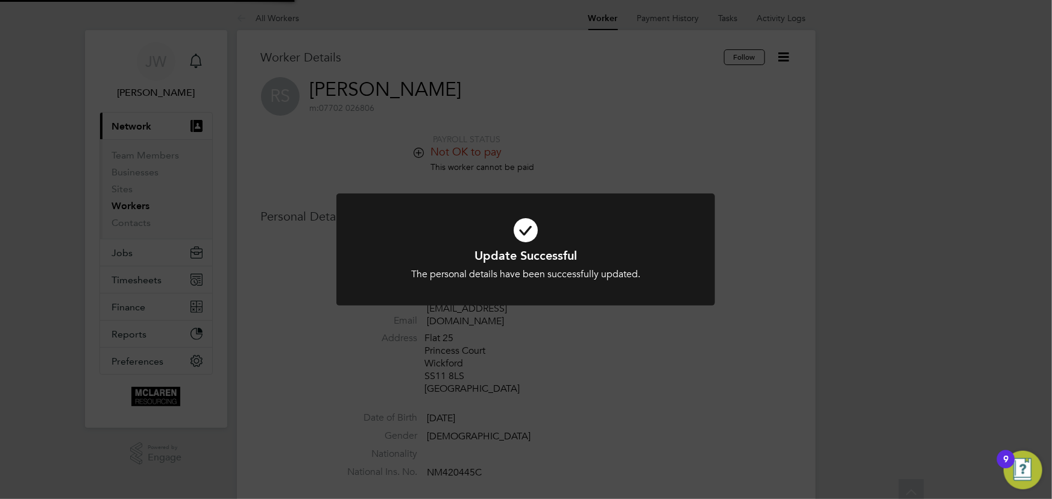
scroll to position [0, 0]
click at [830, 267] on div "Update Successful The personal details have been successfully updated. Cancel O…" at bounding box center [526, 249] width 1052 height 499
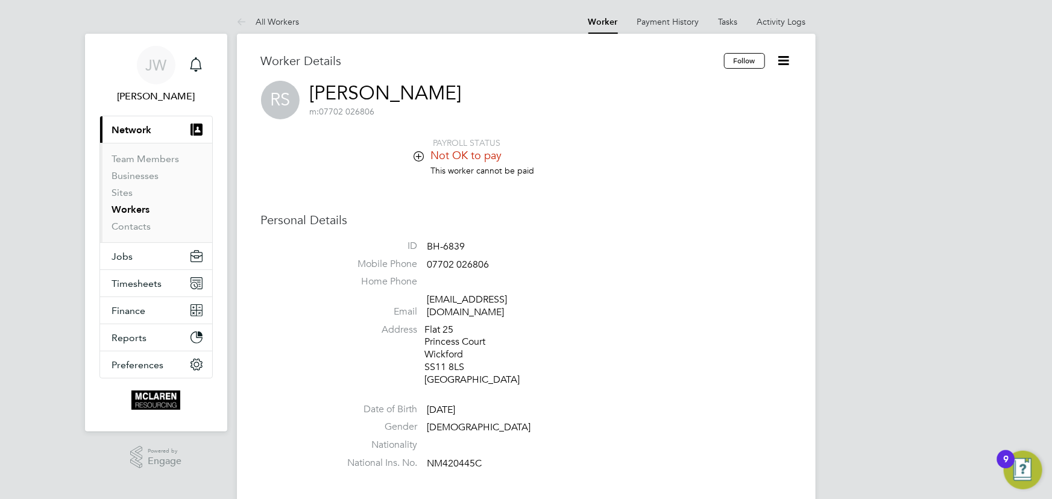
click at [787, 59] on icon at bounding box center [783, 60] width 15 height 15
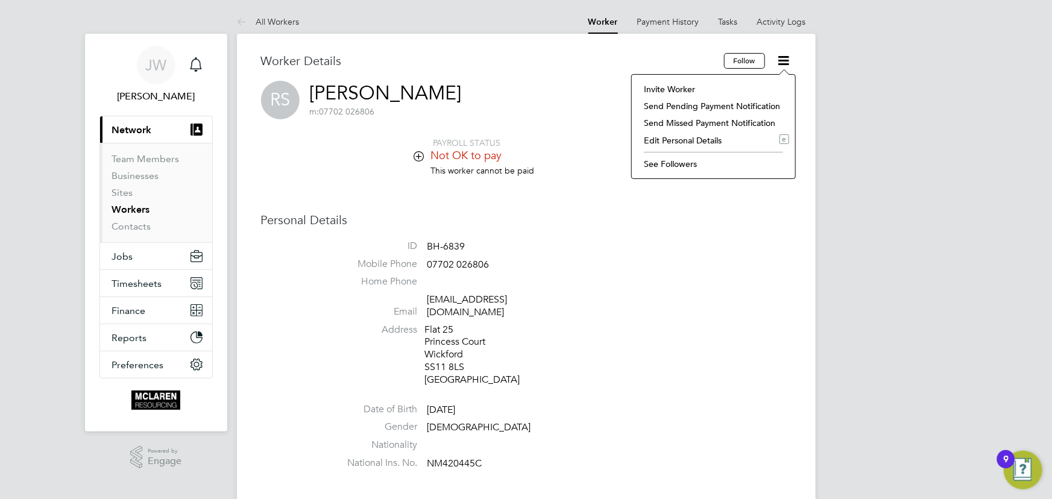
click at [657, 84] on li "Invite Worker" at bounding box center [713, 89] width 151 height 17
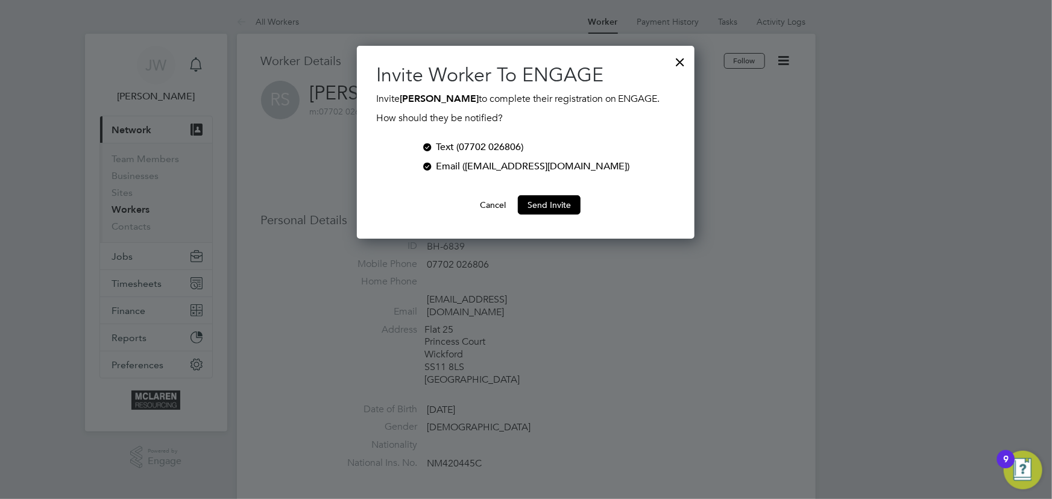
scroll to position [193, 337]
click at [433, 142] on div at bounding box center [427, 146] width 12 height 12
click at [562, 212] on button "Send Invite" at bounding box center [549, 204] width 63 height 19
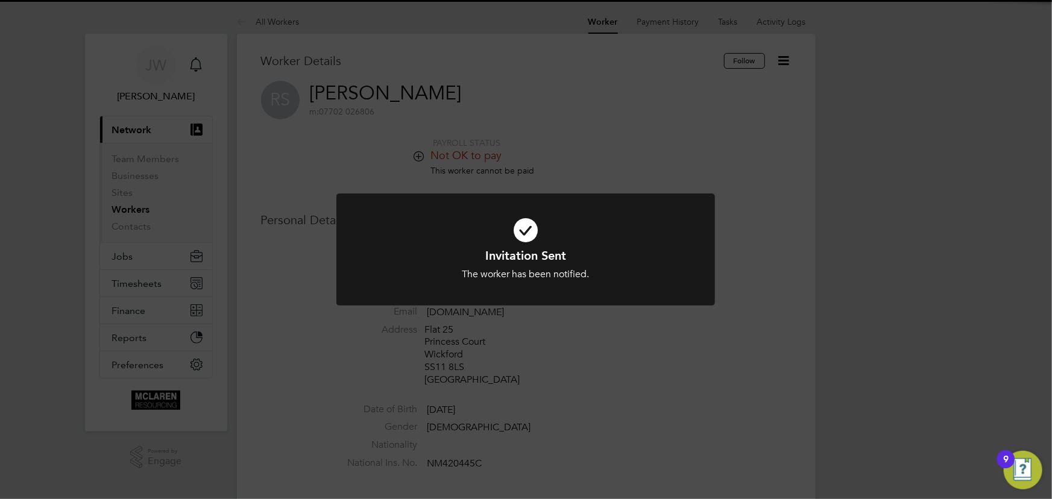
click at [856, 277] on div "Invitation Sent The worker has been notified. Cancel Okay" at bounding box center [526, 249] width 1052 height 499
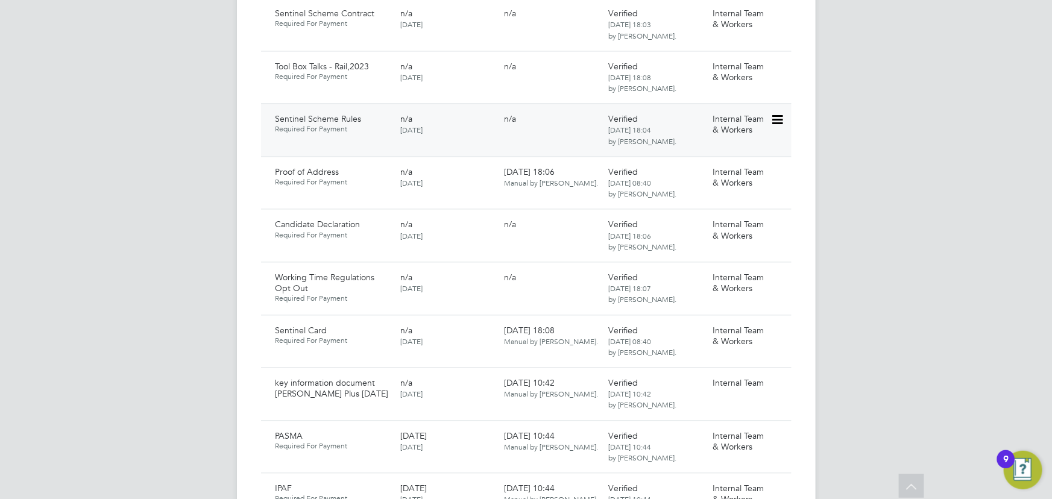
scroll to position [1260, 0]
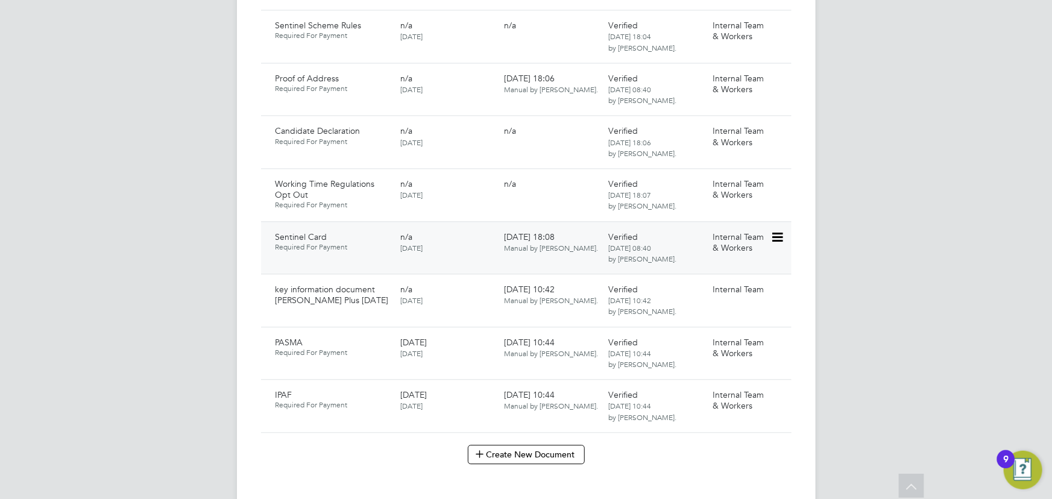
click at [782, 230] on icon at bounding box center [776, 237] width 12 height 14
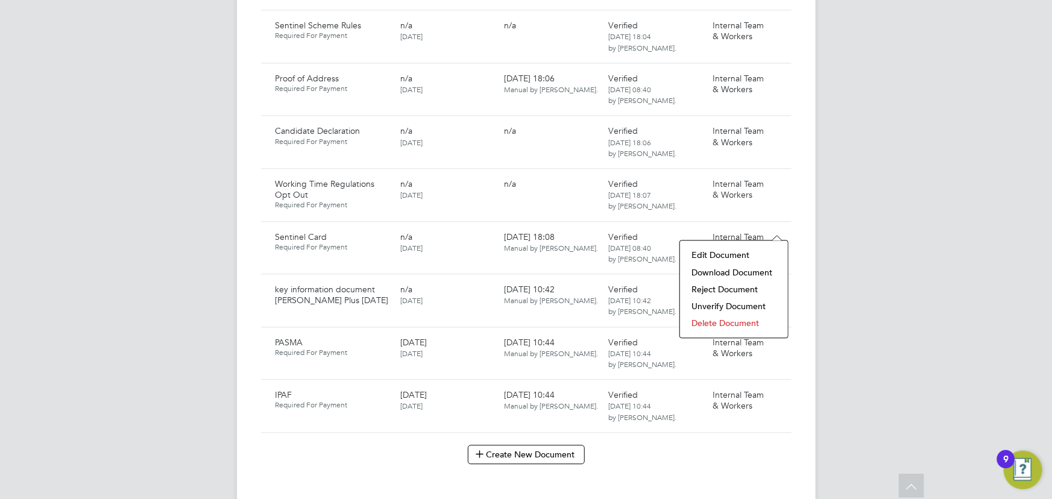
click at [731, 269] on li "Download Document" at bounding box center [734, 272] width 96 height 17
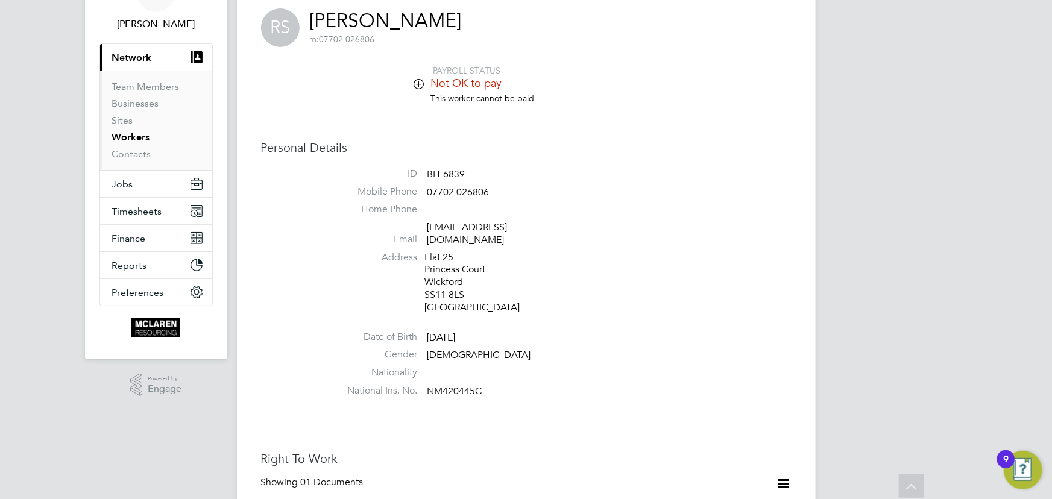
scroll to position [0, 0]
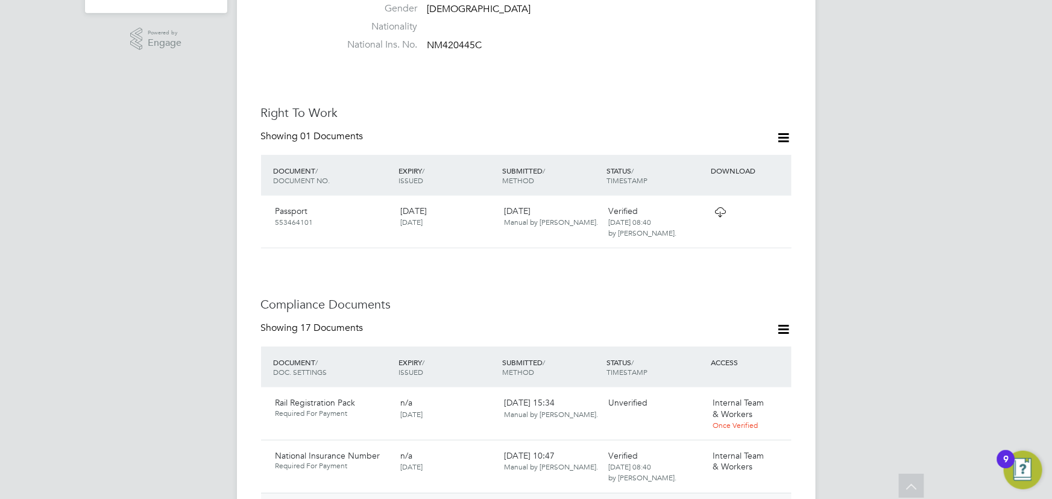
scroll to position [657, 0]
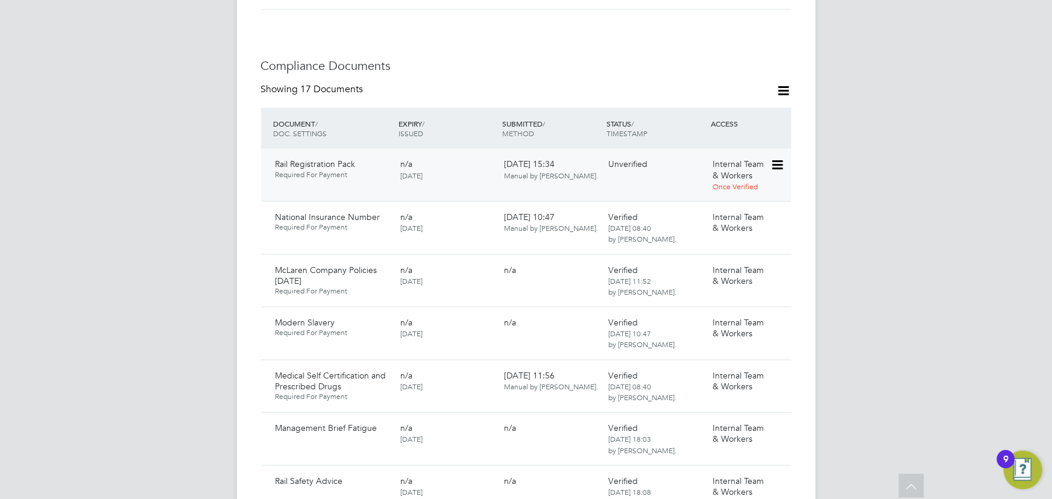
click at [778, 158] on icon at bounding box center [776, 165] width 12 height 14
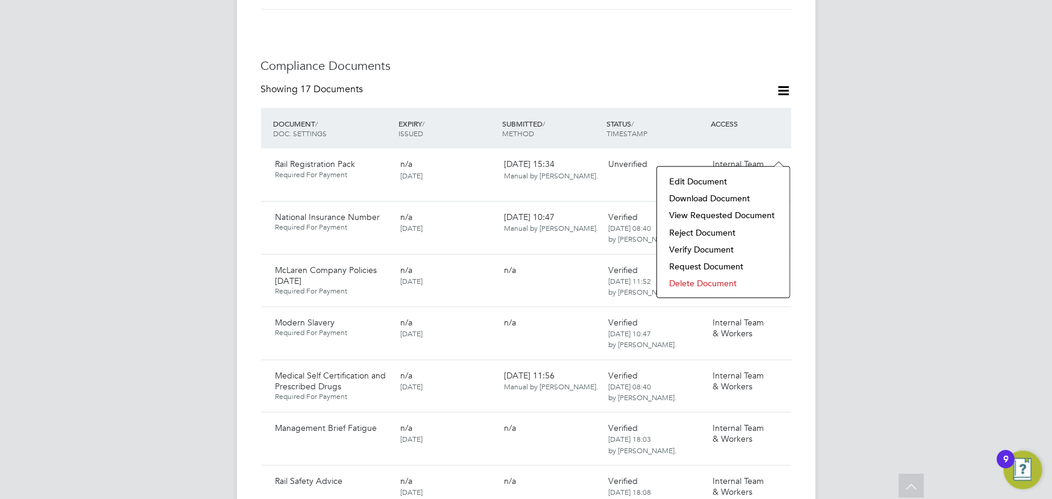
click at [698, 244] on li "Verify Document" at bounding box center [723, 249] width 121 height 17
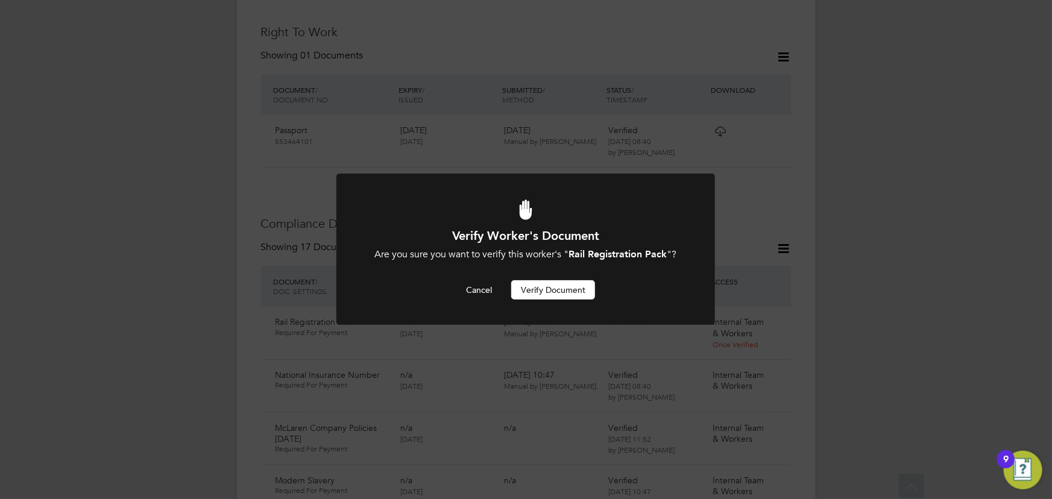
scroll to position [0, 0]
click at [527, 292] on button "Verify Document" at bounding box center [553, 289] width 84 height 19
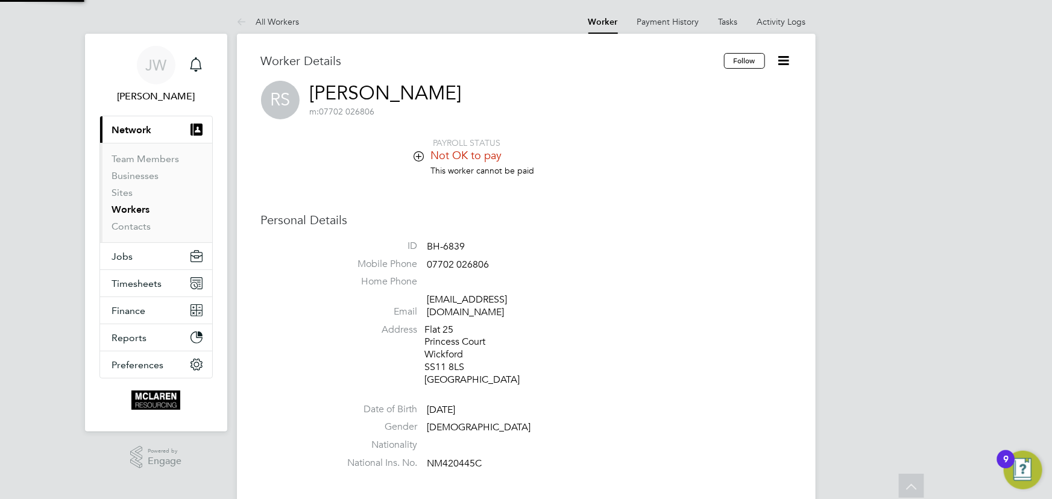
scroll to position [499, 0]
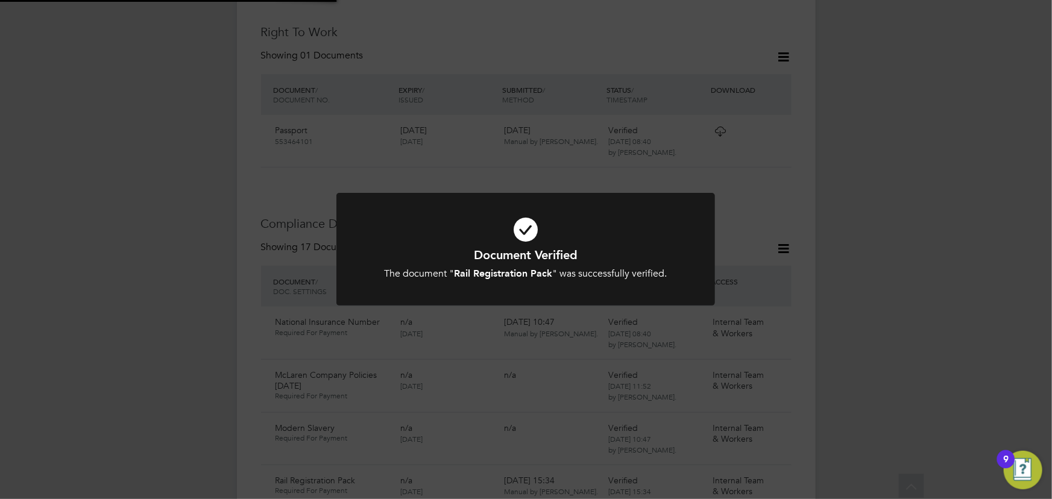
click at [868, 307] on div "Document Verified The document " Rail Registration Pack " was successfully veri…" at bounding box center [526, 249] width 1052 height 499
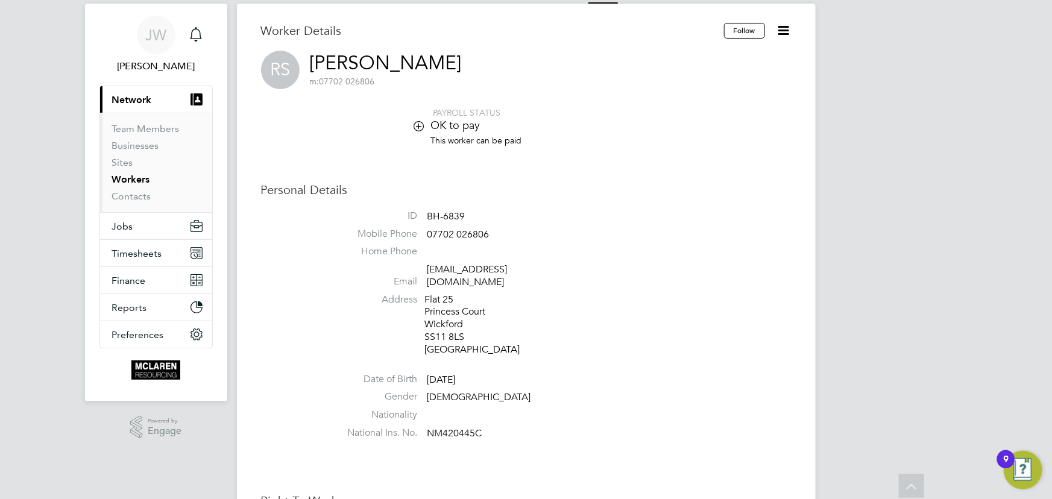
scroll to position [0, 0]
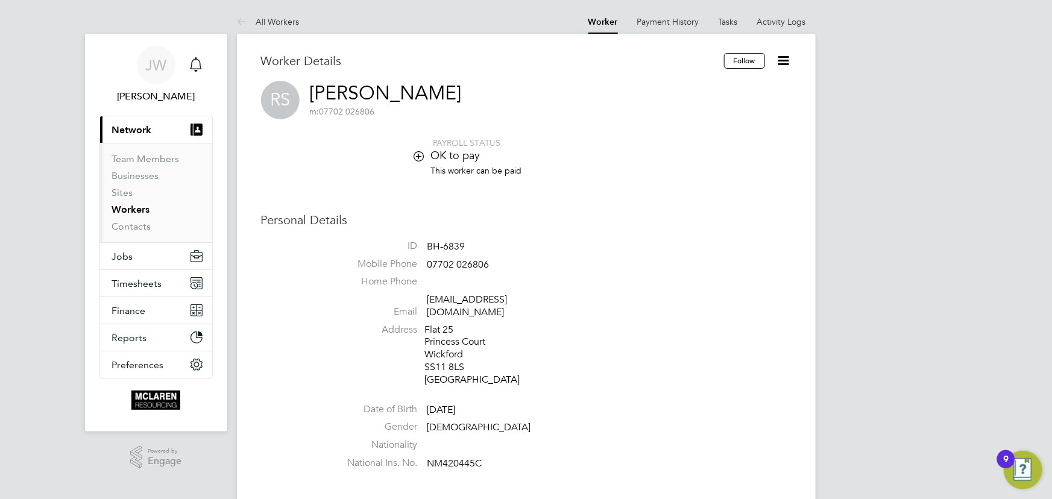
click at [788, 60] on icon at bounding box center [783, 60] width 15 height 15
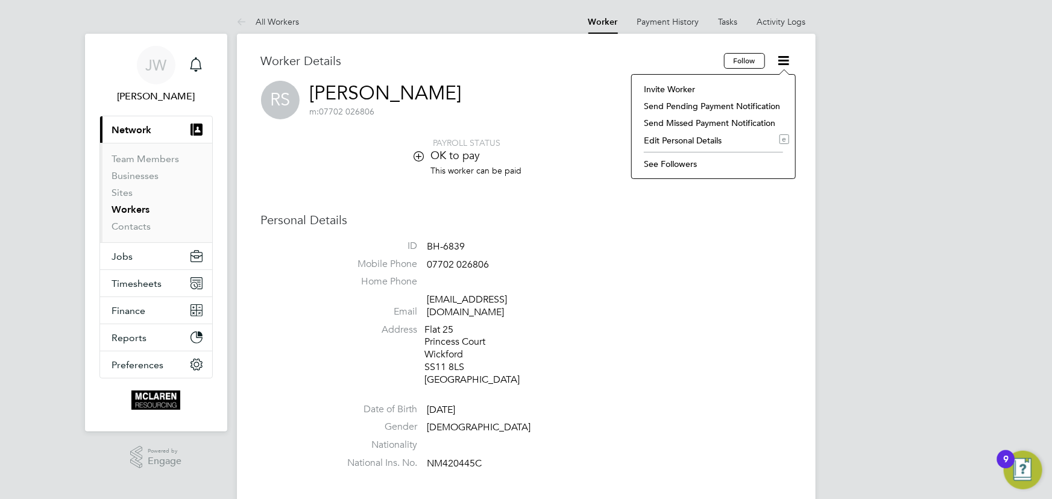
click at [696, 138] on li "Edit Personal Details e" at bounding box center [713, 140] width 151 height 17
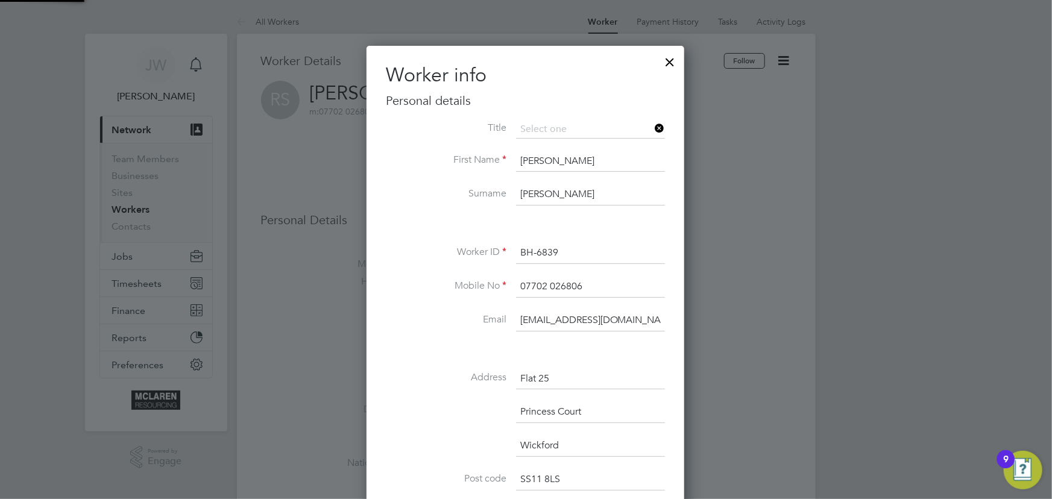
scroll to position [711, 319]
drag, startPoint x: 519, startPoint y: 319, endPoint x: 720, endPoint y: 313, distance: 201.4
type input "[PERSON_NAME][EMAIL_ADDRESS][DOMAIN_NAME]"
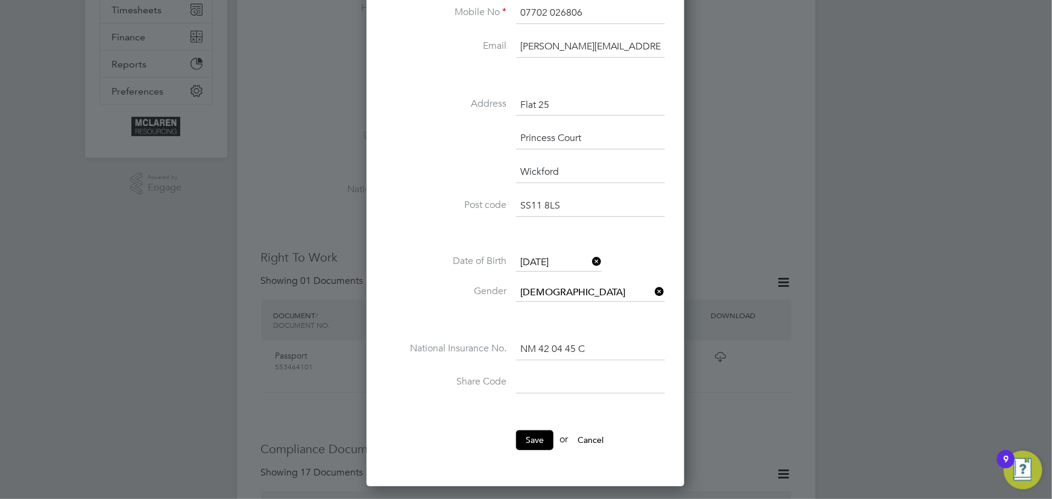
drag, startPoint x: 536, startPoint y: 436, endPoint x: 560, endPoint y: 436, distance: 24.1
click at [536, 436] on button "Save" at bounding box center [534, 439] width 37 height 19
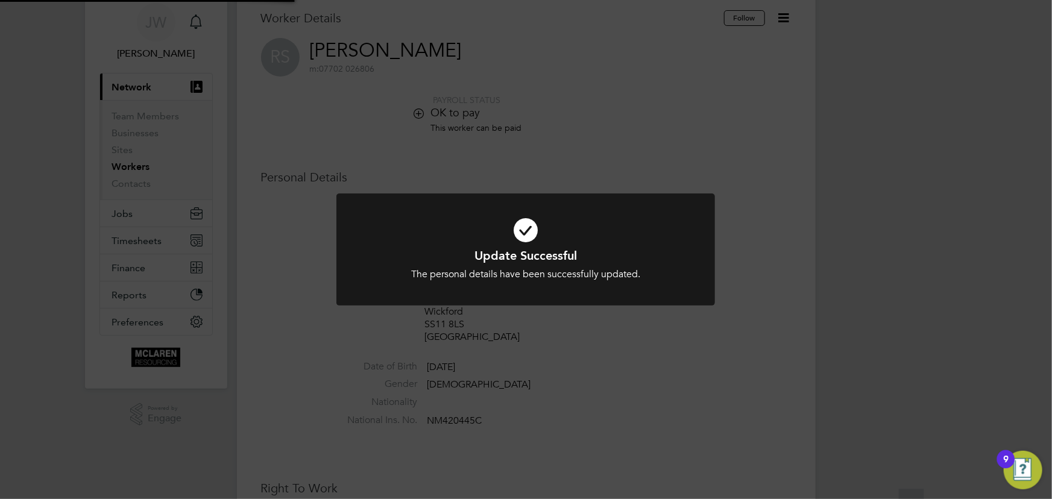
scroll to position [0, 0]
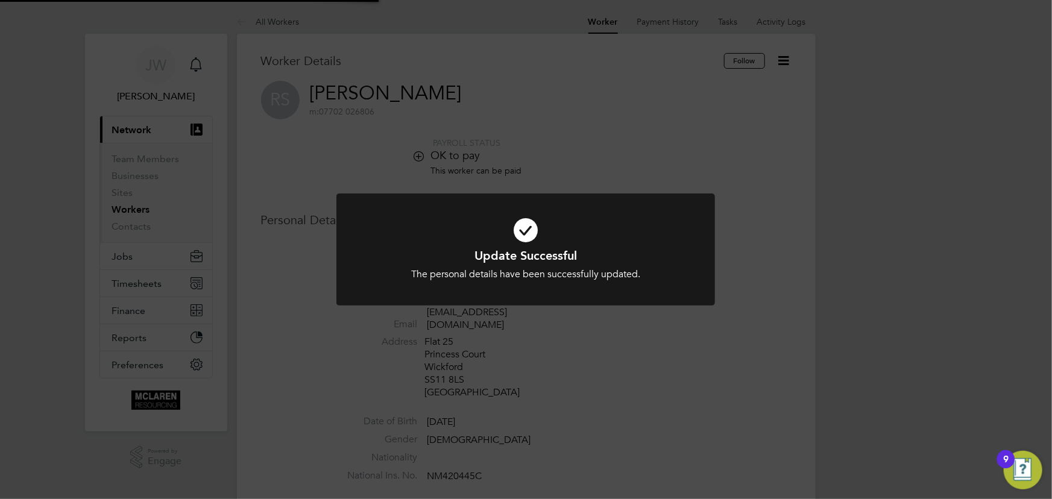
click at [818, 425] on div "Update Successful The personal details have been successfully updated. Cancel O…" at bounding box center [526, 249] width 1052 height 499
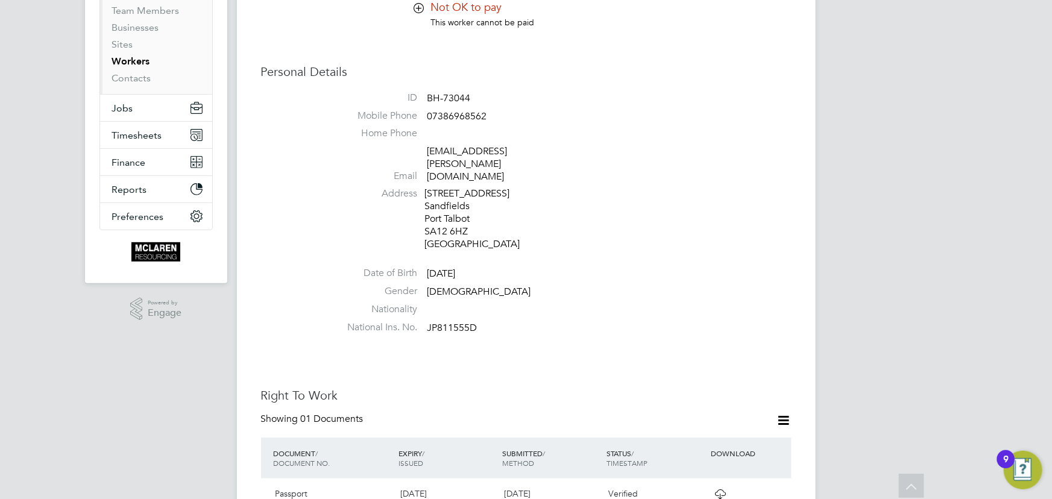
scroll to position [54, 0]
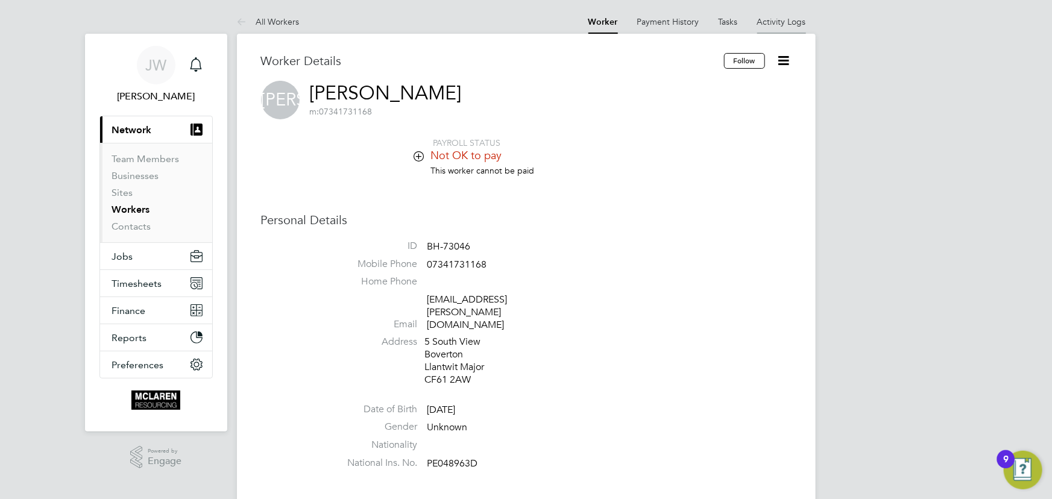
click at [771, 17] on link "Activity Logs" at bounding box center [781, 21] width 49 height 11
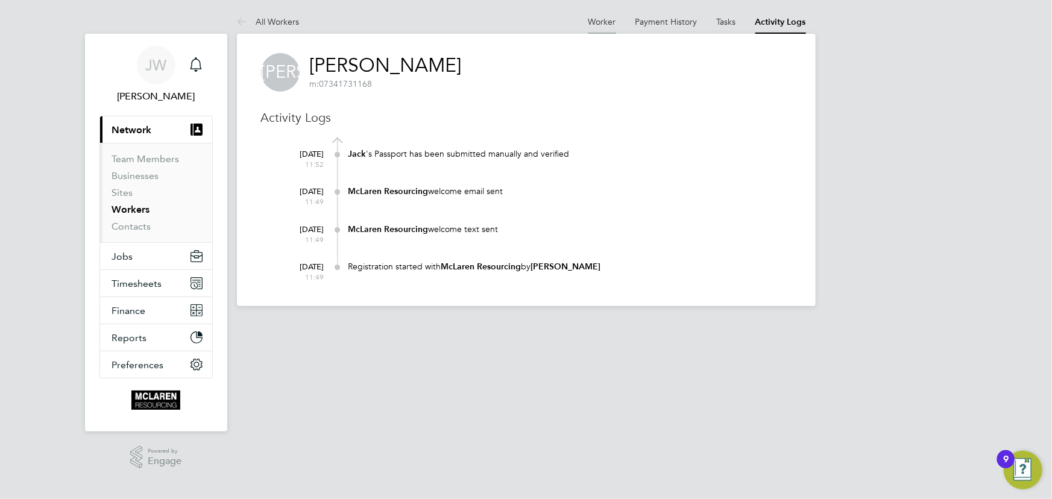
click at [607, 22] on link "Worker" at bounding box center [602, 21] width 28 height 11
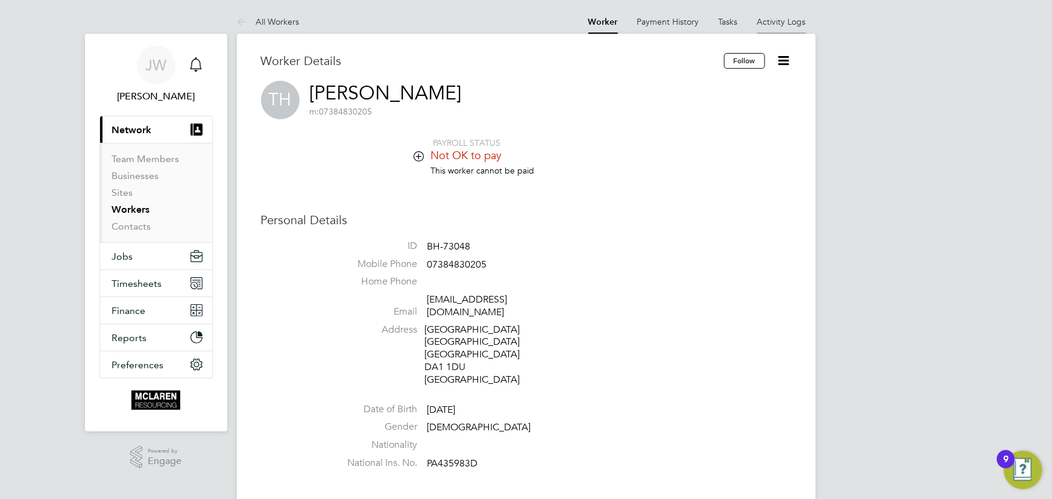
click at [780, 12] on li "Activity Logs" at bounding box center [781, 22] width 49 height 24
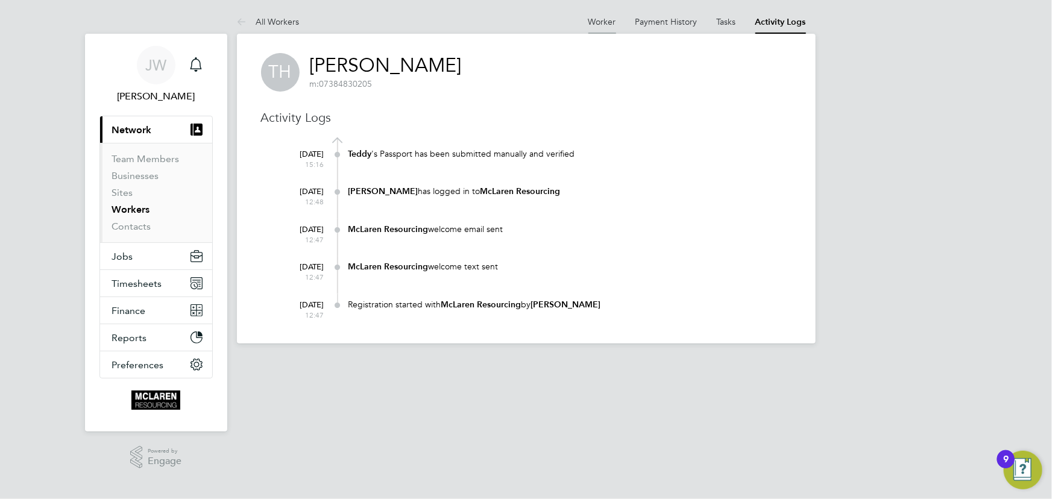
click at [607, 24] on link "Worker" at bounding box center [602, 21] width 28 height 11
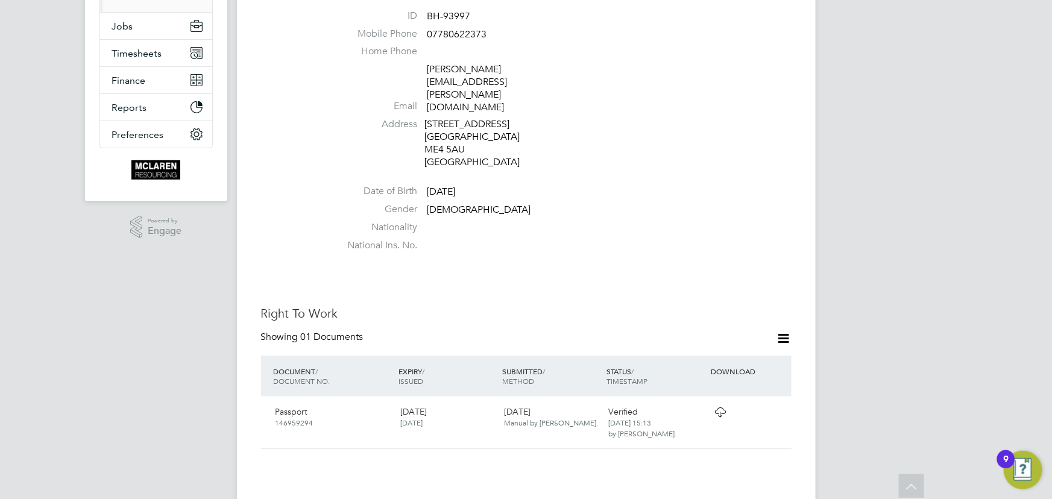
scroll to position [109, 0]
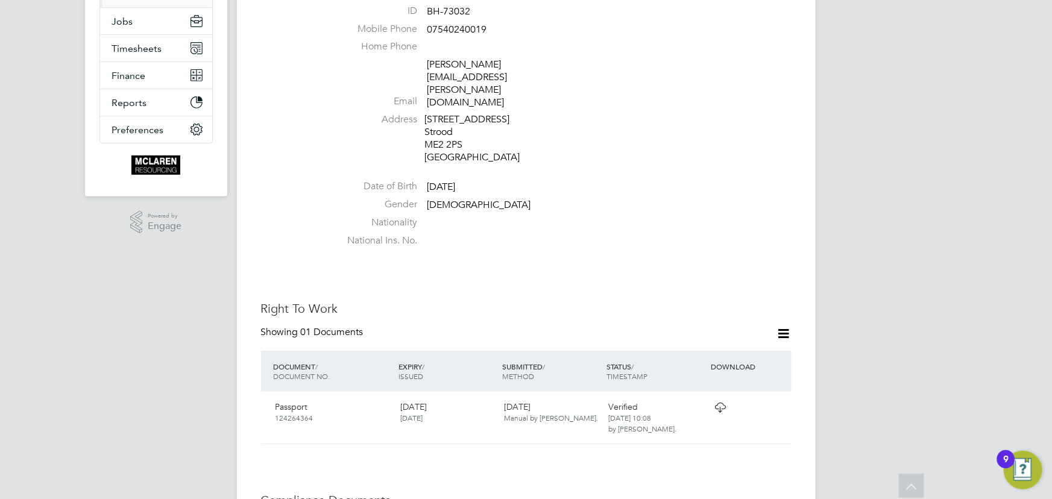
scroll to position [109, 0]
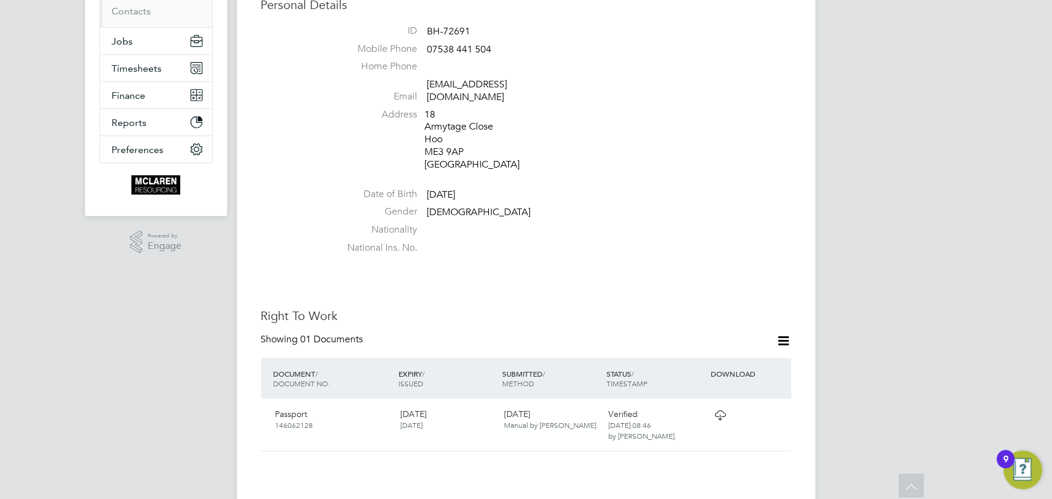
scroll to position [109, 0]
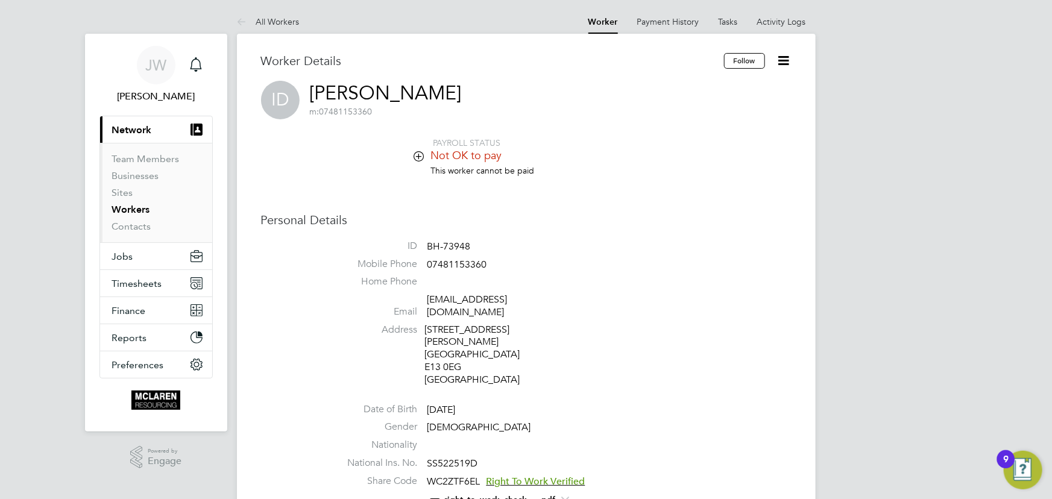
drag, startPoint x: 774, startPoint y: 16, endPoint x: 831, endPoint y: 38, distance: 61.4
click at [774, 16] on li "Activity Logs" at bounding box center [781, 22] width 49 height 24
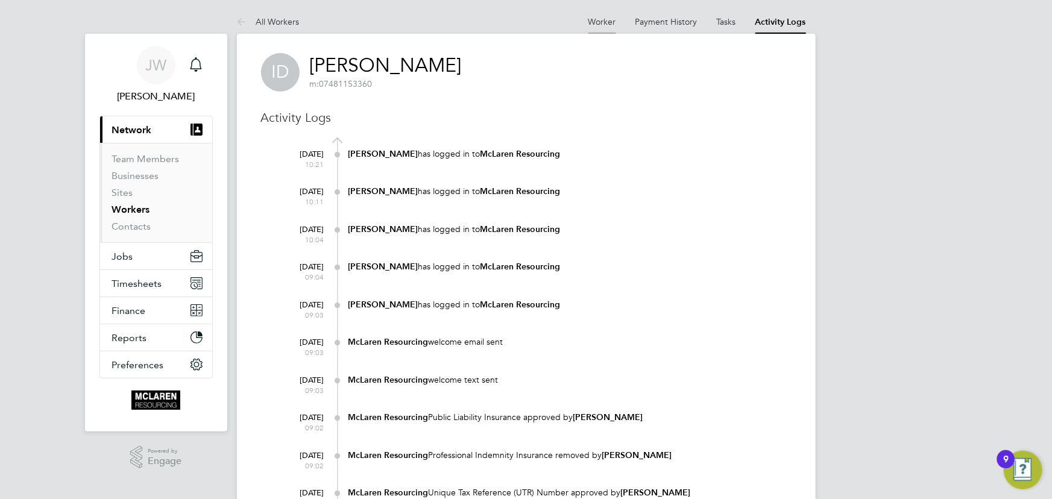
click at [604, 18] on link "Worker" at bounding box center [602, 21] width 28 height 11
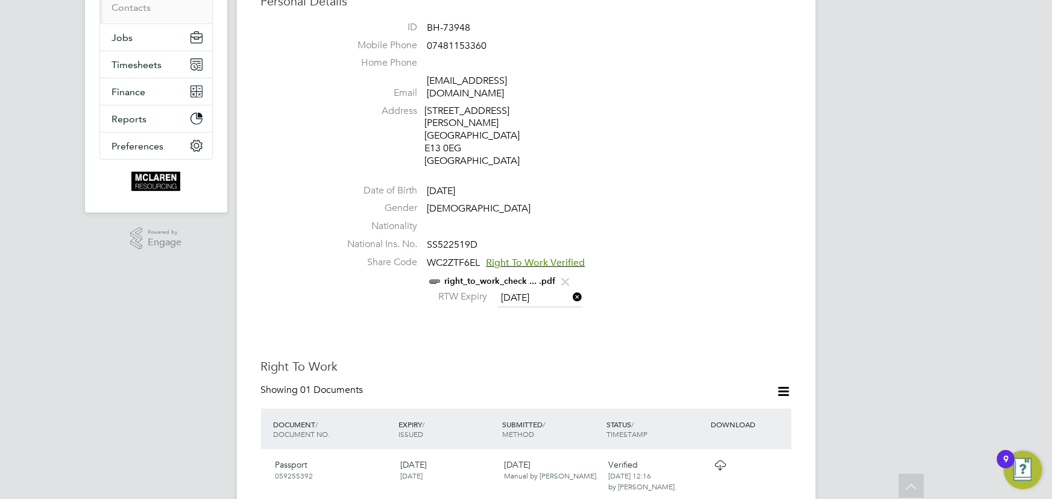
scroll to position [54, 0]
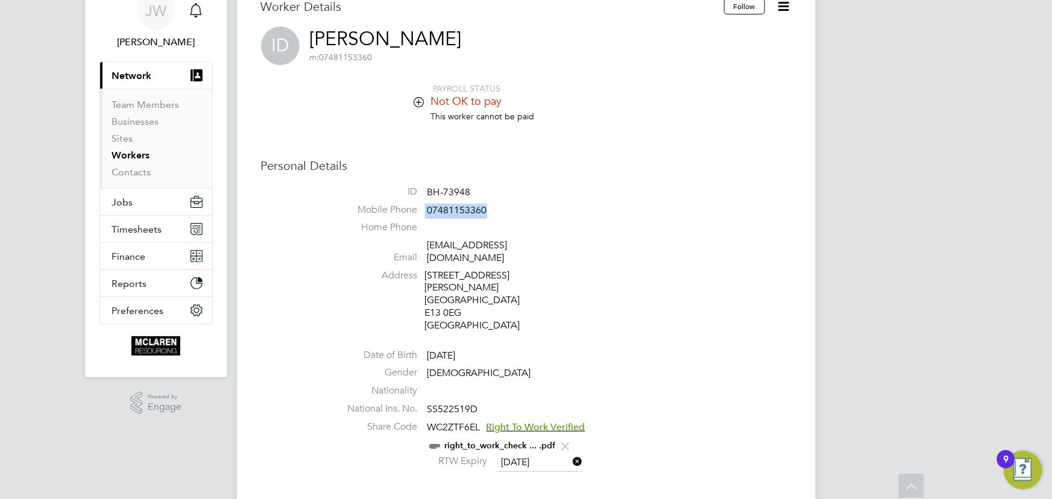
drag, startPoint x: 425, startPoint y: 209, endPoint x: 515, endPoint y: 209, distance: 89.8
click at [515, 209] on li "Mobile Phone 07481153360" at bounding box center [562, 213] width 458 height 18
copy li "07481153360"
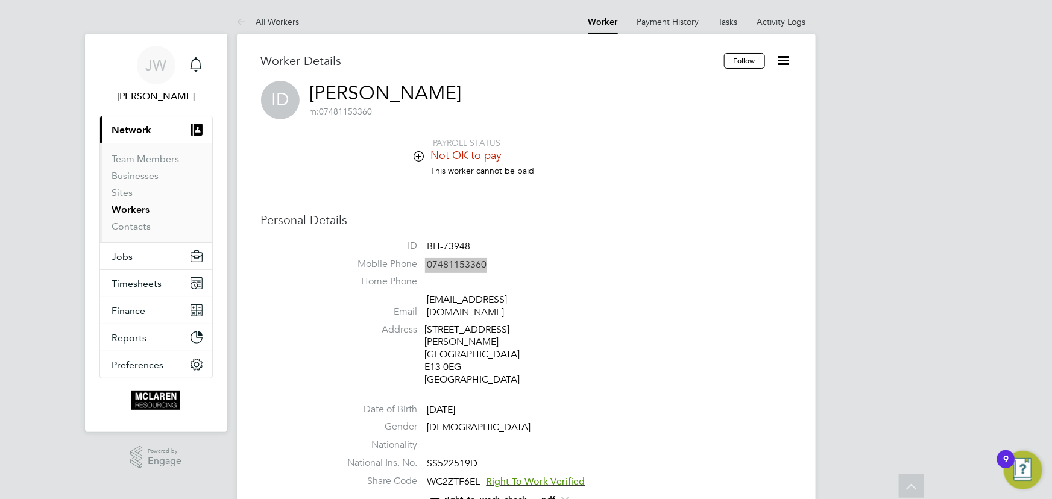
scroll to position [0, 0]
click at [778, 24] on link "Activity Logs" at bounding box center [781, 21] width 49 height 11
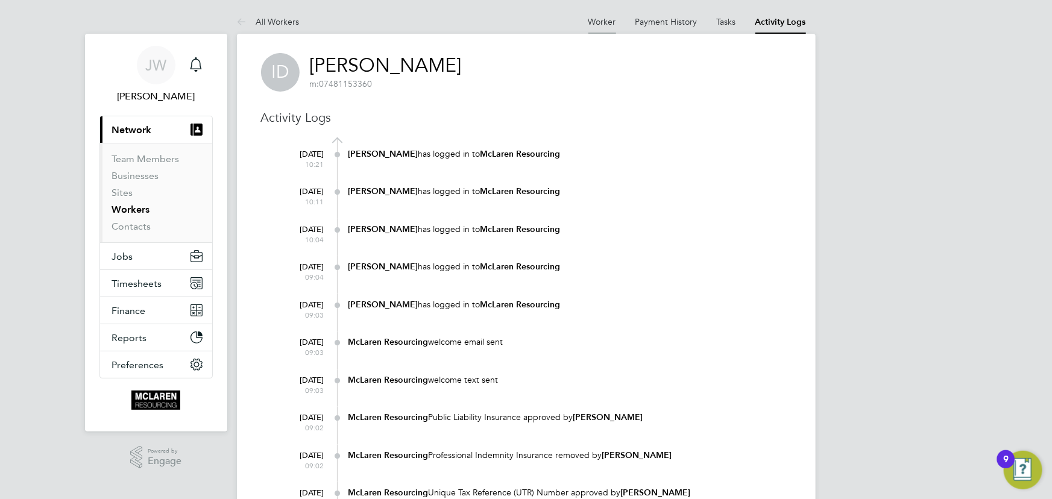
click at [596, 19] on link "Worker" at bounding box center [602, 21] width 28 height 11
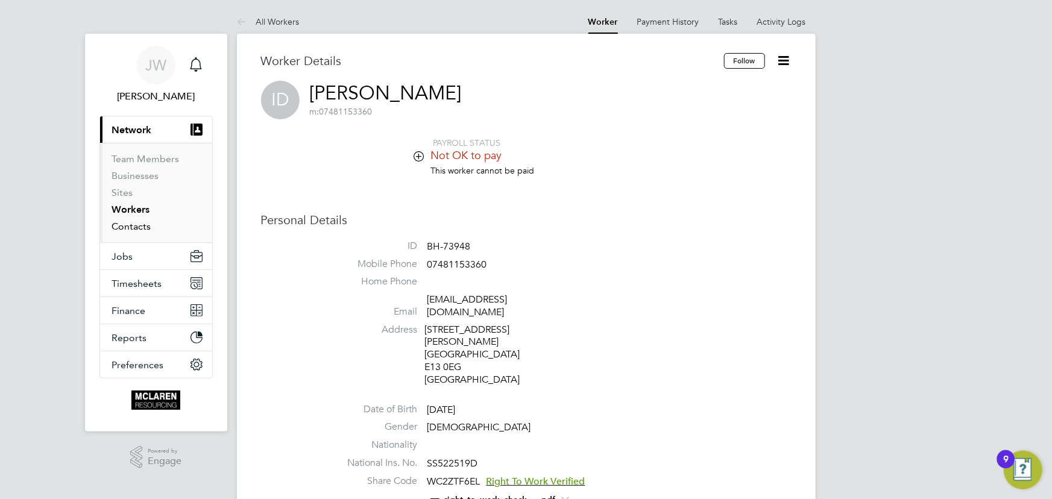
click at [138, 230] on link "Contacts" at bounding box center [131, 226] width 39 height 11
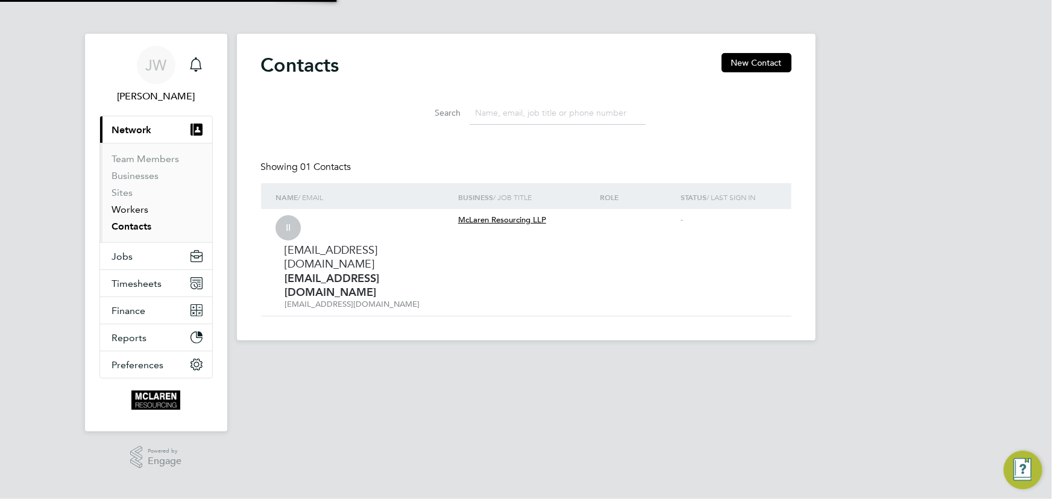
drag, startPoint x: 138, startPoint y: 211, endPoint x: 142, endPoint y: 206, distance: 6.4
click at [138, 211] on link "Workers" at bounding box center [130, 209] width 37 height 11
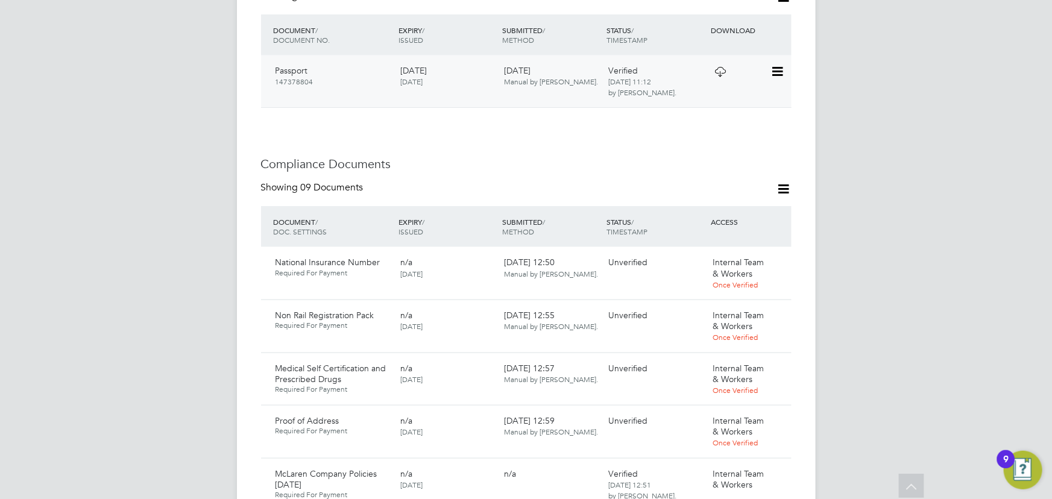
scroll to position [657, 0]
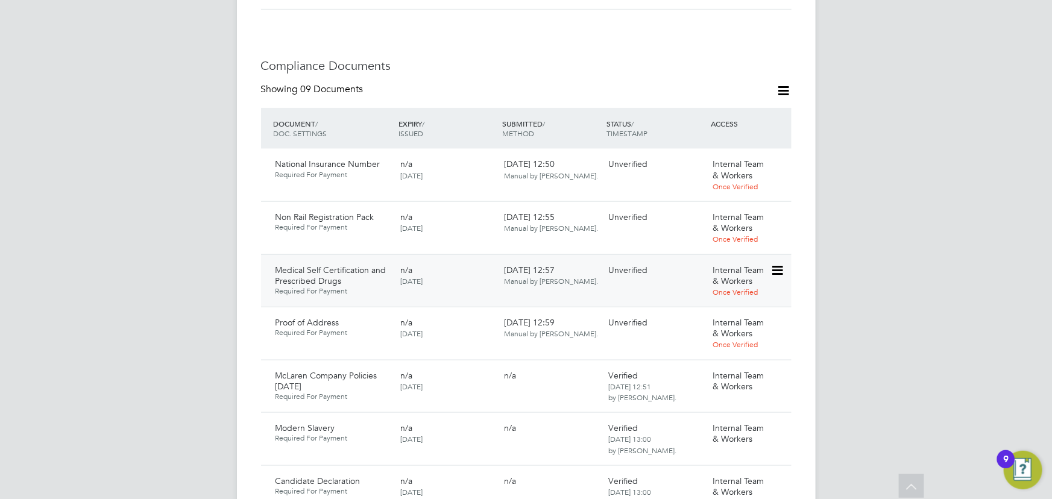
click at [777, 263] on icon at bounding box center [776, 270] width 12 height 14
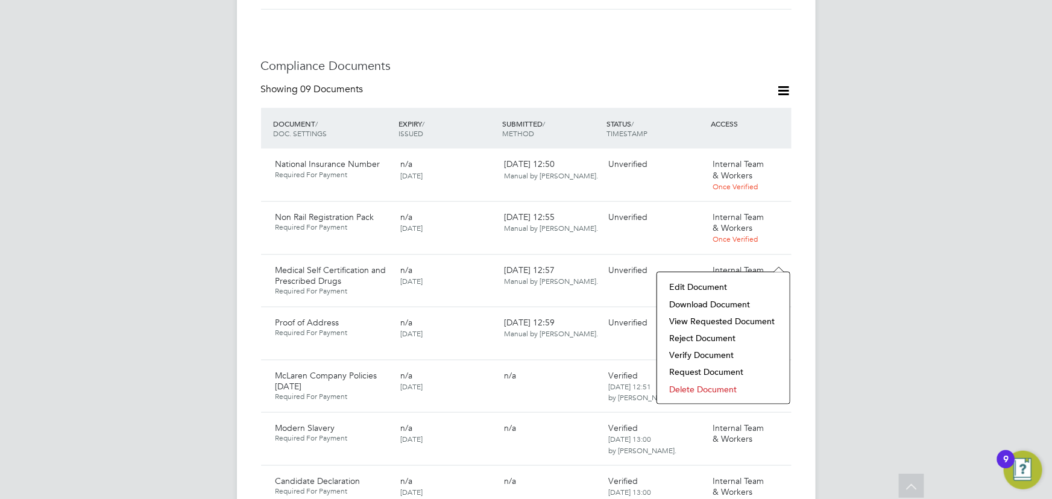
click at [719, 301] on li "Download Document" at bounding box center [723, 304] width 121 height 17
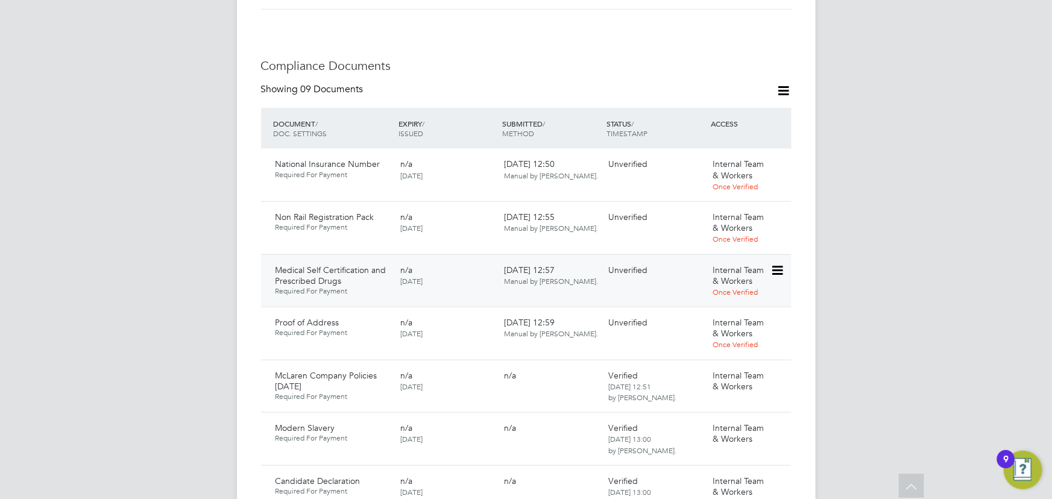
click at [775, 263] on icon at bounding box center [776, 270] width 12 height 14
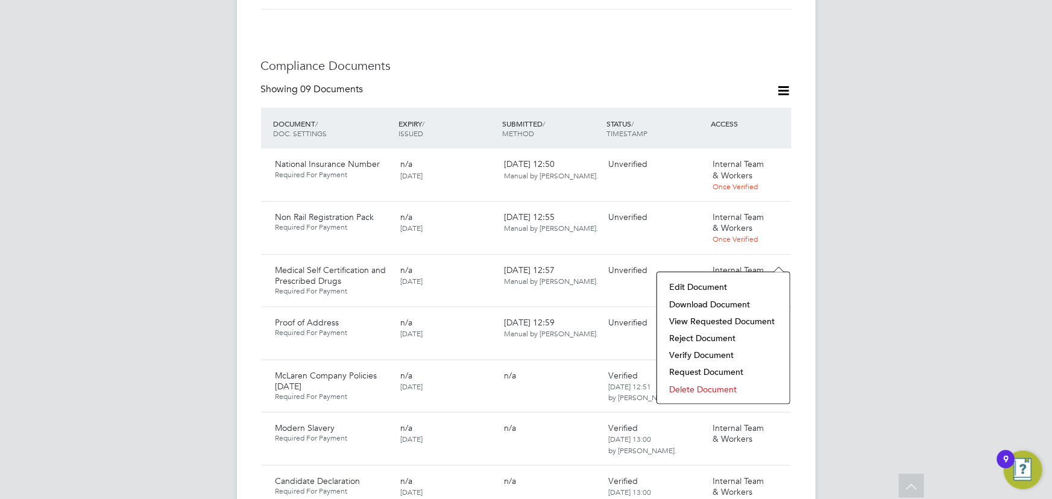
click at [685, 355] on li "Verify Document" at bounding box center [723, 355] width 121 height 17
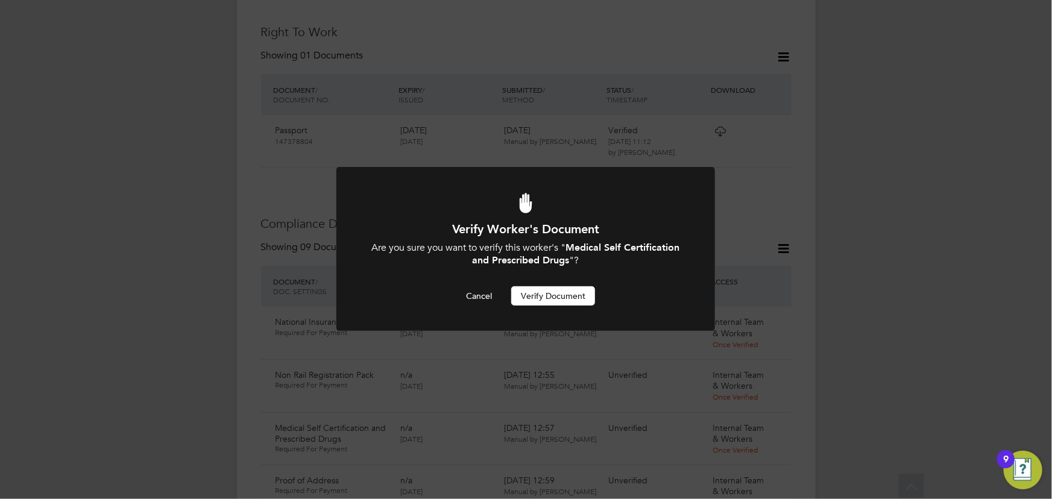
click at [544, 295] on button "Verify Document" at bounding box center [553, 295] width 84 height 19
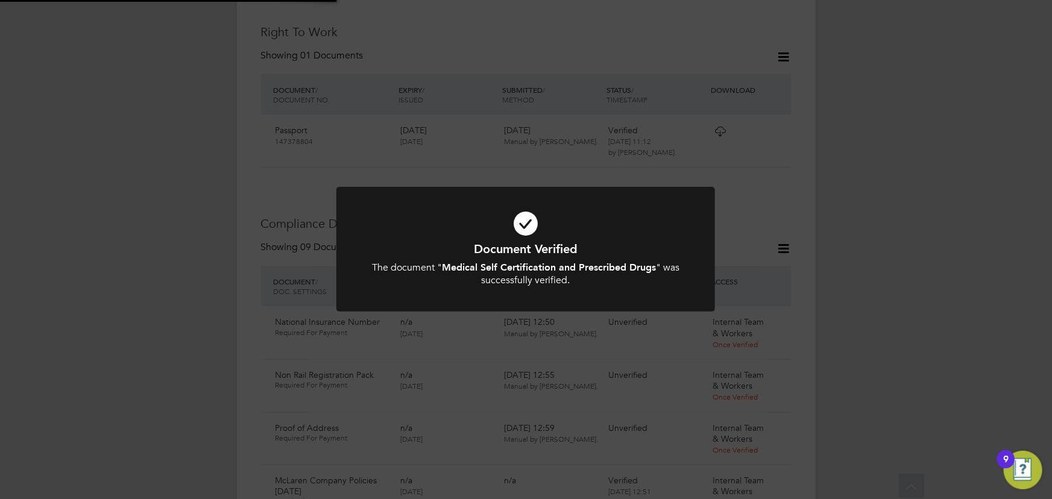
click at [880, 252] on div "Document Verified The document " Medical Self Certification and Prescribed Drug…" at bounding box center [526, 249] width 1052 height 499
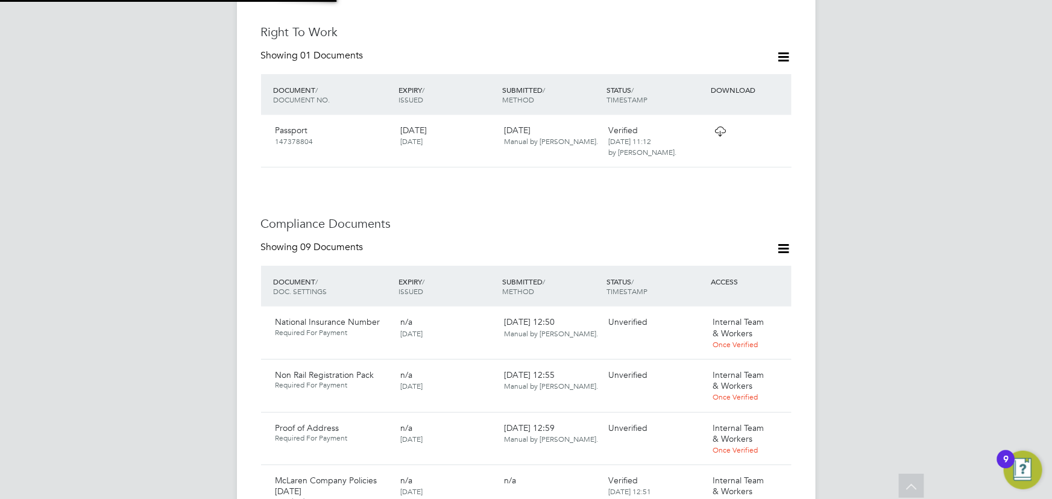
scroll to position [663, 0]
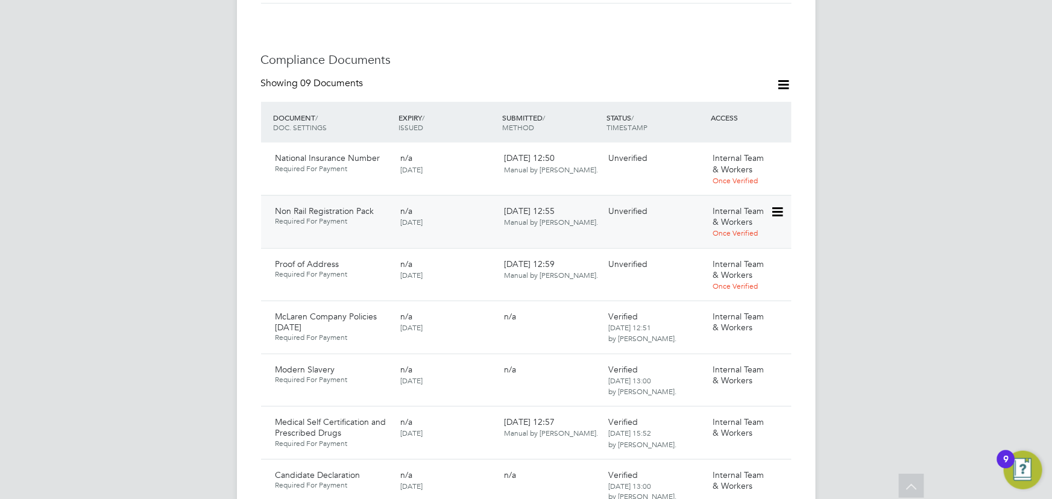
click at [782, 205] on icon at bounding box center [776, 212] width 12 height 14
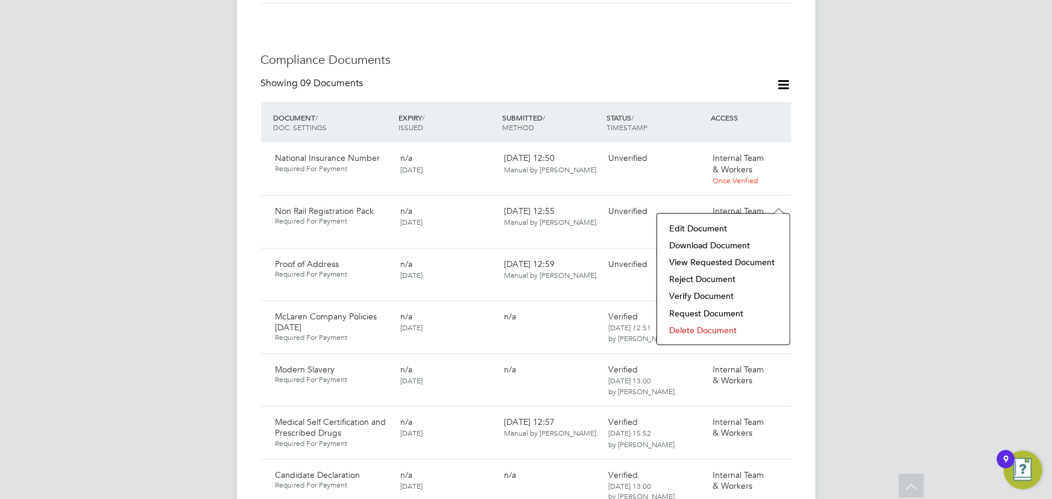
click at [729, 243] on li "Download Document" at bounding box center [723, 245] width 121 height 17
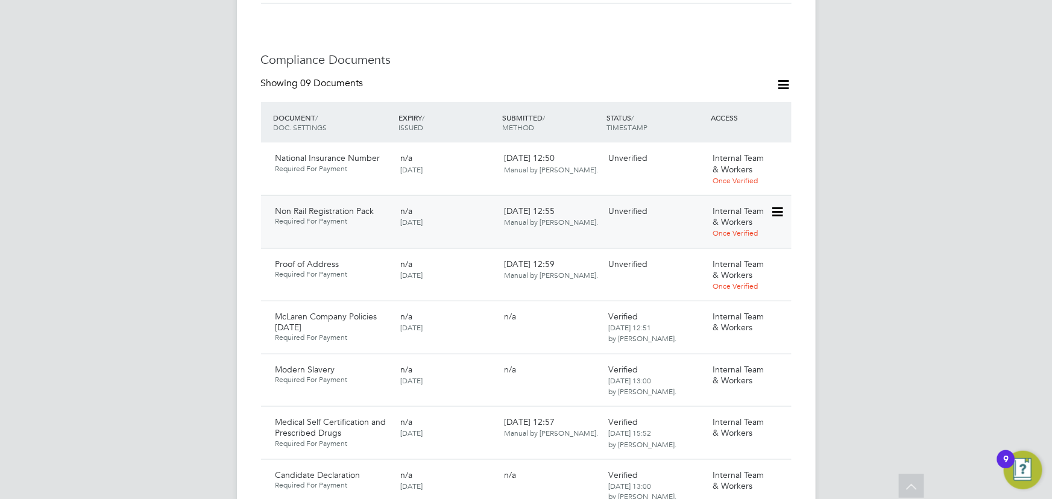
click at [777, 205] on icon at bounding box center [776, 212] width 12 height 14
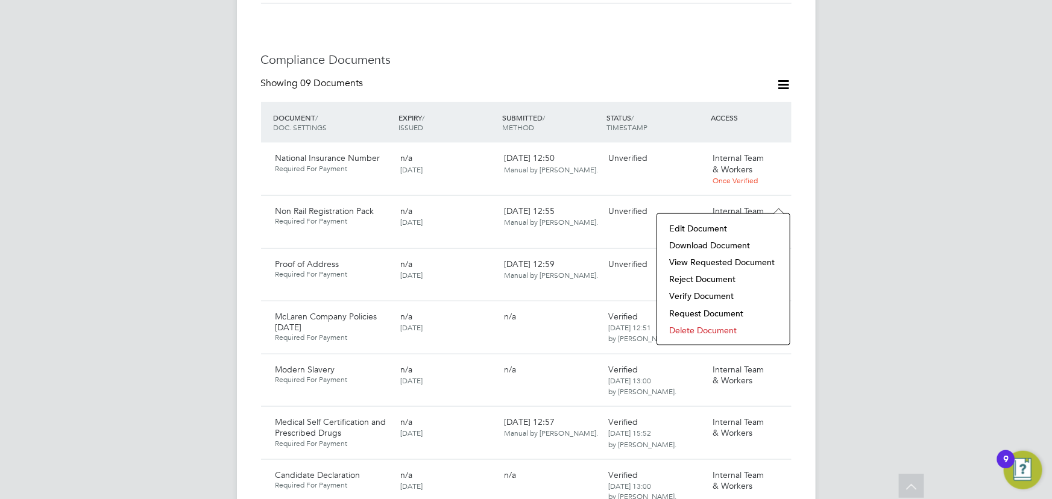
click at [688, 295] on li "Verify Document" at bounding box center [723, 295] width 121 height 17
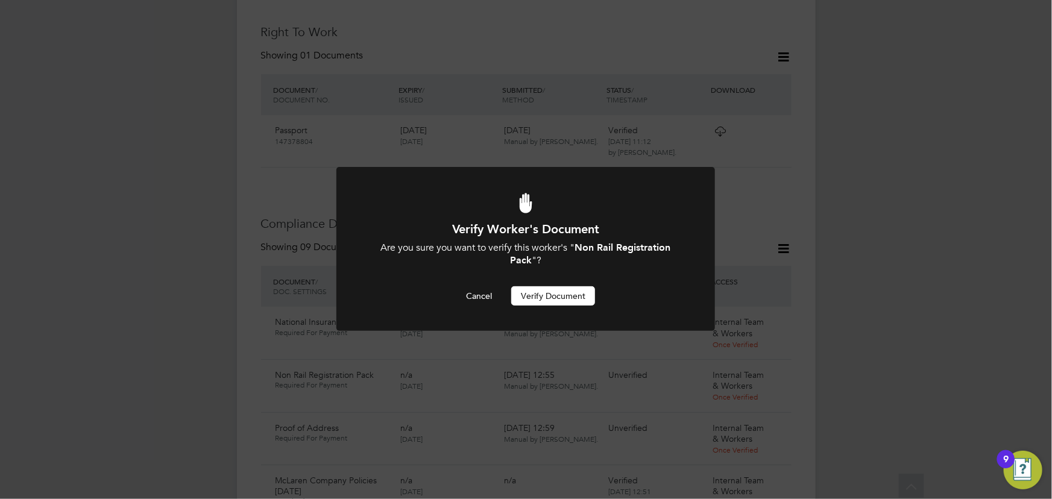
click at [532, 297] on button "Verify Document" at bounding box center [553, 295] width 84 height 19
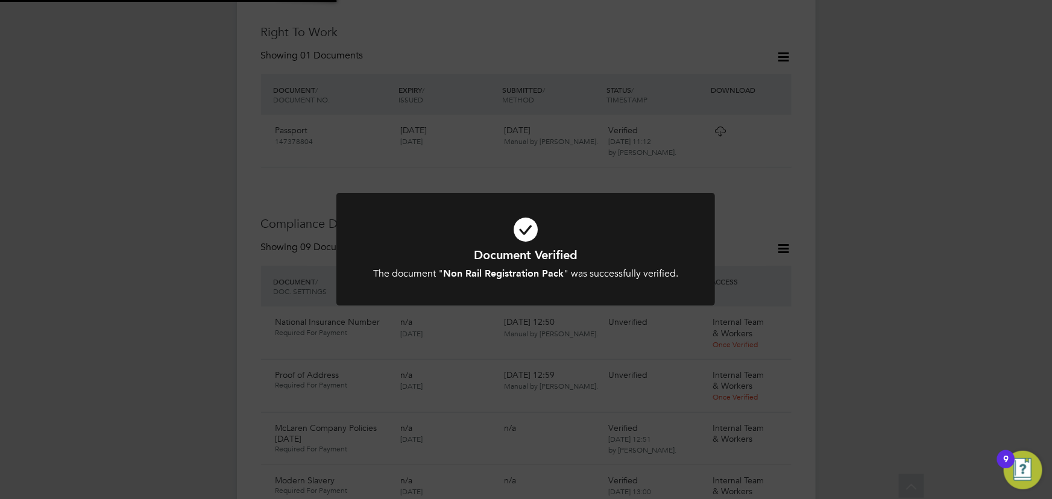
click at [925, 239] on div "Document Verified The document " Non Rail Registration Pack " was successfully …" at bounding box center [526, 249] width 1052 height 499
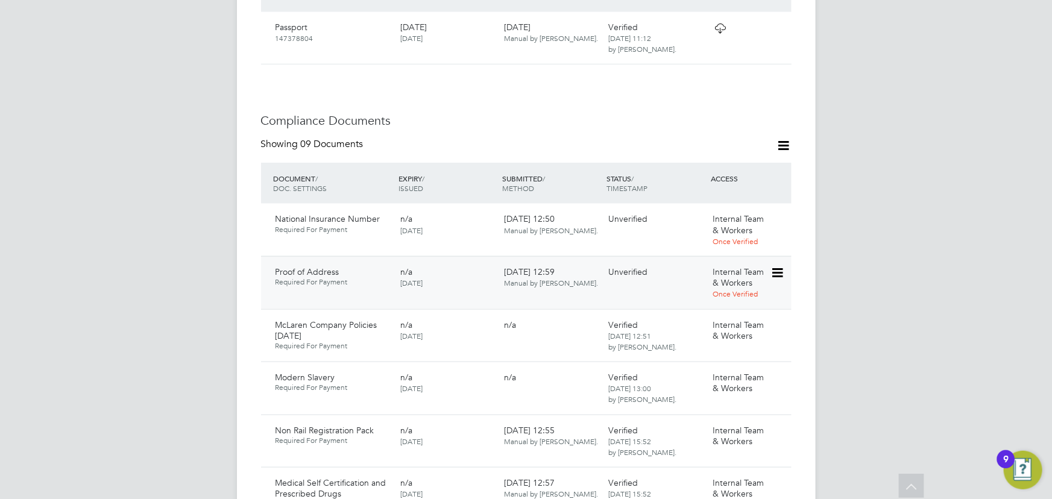
scroll to position [609, 0]
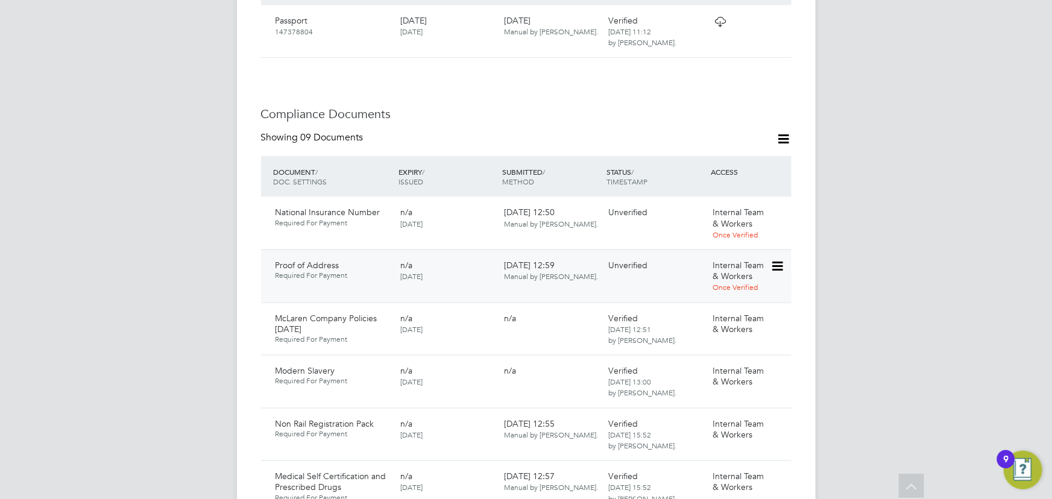
click at [778, 259] on icon at bounding box center [776, 266] width 12 height 14
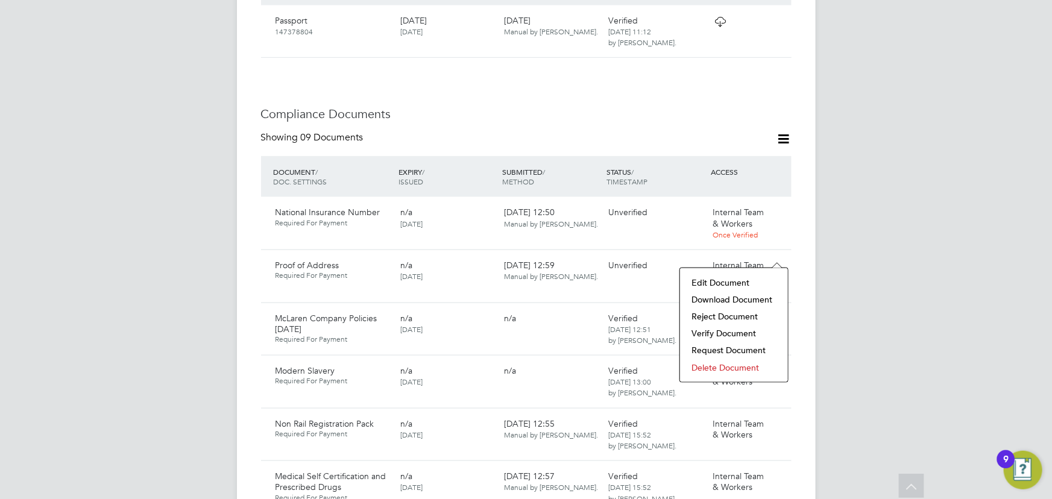
click at [704, 300] on li "Download Document" at bounding box center [734, 299] width 96 height 17
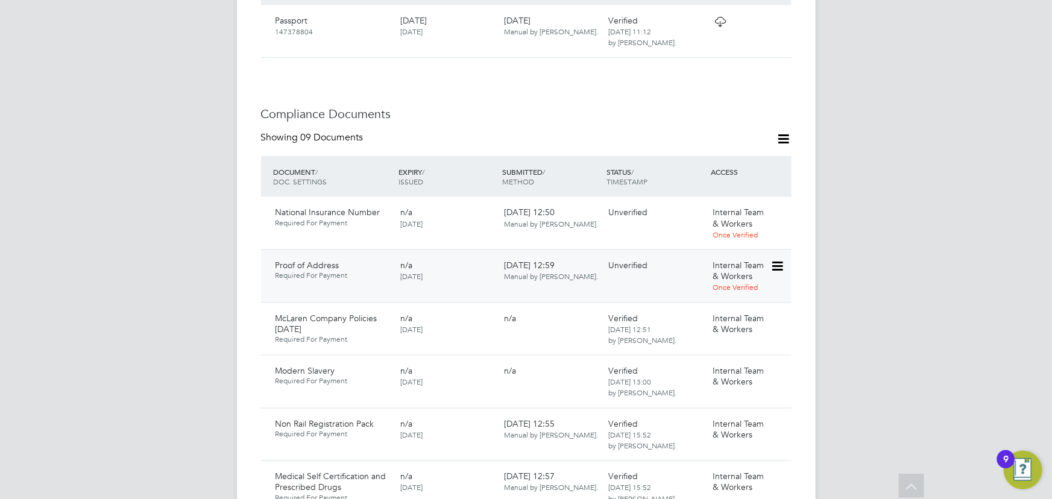
click at [782, 259] on icon at bounding box center [776, 266] width 12 height 14
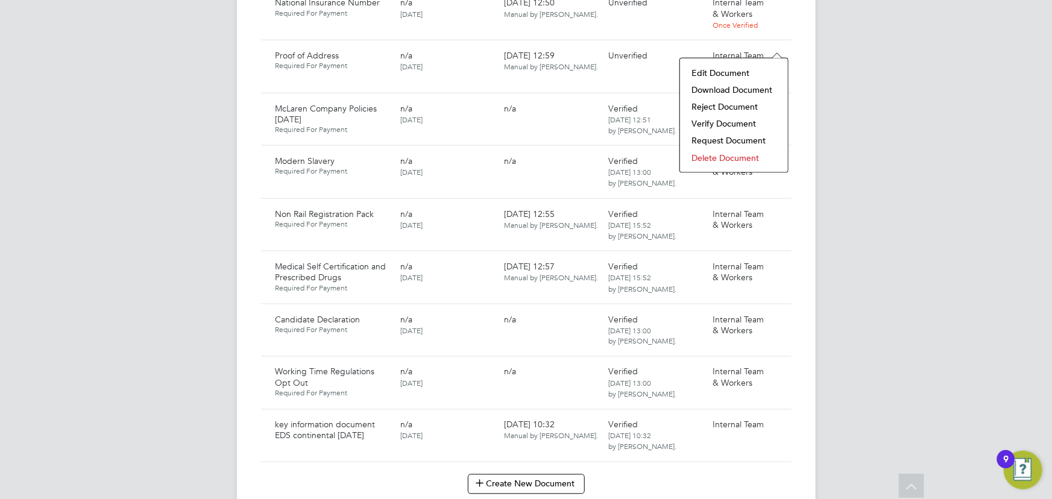
scroll to position [718, 0]
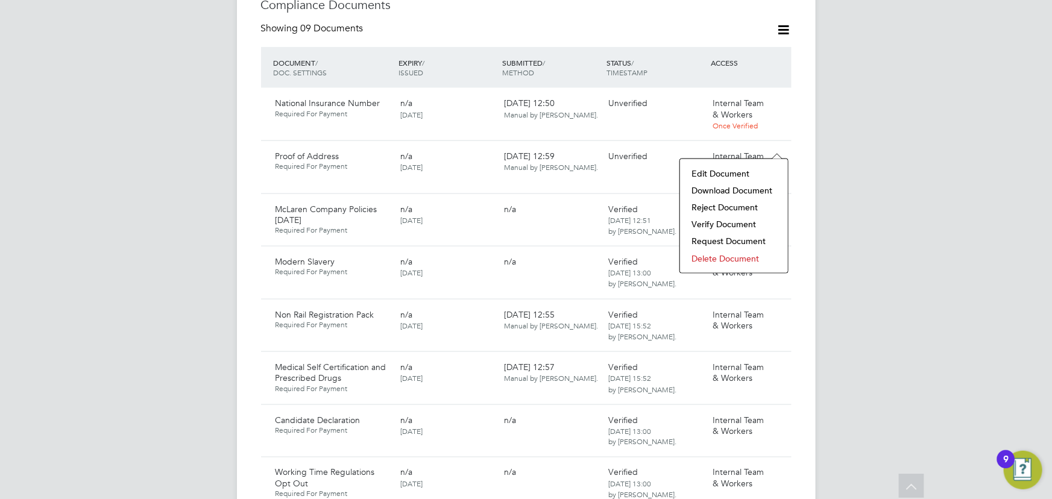
click at [718, 228] on li "Verify Document" at bounding box center [734, 224] width 96 height 17
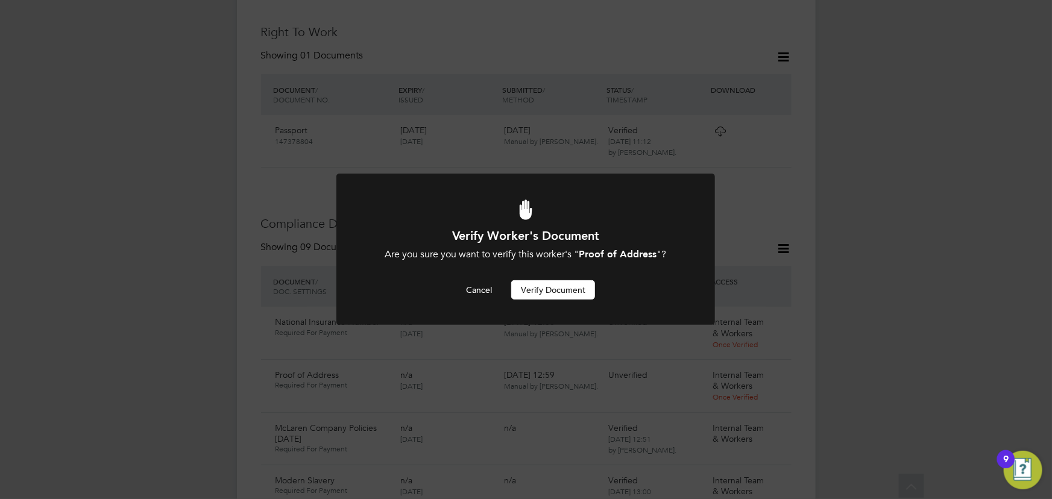
scroll to position [0, 0]
click at [576, 300] on div at bounding box center [525, 249] width 378 height 151
drag, startPoint x: 563, startPoint y: 289, endPoint x: 832, endPoint y: 248, distance: 272.0
click at [565, 289] on button "Verify Document" at bounding box center [553, 289] width 84 height 19
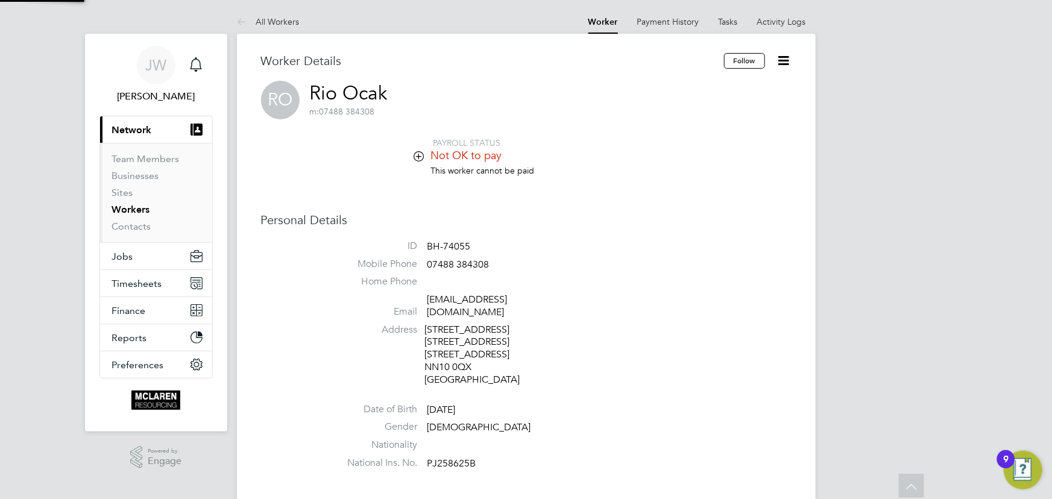
scroll to position [499, 0]
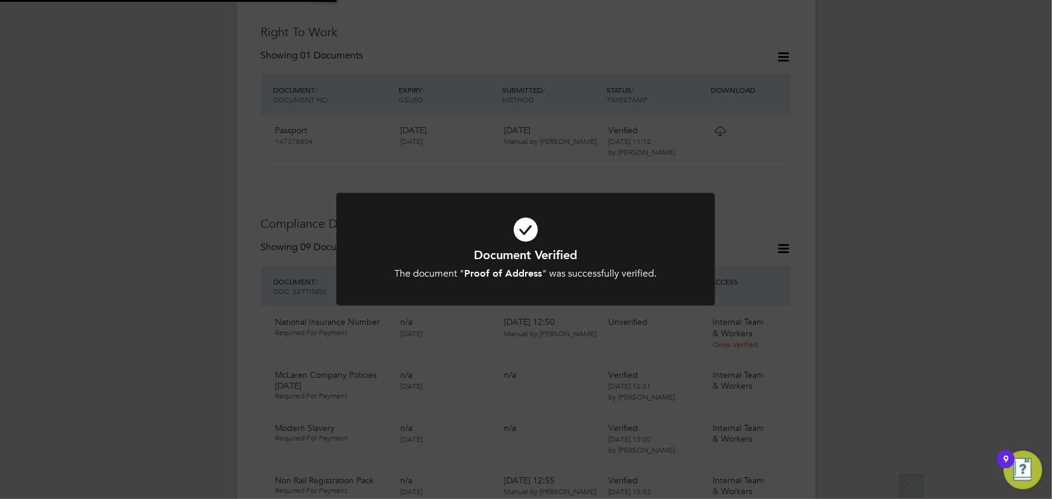
click at [887, 238] on div "Document Verified The document " Proof of Address " was successfully verified. …" at bounding box center [526, 249] width 1052 height 499
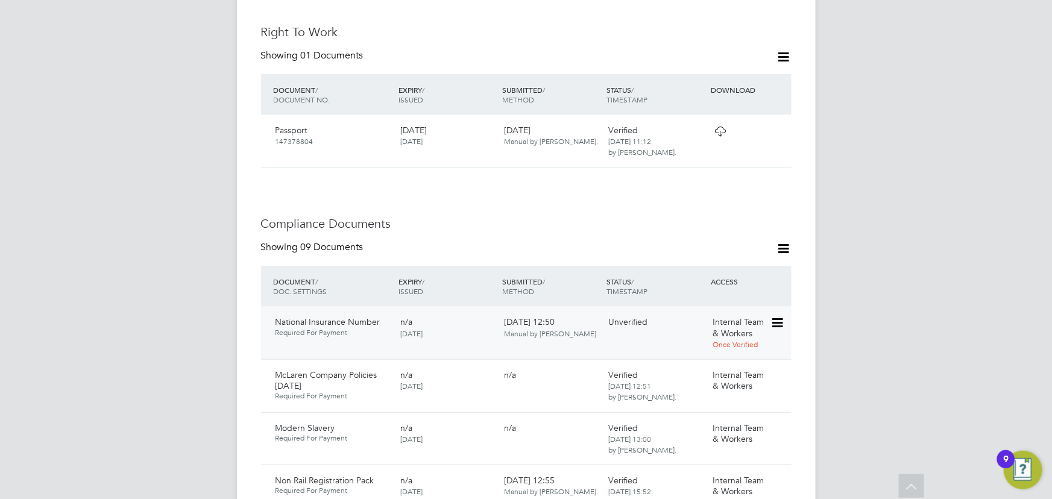
click at [779, 316] on icon at bounding box center [776, 323] width 12 height 14
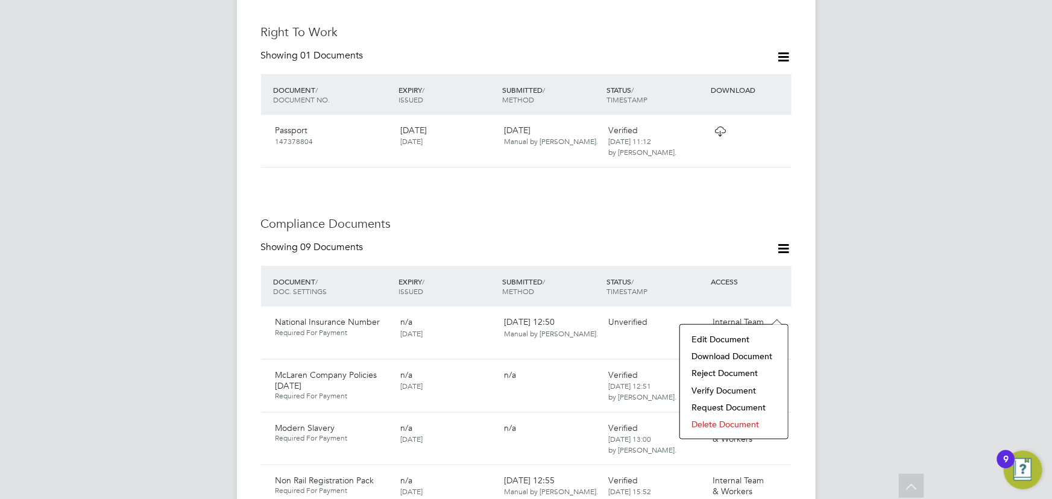
click at [732, 353] on li "Download Document" at bounding box center [734, 356] width 96 height 17
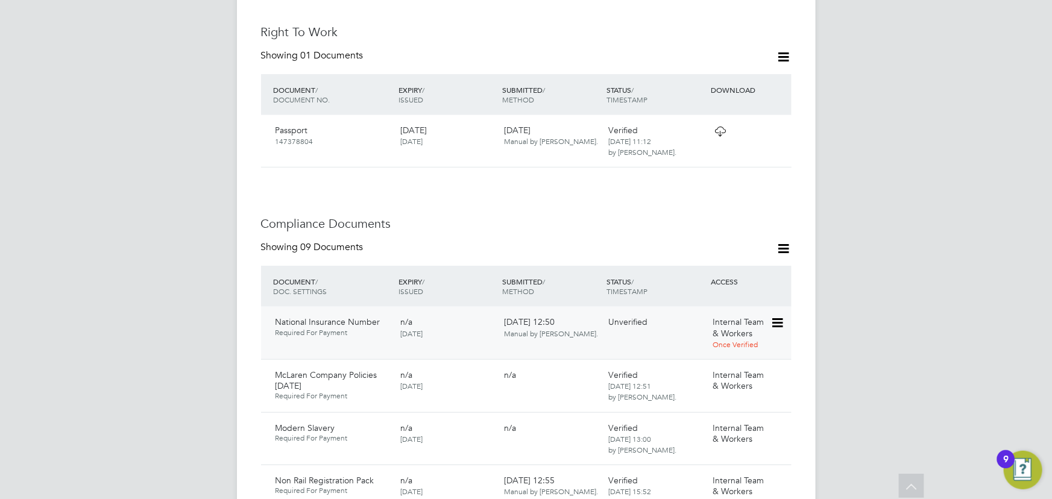
click at [774, 316] on icon at bounding box center [776, 323] width 12 height 14
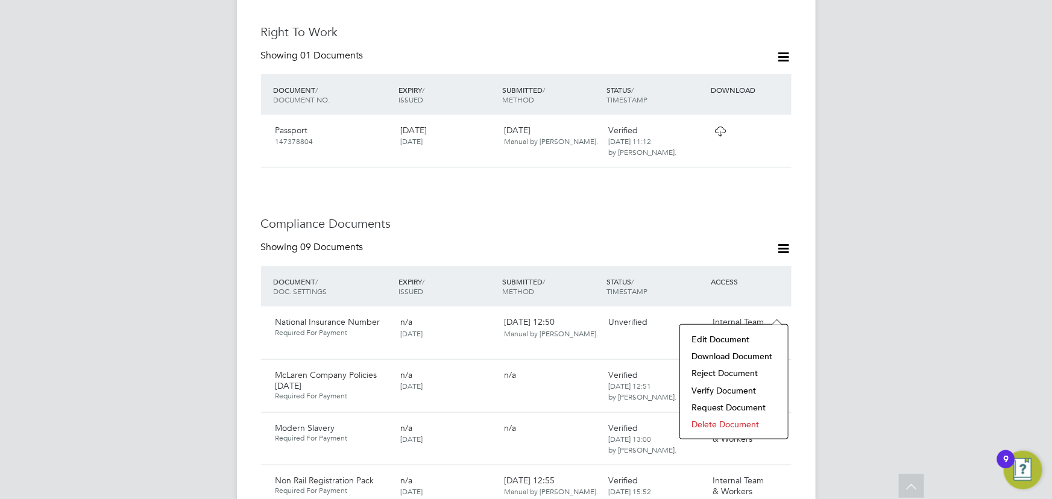
click at [732, 388] on li "Verify Document" at bounding box center [734, 390] width 96 height 17
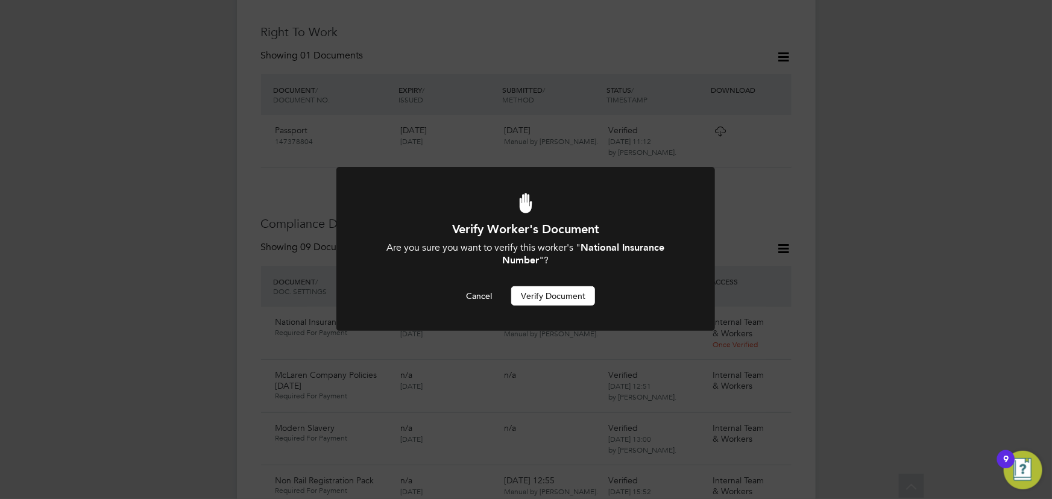
scroll to position [0, 0]
click at [563, 292] on button "Verify Document" at bounding box center [553, 295] width 84 height 19
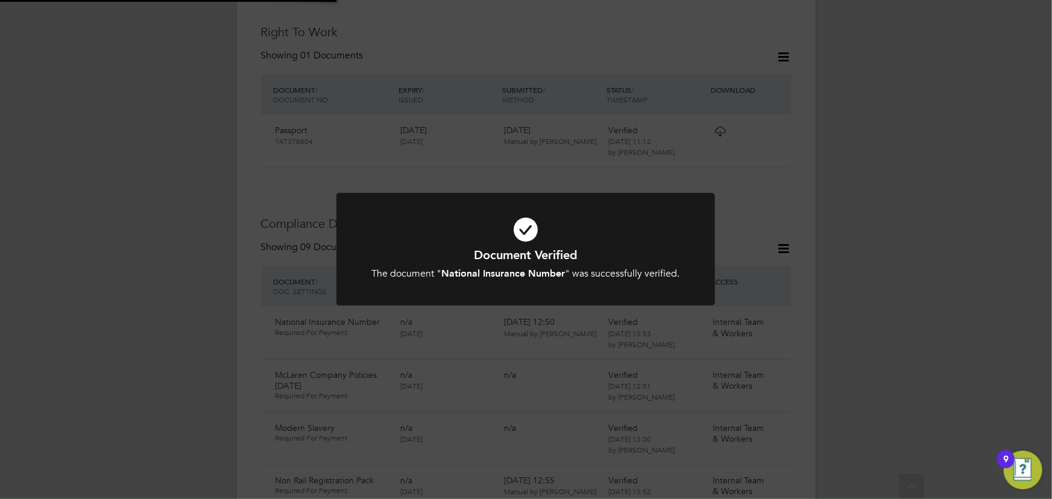
click at [844, 292] on div "Document Verified The document " National Insurance Number " was successfully v…" at bounding box center [526, 249] width 1052 height 499
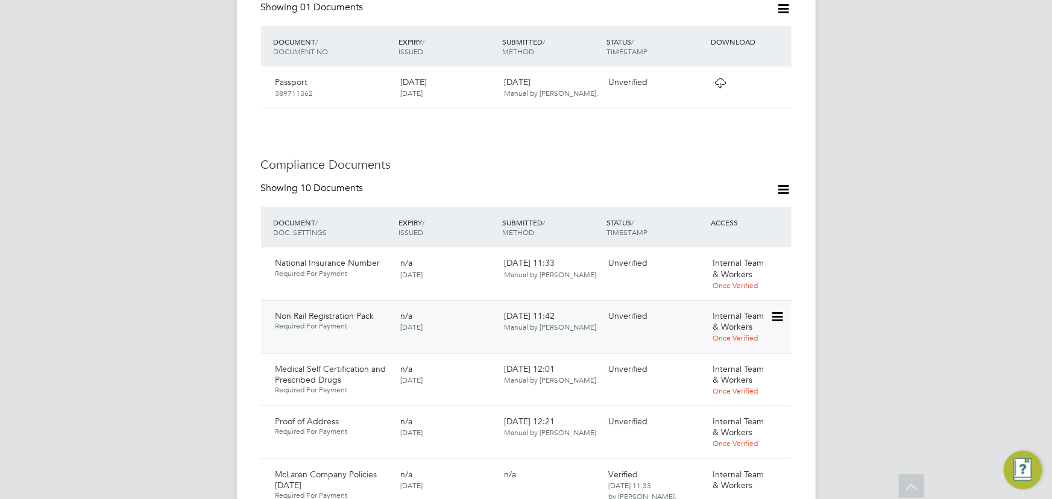
scroll to position [712, 0]
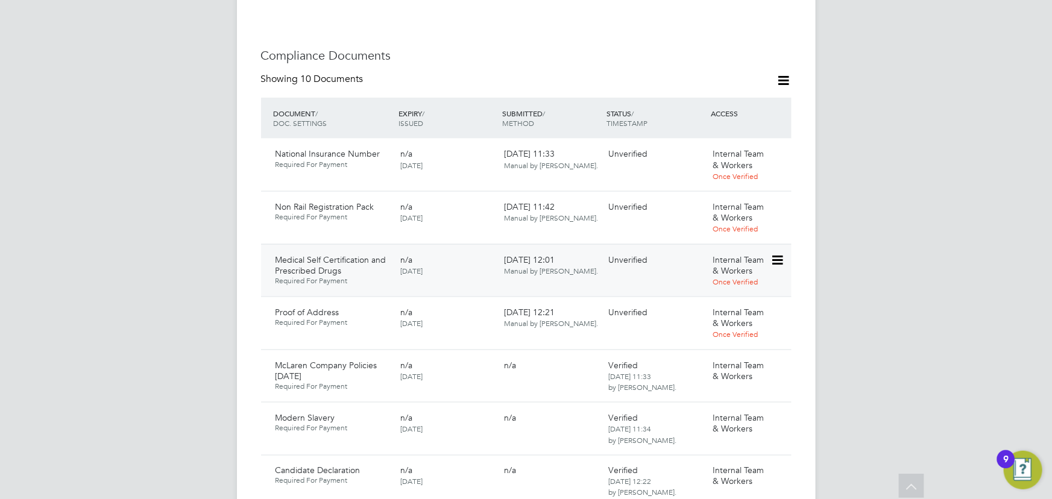
click at [782, 253] on icon at bounding box center [776, 260] width 12 height 14
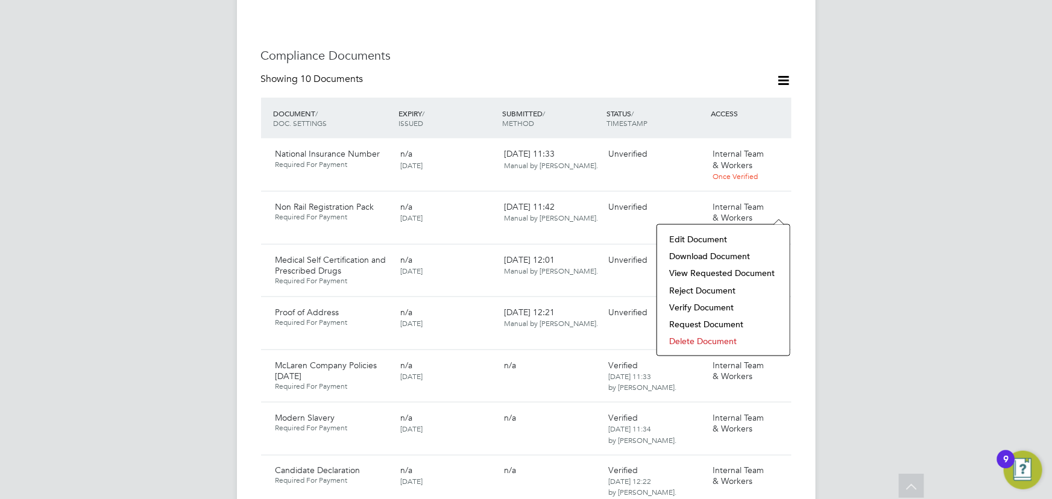
click at [723, 250] on li "Download Document" at bounding box center [723, 256] width 121 height 17
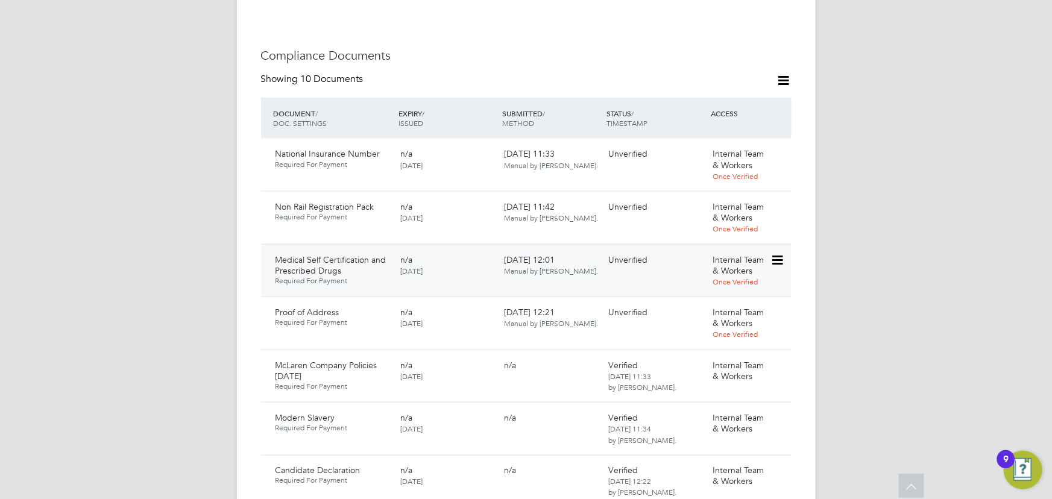
click at [782, 253] on icon at bounding box center [776, 260] width 12 height 14
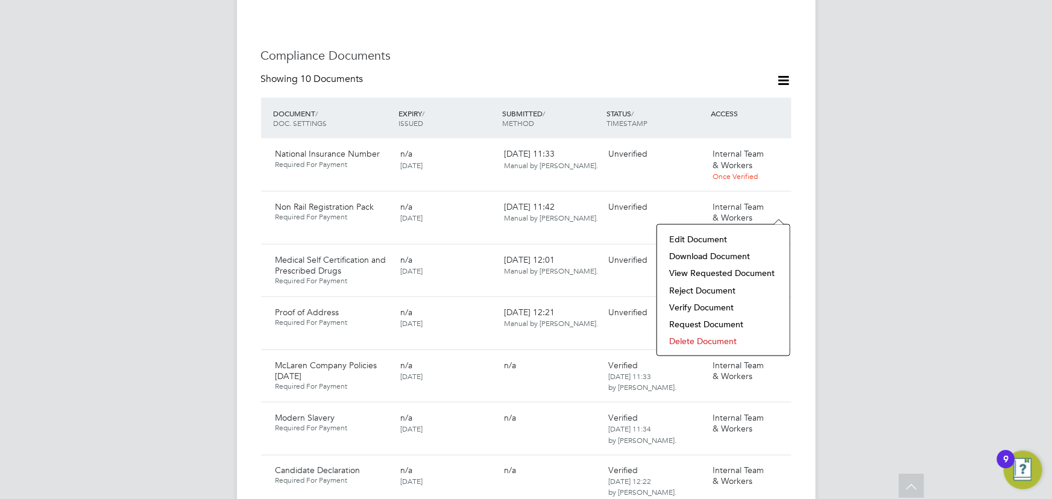
click at [705, 301] on li "Verify Document" at bounding box center [723, 307] width 121 height 17
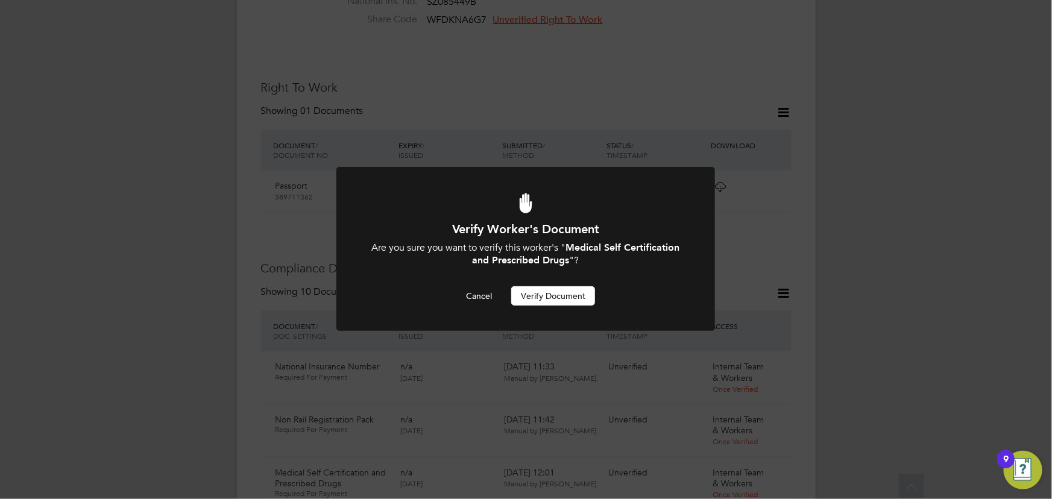
click at [567, 295] on button "Verify Document" at bounding box center [553, 295] width 84 height 19
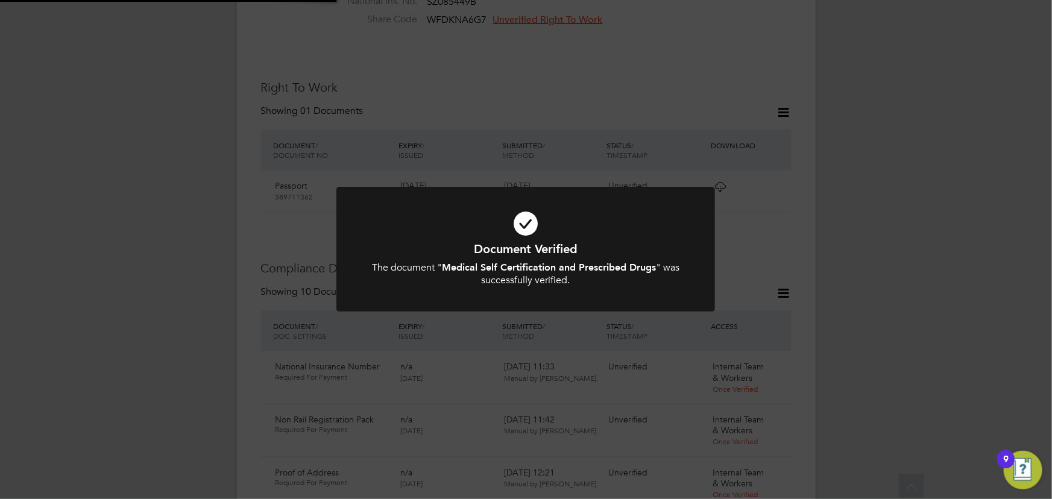
click at [932, 263] on div "Document Verified The document " Medical Self Certification and Prescribed Drug…" at bounding box center [526, 249] width 1052 height 499
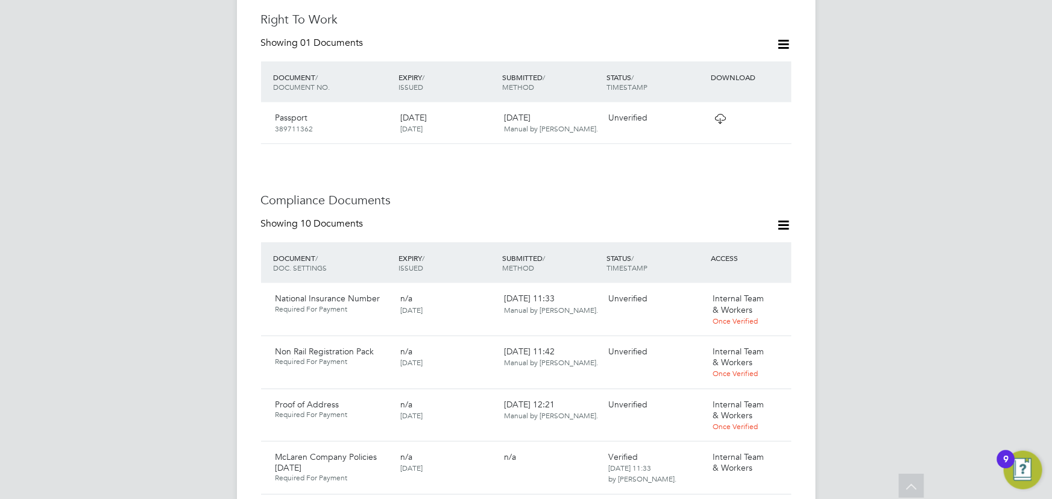
scroll to position [663, 0]
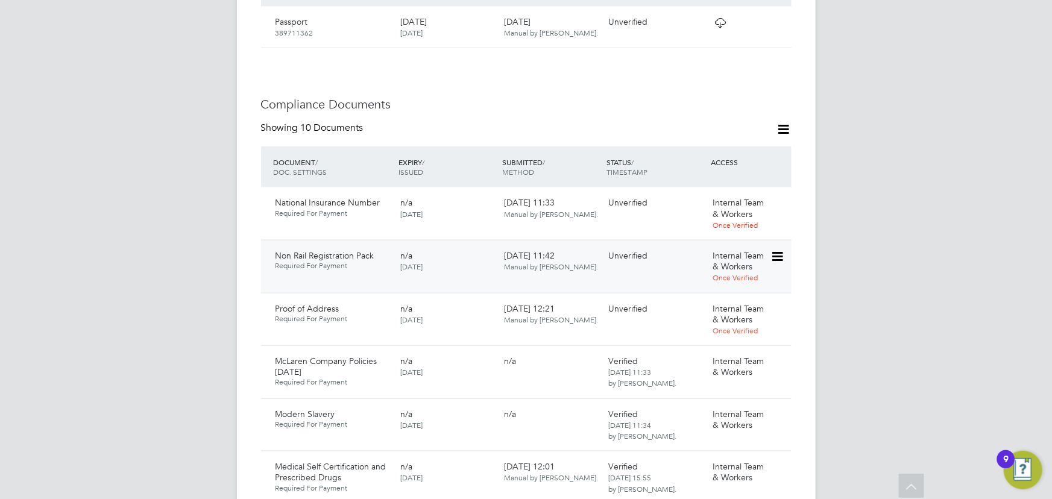
click at [782, 250] on icon at bounding box center [776, 257] width 12 height 14
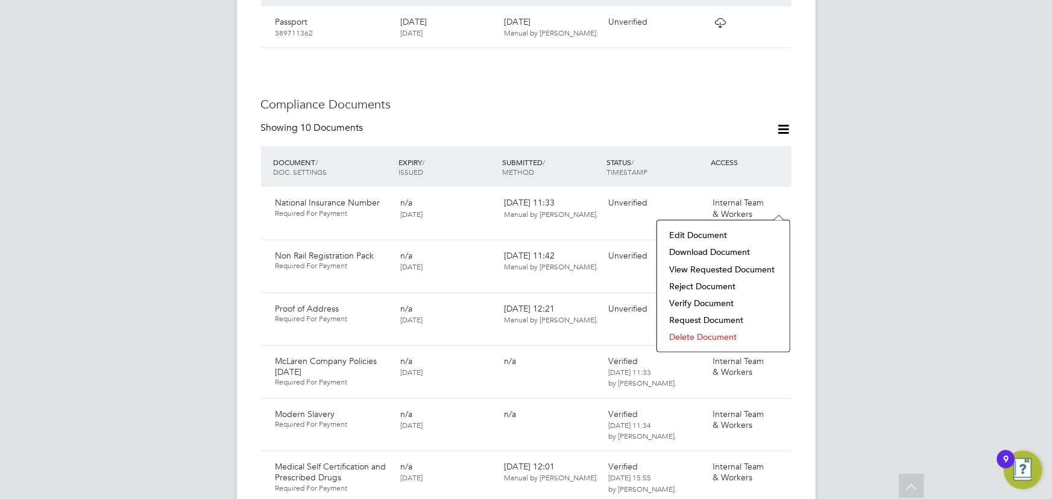
click at [728, 255] on li "Download Document" at bounding box center [723, 251] width 121 height 17
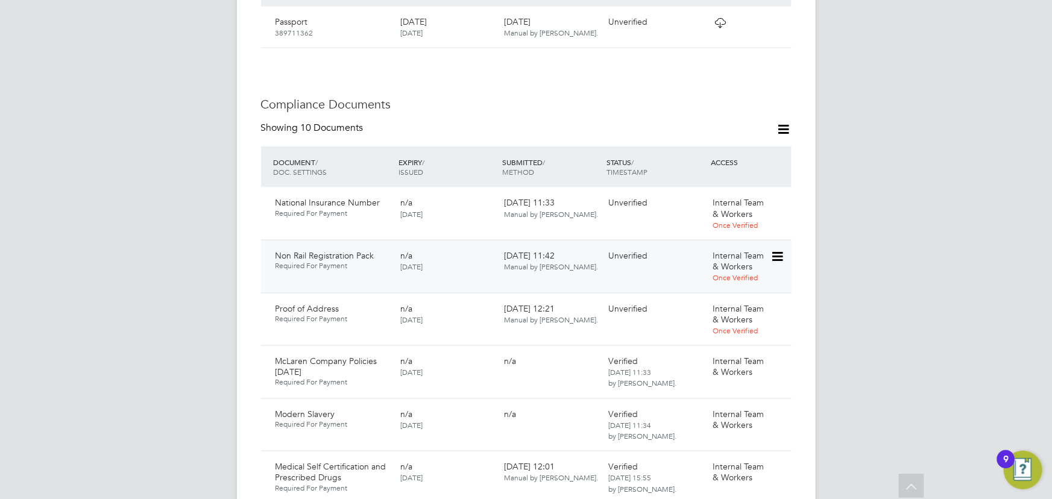
click at [778, 250] on icon at bounding box center [776, 257] width 12 height 14
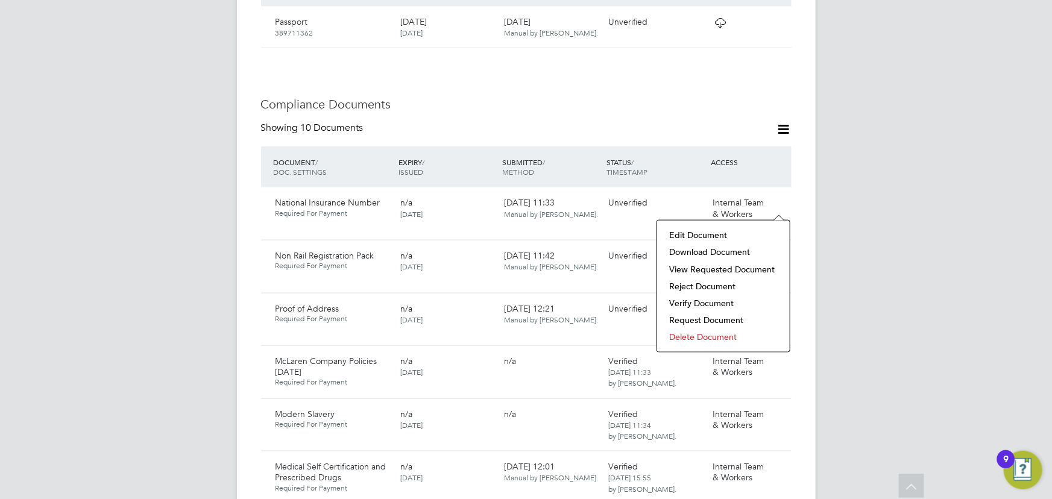
click at [704, 300] on li "Verify Document" at bounding box center [723, 303] width 121 height 17
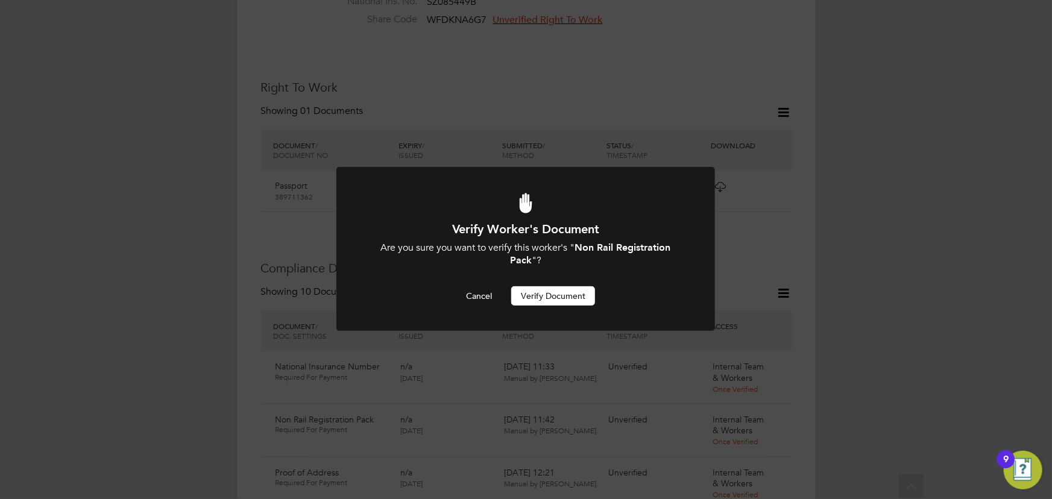
scroll to position [0, 0]
click at [578, 289] on button "Verify Document" at bounding box center [553, 295] width 84 height 19
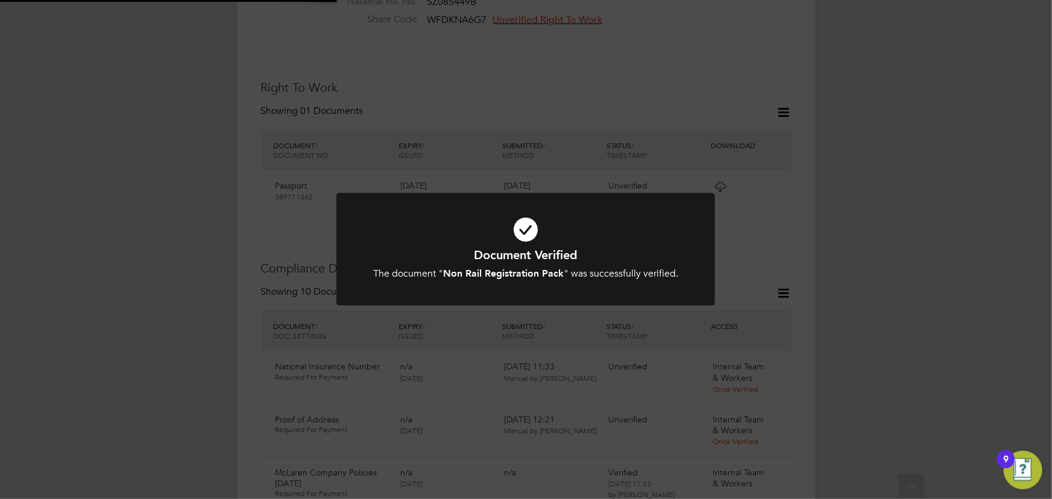
click at [830, 269] on div "Document Verified The document " Non Rail Registration Pack " was successfully …" at bounding box center [526, 249] width 1052 height 499
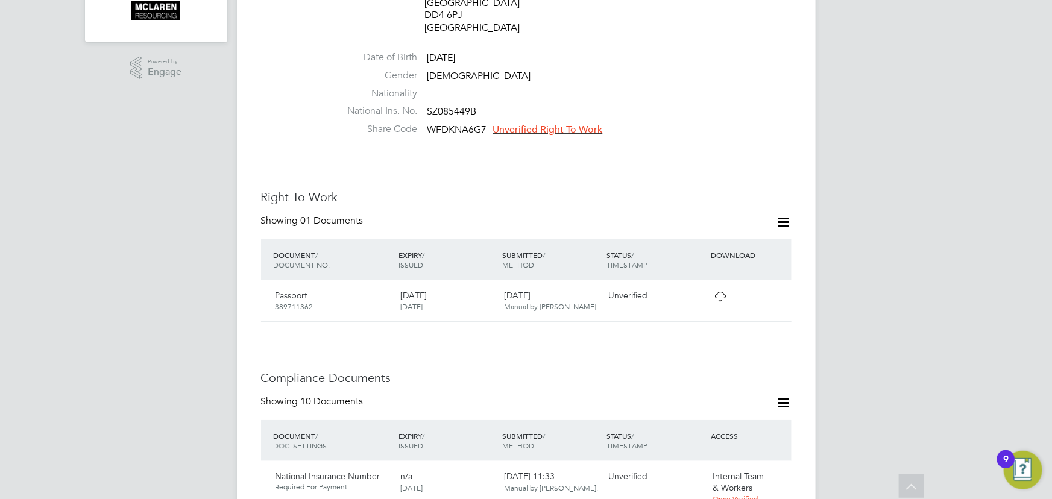
scroll to position [609, 0]
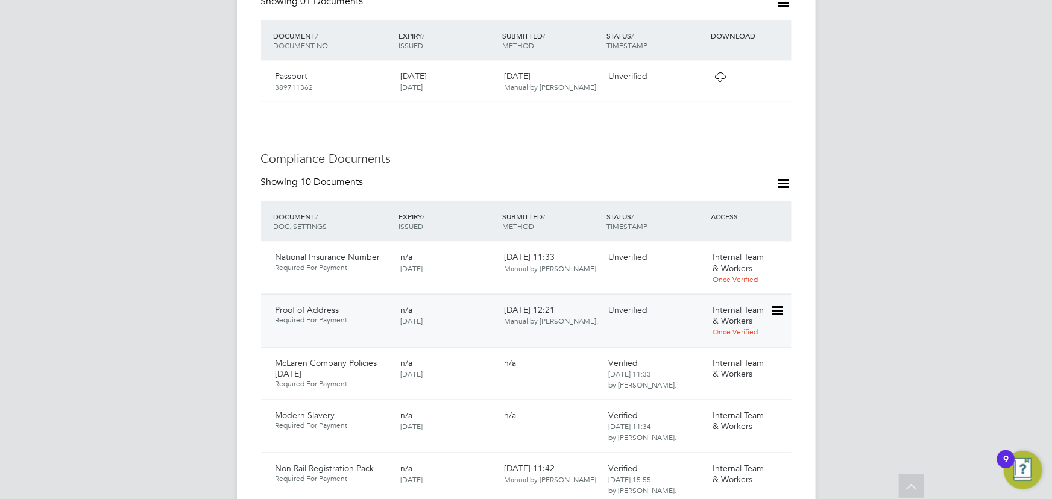
click at [782, 304] on icon at bounding box center [776, 311] width 12 height 14
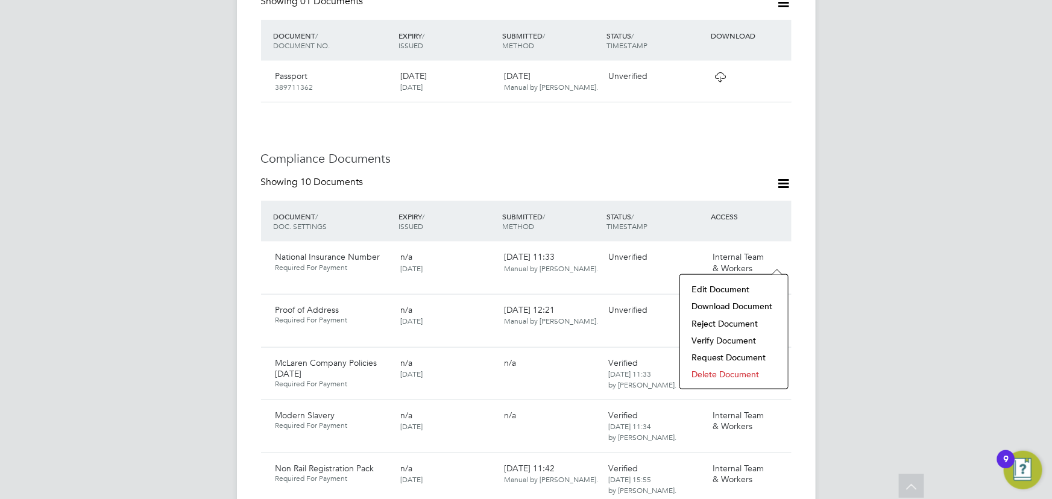
click at [725, 304] on li "Download Document" at bounding box center [734, 306] width 96 height 17
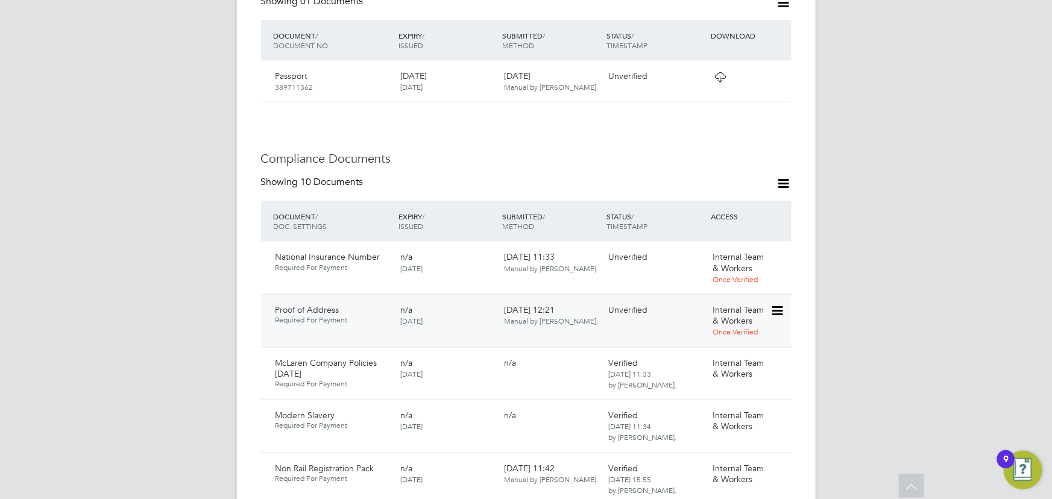
click at [780, 304] on icon at bounding box center [776, 311] width 12 height 14
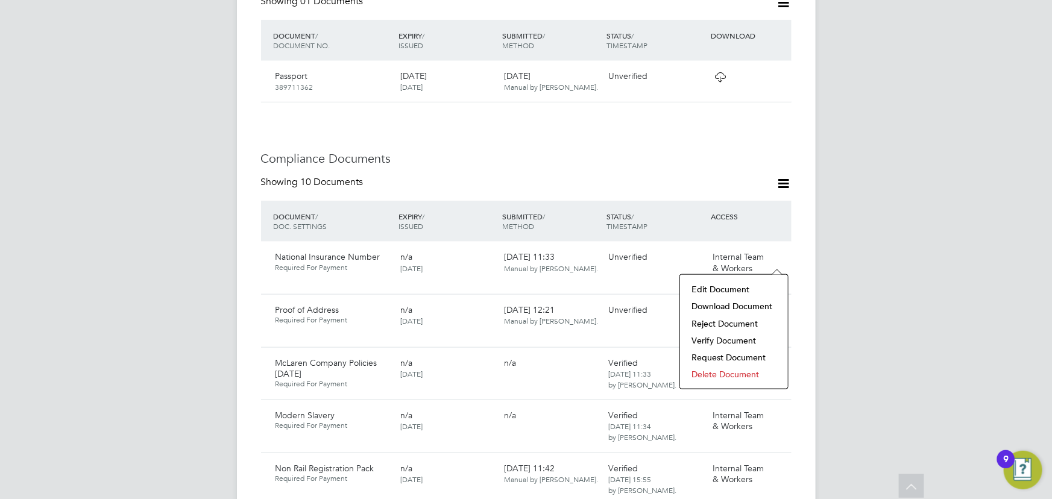
click at [701, 344] on li "Verify Document" at bounding box center [734, 340] width 96 height 17
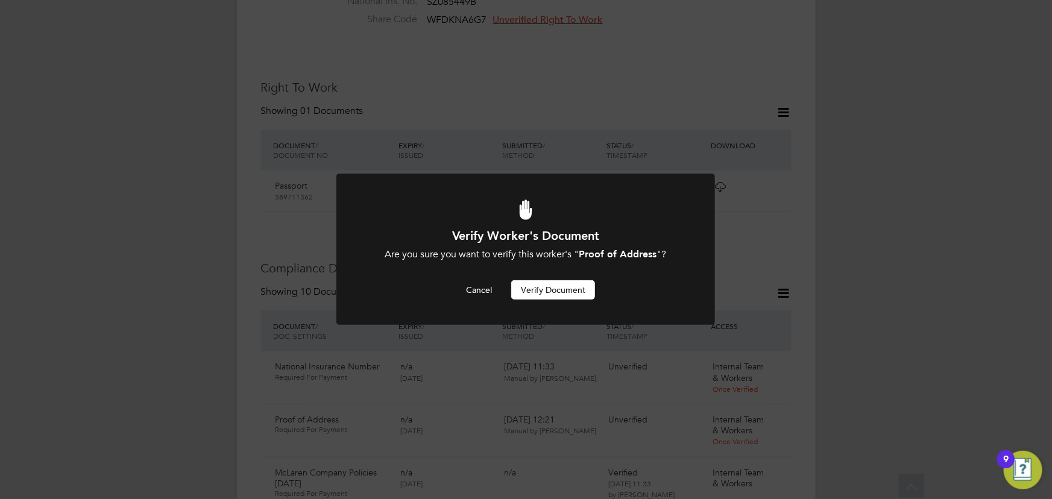
scroll to position [0, 0]
click at [574, 293] on button "Verify Document" at bounding box center [553, 289] width 84 height 19
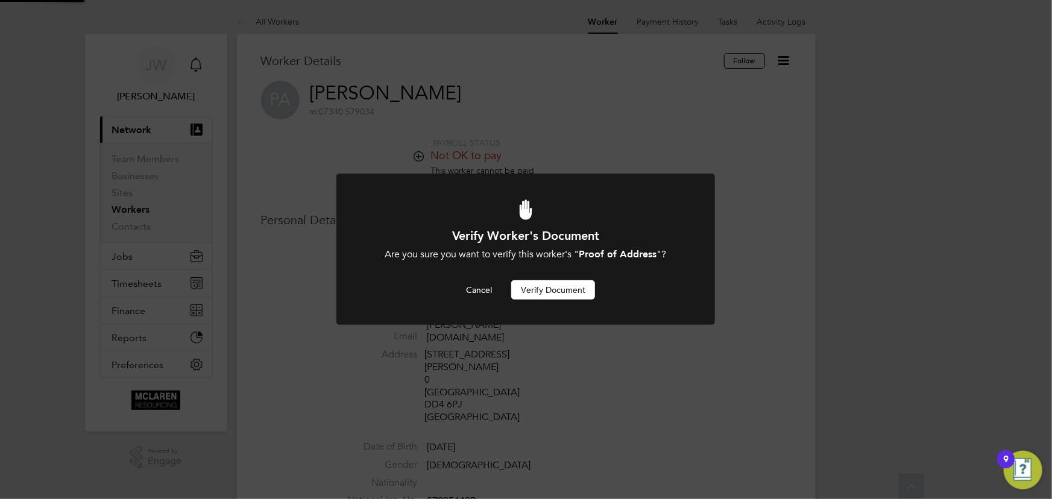
scroll to position [499, 0]
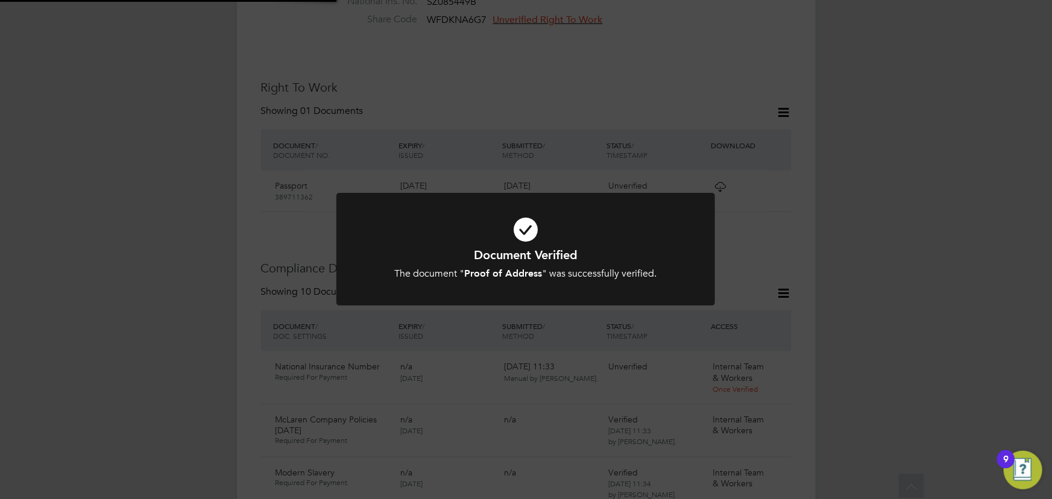
click at [880, 283] on div "Document Verified The document " Proof of Address " was successfully verified. …" at bounding box center [526, 249] width 1052 height 499
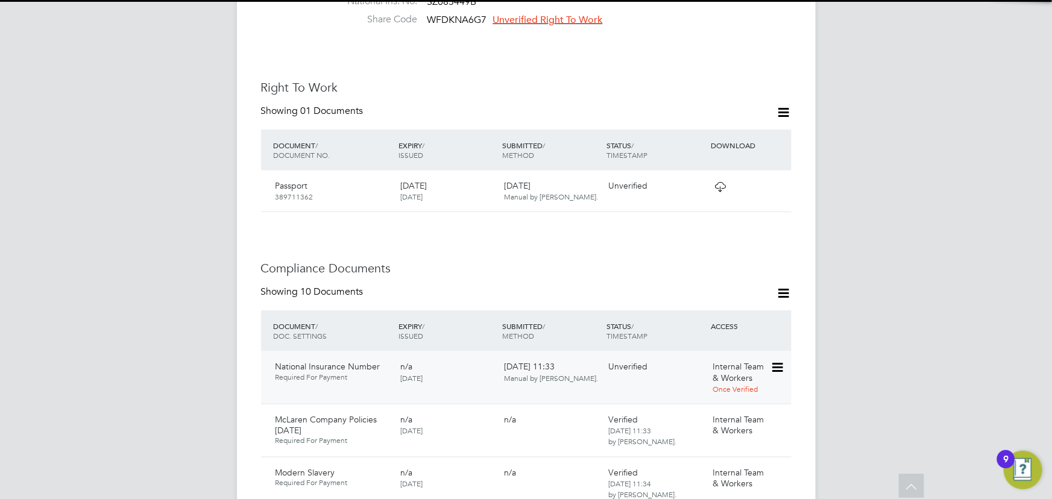
click at [777, 360] on icon at bounding box center [776, 367] width 12 height 14
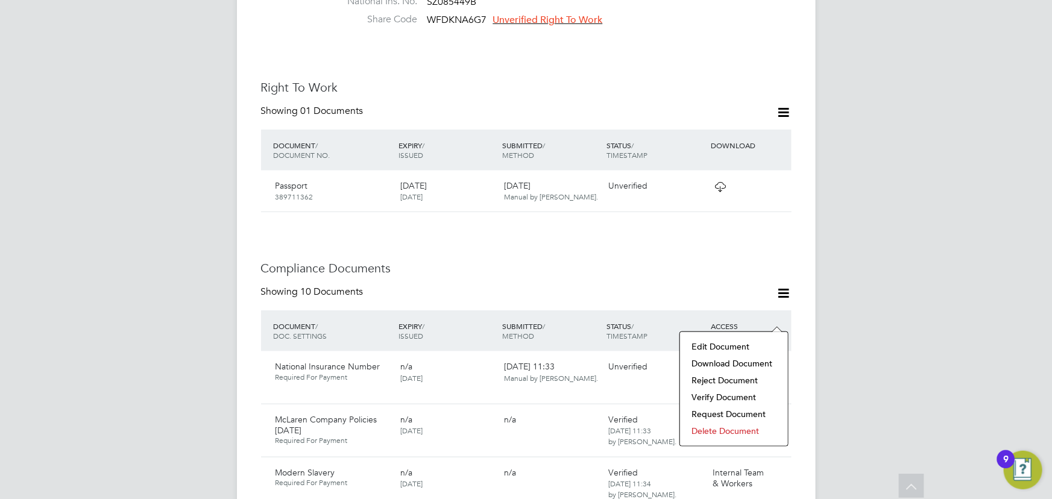
click at [736, 362] on li "Download Document" at bounding box center [734, 363] width 96 height 17
click at [781, 360] on icon at bounding box center [776, 367] width 12 height 14
click at [718, 398] on li "Verify Document" at bounding box center [734, 397] width 96 height 17
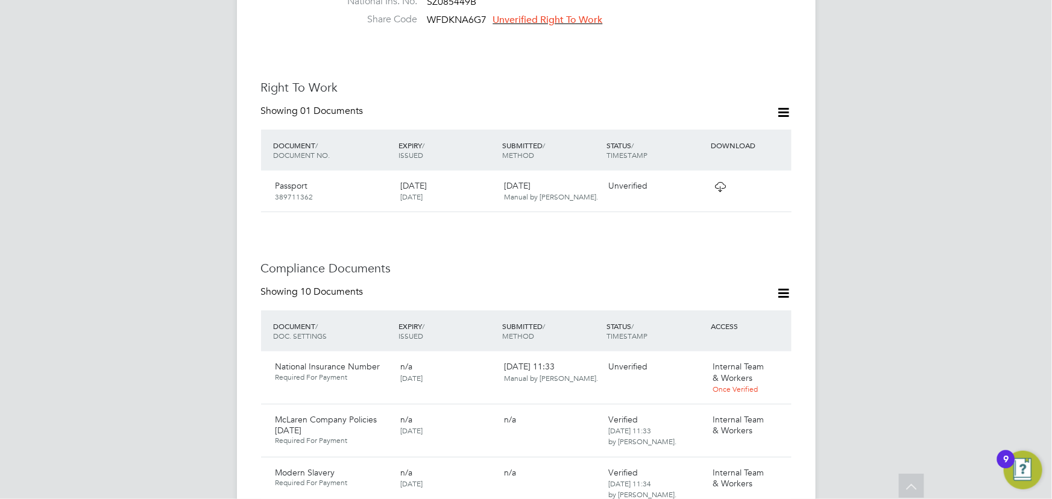
scroll to position [0, 0]
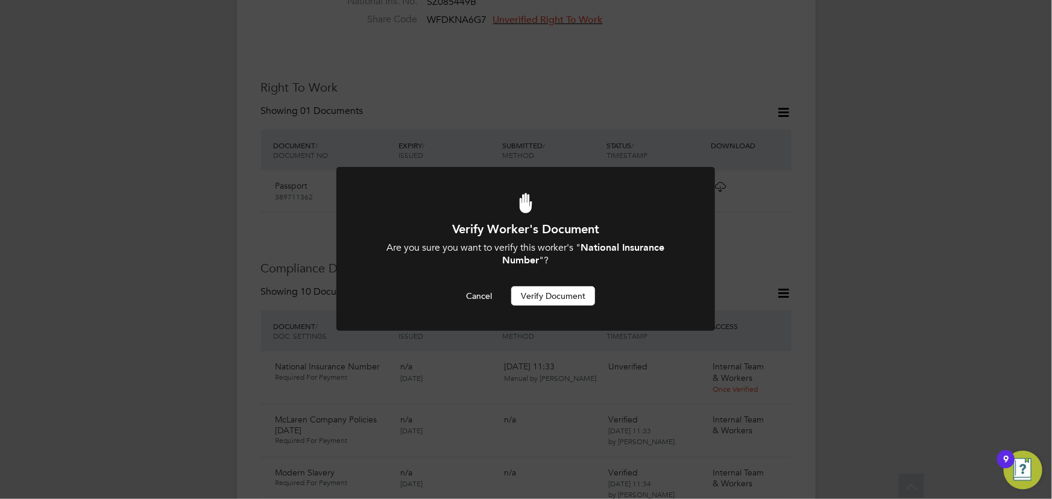
click at [566, 297] on button "Verify Document" at bounding box center [553, 295] width 84 height 19
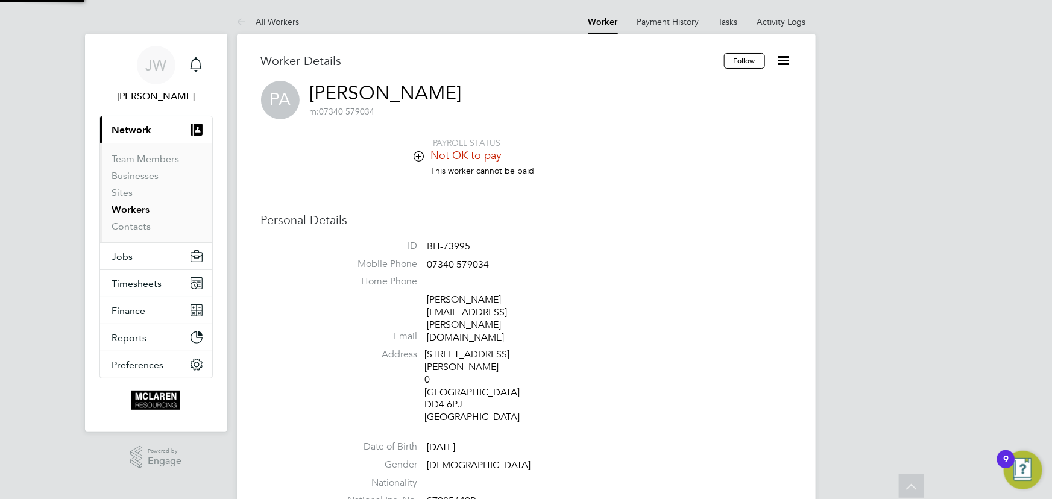
scroll to position [499, 0]
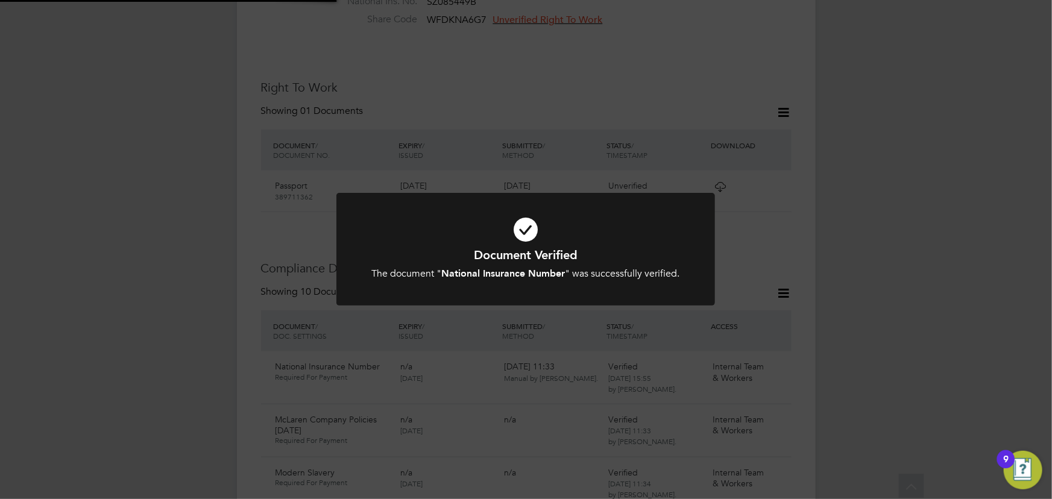
click at [964, 280] on div "Document Verified The document " National Insurance Number " was successfully v…" at bounding box center [526, 249] width 1052 height 499
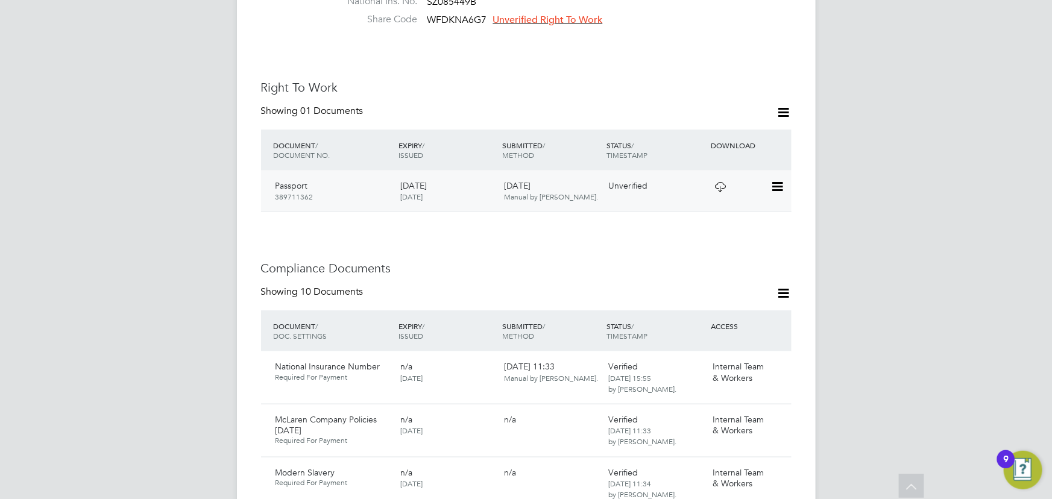
click at [772, 180] on icon at bounding box center [776, 187] width 12 height 14
click at [734, 222] on li "View Details" at bounding box center [738, 223] width 89 height 17
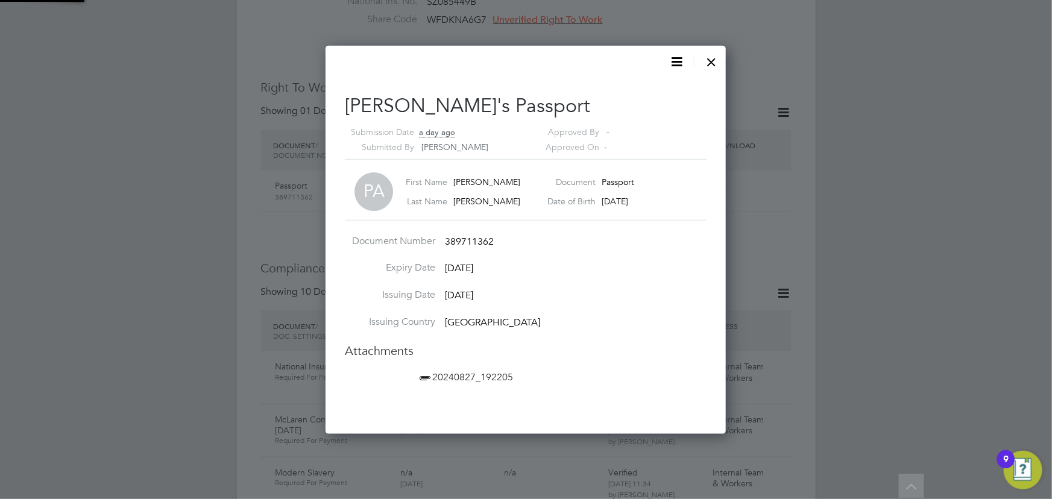
scroll to position [388, 401]
click at [482, 377] on span "20240827_192205" at bounding box center [465, 377] width 96 height 12
click at [710, 64] on div at bounding box center [712, 59] width 22 height 22
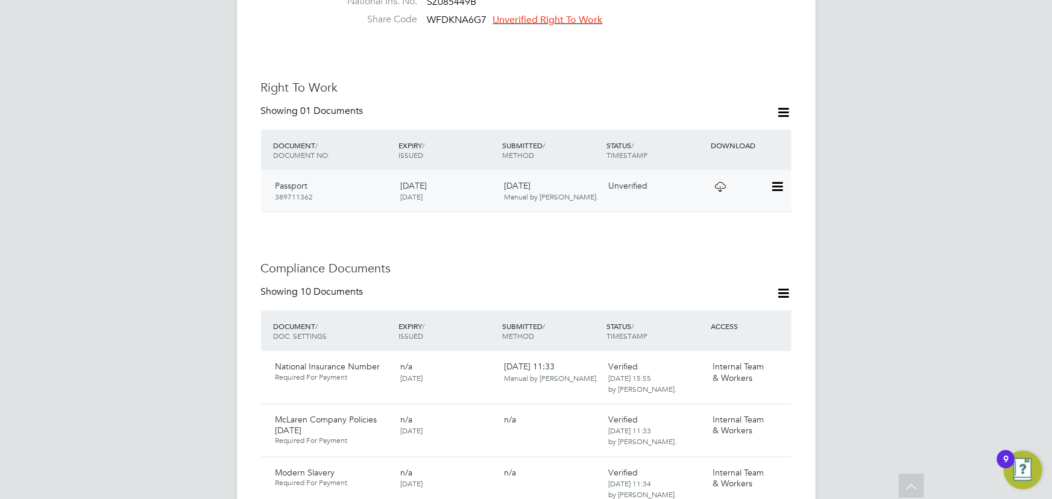
click at [780, 171] on div "Passport 389711362 22 Apr 2029 22 Apr 2024 24 Sep 2025 Manual by Petar Atanasov…" at bounding box center [526, 191] width 530 height 41
click at [778, 180] on icon at bounding box center [776, 187] width 12 height 14
click at [708, 163] on li "Verify Document" at bounding box center [738, 165] width 89 height 17
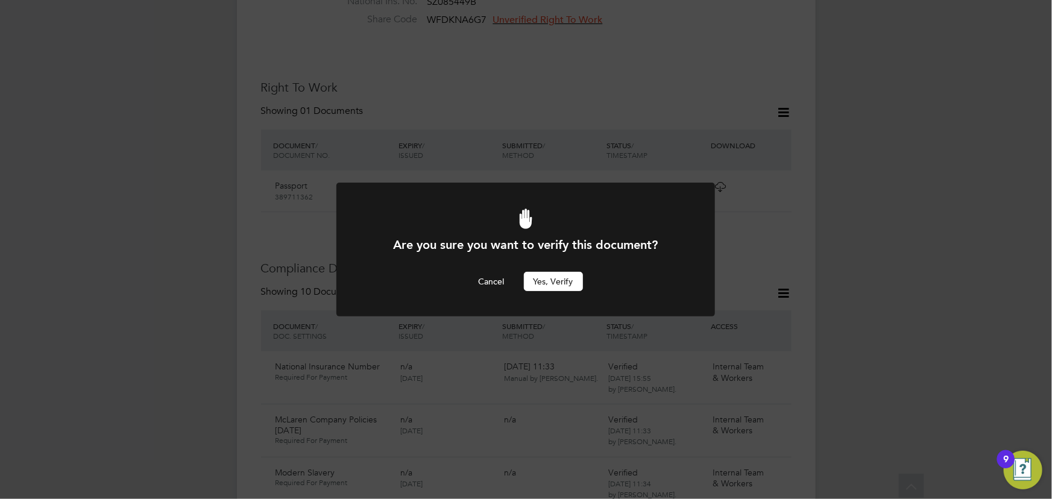
click at [554, 284] on button "Yes, verify" at bounding box center [553, 281] width 59 height 19
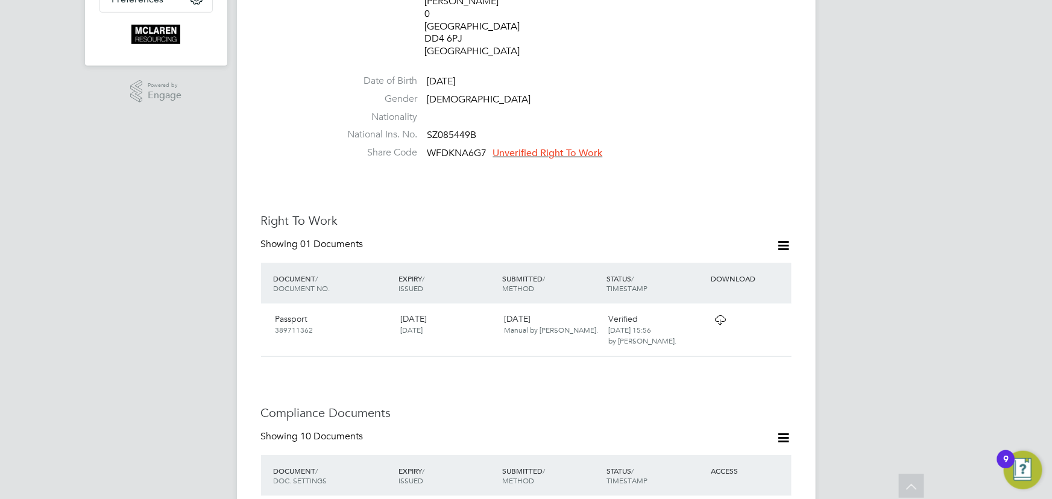
scroll to position [225, 0]
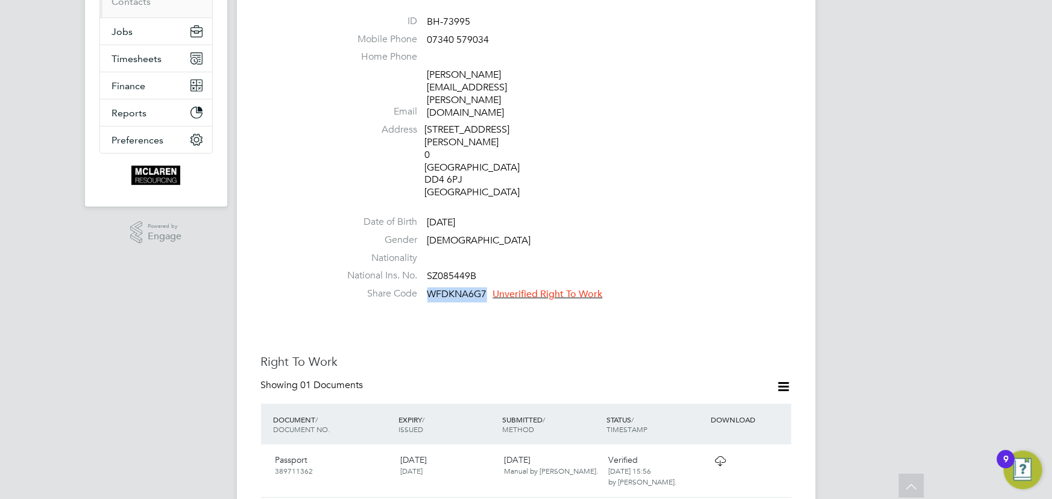
drag, startPoint x: 436, startPoint y: 245, endPoint x: 494, endPoint y: 243, distance: 57.3
click at [494, 287] on li "Share Code WFDKNA6G7 Unverified Right To Work" at bounding box center [562, 296] width 458 height 18
copy span "WFDKNA6G7"
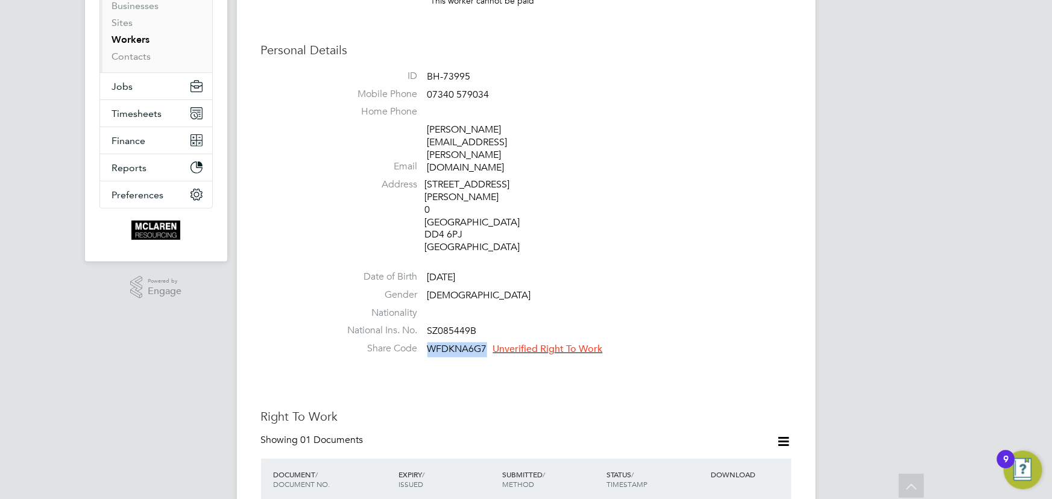
click at [534, 343] on span "Unverified Right To Work" at bounding box center [548, 349] width 110 height 12
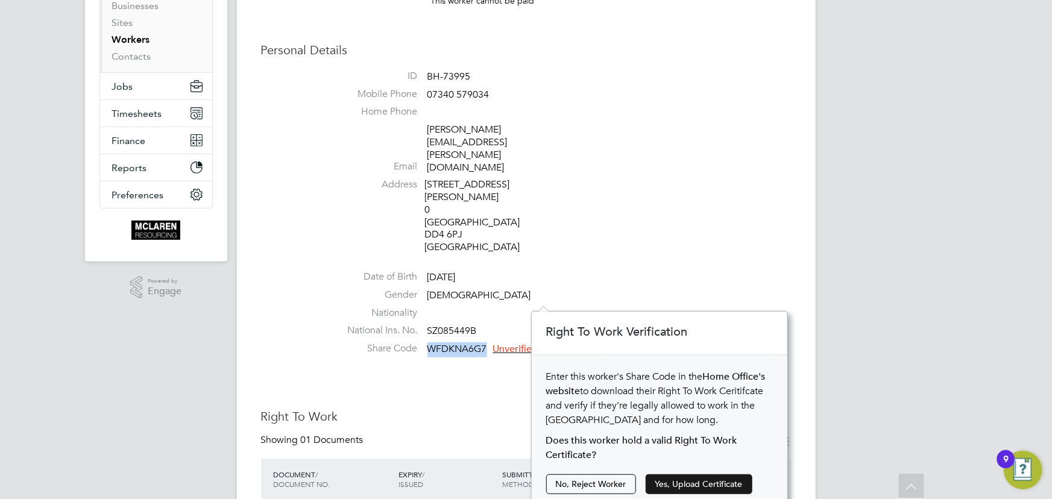
click at [674, 479] on button "Yes, Upload Certificate" at bounding box center [698, 483] width 107 height 19
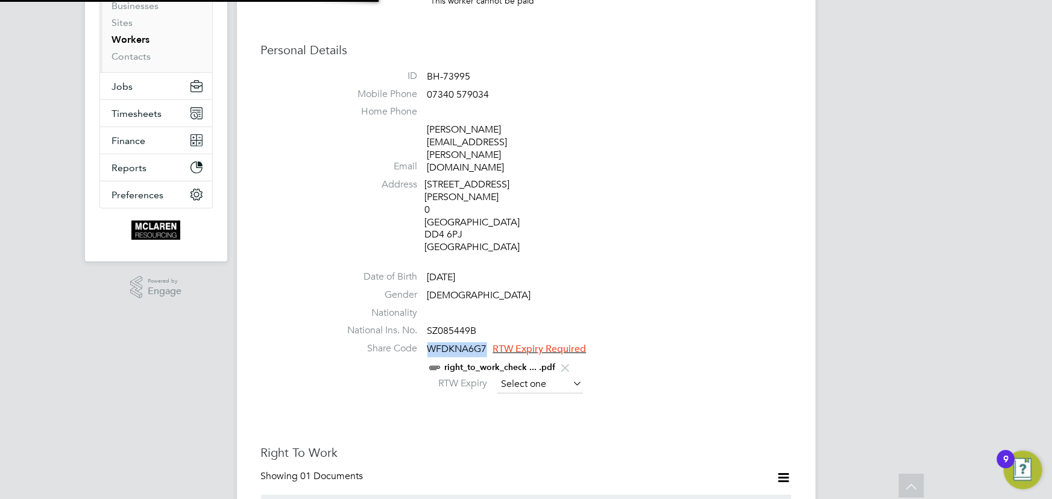
scroll to position [334, 0]
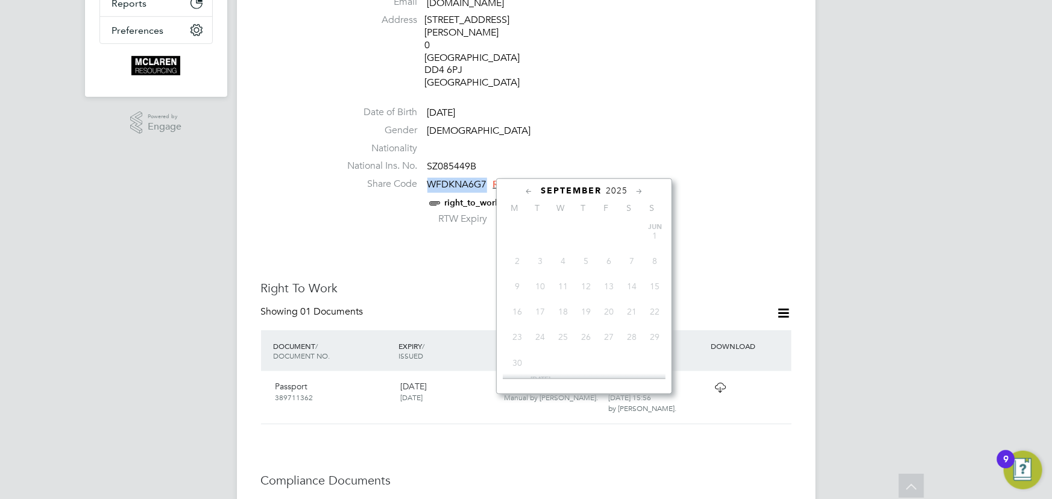
click at [540, 211] on input at bounding box center [540, 220] width 86 height 18
click at [615, 193] on span "2025" at bounding box center [617, 191] width 22 height 10
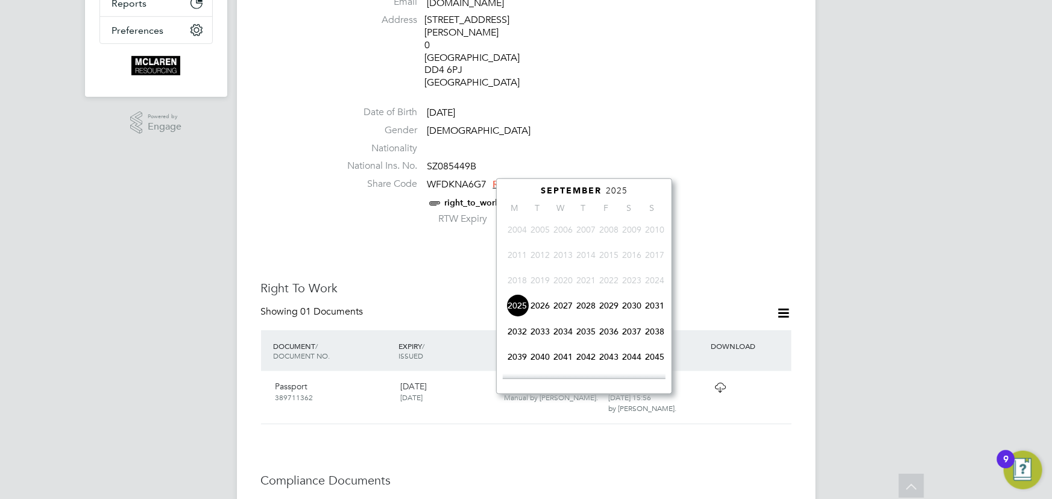
click at [565, 307] on span "2027" at bounding box center [562, 305] width 23 height 23
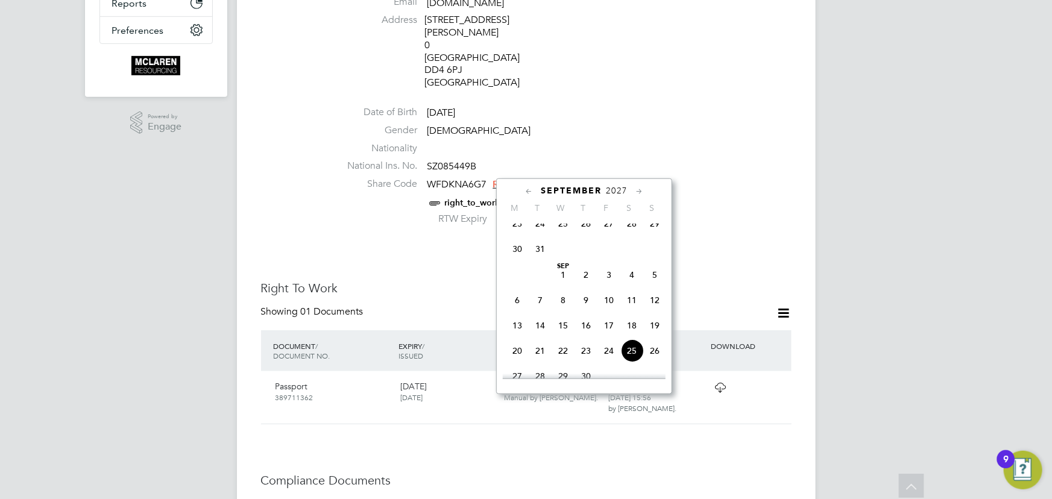
scroll to position [476, 0]
click at [632, 246] on span "25" at bounding box center [631, 242] width 23 height 23
type input "25 Sep 2027"
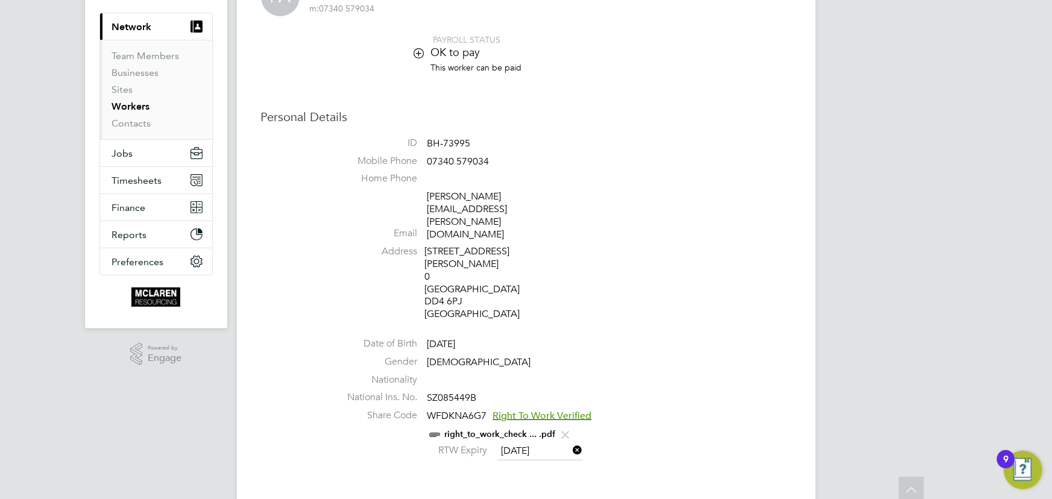
scroll to position [0, 0]
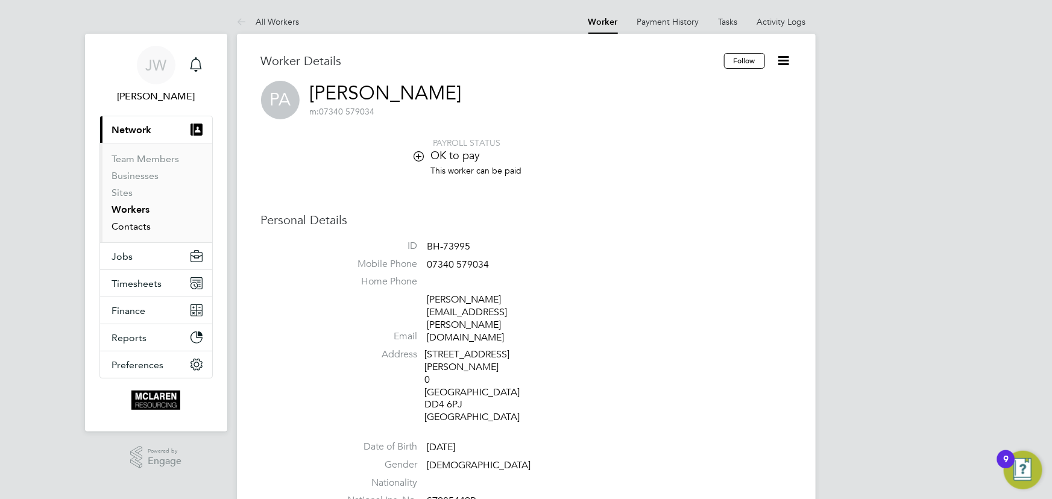
click at [145, 226] on link "Contacts" at bounding box center [131, 226] width 39 height 11
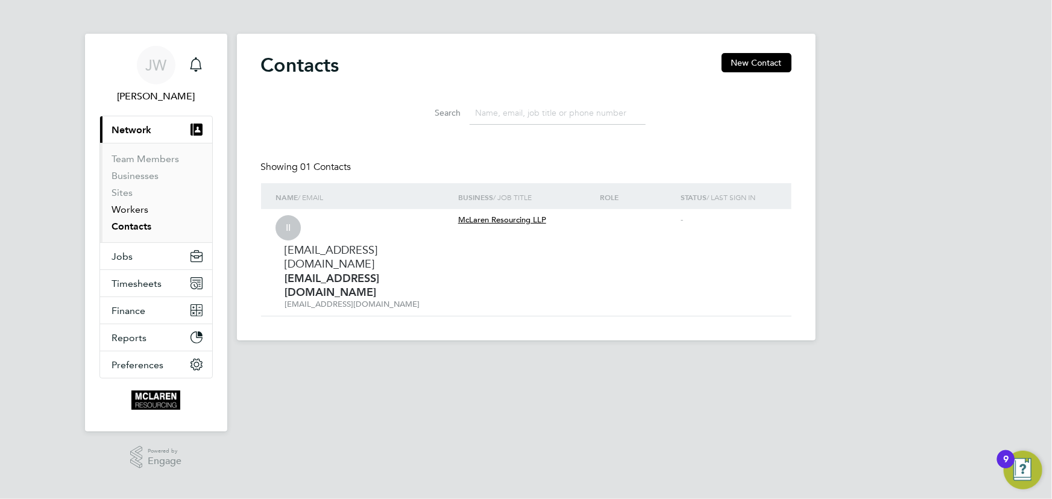
click at [133, 208] on link "Workers" at bounding box center [130, 209] width 37 height 11
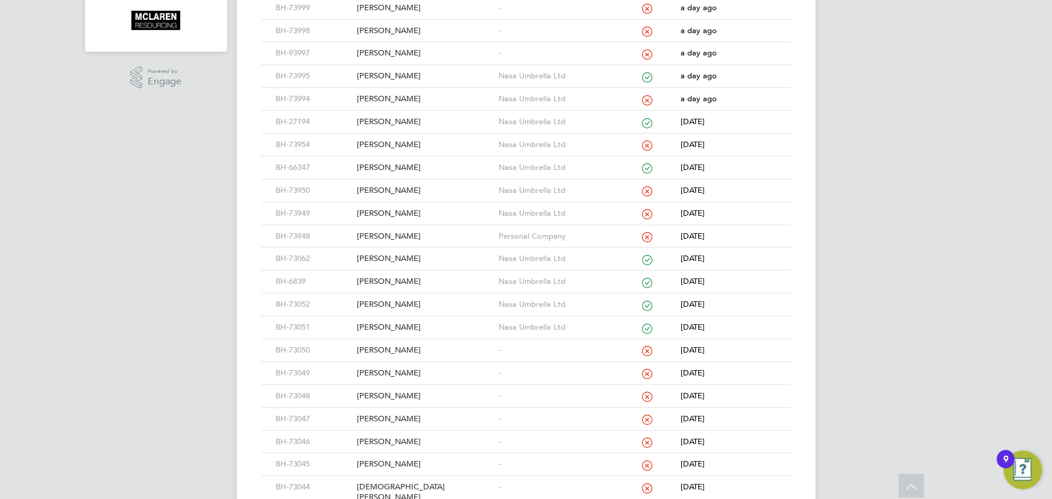
scroll to position [493, 0]
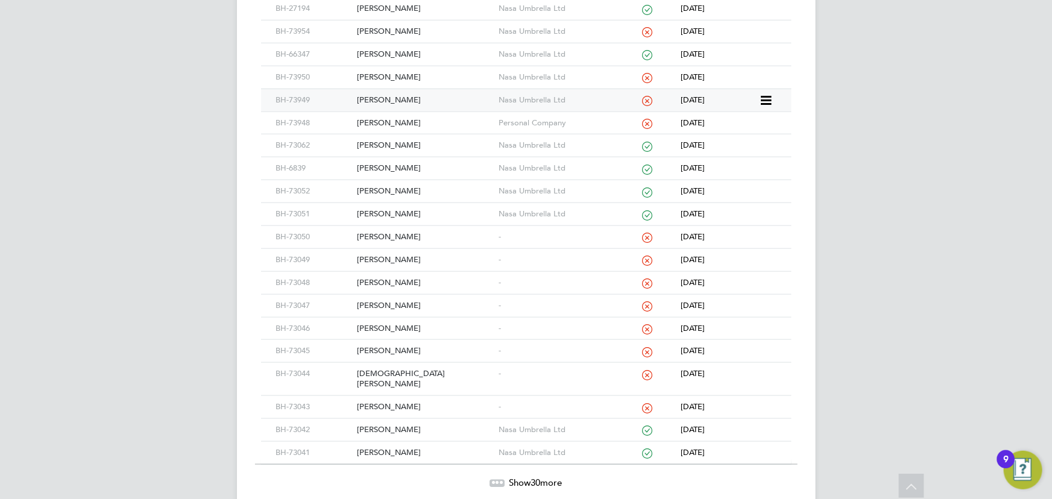
click at [381, 98] on div "Adekunle Martins" at bounding box center [425, 100] width 142 height 22
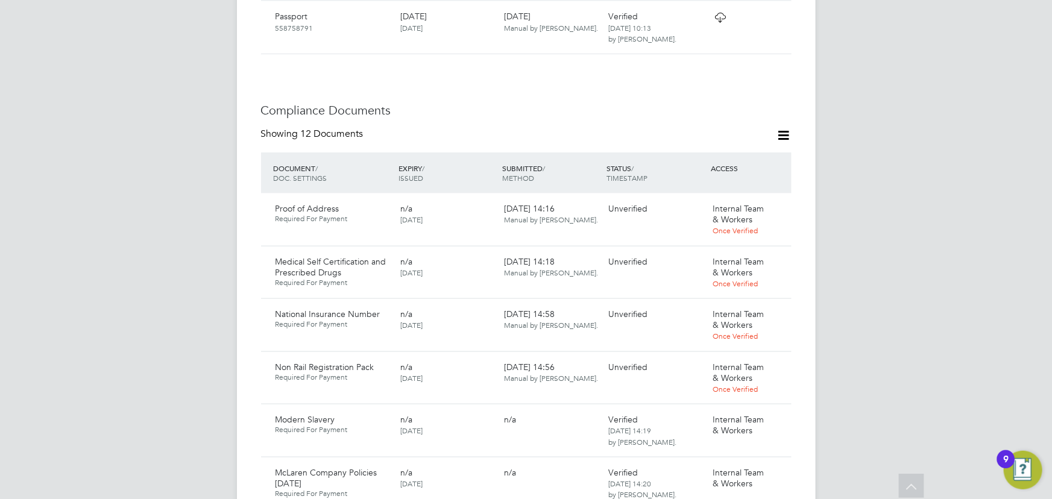
scroll to position [712, 0]
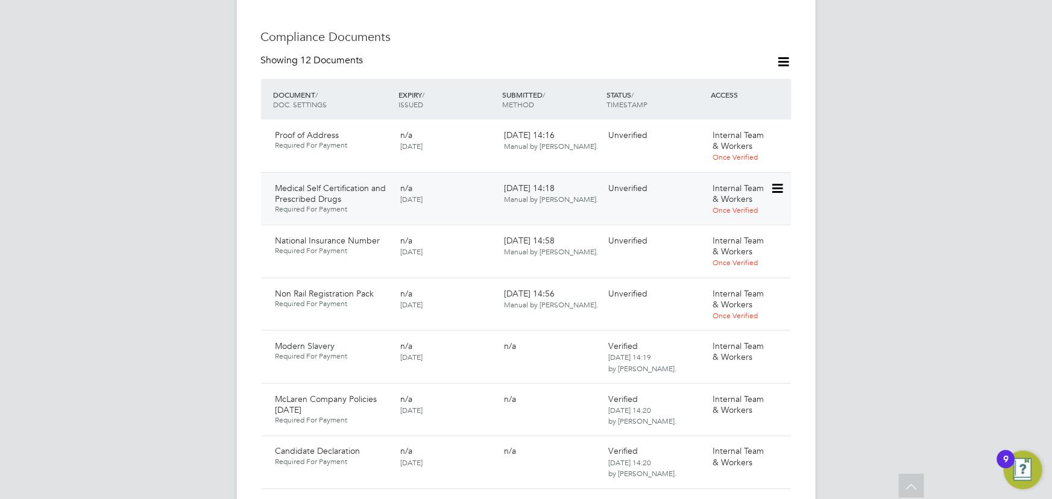
click at [777, 181] on icon at bounding box center [776, 188] width 12 height 14
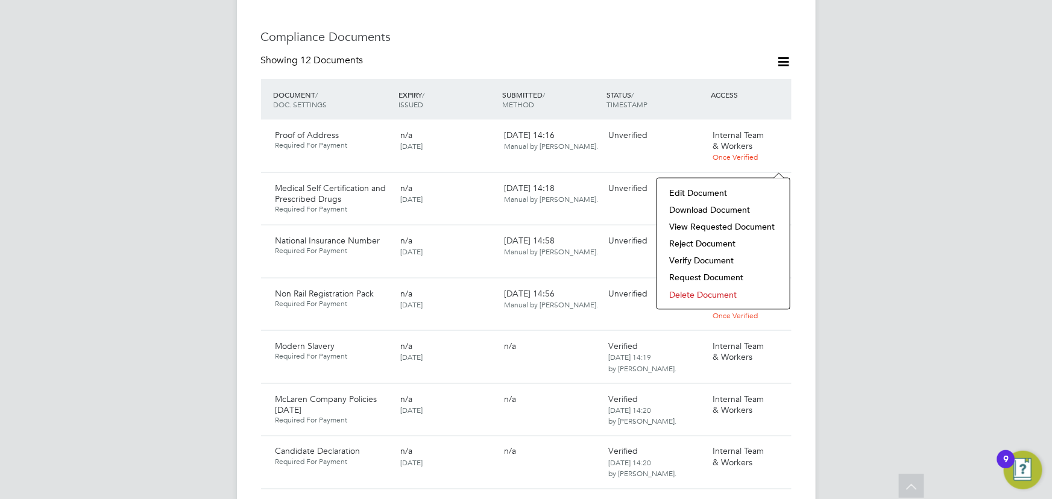
click at [731, 205] on li "Download Document" at bounding box center [723, 209] width 121 height 17
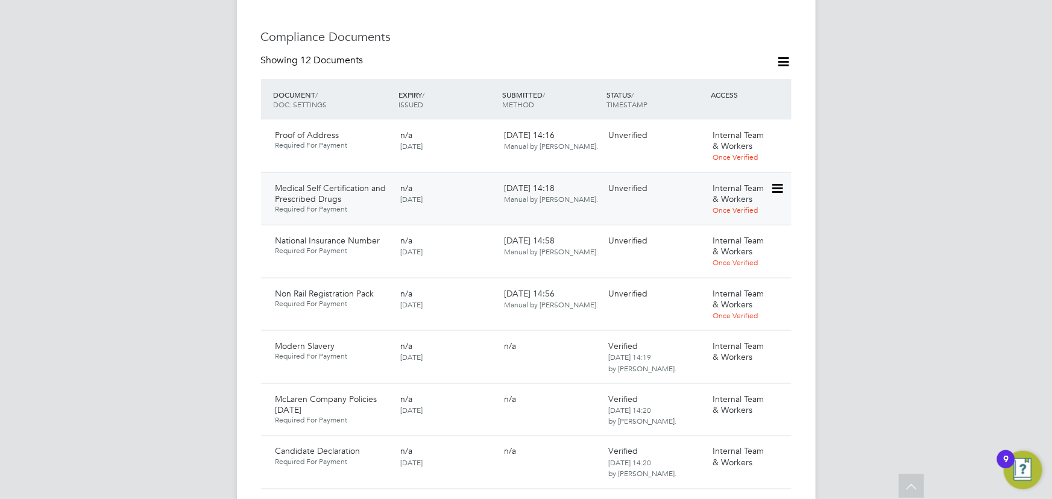
click at [775, 181] on icon at bounding box center [776, 188] width 12 height 14
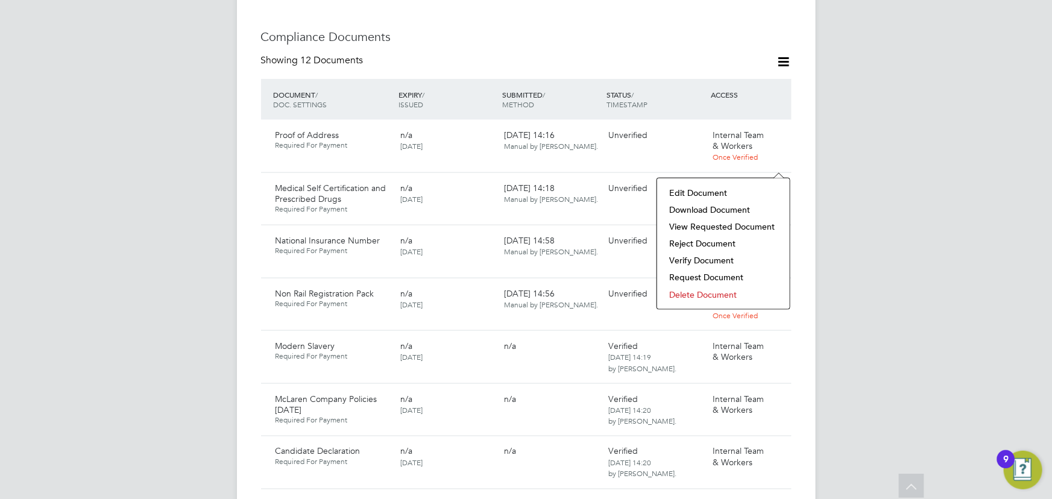
click at [711, 261] on li "Verify Document" at bounding box center [723, 260] width 121 height 17
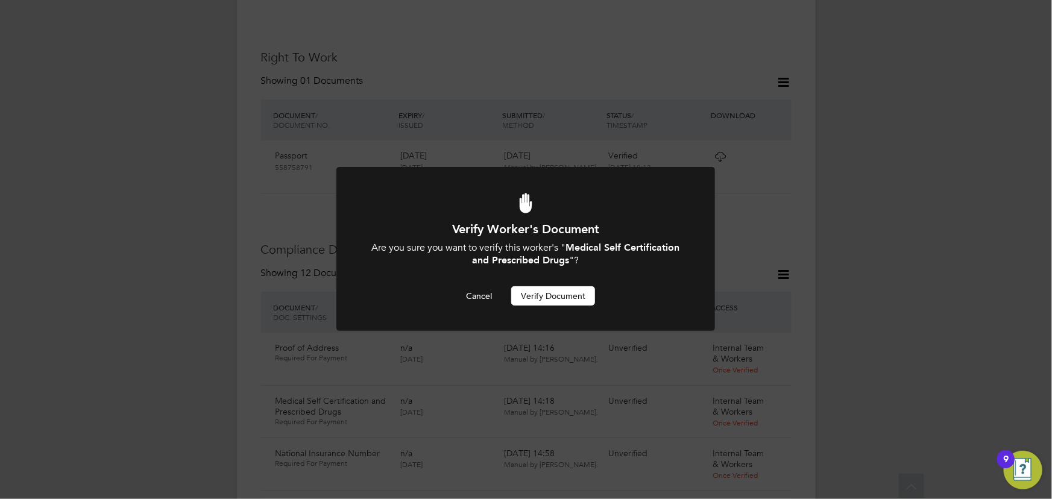
click at [573, 297] on button "Verify Document" at bounding box center [553, 295] width 84 height 19
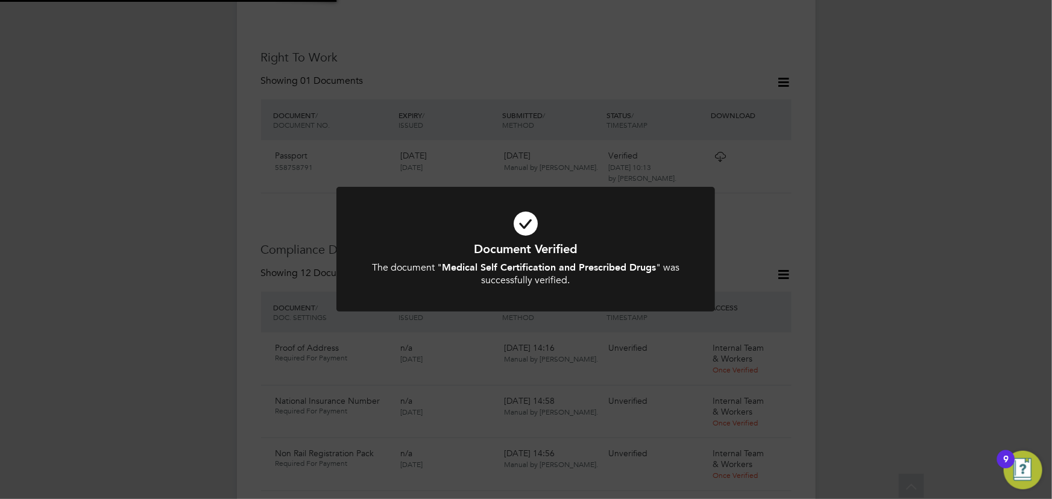
click at [997, 212] on div "Document Verified The document " Medical Self Certification and Prescribed Drug…" at bounding box center [526, 249] width 1052 height 499
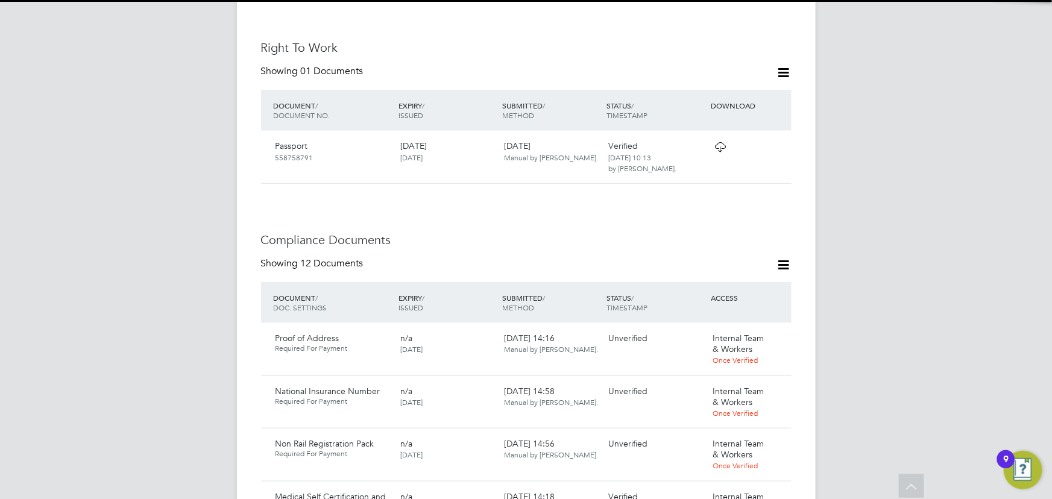
scroll to position [718, 0]
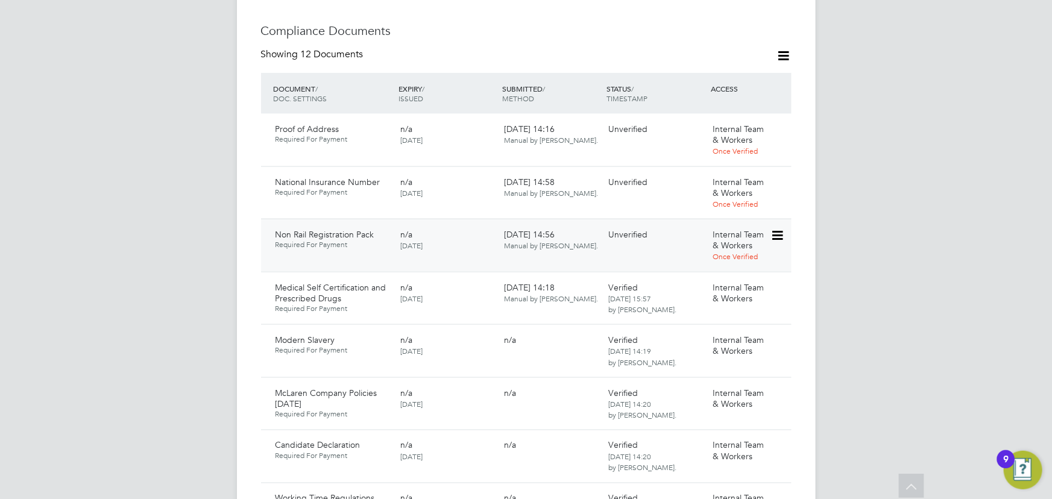
click at [781, 228] on icon at bounding box center [776, 235] width 12 height 14
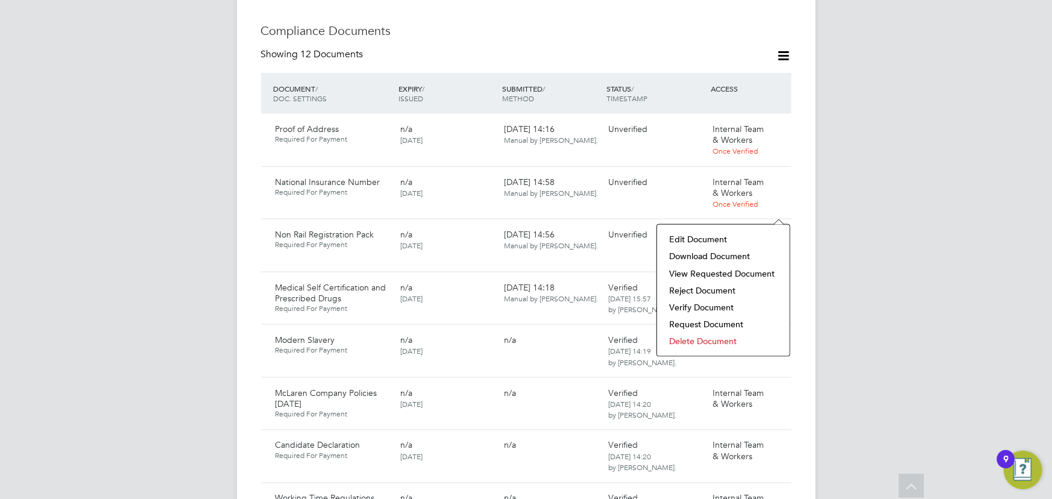
click at [726, 261] on li "Download Document" at bounding box center [723, 256] width 121 height 17
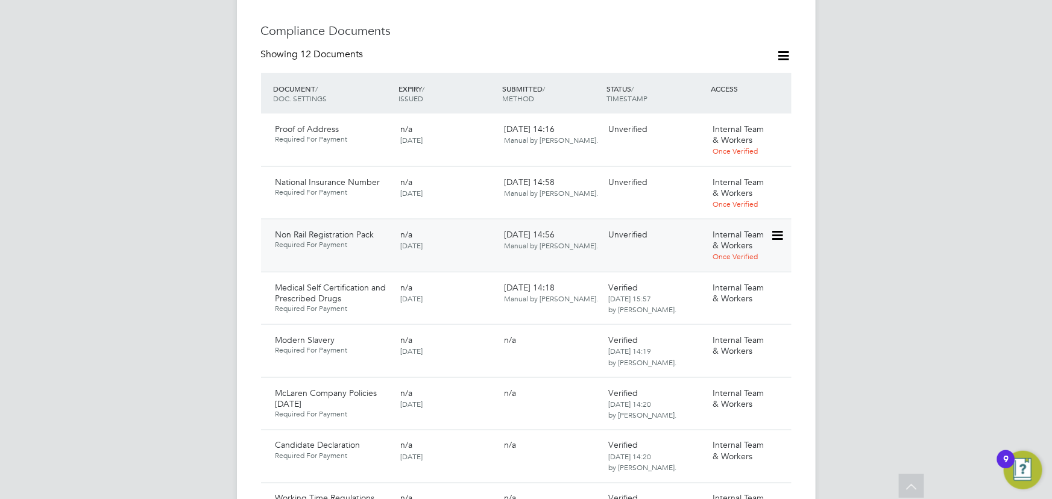
click at [782, 228] on icon at bounding box center [776, 235] width 12 height 14
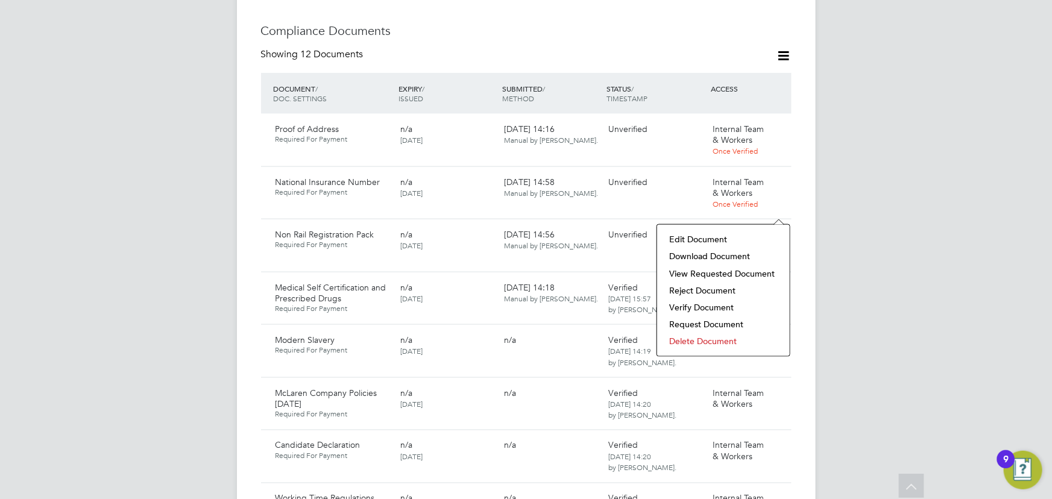
click at [692, 306] on li "Verify Document" at bounding box center [723, 307] width 121 height 17
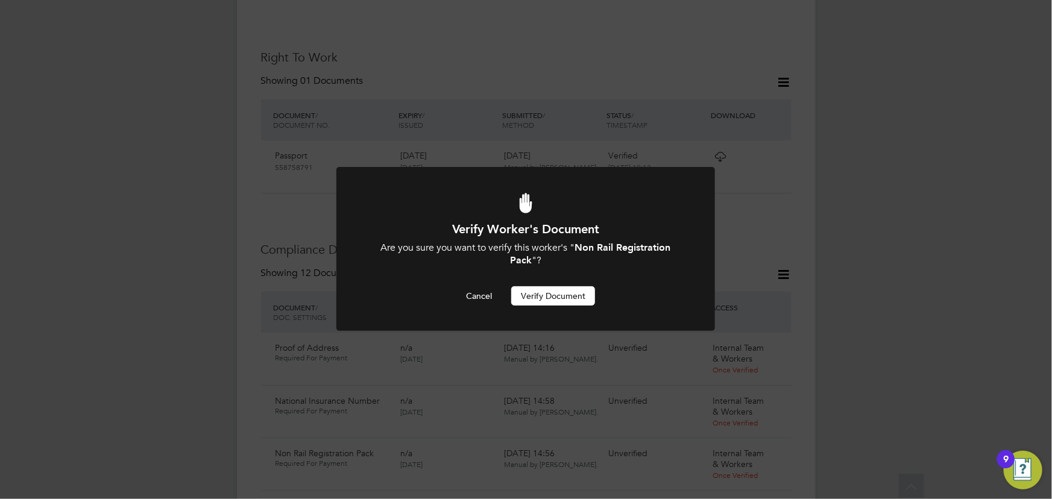
click at [556, 303] on button "Verify Document" at bounding box center [553, 295] width 84 height 19
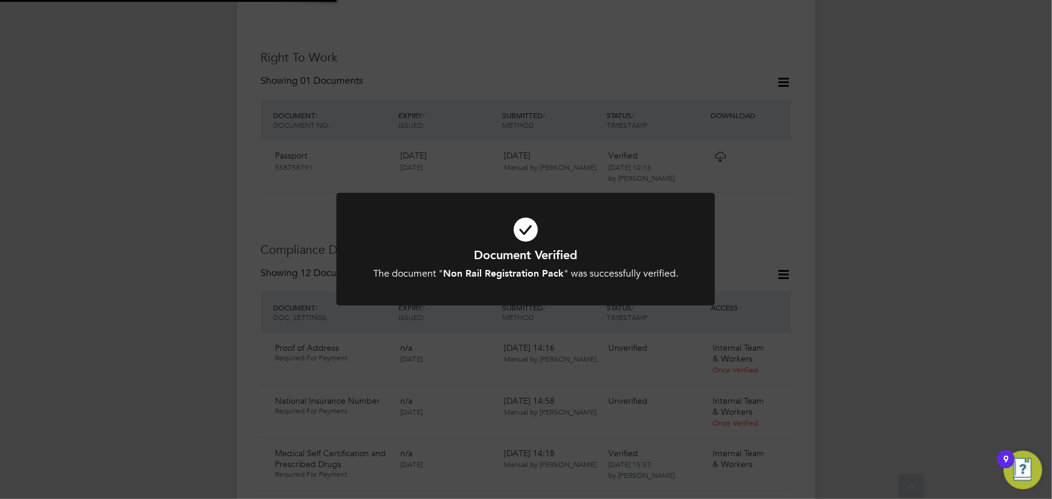
click at [957, 191] on div "Document Verified The document " Non Rail Registration Pack " was successfully …" at bounding box center [526, 249] width 1052 height 499
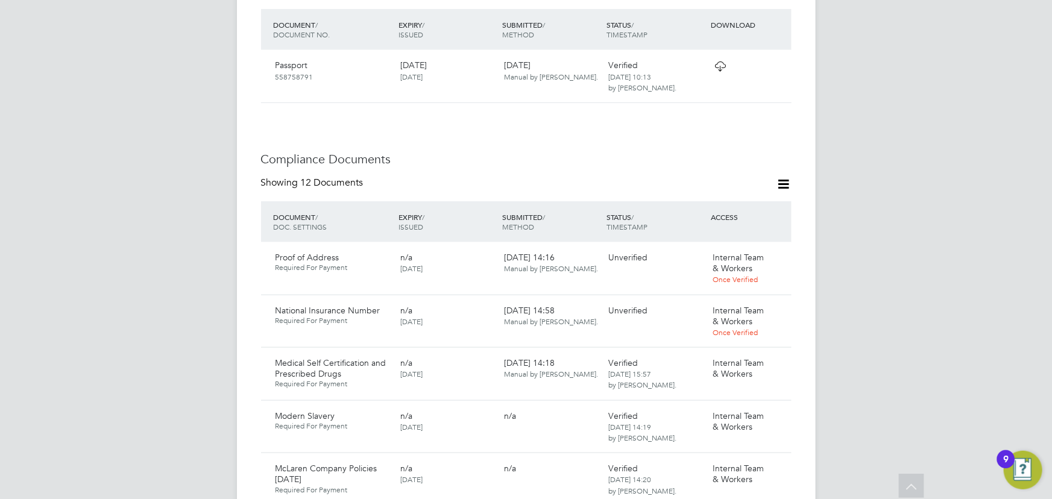
scroll to position [663, 0]
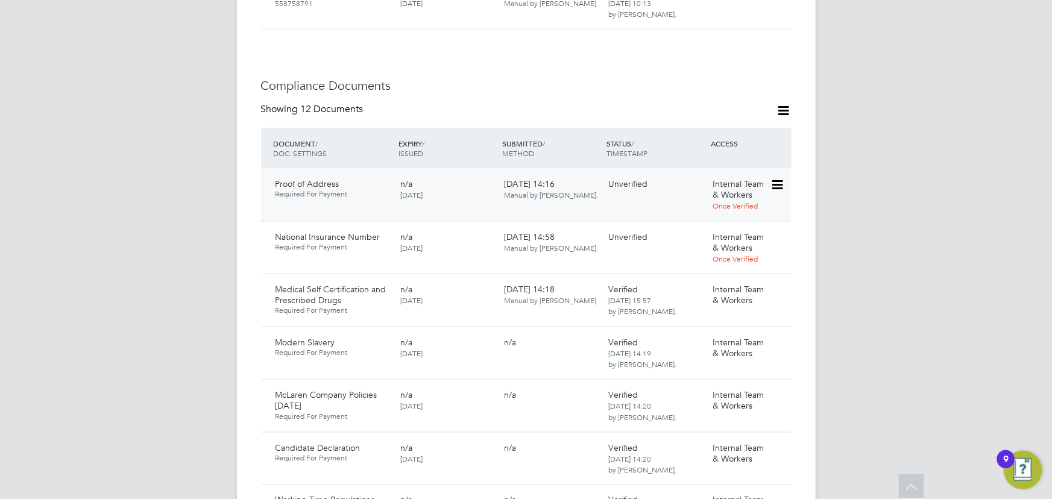
click at [777, 178] on icon at bounding box center [776, 185] width 12 height 14
click at [724, 199] on li "Download Document" at bounding box center [734, 205] width 96 height 17
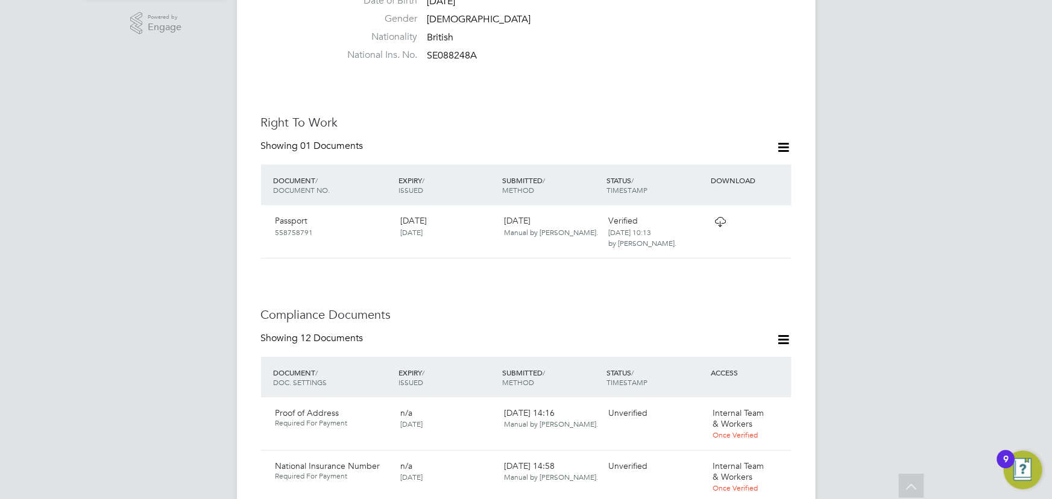
scroll to position [548, 0]
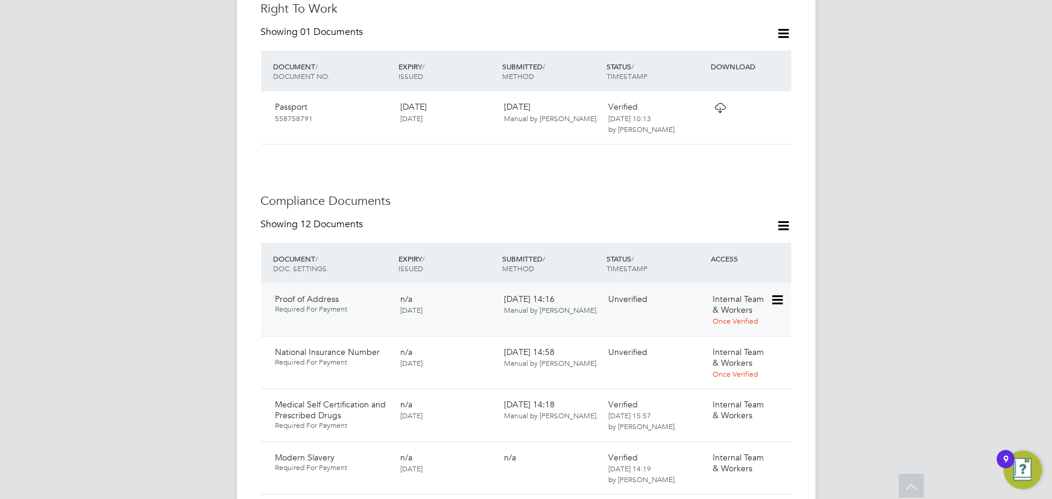
click at [777, 293] on icon at bounding box center [776, 300] width 12 height 14
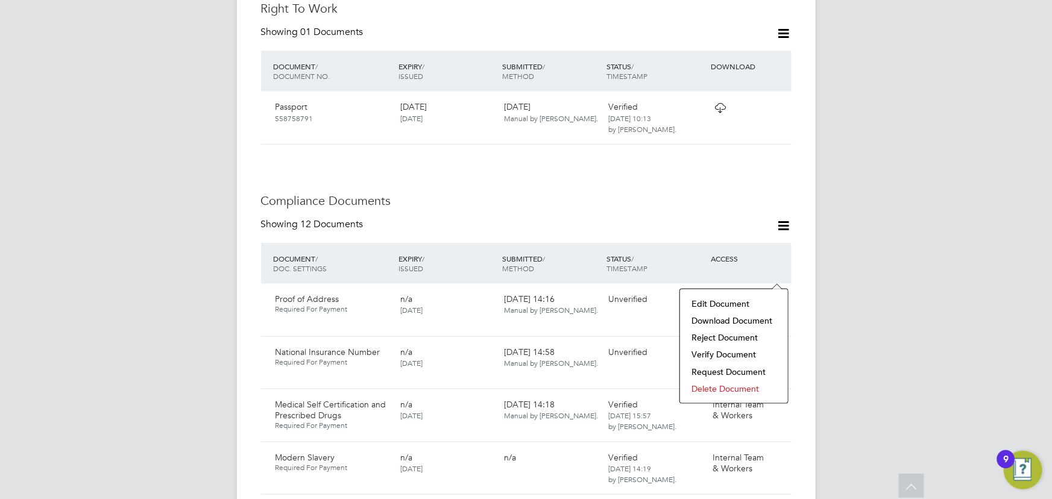
click at [715, 354] on li "Verify Document" at bounding box center [734, 354] width 96 height 17
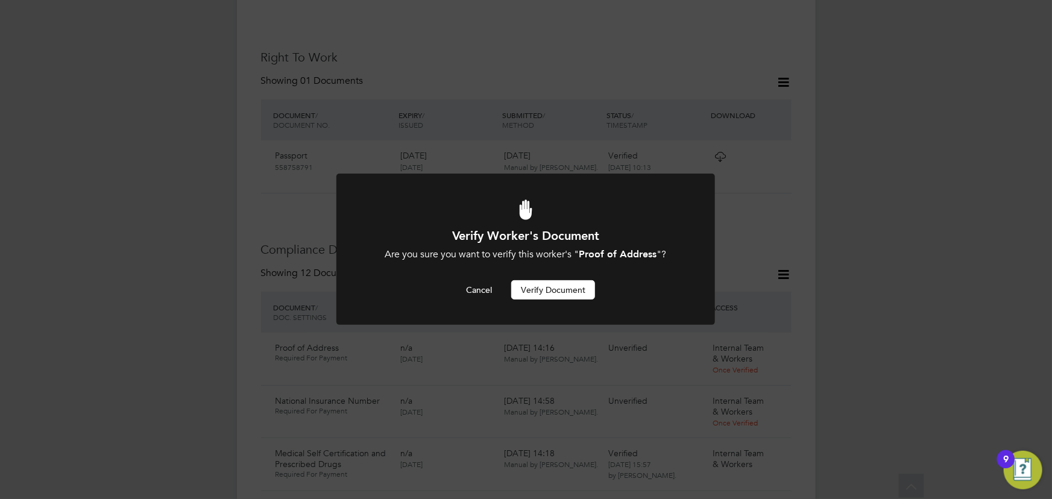
scroll to position [0, 0]
click at [562, 295] on button "Verify Document" at bounding box center [553, 289] width 84 height 19
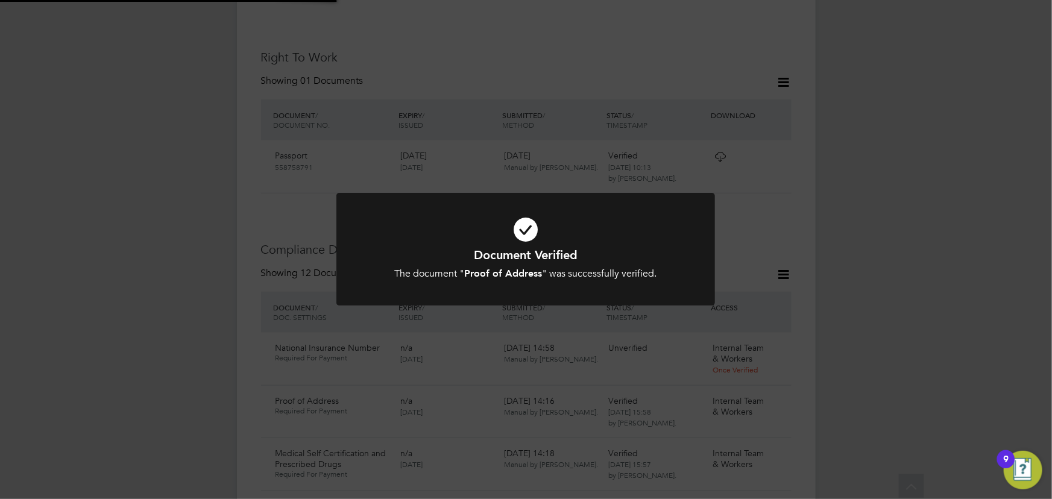
click at [922, 272] on div "Document Verified The document " Proof of Address " was successfully verified. …" at bounding box center [526, 249] width 1052 height 499
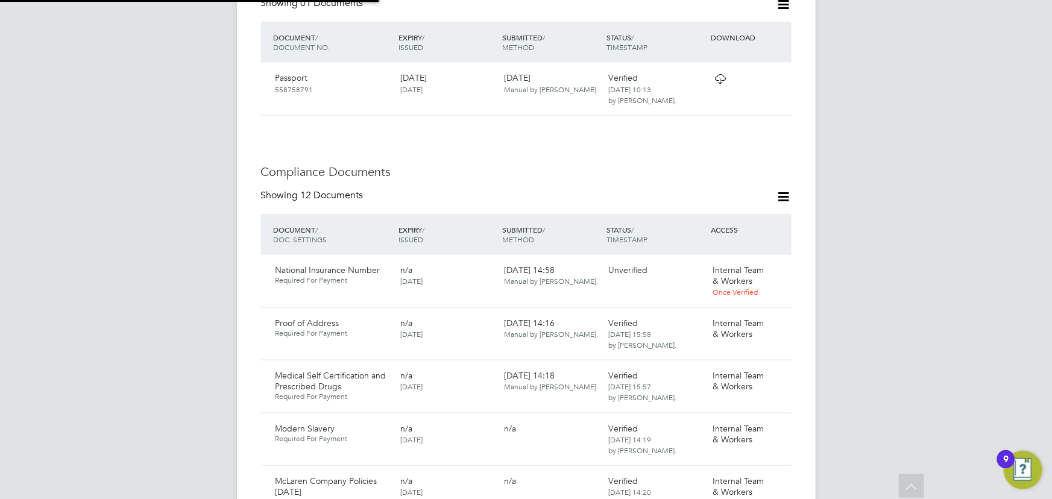
scroll to position [663, 0]
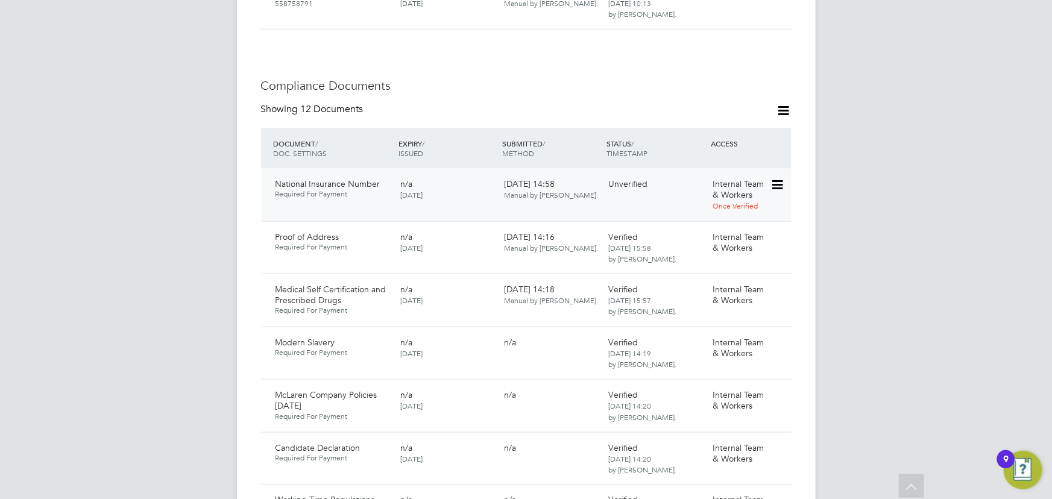
click at [779, 178] on icon at bounding box center [776, 185] width 12 height 14
click at [709, 206] on li "Download Document" at bounding box center [734, 205] width 96 height 17
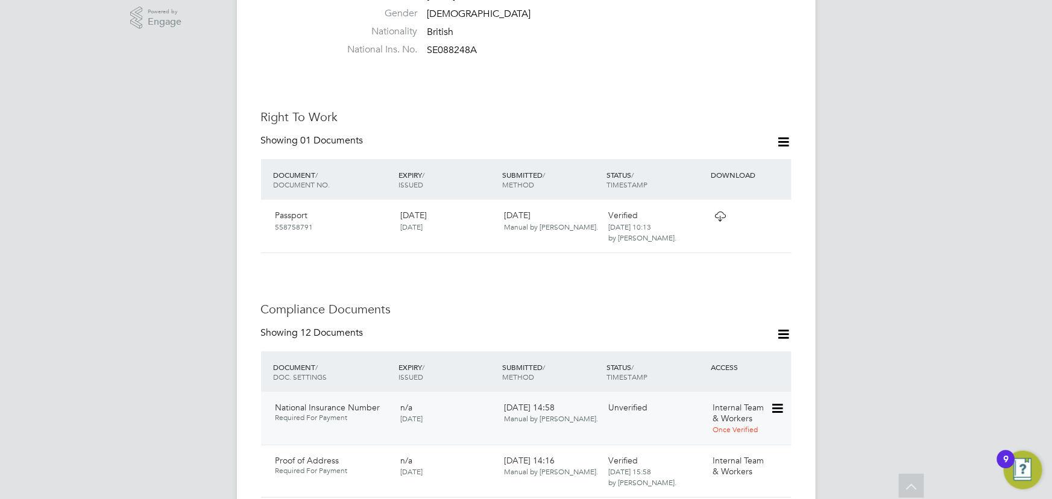
scroll to position [548, 0]
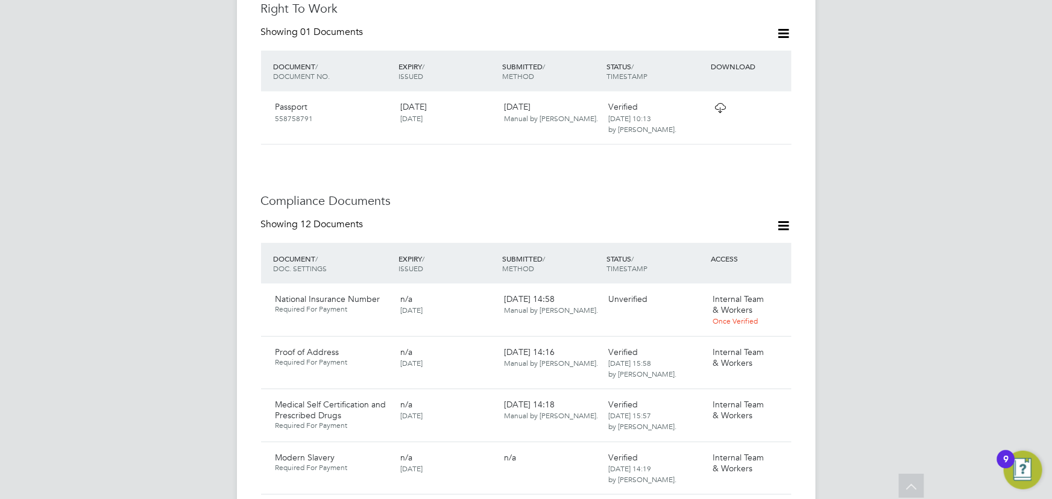
click at [791, 293] on icon at bounding box center [797, 300] width 12 height 14
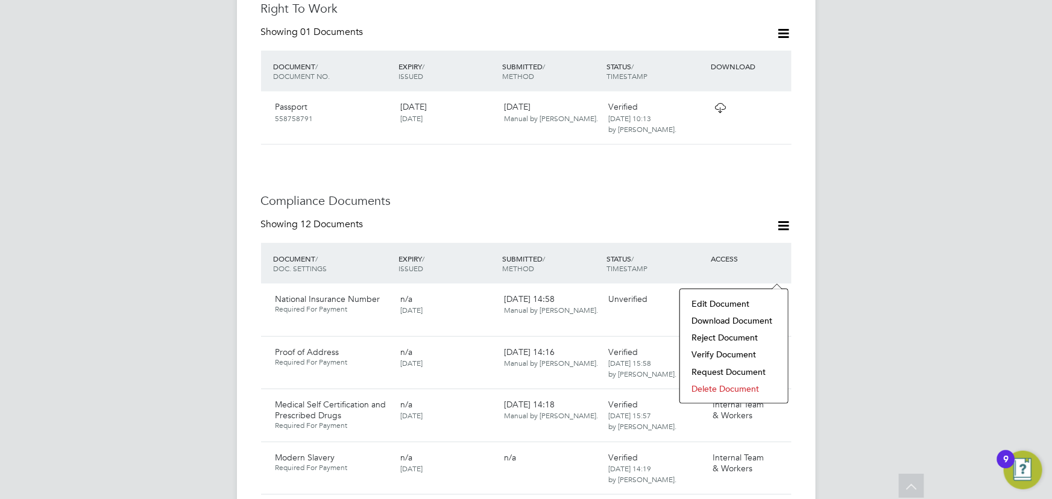
drag, startPoint x: 710, startPoint y: 355, endPoint x: 697, endPoint y: 354, distance: 12.7
click at [710, 354] on li "Verify Document" at bounding box center [734, 354] width 96 height 17
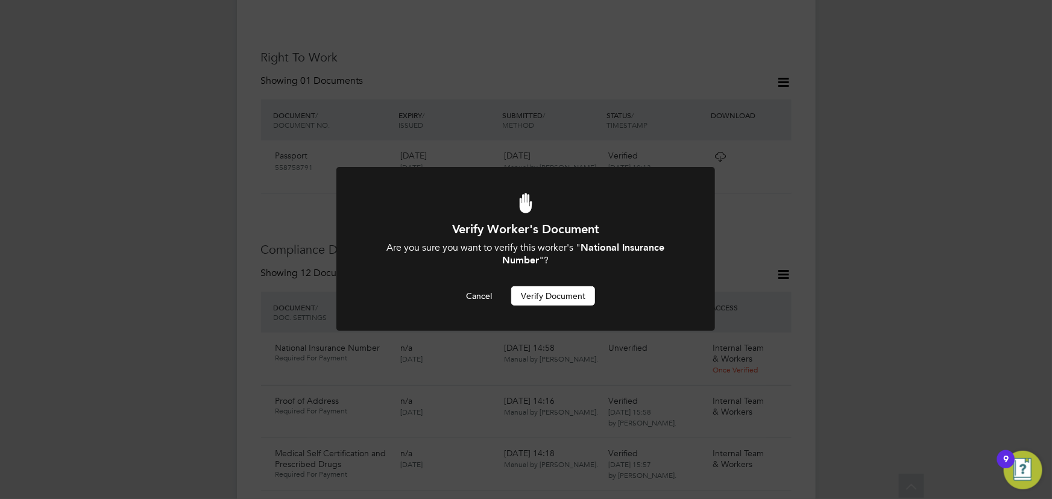
scroll to position [0, 0]
click at [579, 299] on button "Verify Document" at bounding box center [553, 295] width 84 height 19
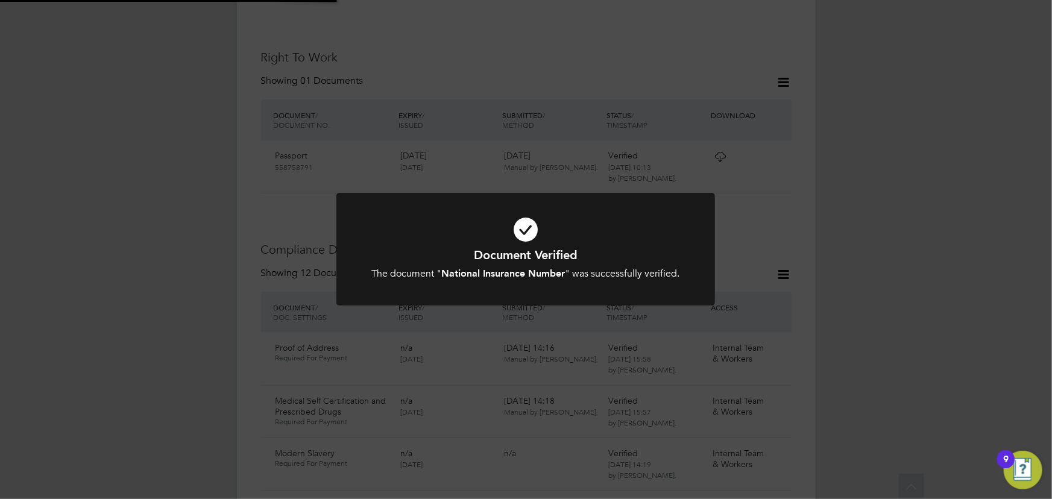
click at [927, 277] on div "Document Verified The document " National Insurance Number " was successfully v…" at bounding box center [526, 249] width 1052 height 499
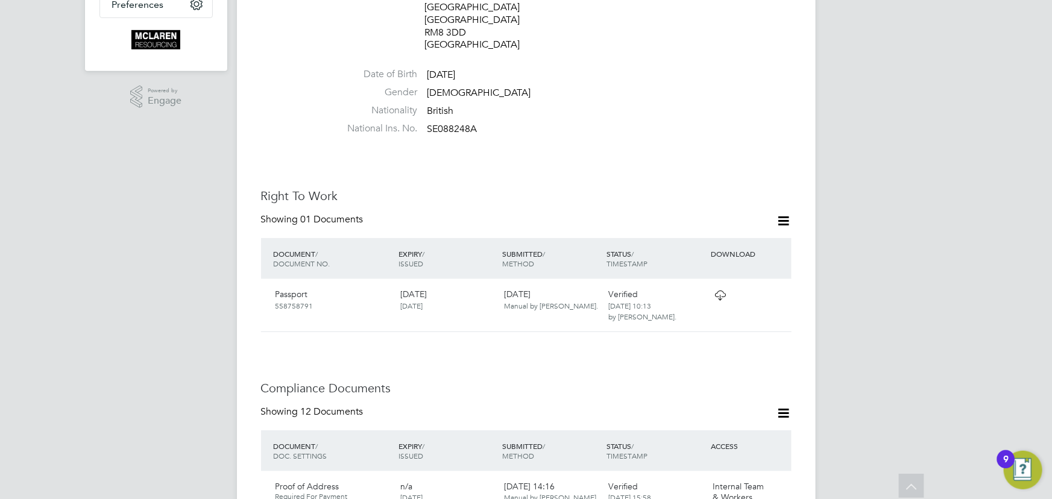
scroll to position [225, 0]
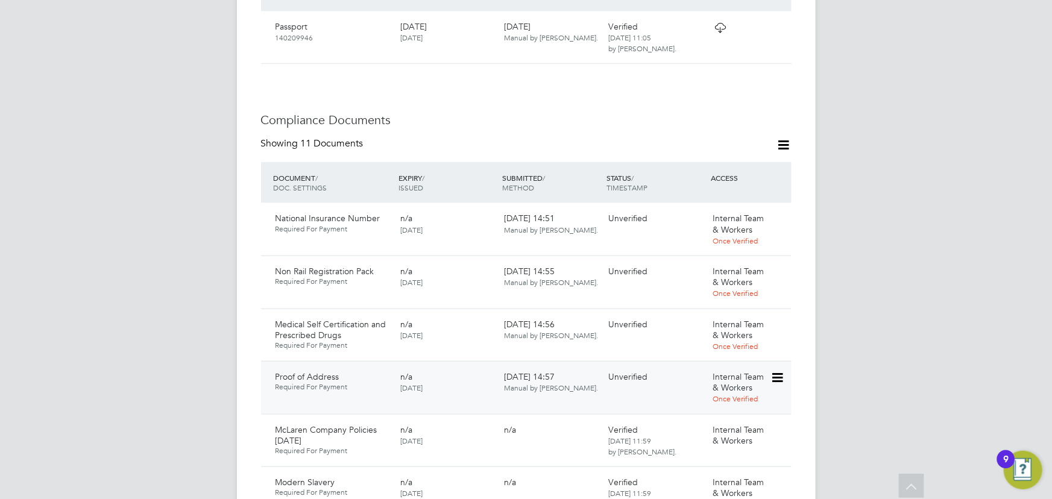
scroll to position [767, 0]
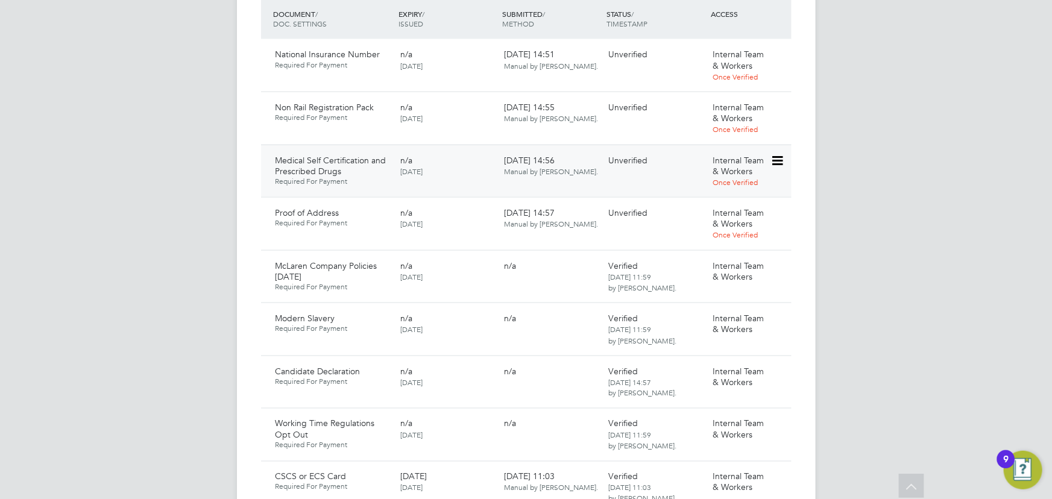
click at [782, 154] on icon at bounding box center [776, 161] width 12 height 14
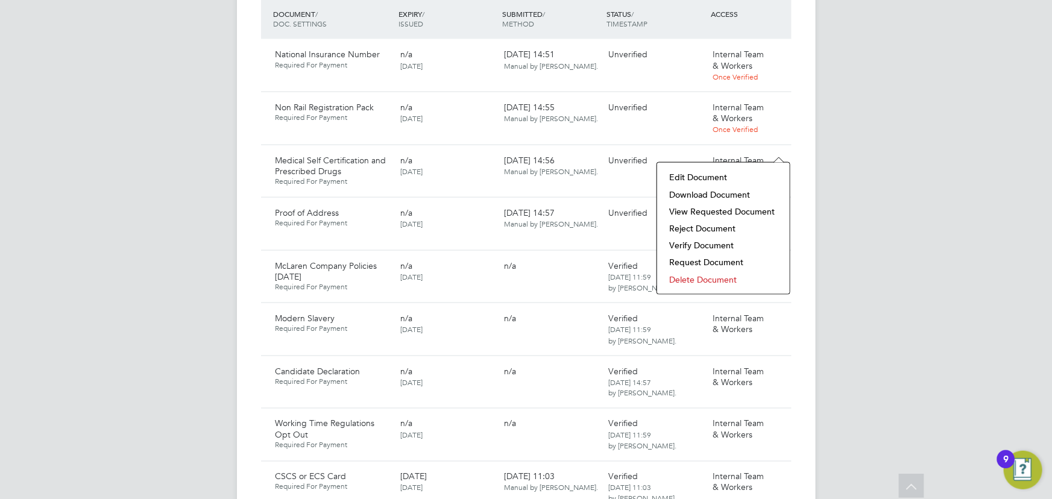
click at [725, 193] on li "Download Document" at bounding box center [723, 194] width 121 height 17
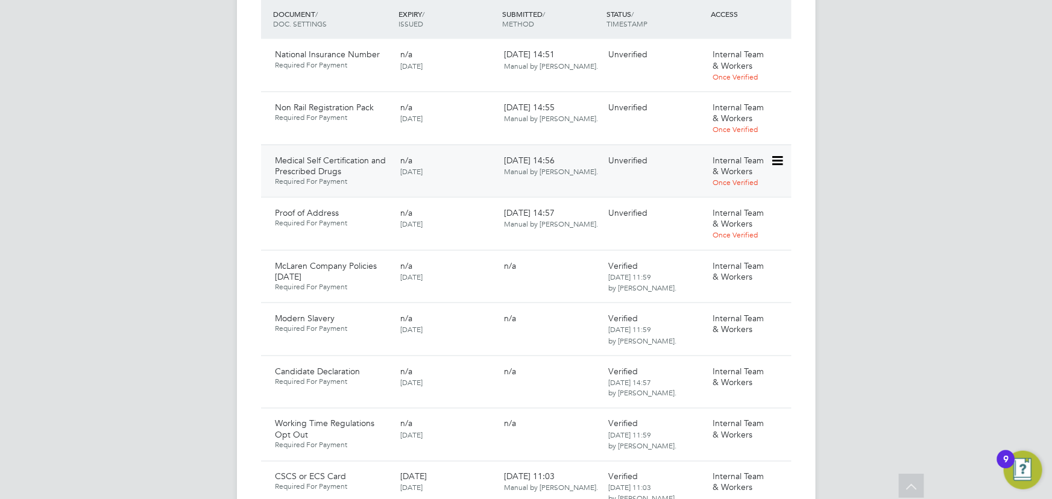
click at [774, 154] on icon at bounding box center [776, 161] width 12 height 14
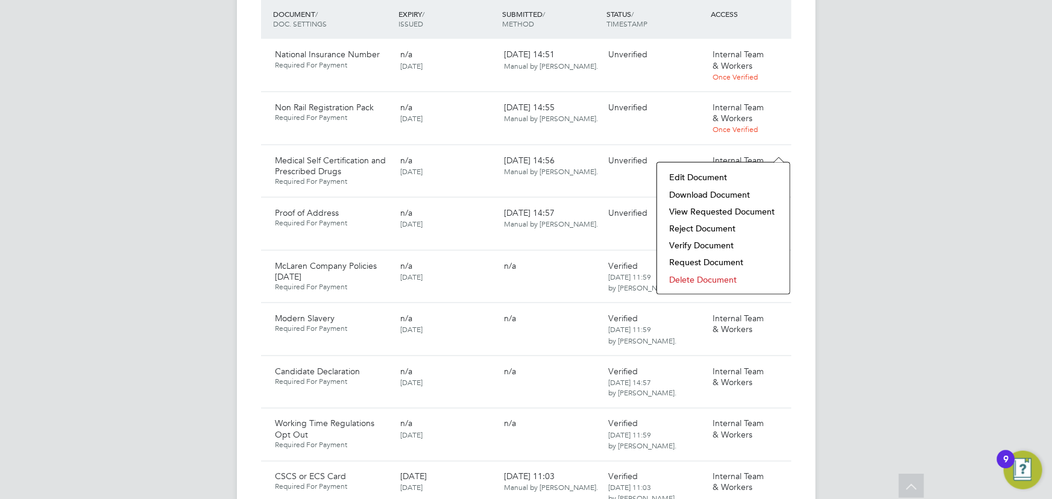
click at [705, 241] on li "Verify Document" at bounding box center [723, 245] width 121 height 17
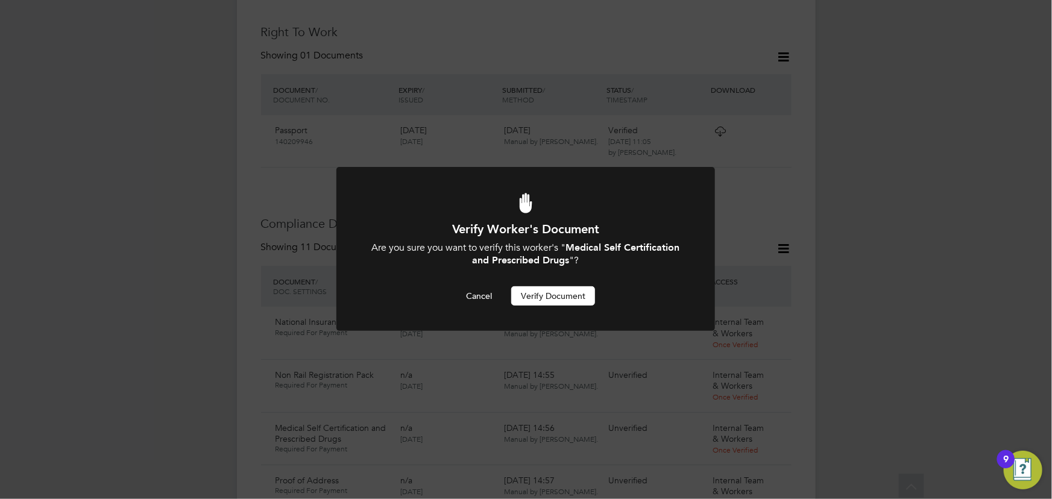
click at [538, 297] on button "Verify Document" at bounding box center [553, 295] width 84 height 19
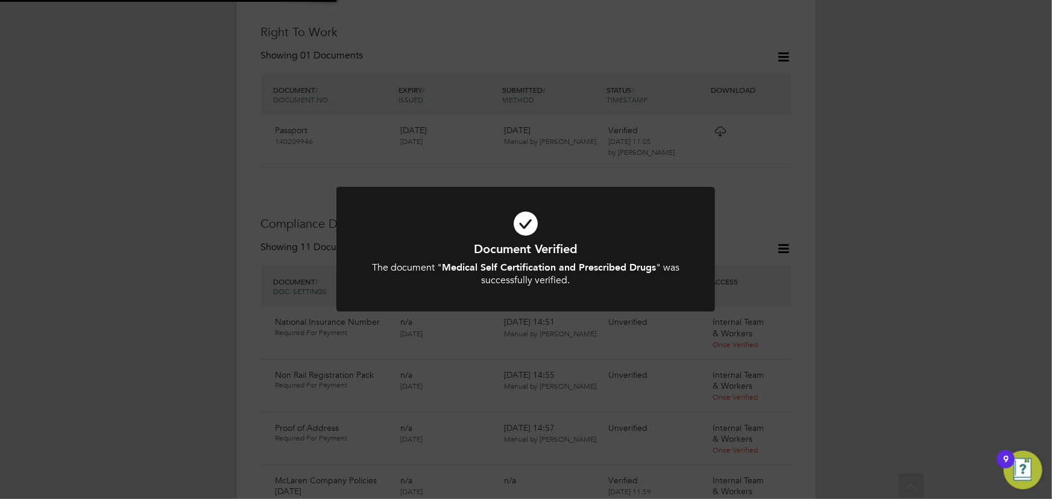
click at [892, 210] on div "Document Verified The document " Medical Self Certification and Prescribed Drug…" at bounding box center [526, 249] width 1052 height 499
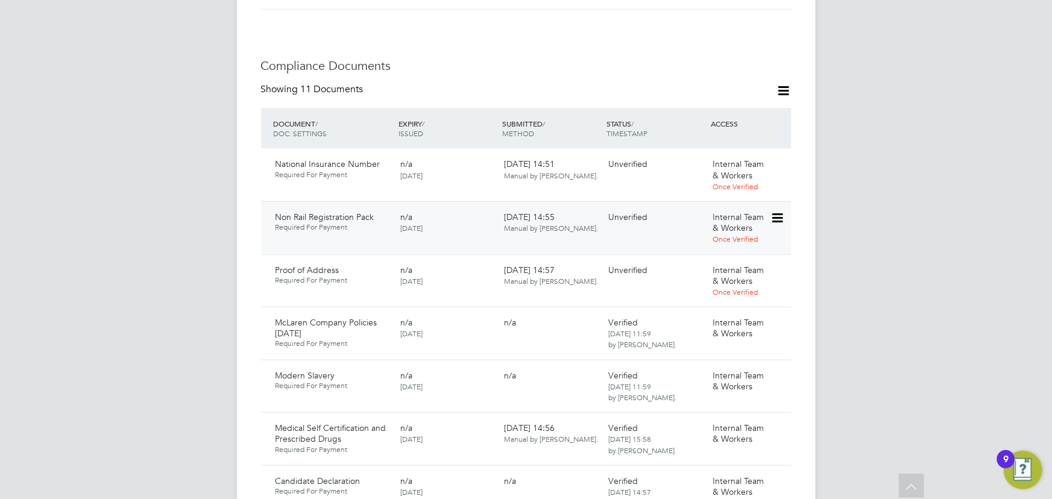
scroll to position [663, 0]
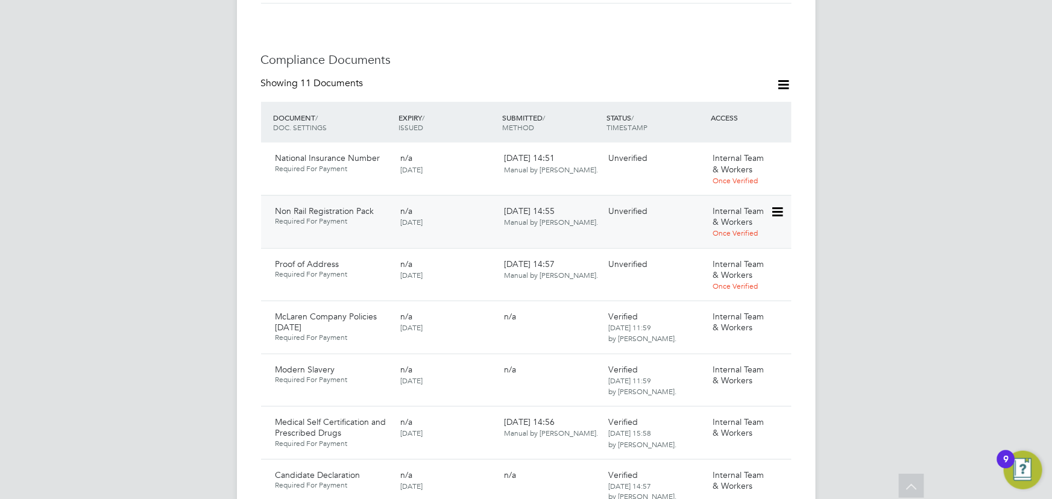
click at [779, 205] on icon at bounding box center [776, 212] width 12 height 14
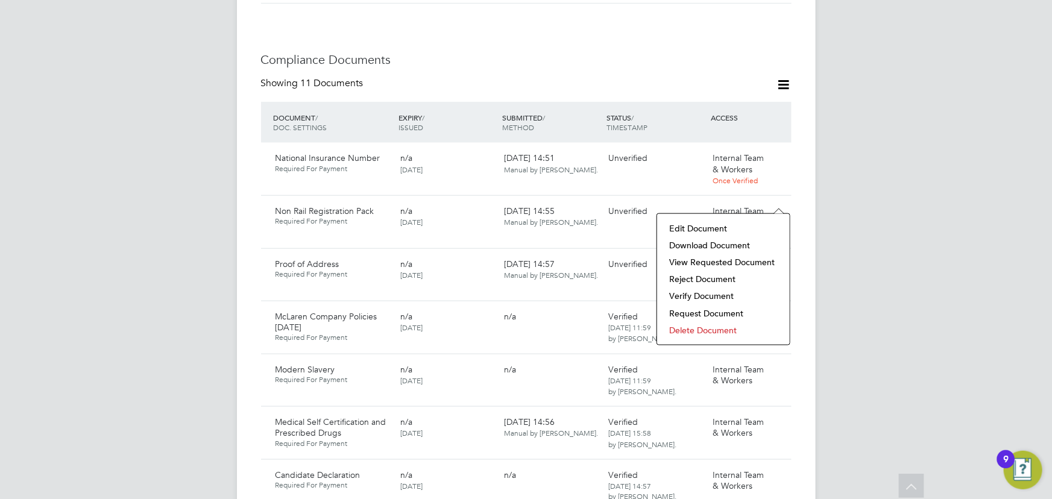
click at [722, 244] on li "Download Document" at bounding box center [723, 245] width 121 height 17
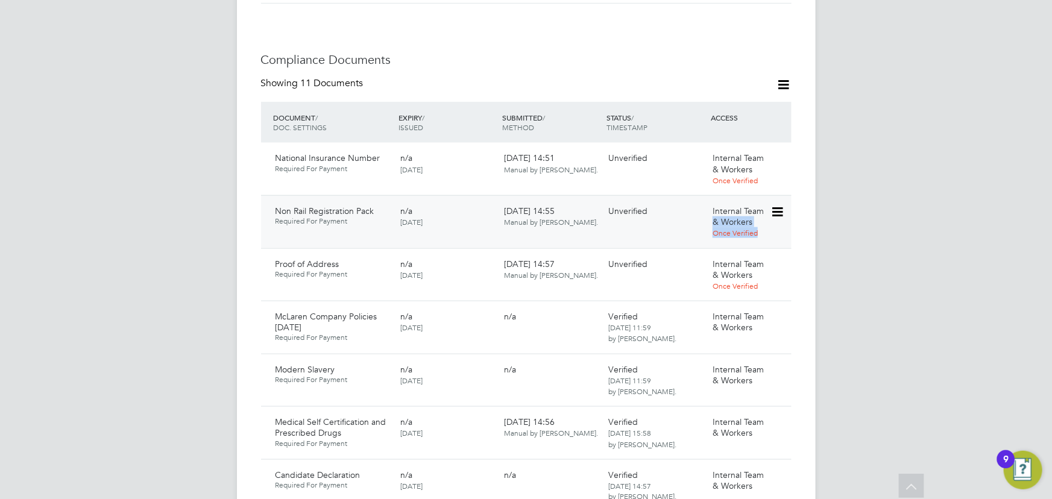
click at [770, 195] on div "Non Rail Registration Pack Required For Payment n/a [DATE] [DATE] 14:55 Manual …" at bounding box center [526, 221] width 530 height 53
click at [757, 206] on span "Internal Team & Workers" at bounding box center [737, 217] width 51 height 22
click at [780, 205] on icon at bounding box center [776, 212] width 12 height 14
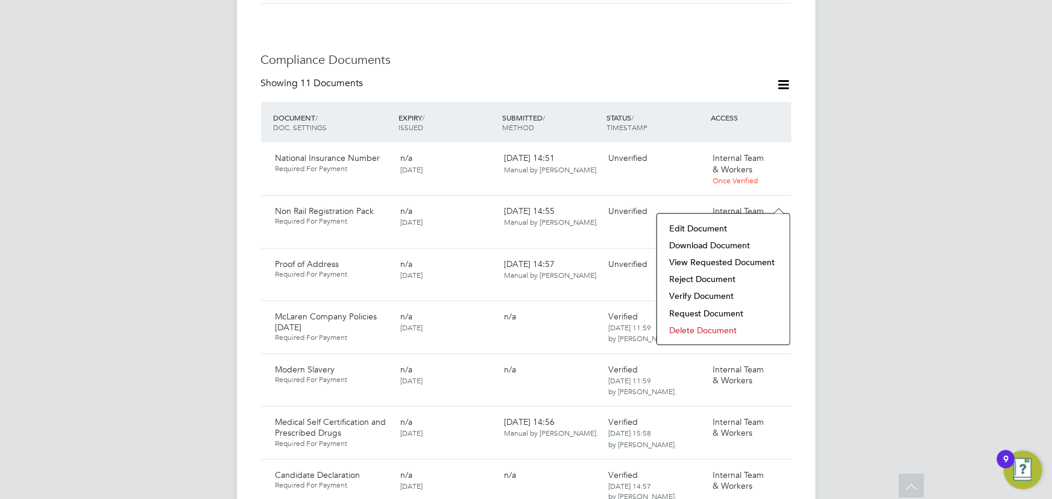
click at [720, 294] on li "Verify Document" at bounding box center [723, 295] width 121 height 17
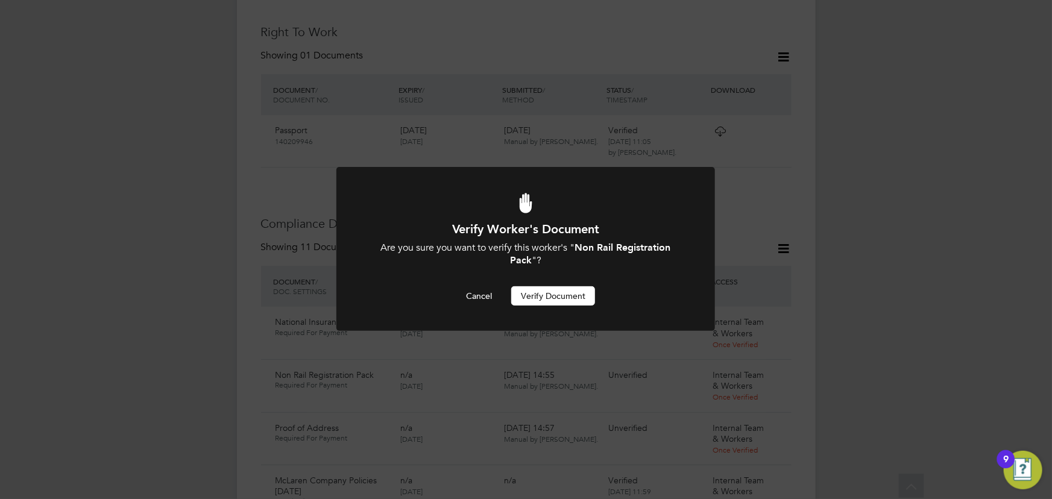
scroll to position [0, 0]
click at [574, 297] on button "Verify Document" at bounding box center [553, 295] width 84 height 19
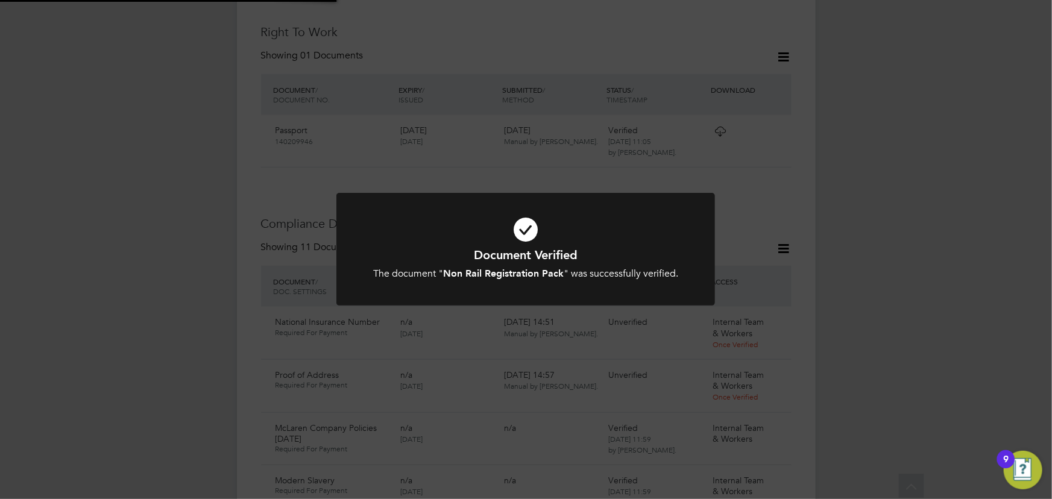
click at [955, 202] on div "Document Verified The document " Non Rail Registration Pack " was successfully …" at bounding box center [526, 249] width 1052 height 499
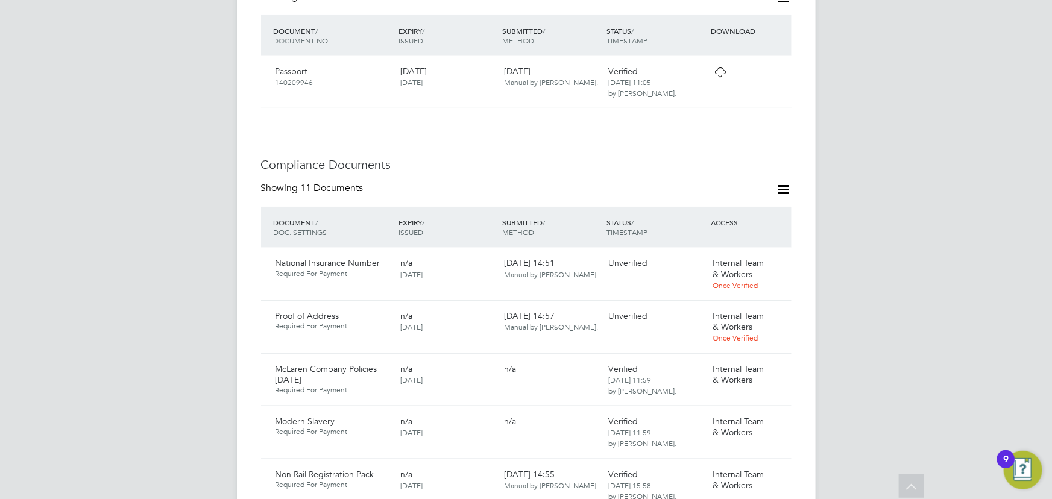
scroll to position [609, 0]
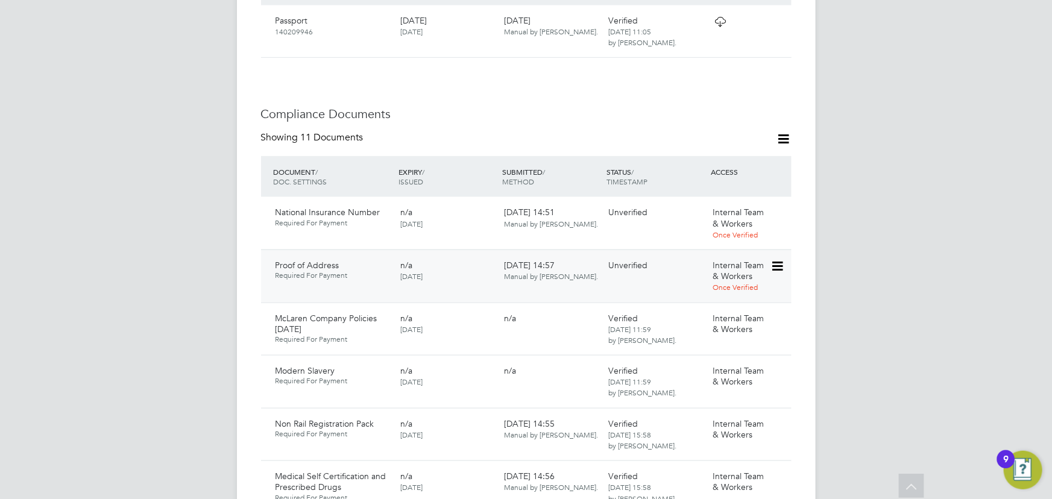
click at [782, 259] on icon at bounding box center [776, 266] width 12 height 14
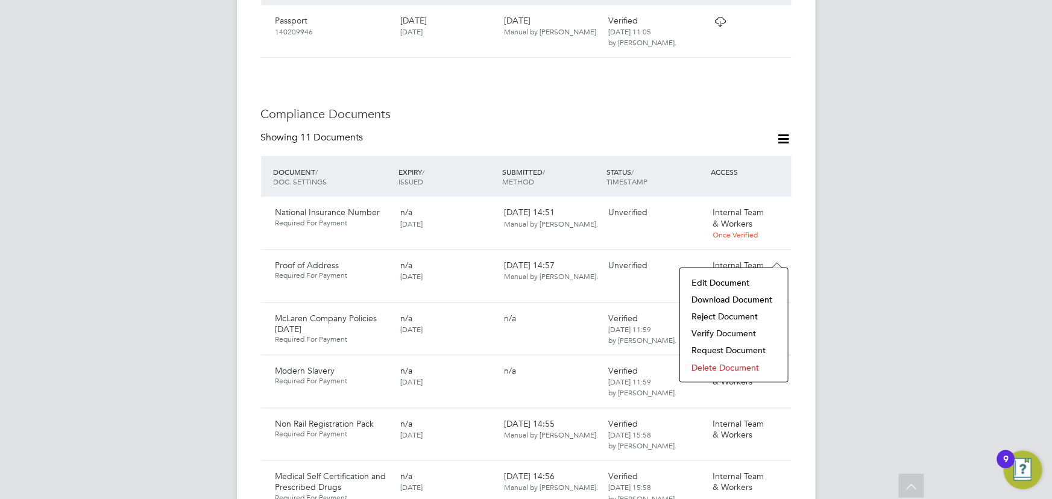
click at [738, 297] on li "Download Document" at bounding box center [734, 299] width 96 height 17
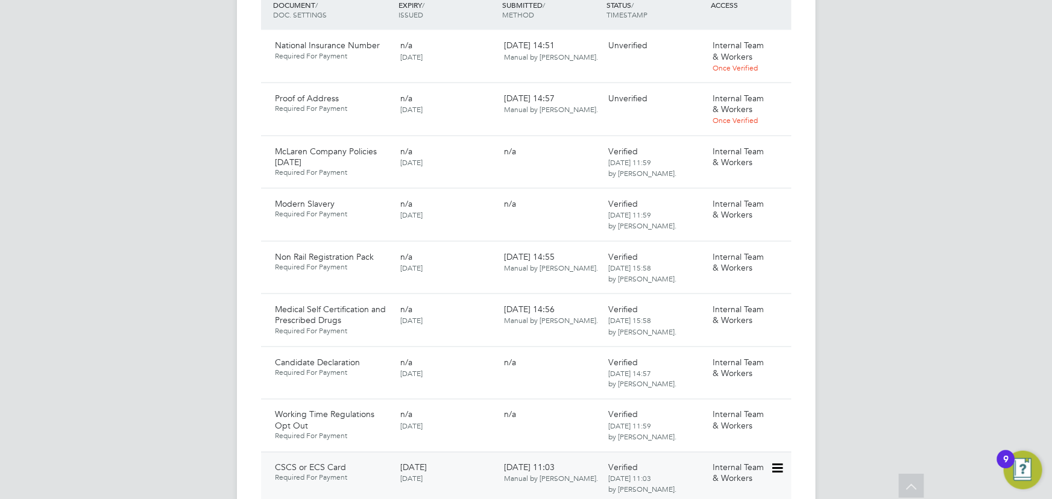
scroll to position [663, 0]
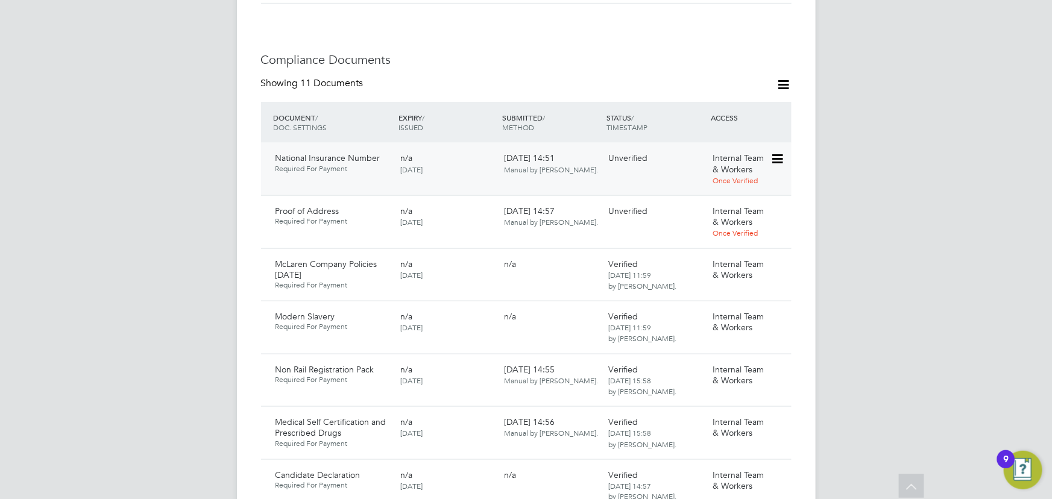
click at [777, 152] on icon at bounding box center [776, 159] width 12 height 14
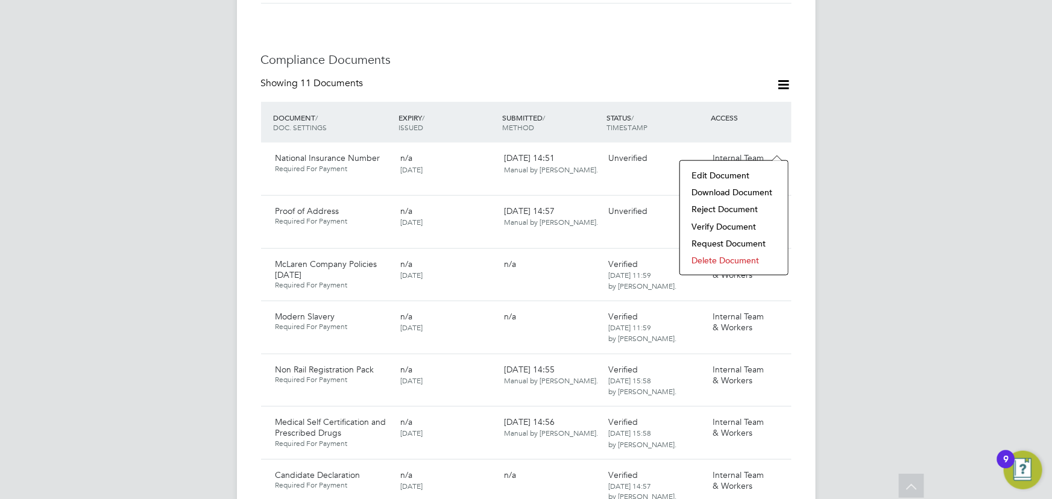
click at [740, 191] on li "Download Document" at bounding box center [734, 192] width 96 height 17
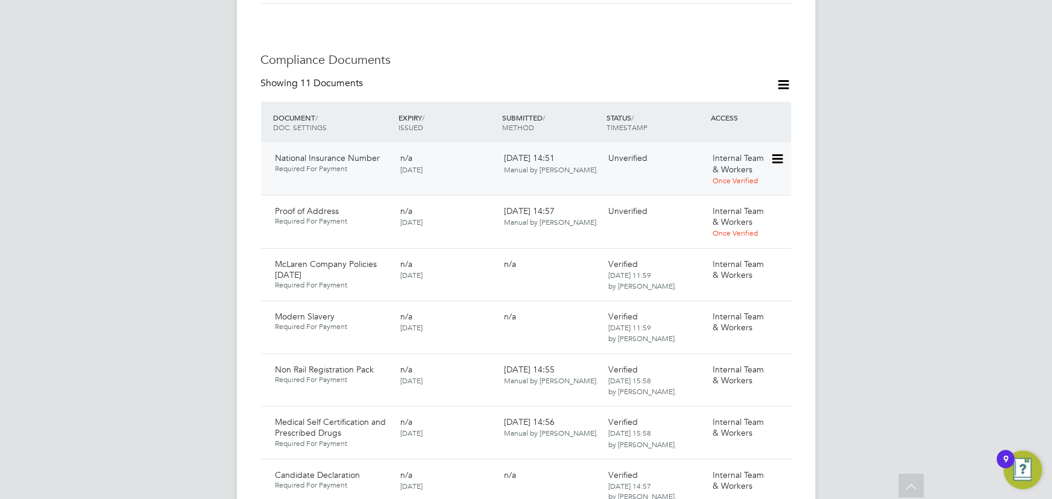
click at [782, 152] on icon at bounding box center [776, 159] width 12 height 14
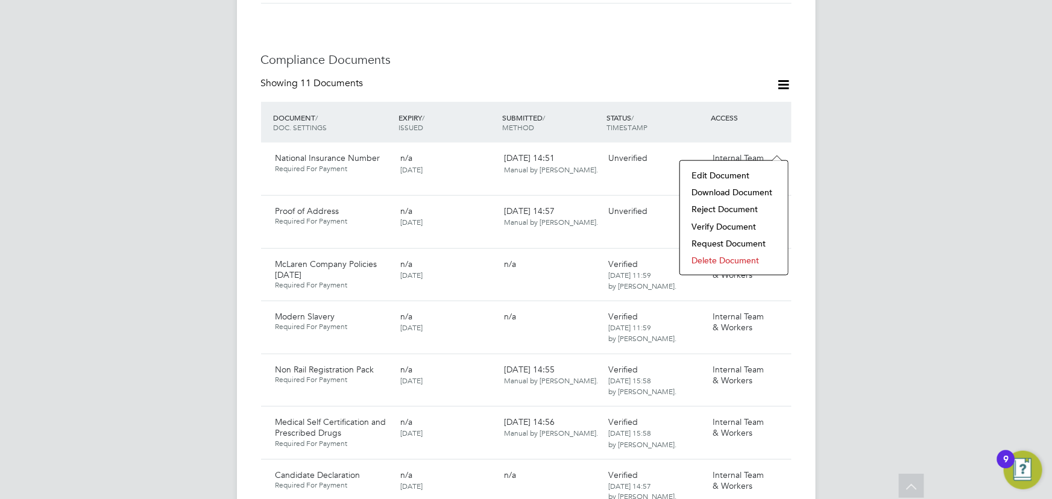
click at [726, 189] on li "Download Document" at bounding box center [734, 192] width 96 height 17
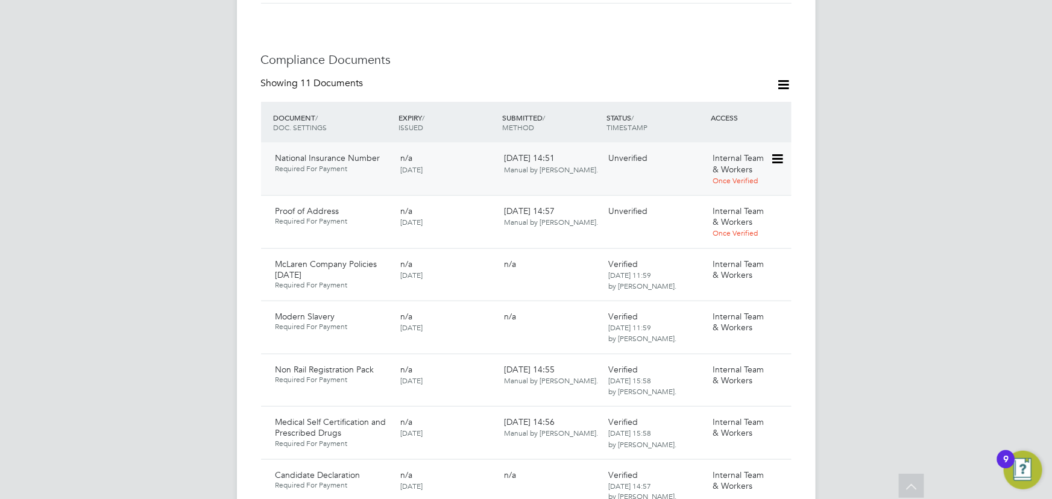
click at [779, 152] on icon at bounding box center [776, 159] width 12 height 14
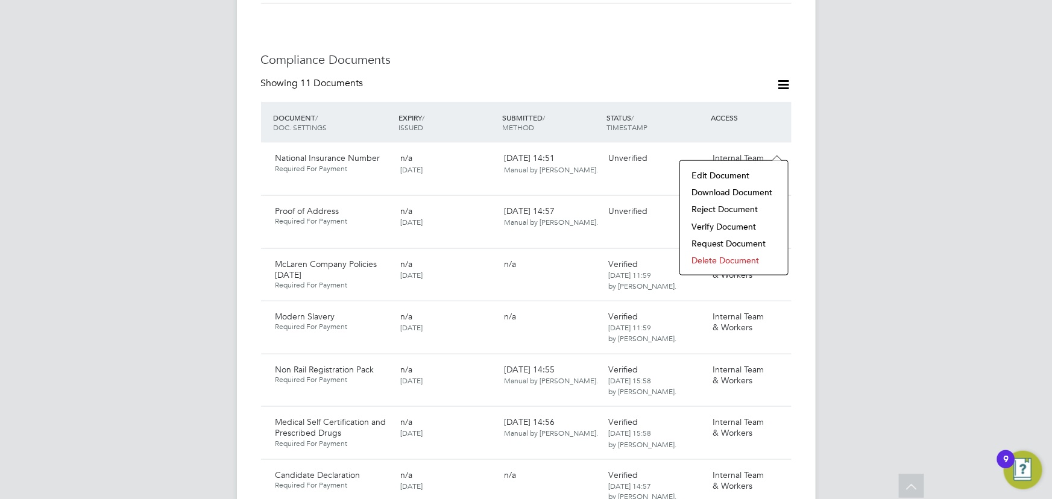
drag, startPoint x: 742, startPoint y: 224, endPoint x: 736, endPoint y: 228, distance: 7.4
click at [742, 224] on li "Verify Document" at bounding box center [734, 226] width 96 height 17
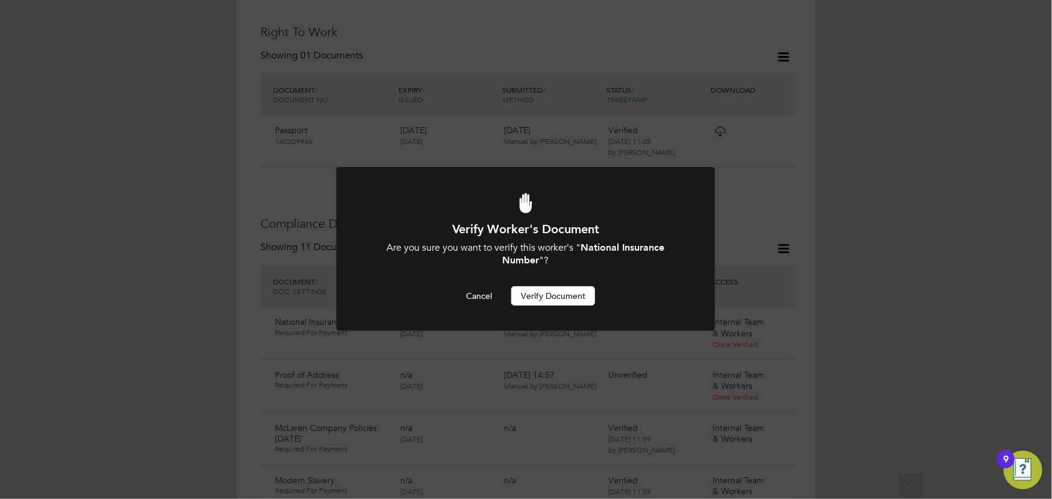
click at [590, 294] on button "Verify Document" at bounding box center [553, 295] width 84 height 19
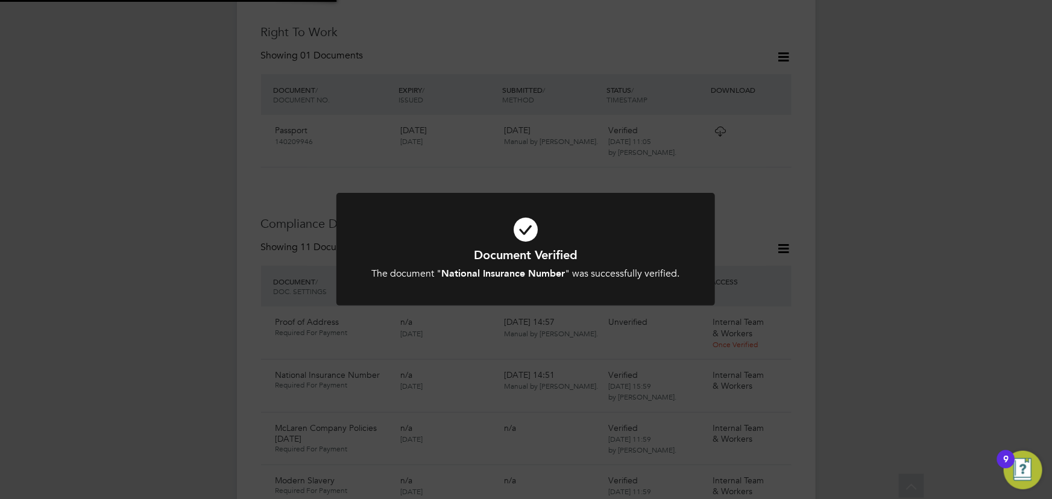
drag, startPoint x: 957, startPoint y: 166, endPoint x: 952, endPoint y: 162, distance: 6.5
click at [958, 166] on div "Document Verified The document " National Insurance Number " was successfully v…" at bounding box center [526, 249] width 1052 height 499
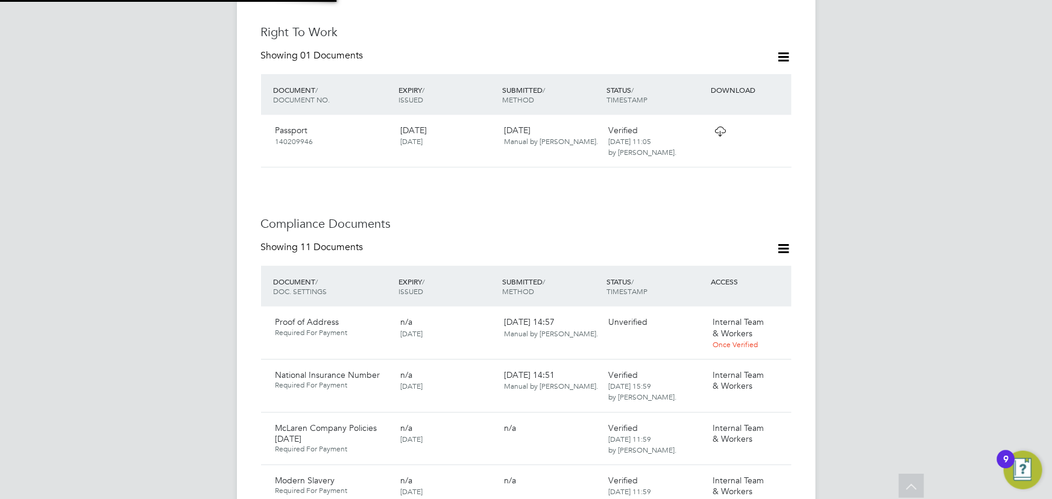
scroll to position [718, 0]
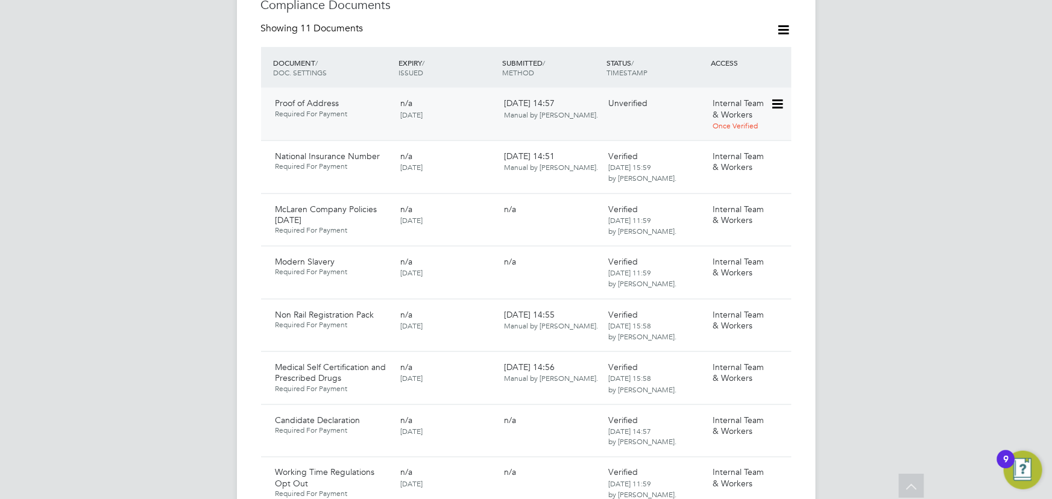
click at [780, 97] on icon at bounding box center [776, 104] width 12 height 14
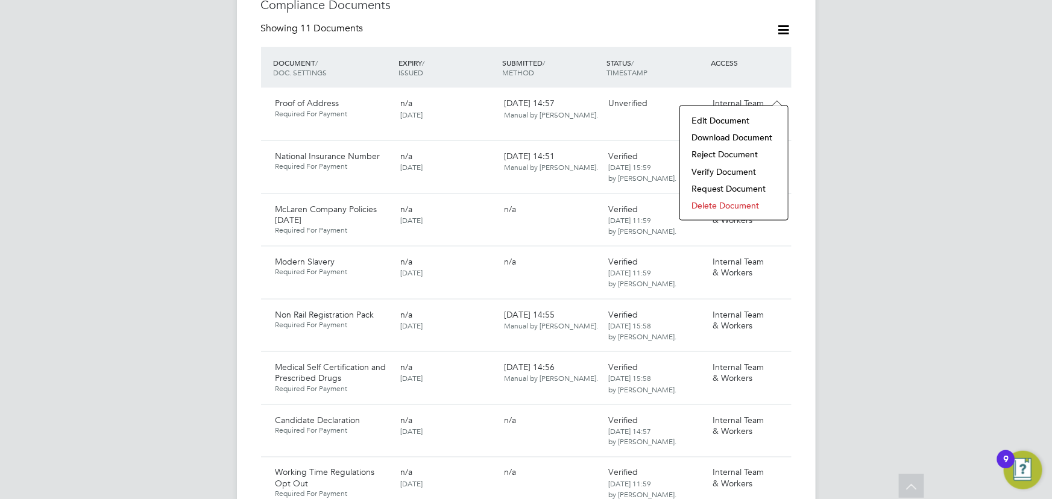
click at [744, 132] on li "Download Document" at bounding box center [734, 137] width 96 height 17
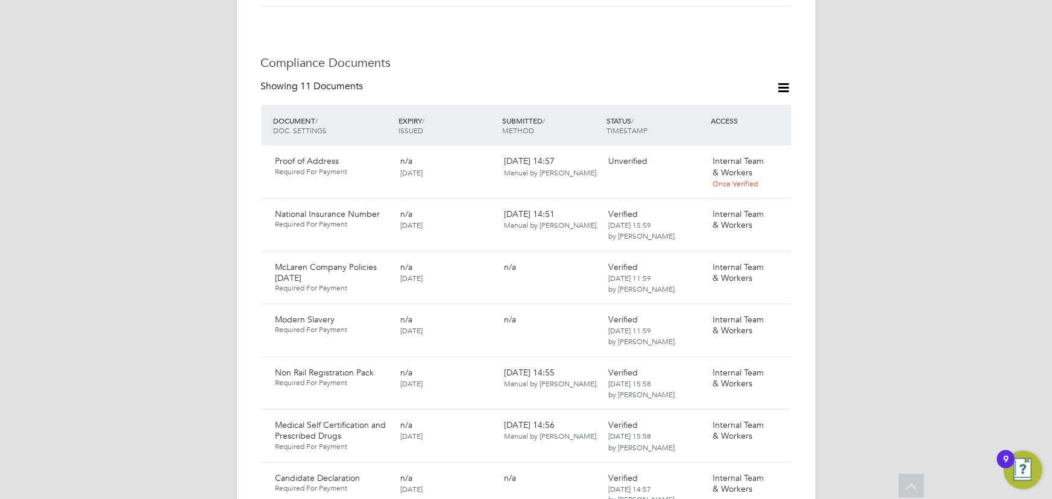
scroll to position [554, 0]
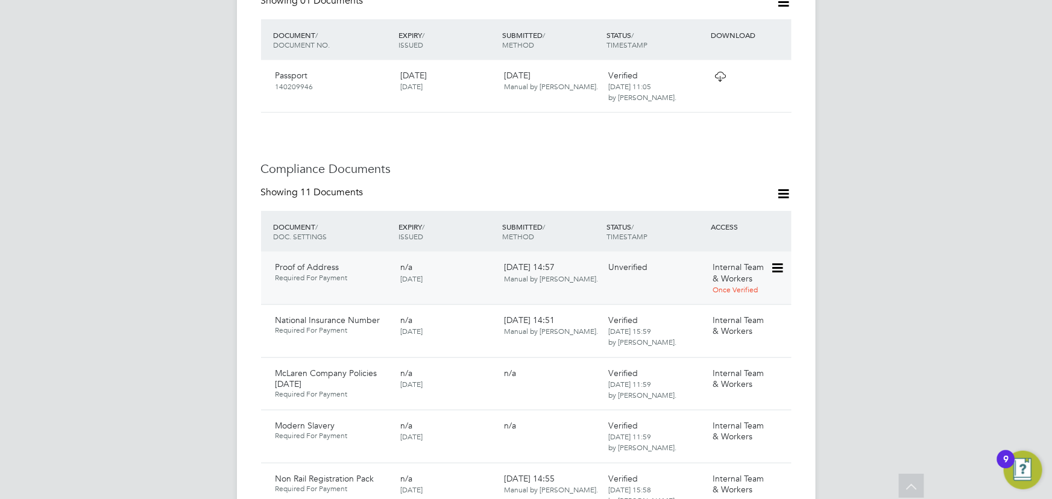
click at [777, 261] on icon at bounding box center [776, 268] width 12 height 14
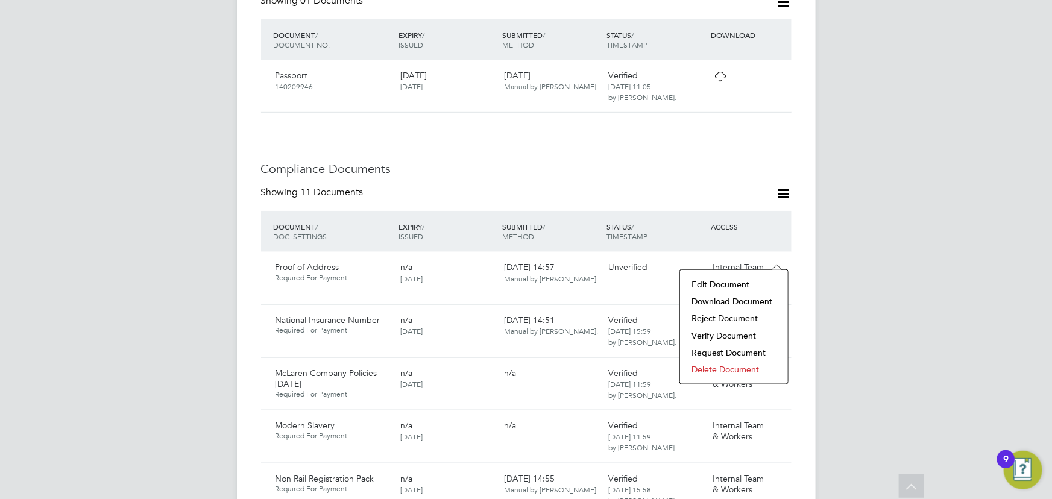
click at [726, 336] on li "Verify Document" at bounding box center [734, 335] width 96 height 17
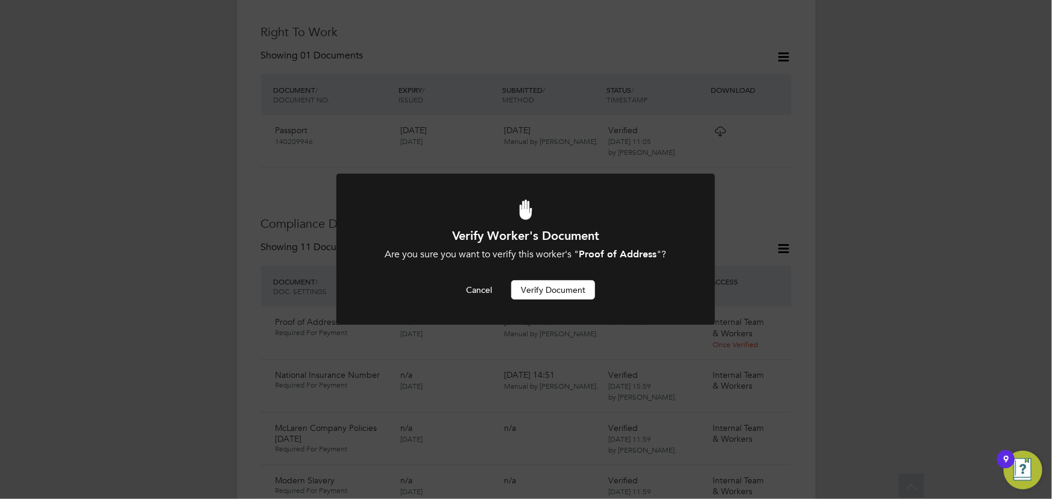
click at [580, 293] on button "Verify Document" at bounding box center [553, 289] width 84 height 19
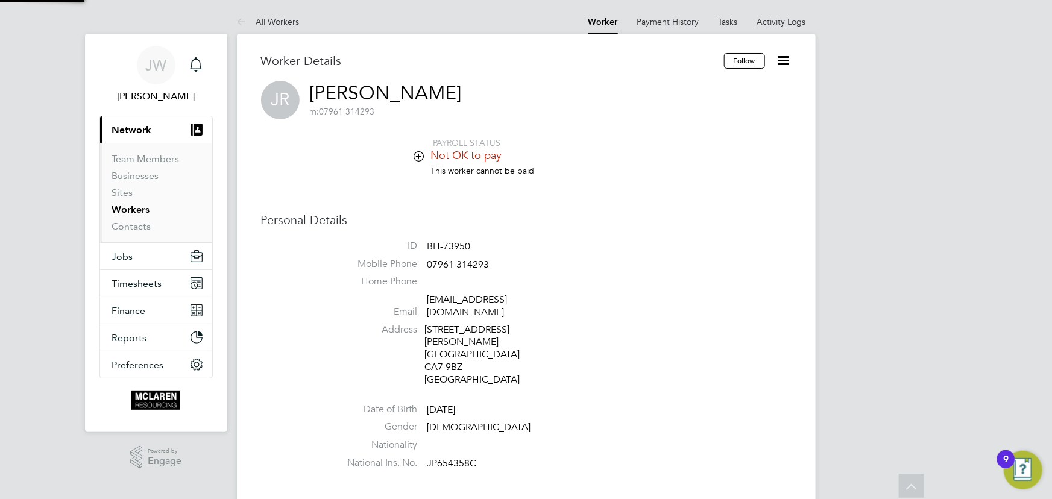
scroll to position [499, 0]
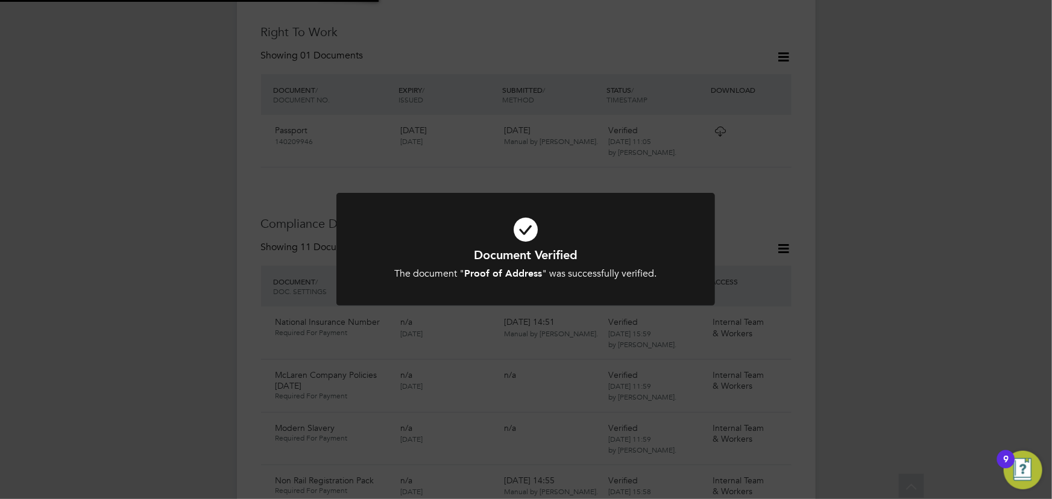
click at [838, 287] on div "Document Verified The document " Proof of Address " was successfully verified. …" at bounding box center [526, 249] width 1052 height 499
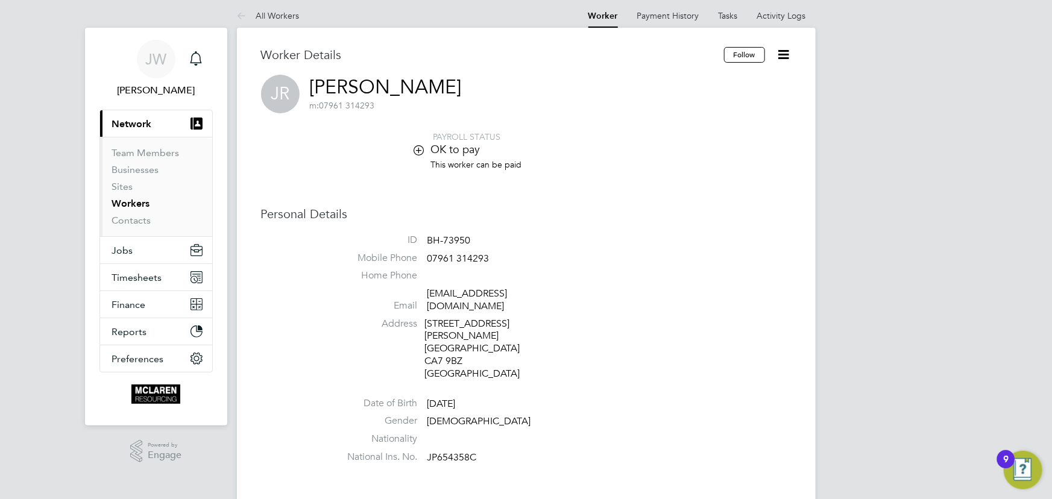
scroll to position [0, 0]
